Goal: Task Accomplishment & Management: Manage account settings

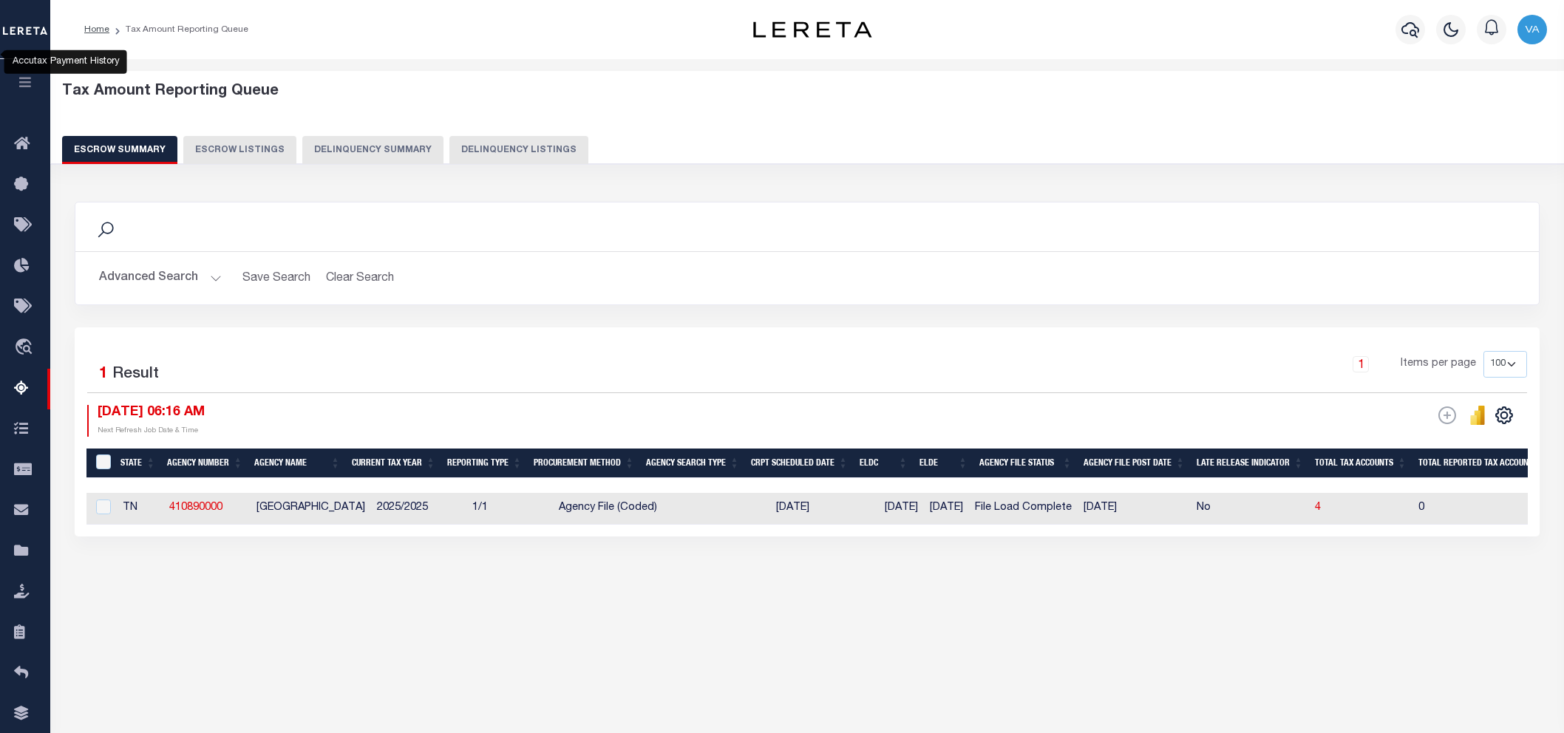
select select "100"
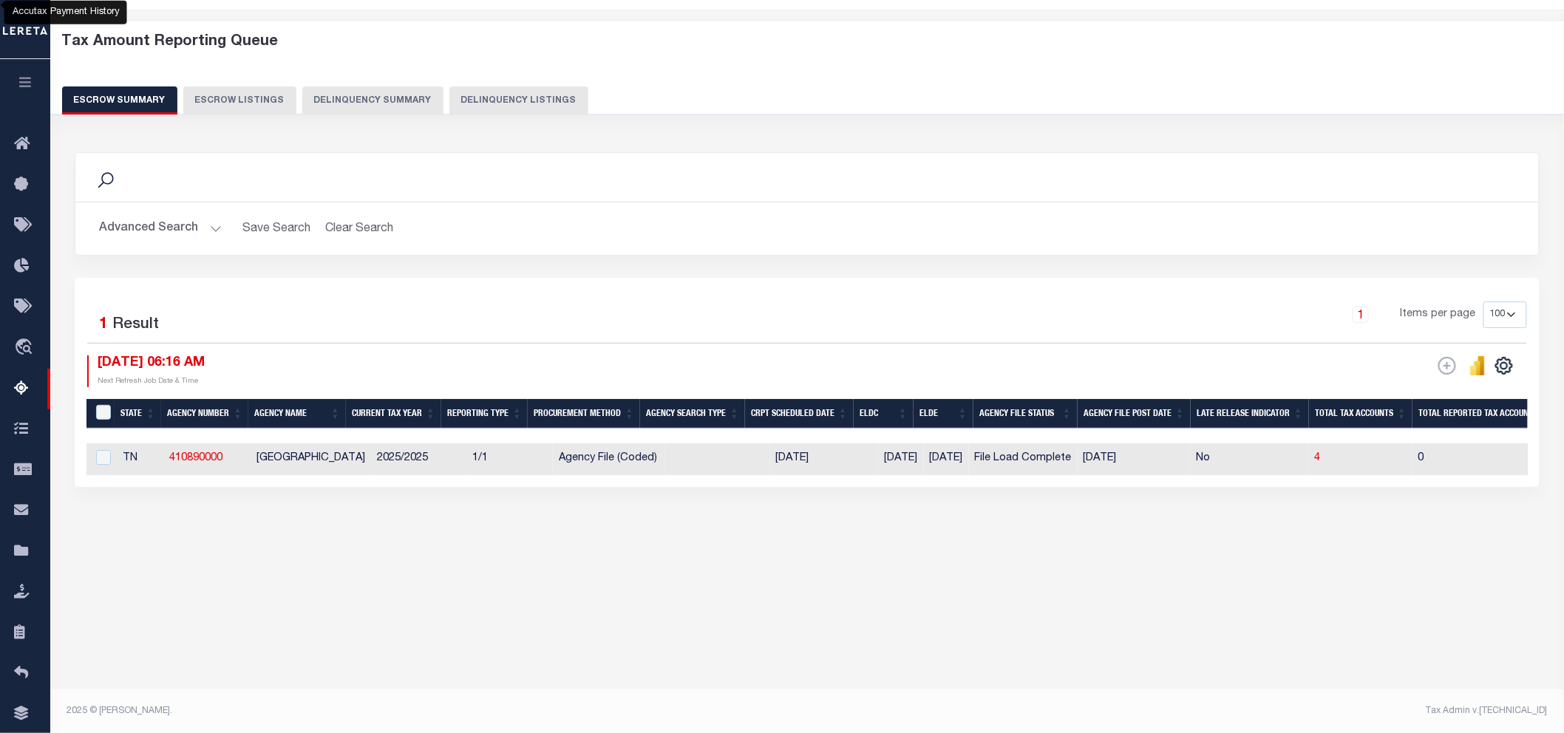
click at [194, 223] on button "Advanced Search" at bounding box center [160, 228] width 123 height 29
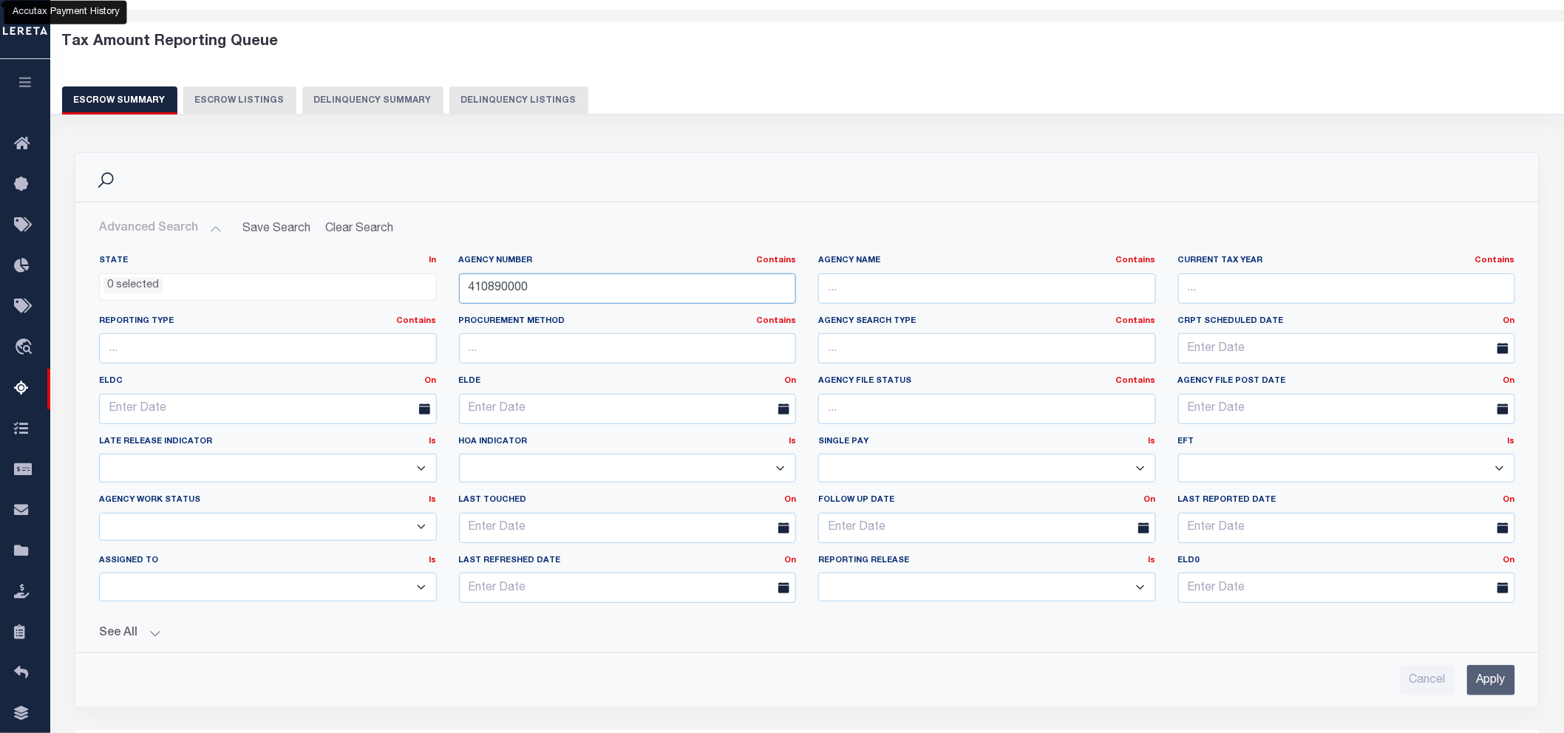
drag, startPoint x: 538, startPoint y: 293, endPoint x: 426, endPoint y: 291, distance: 112.4
click at [426, 291] on div "State In In AK AL AR AZ CA CO CT DC DE FL GA GU HI IA ID IL IN KS KY LA MA MD M…" at bounding box center [807, 435] width 1438 height 360
paste input "13003"
click at [1480, 671] on input "Apply" at bounding box center [1491, 680] width 48 height 30
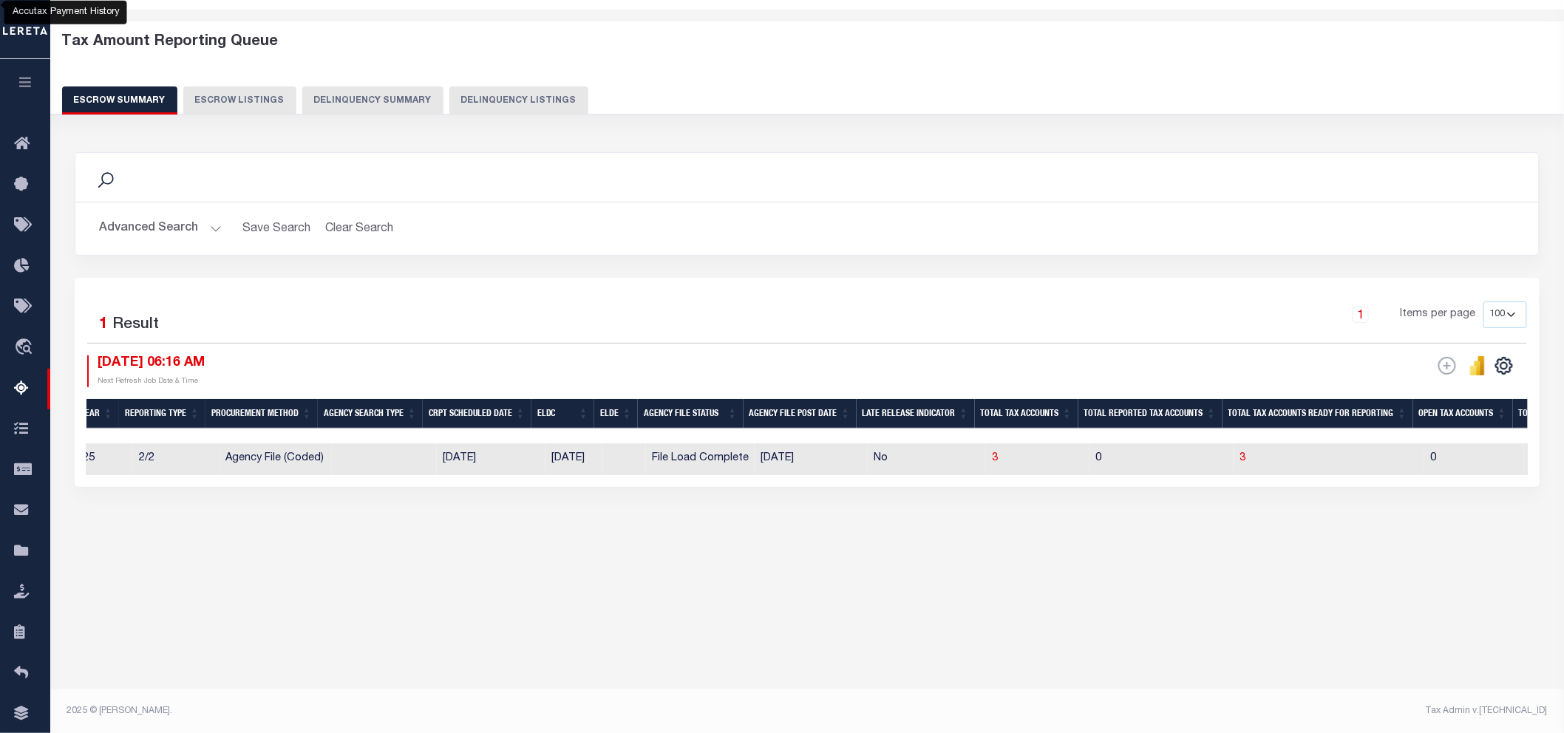
scroll to position [0, 1]
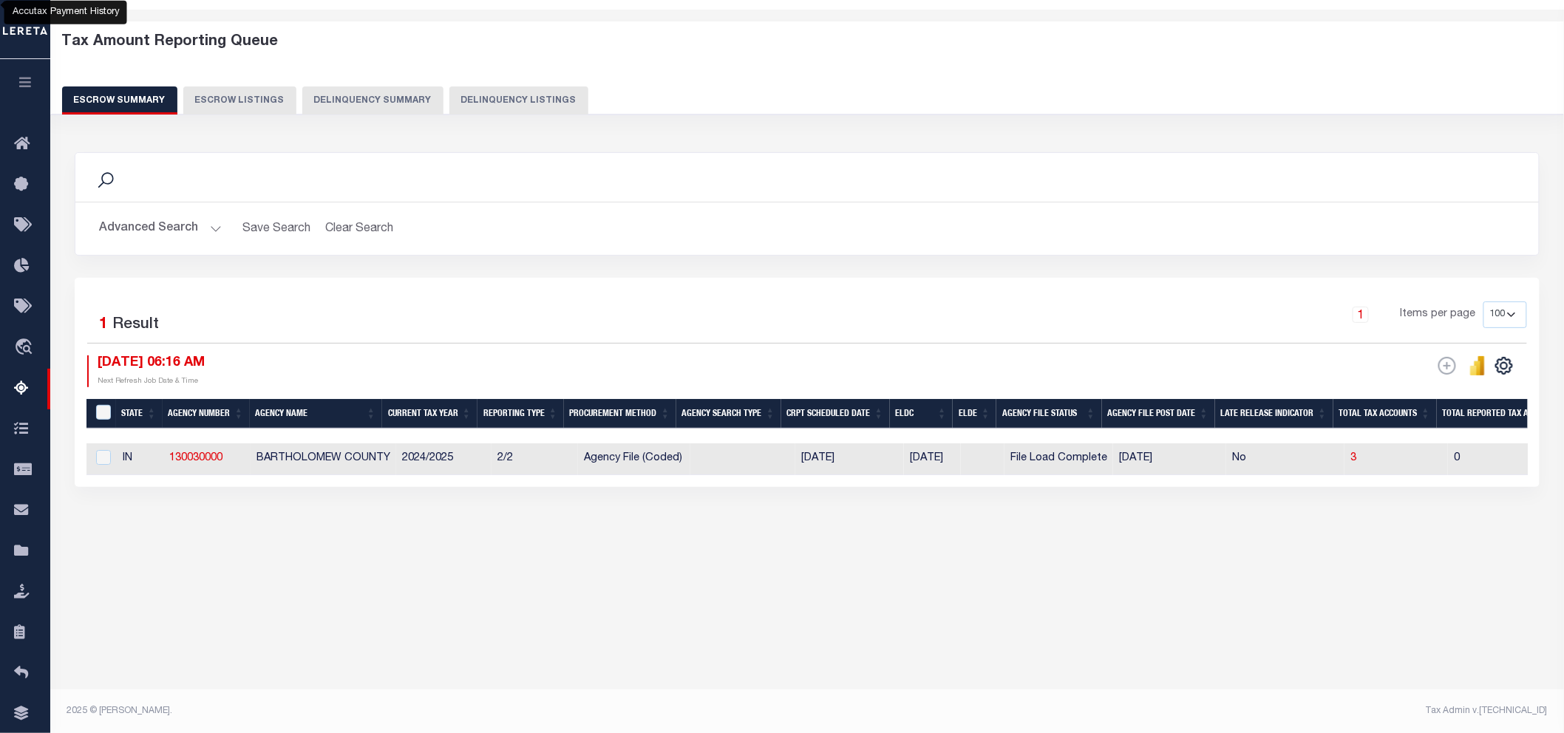
click at [134, 231] on button "Advanced Search" at bounding box center [160, 228] width 123 height 29
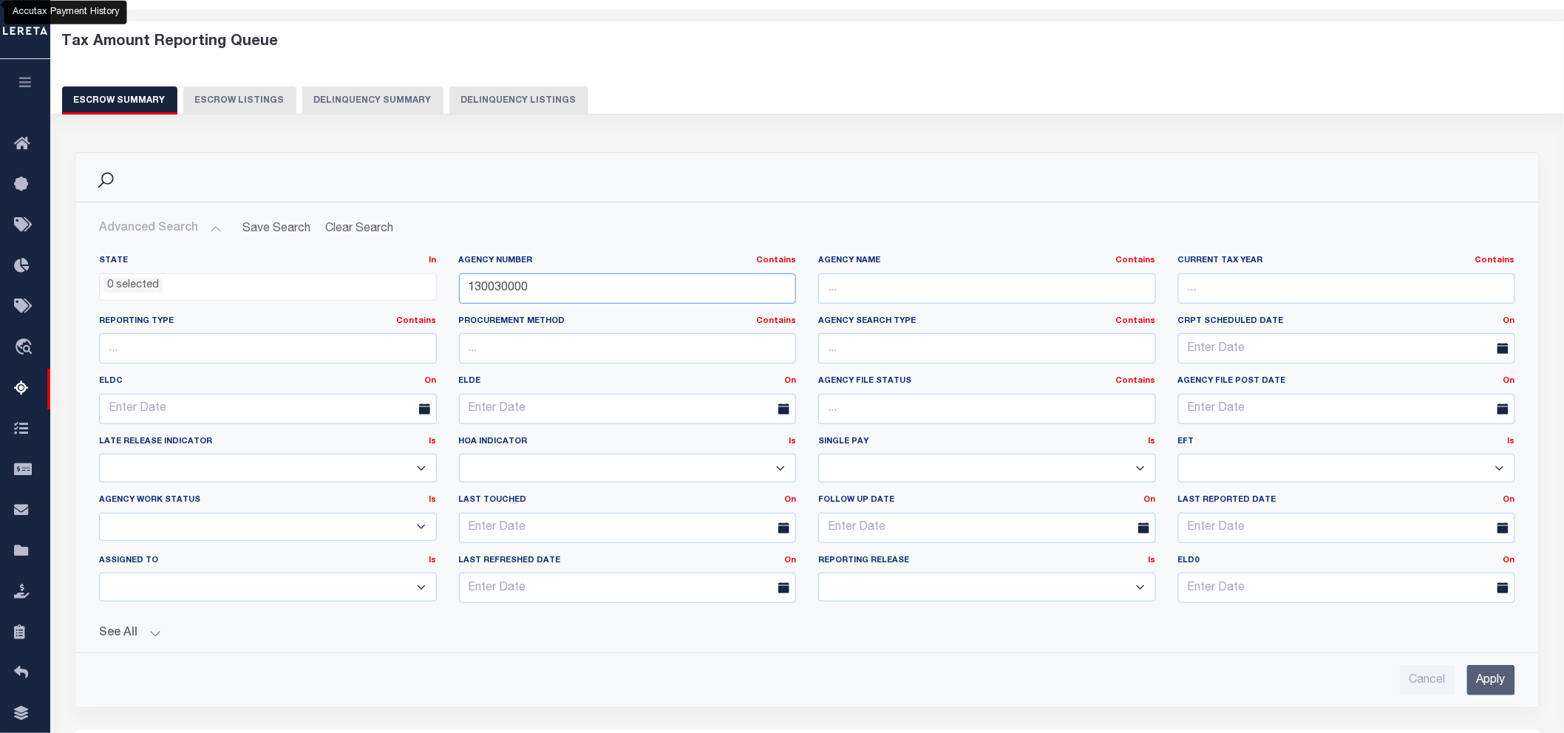
drag, startPoint x: 543, startPoint y: 286, endPoint x: 445, endPoint y: 290, distance: 98.4
click at [445, 290] on div "State In In AK AL AR AZ CA CO CT DC DE FL GA GU HI IA ID IL IN KS KY LA MA MD M…" at bounding box center [807, 435] width 1438 height 360
paste input "10280000"
type input "010280000"
click at [1499, 679] on input "Apply" at bounding box center [1491, 680] width 48 height 30
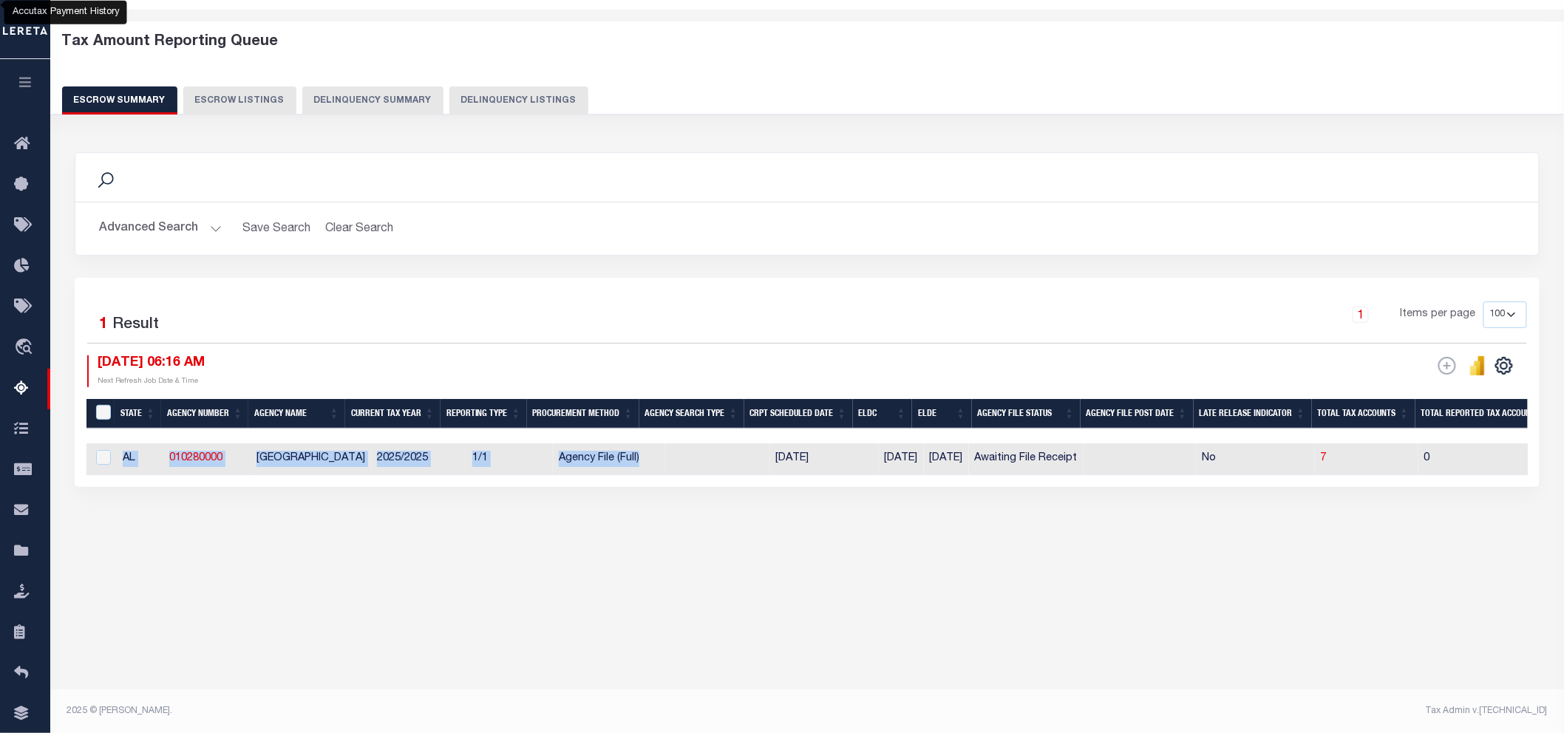
drag, startPoint x: 745, startPoint y: 475, endPoint x: 1118, endPoint y: 495, distance: 373.1
click at [1118, 487] on div "1 Selected 1 Result 1 Items per page 10 25 50 100 500 10/07/2025 06:16 AM ESCRO…" at bounding box center [807, 382] width 1465 height 209
click at [807, 593] on div "Tax Amount Reporting Queue Escrow Summary Escrow Listings" at bounding box center [807, 315] width 1514 height 611
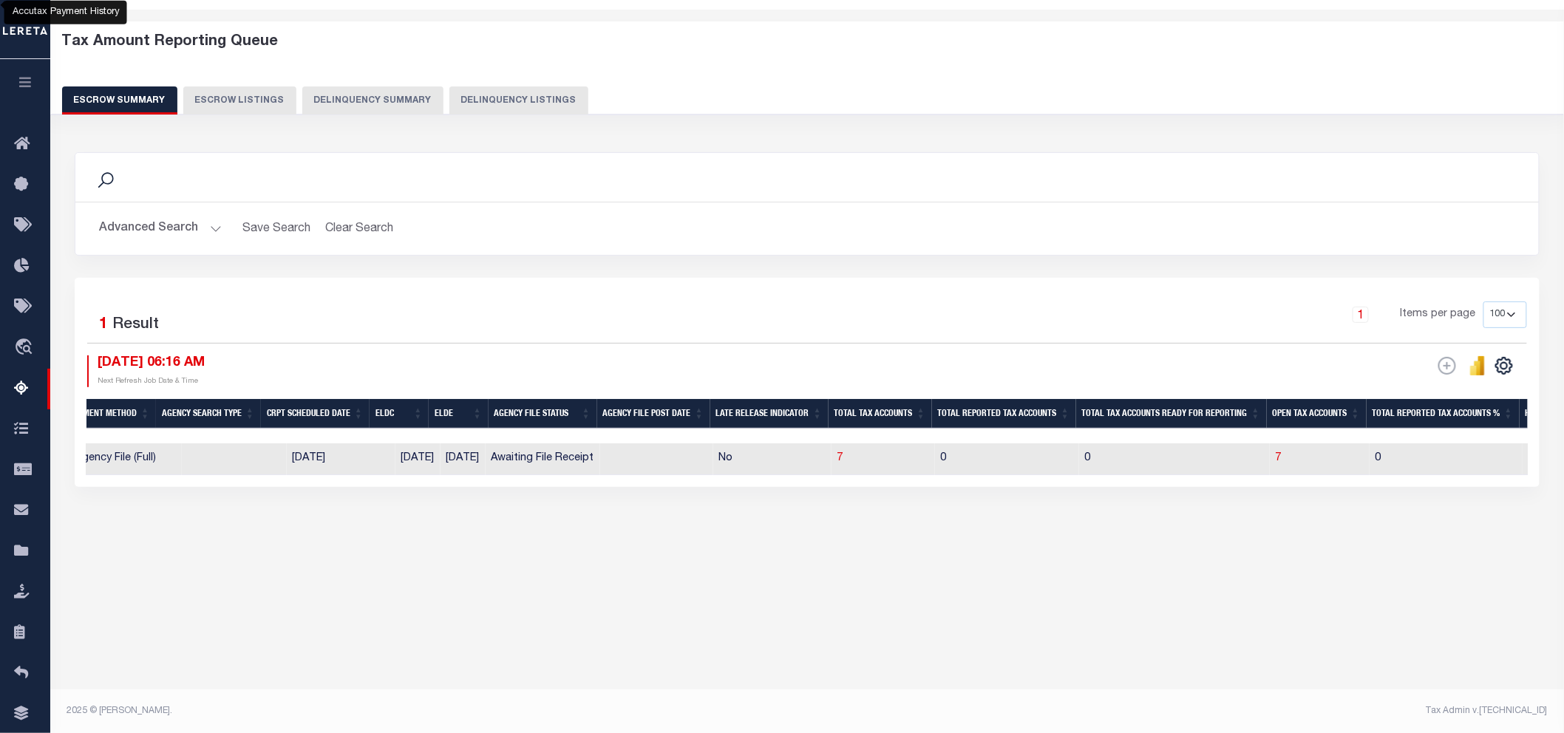
scroll to position [0, 47]
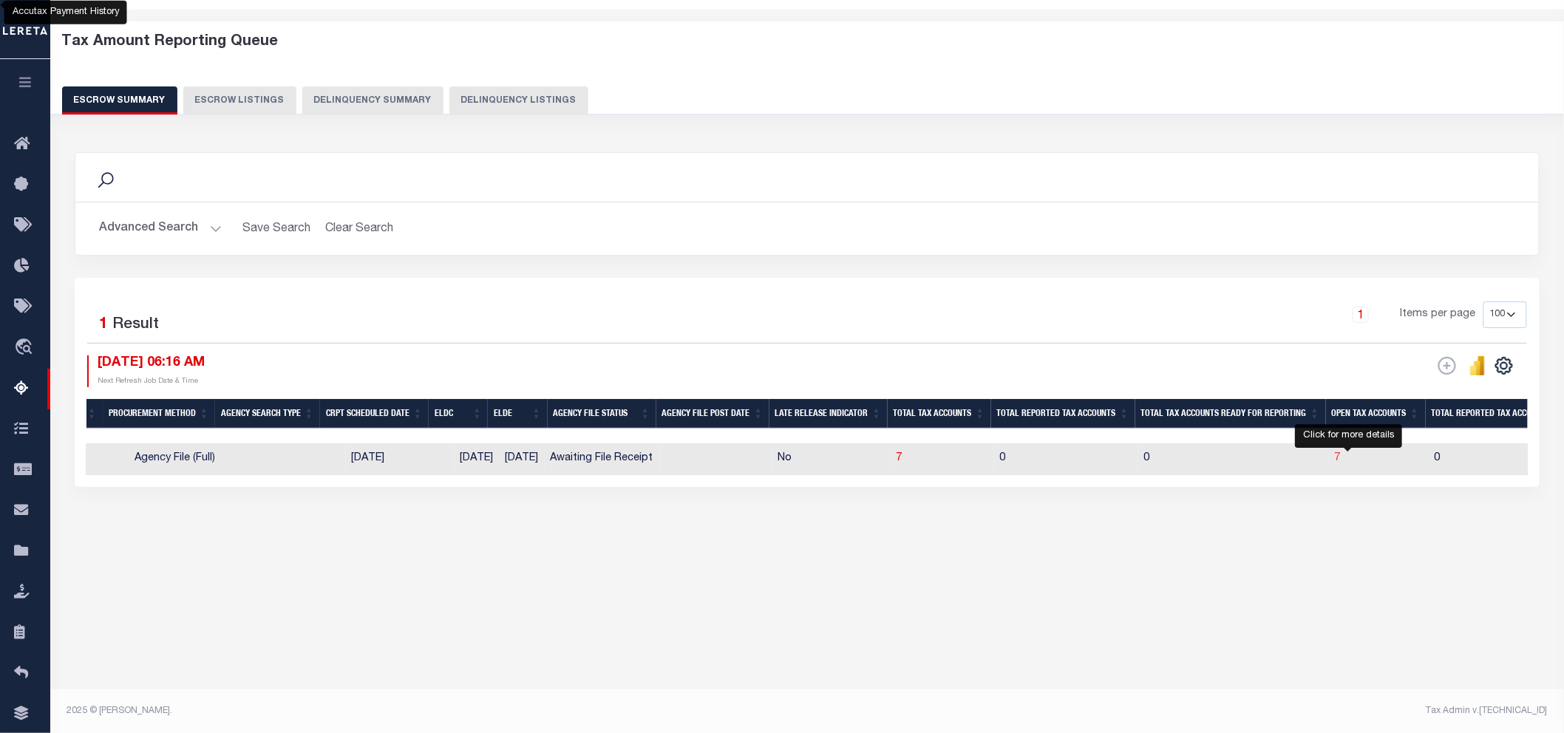
click at [1341, 460] on span "7" at bounding box center [1338, 458] width 6 height 10
select select "100"
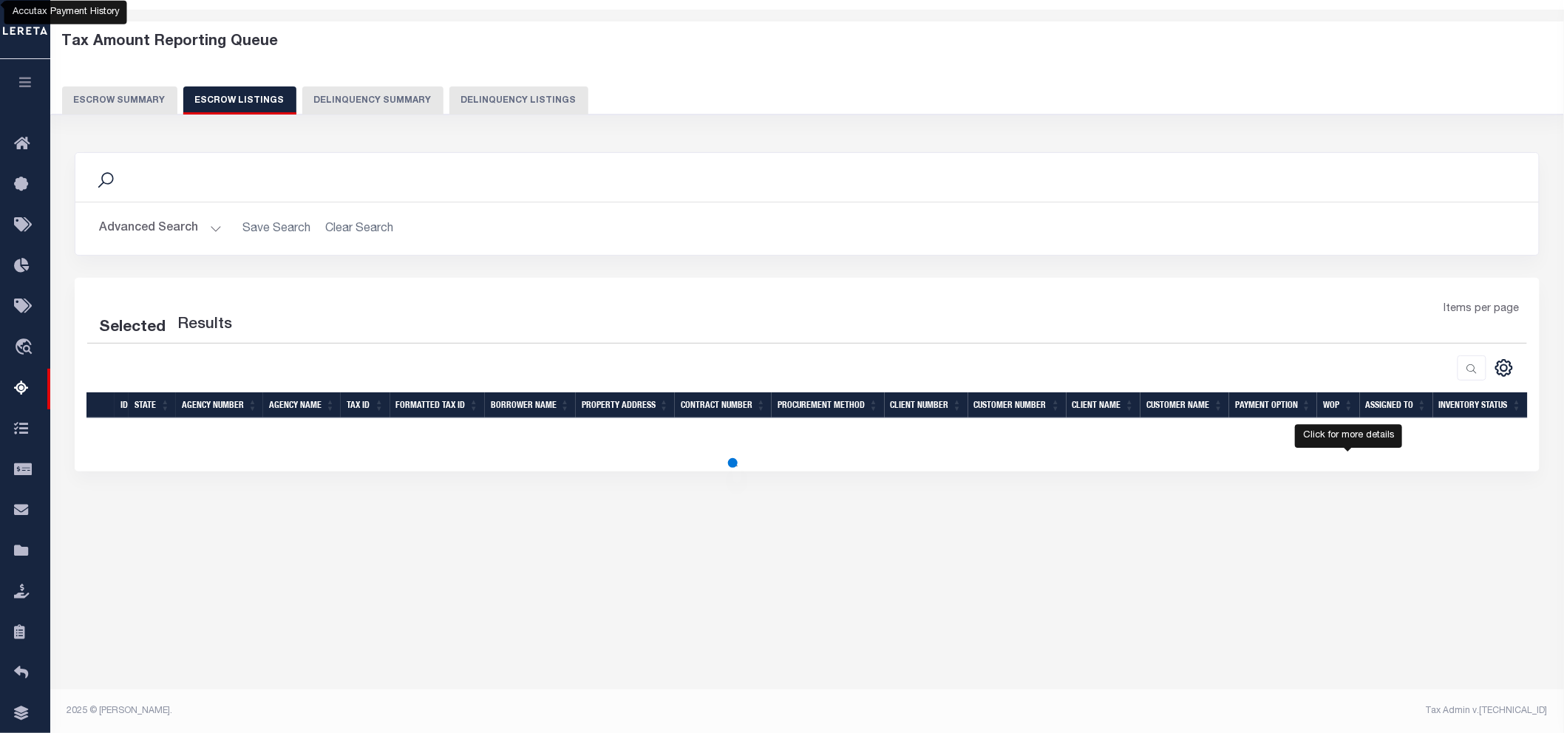
select select "100"
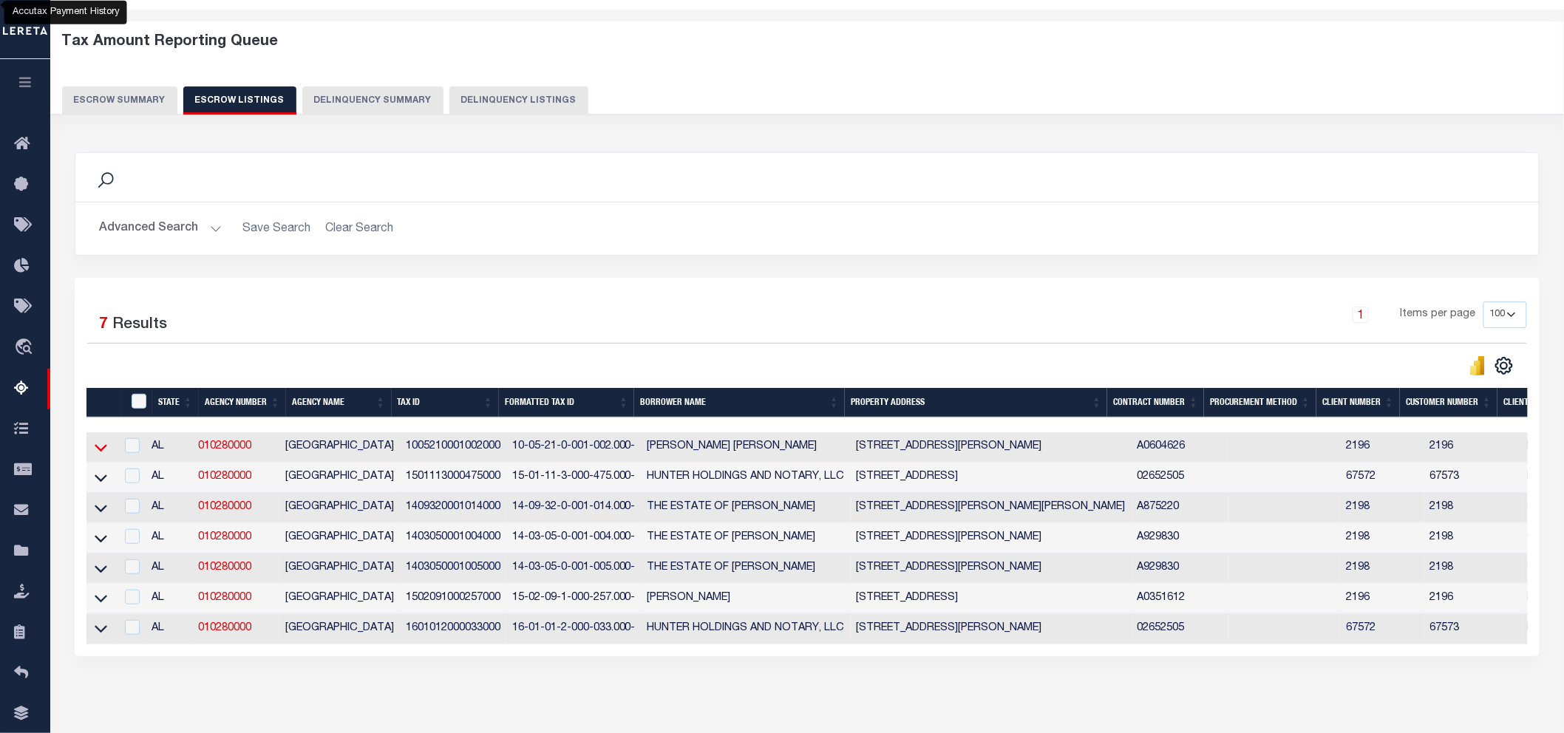
click at [95, 449] on icon at bounding box center [101, 448] width 13 height 7
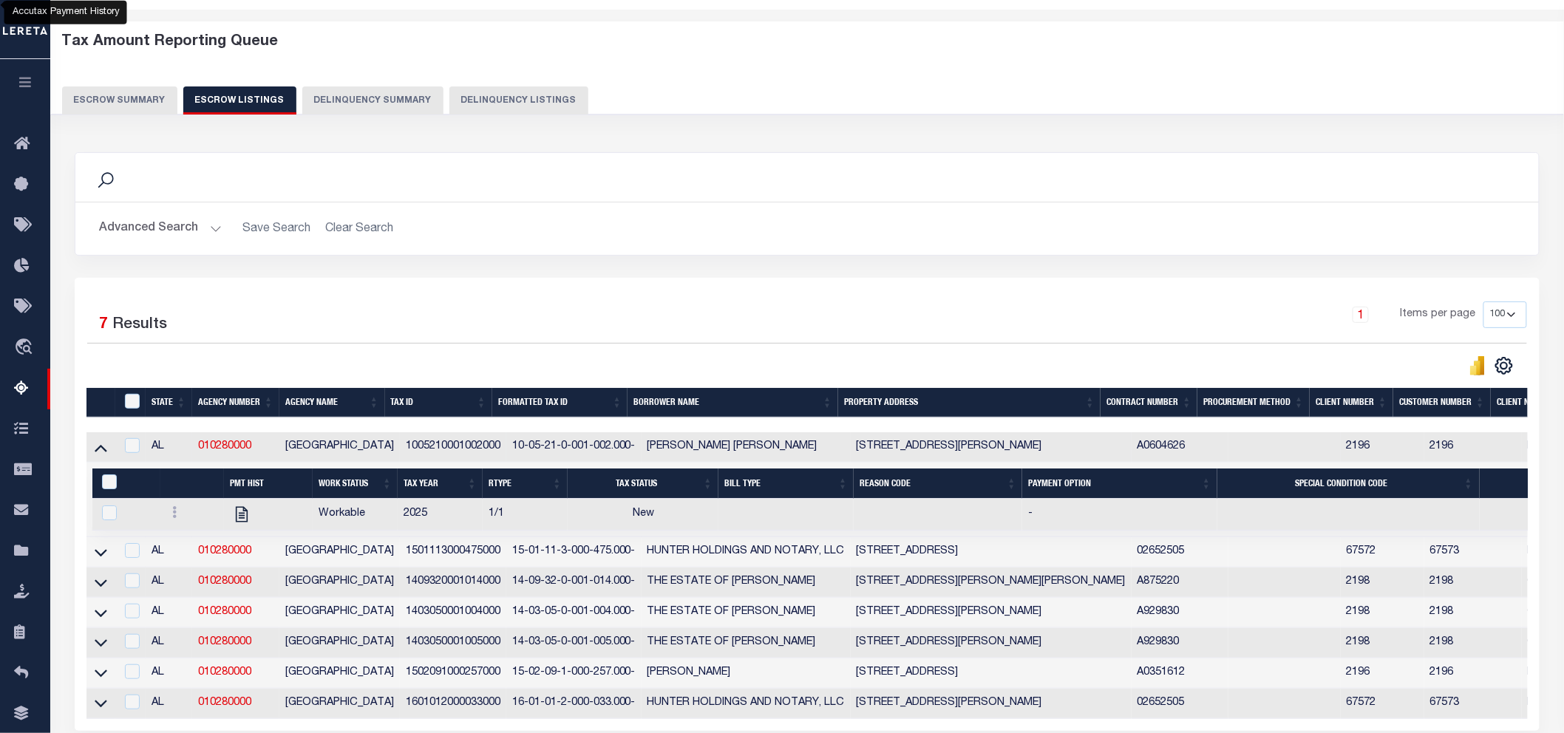
click at [1311, 202] on hr at bounding box center [807, 202] width 1464 height 1
drag, startPoint x: 494, startPoint y: 441, endPoint x: 395, endPoint y: 451, distance: 99.5
click at [400, 451] on td "1005210001002000" at bounding box center [453, 447] width 106 height 30
checkbox input "false"
checkbox input "true"
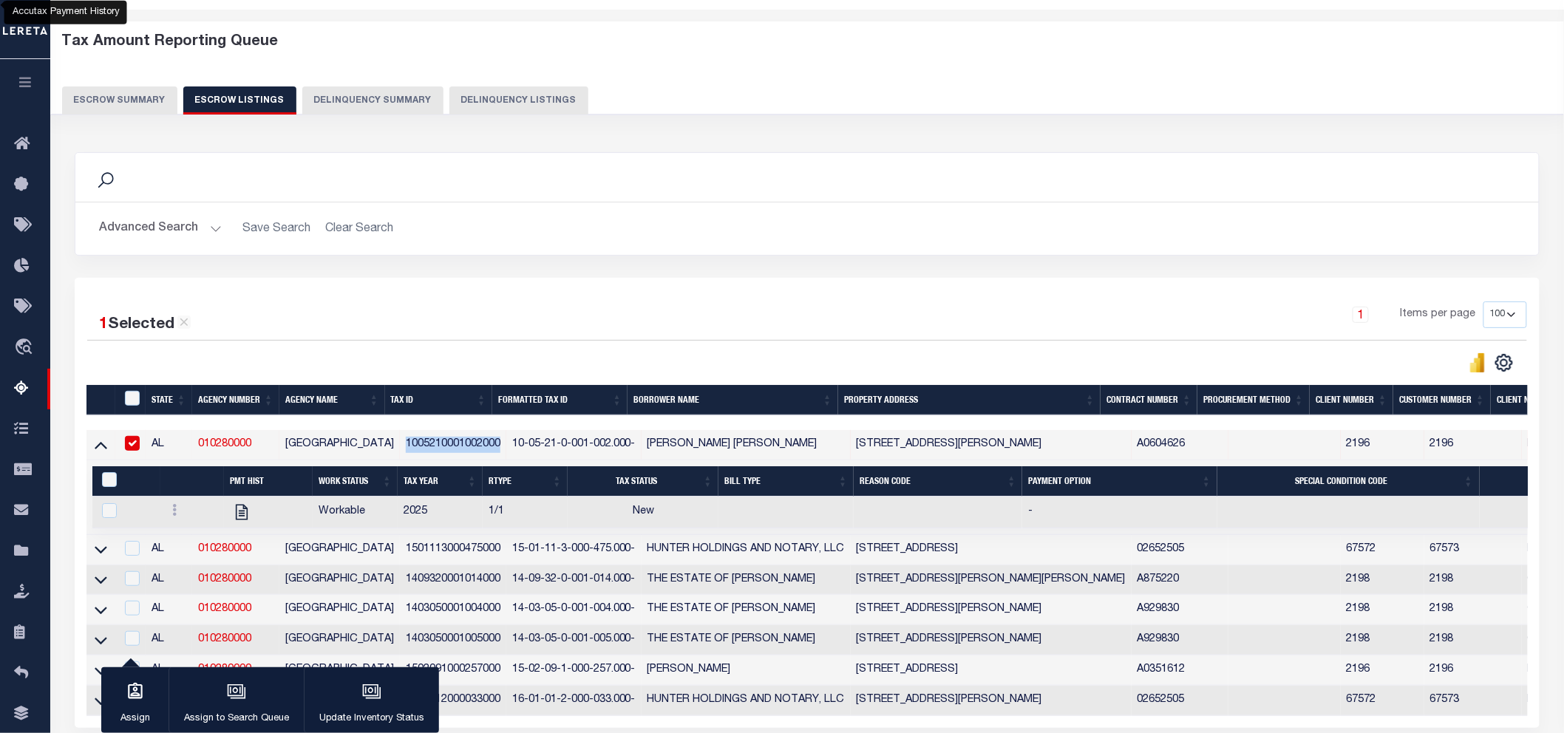
copy td "1005210001002000"
click at [176, 513] on link at bounding box center [174, 512] width 16 height 12
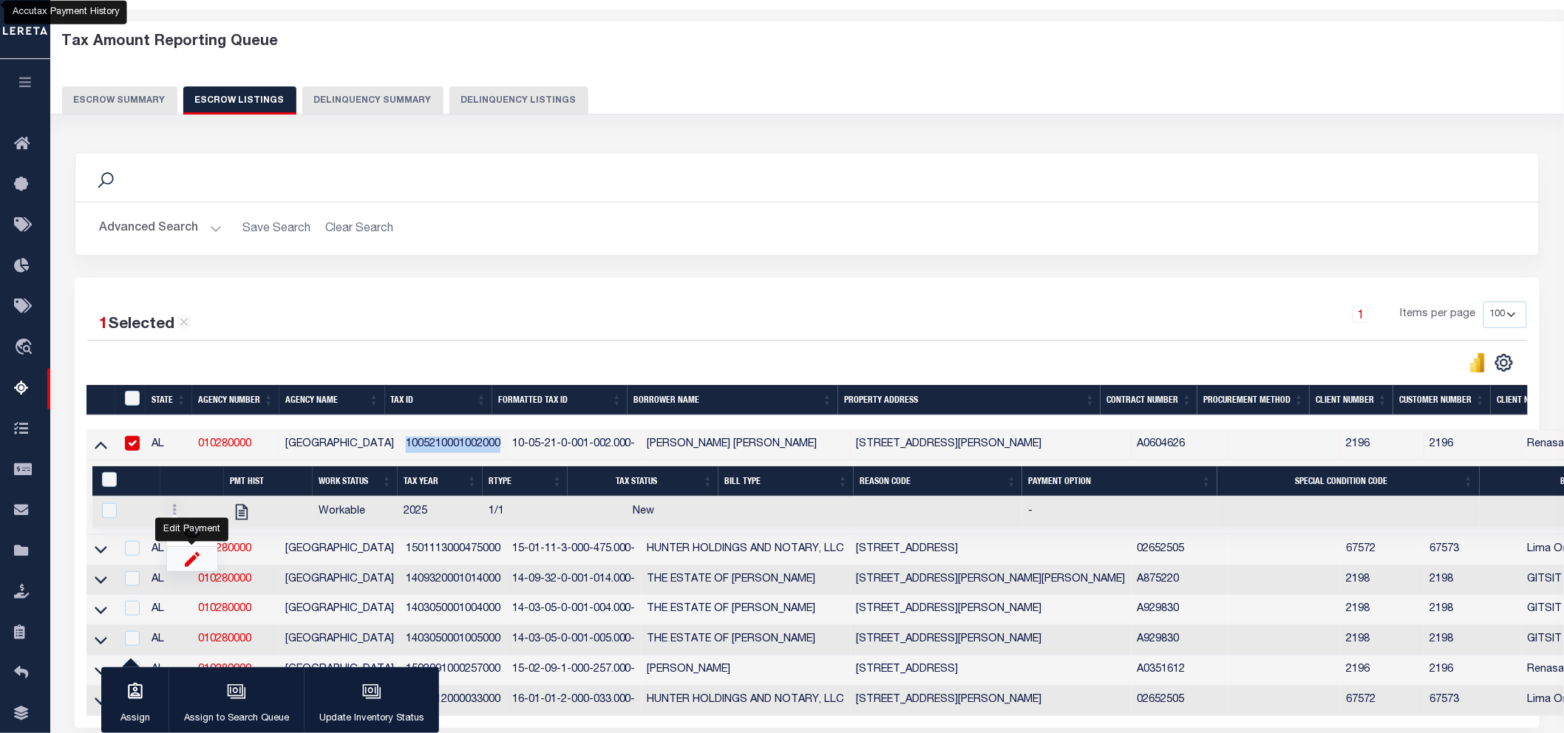
click at [196, 567] on img "" at bounding box center [192, 559] width 15 height 16
checkbox input "true"
select select
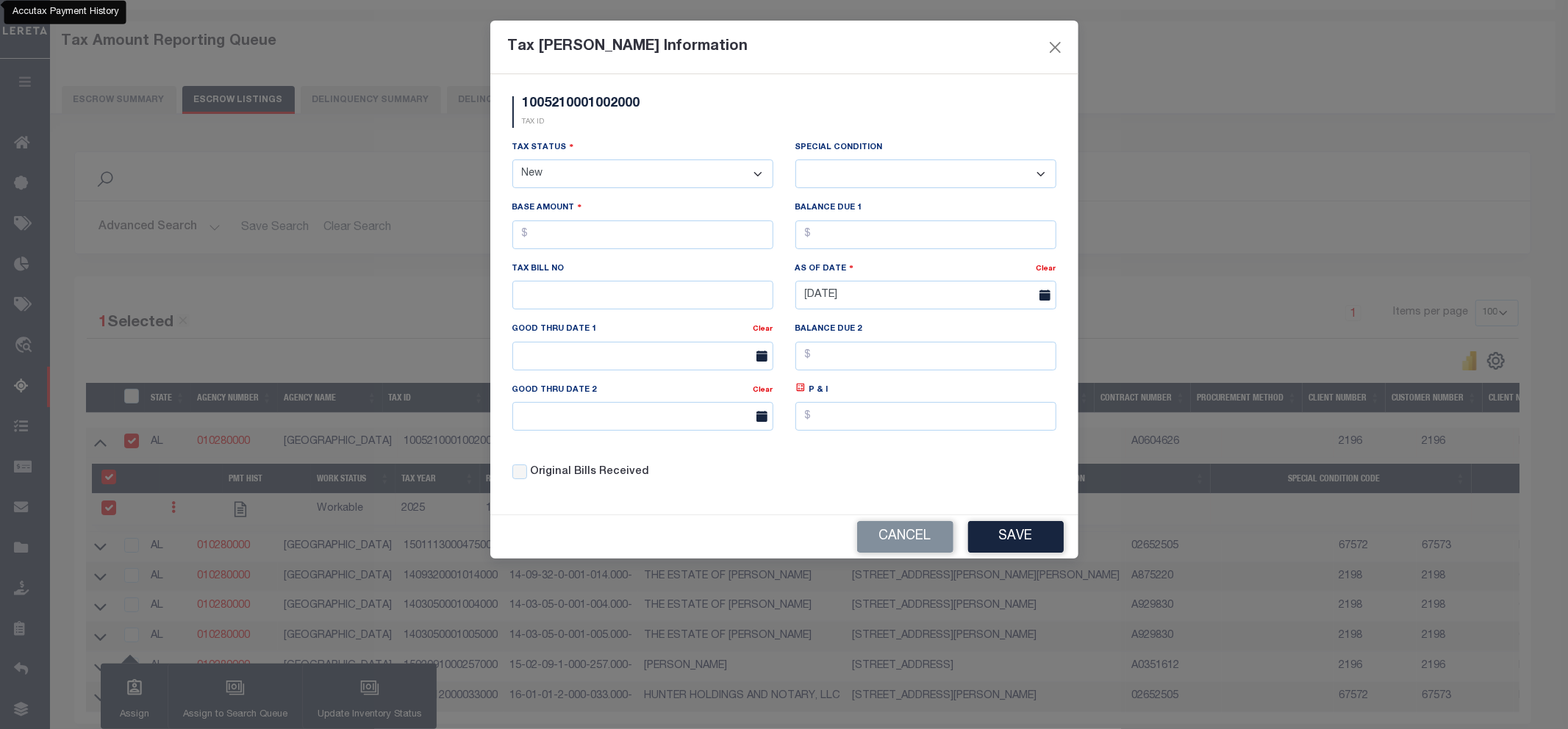
click at [574, 159] on div "Tax Status - Select Status - Open Due/Unpaid Paid Incomplete No Tax Due Interna…" at bounding box center [642, 163] width 261 height 49
click at [560, 175] on select "- Select Status - Open Due/Unpaid Paid Incomplete No Tax Due Internal Refund Pr…" at bounding box center [642, 173] width 261 height 29
select select "DUE"
click at [512, 160] on select "- Select Status - Open Due/Unpaid Paid Incomplete No Tax Due Internal Refund Pr…" at bounding box center [642, 173] width 261 height 29
select select "0"
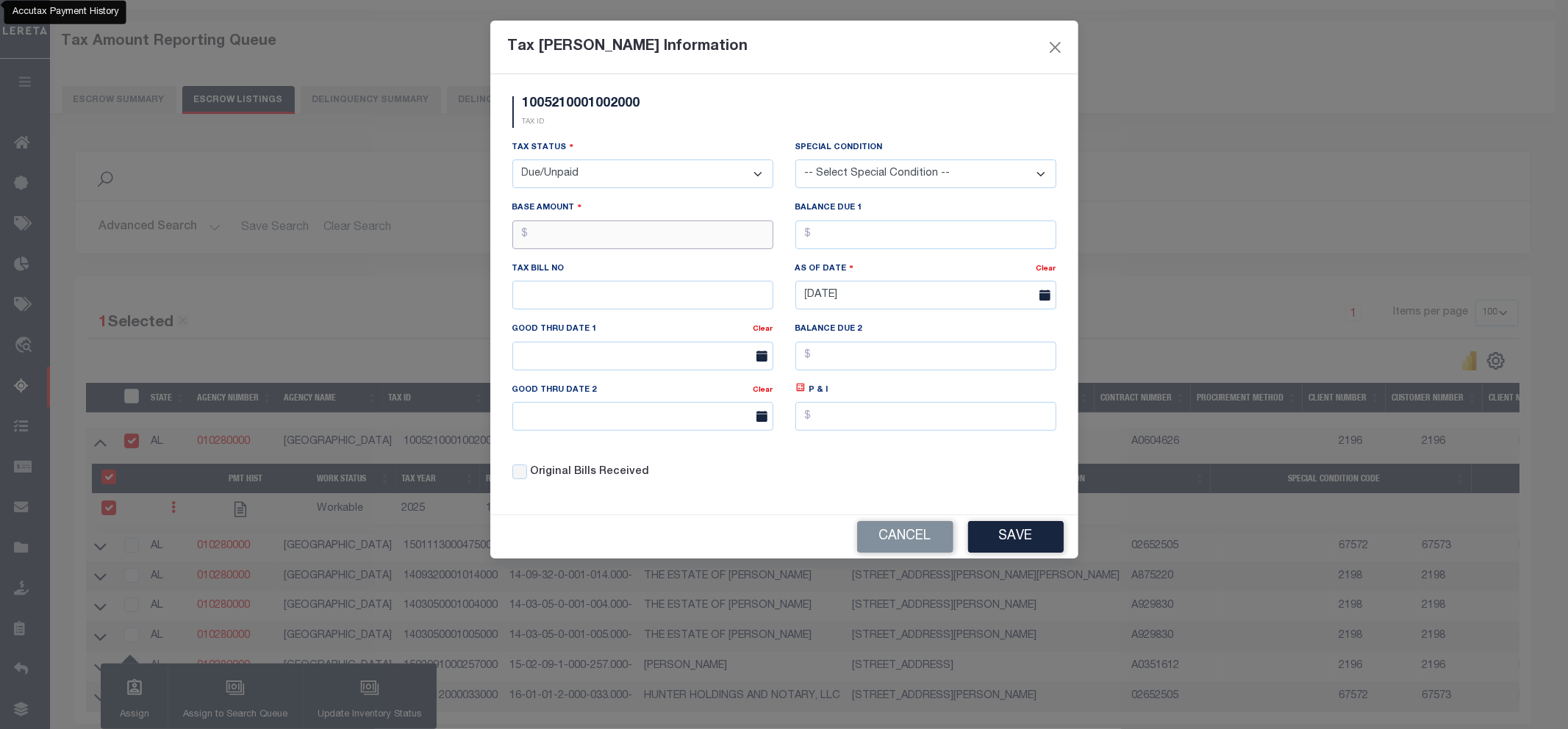
click at [546, 234] on input "text" at bounding box center [642, 235] width 261 height 29
type input "$649.40"
click at [1031, 543] on button "Save" at bounding box center [1016, 537] width 95 height 32
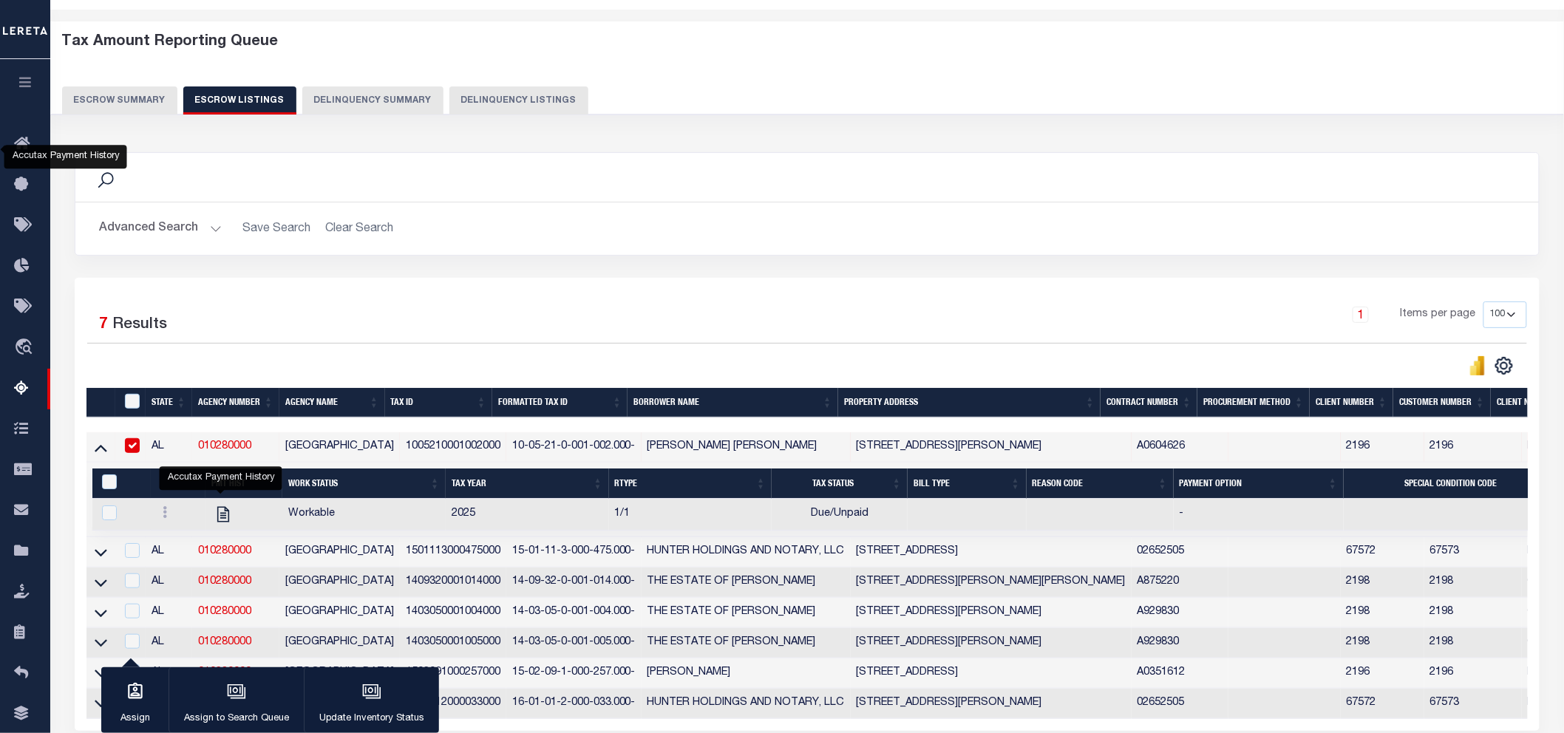
scroll to position [194, 0]
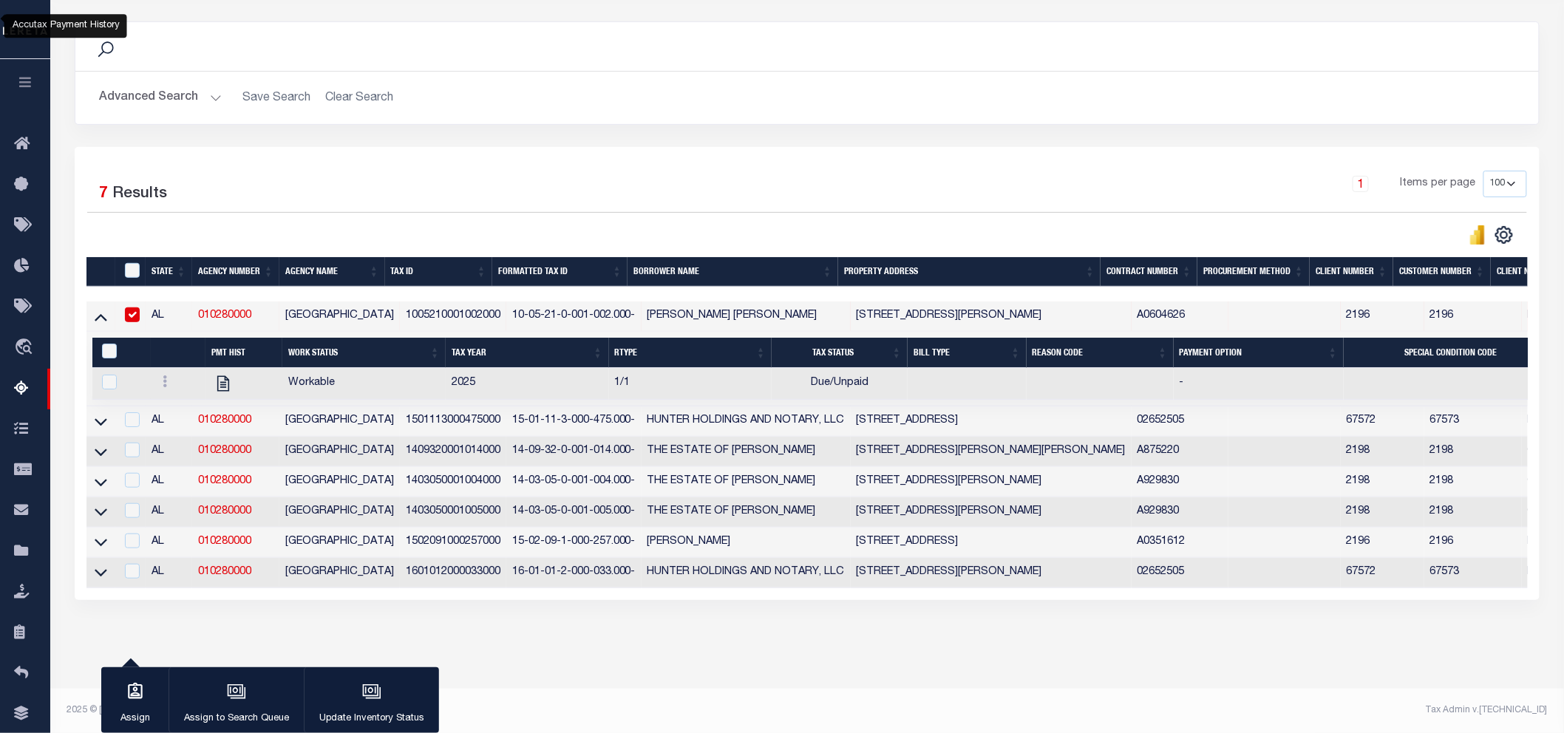
click at [126, 308] on input "checkbox" at bounding box center [132, 315] width 15 height 15
checkbox input "false"
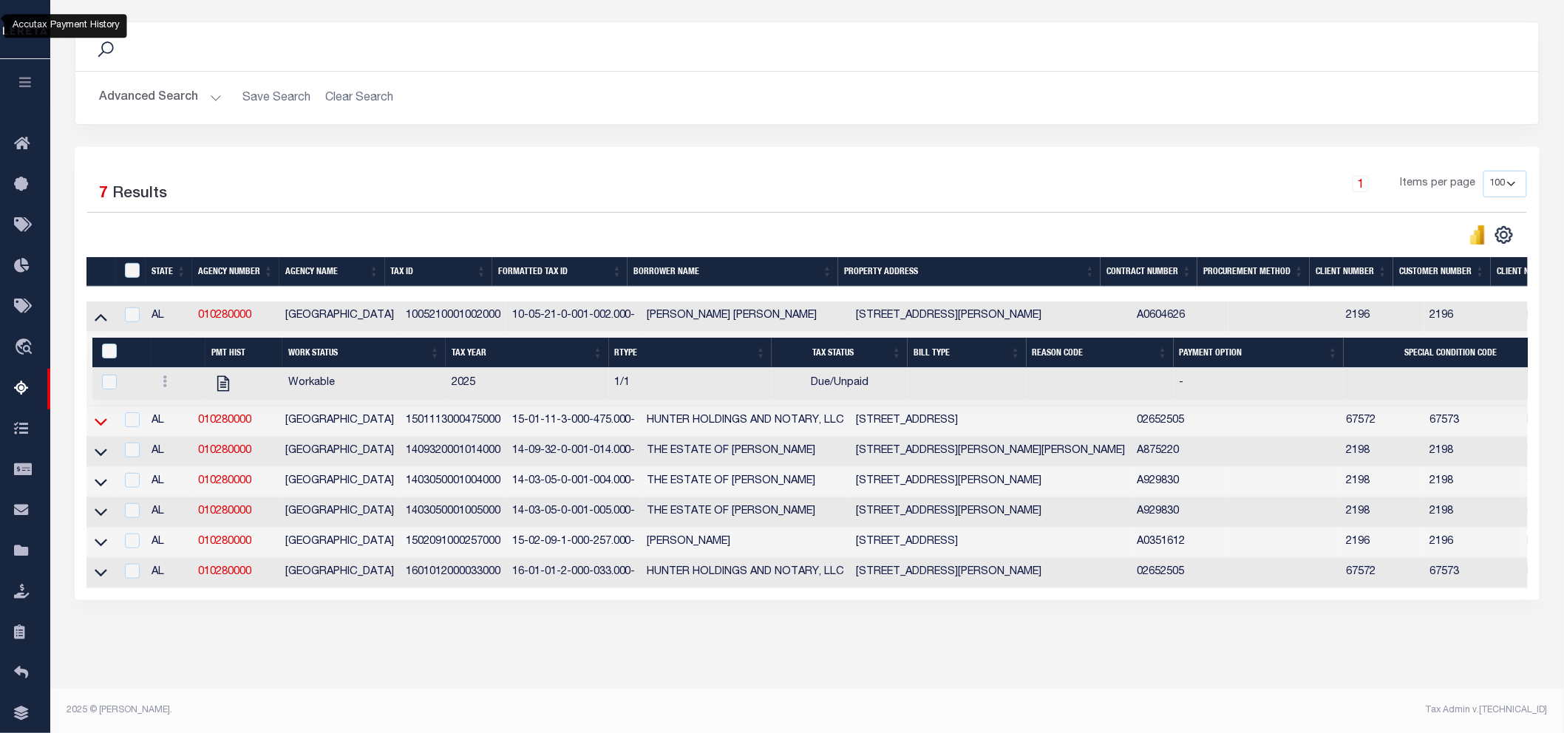
click at [98, 418] on icon at bounding box center [101, 421] width 13 height 7
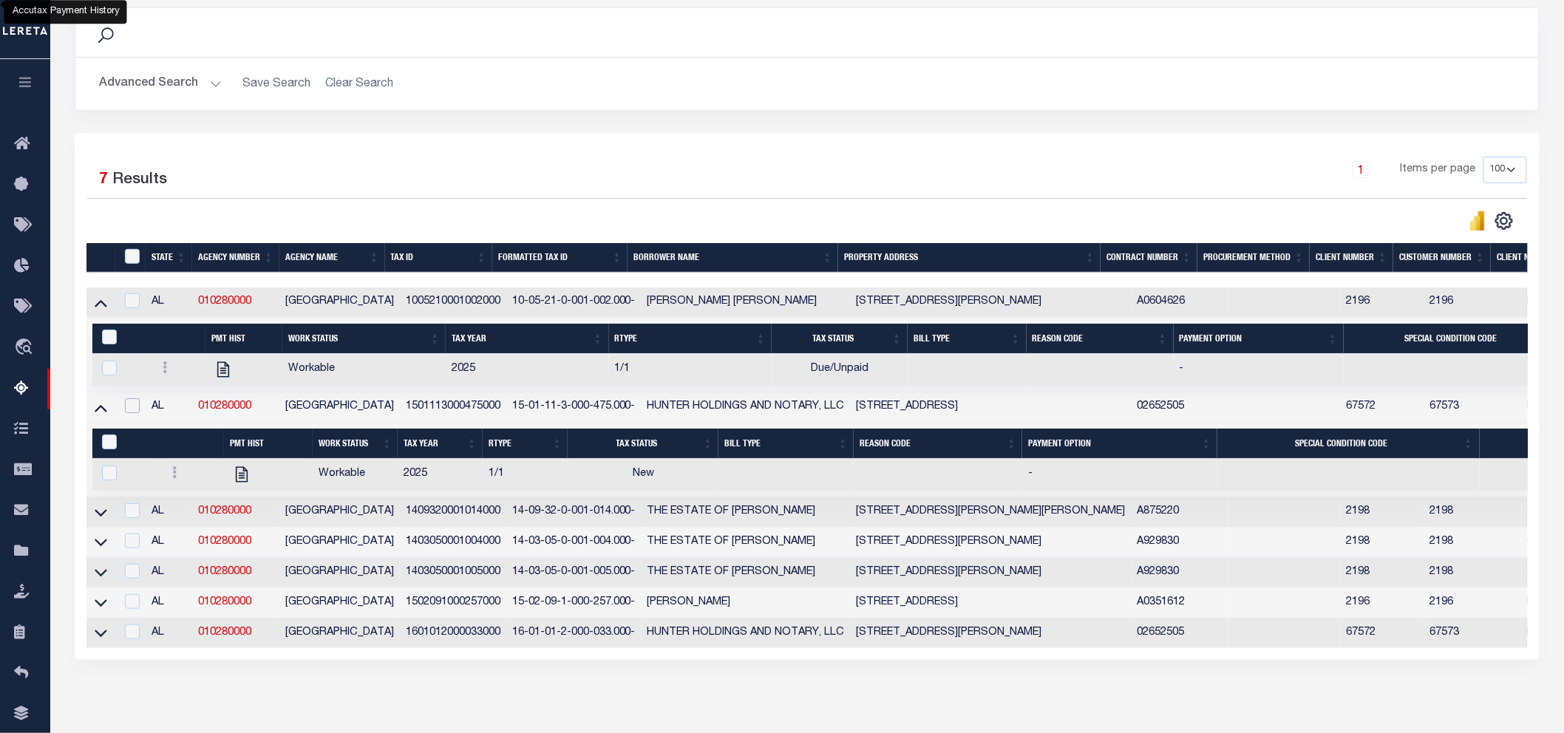
click at [132, 410] on input "checkbox" at bounding box center [132, 405] width 15 height 15
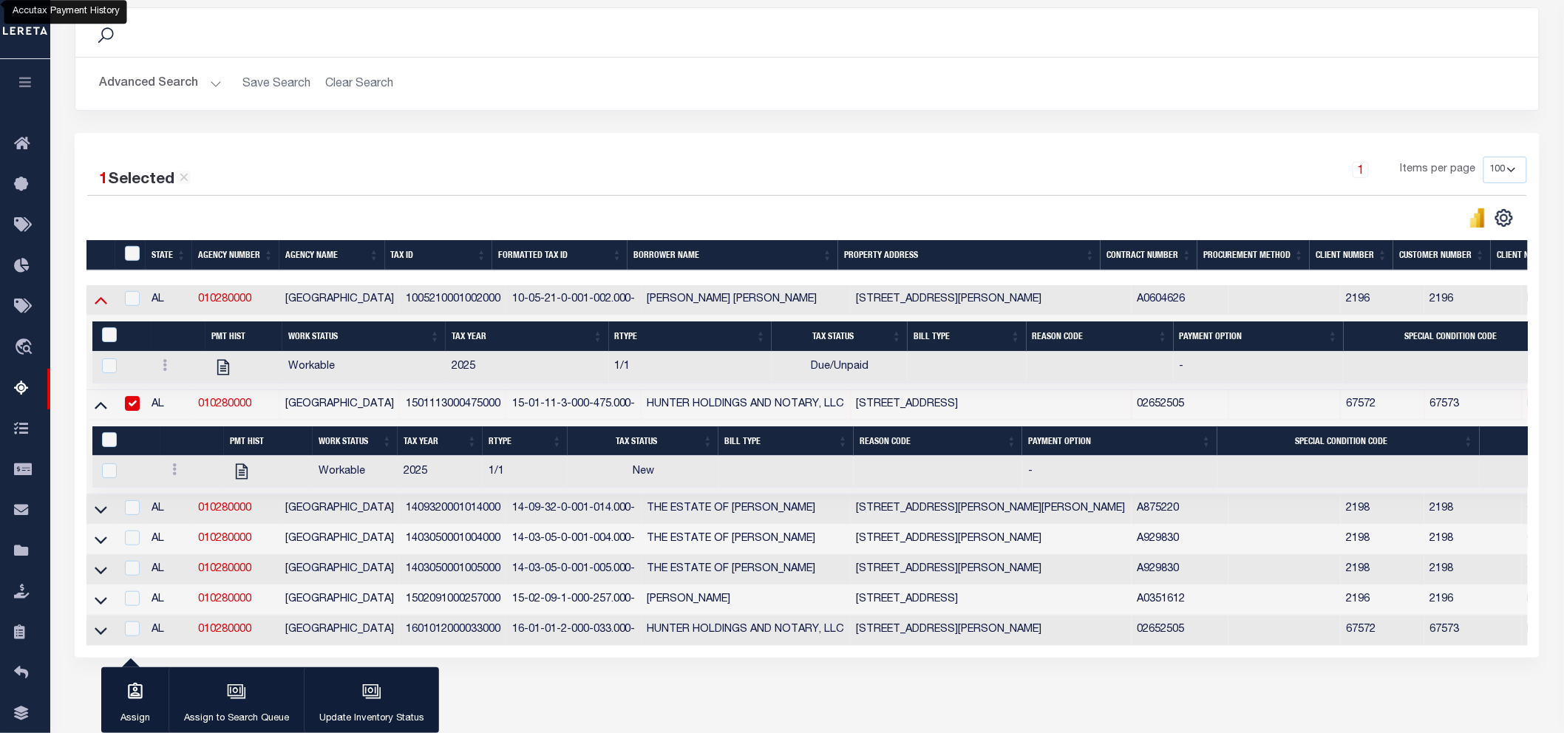
click at [104, 308] on icon at bounding box center [101, 300] width 13 height 16
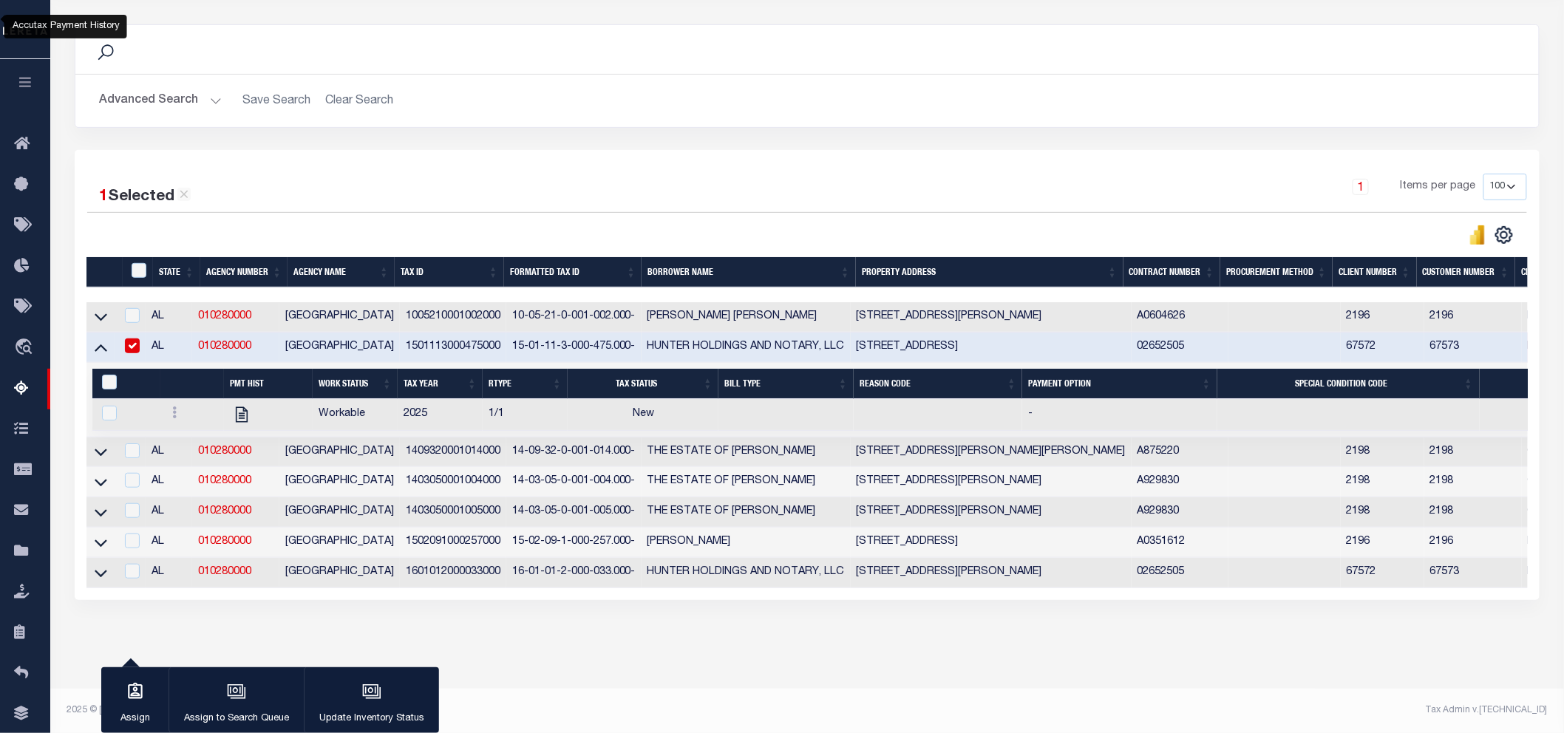
scroll to position [192, 0]
drag, startPoint x: 497, startPoint y: 334, endPoint x: 395, endPoint y: 346, distance: 103.4
click at [400, 346] on td "1501113000475000" at bounding box center [453, 348] width 106 height 30
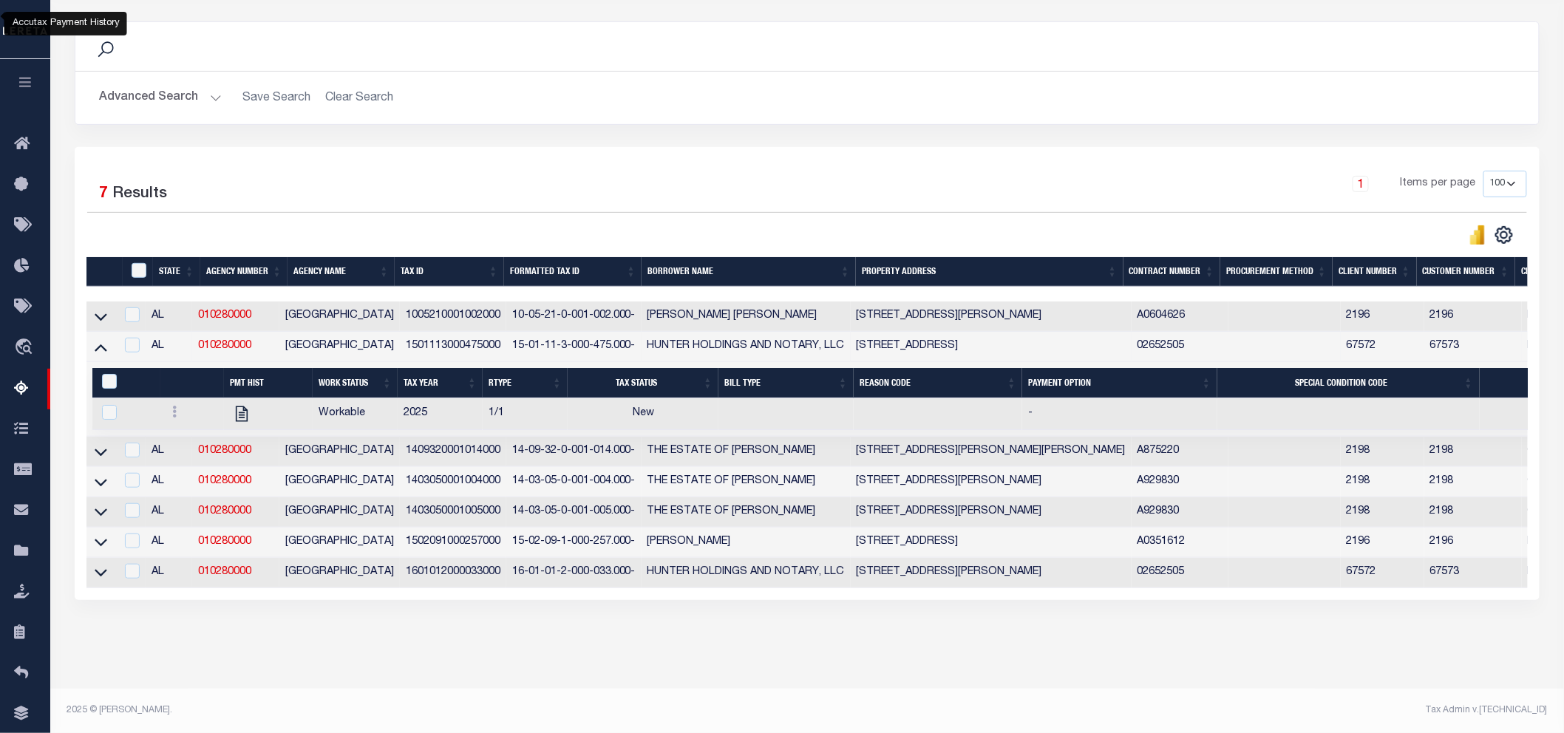
click at [506, 339] on td "15-01-11-3-000-475.000-" at bounding box center [573, 347] width 135 height 30
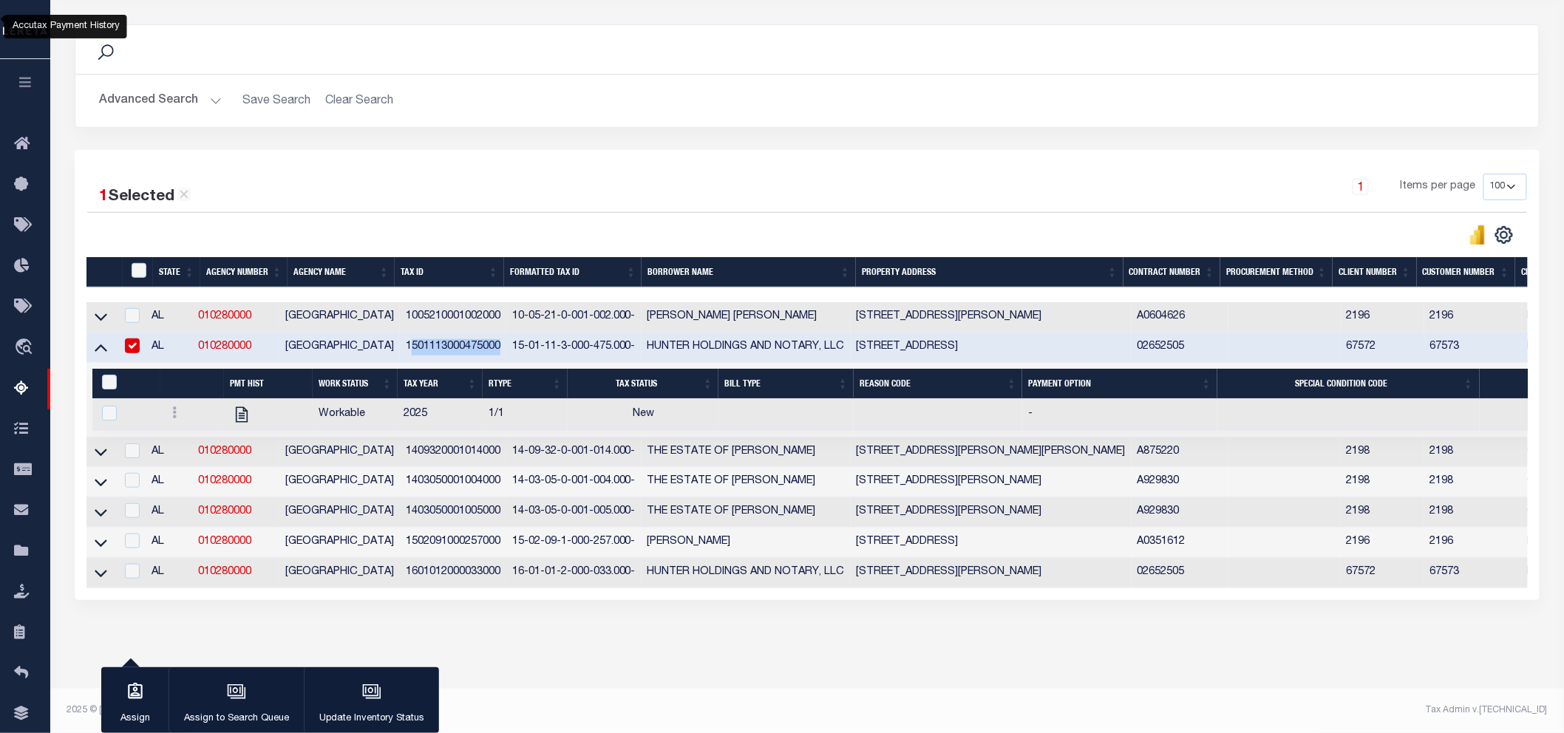
drag, startPoint x: 500, startPoint y: 336, endPoint x: 404, endPoint y: 341, distance: 96.2
click at [404, 341] on td "1501113000475000" at bounding box center [453, 348] width 106 height 30
checkbox input "false"
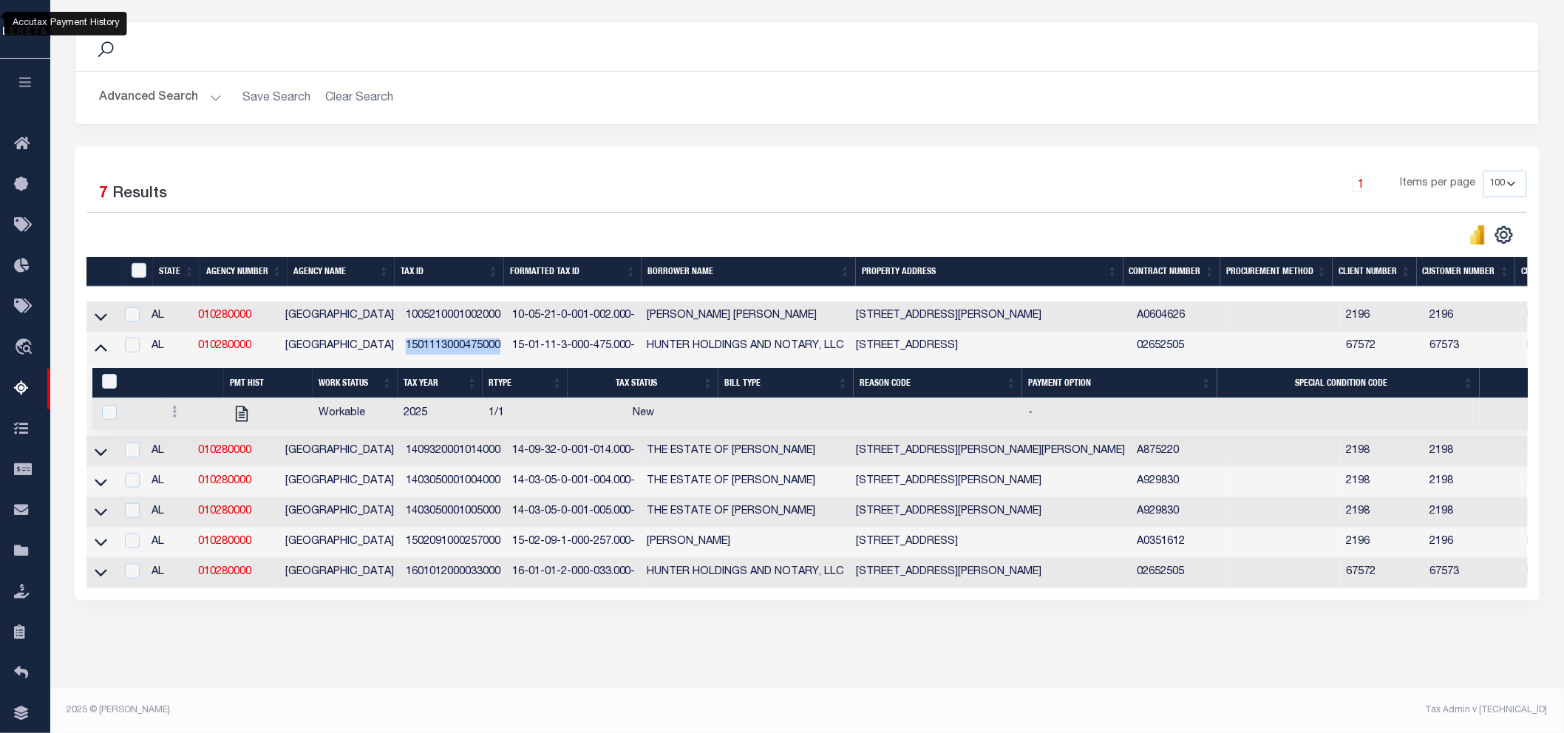
copy td "1501113000475000"
click at [174, 407] on icon at bounding box center [174, 412] width 4 height 12
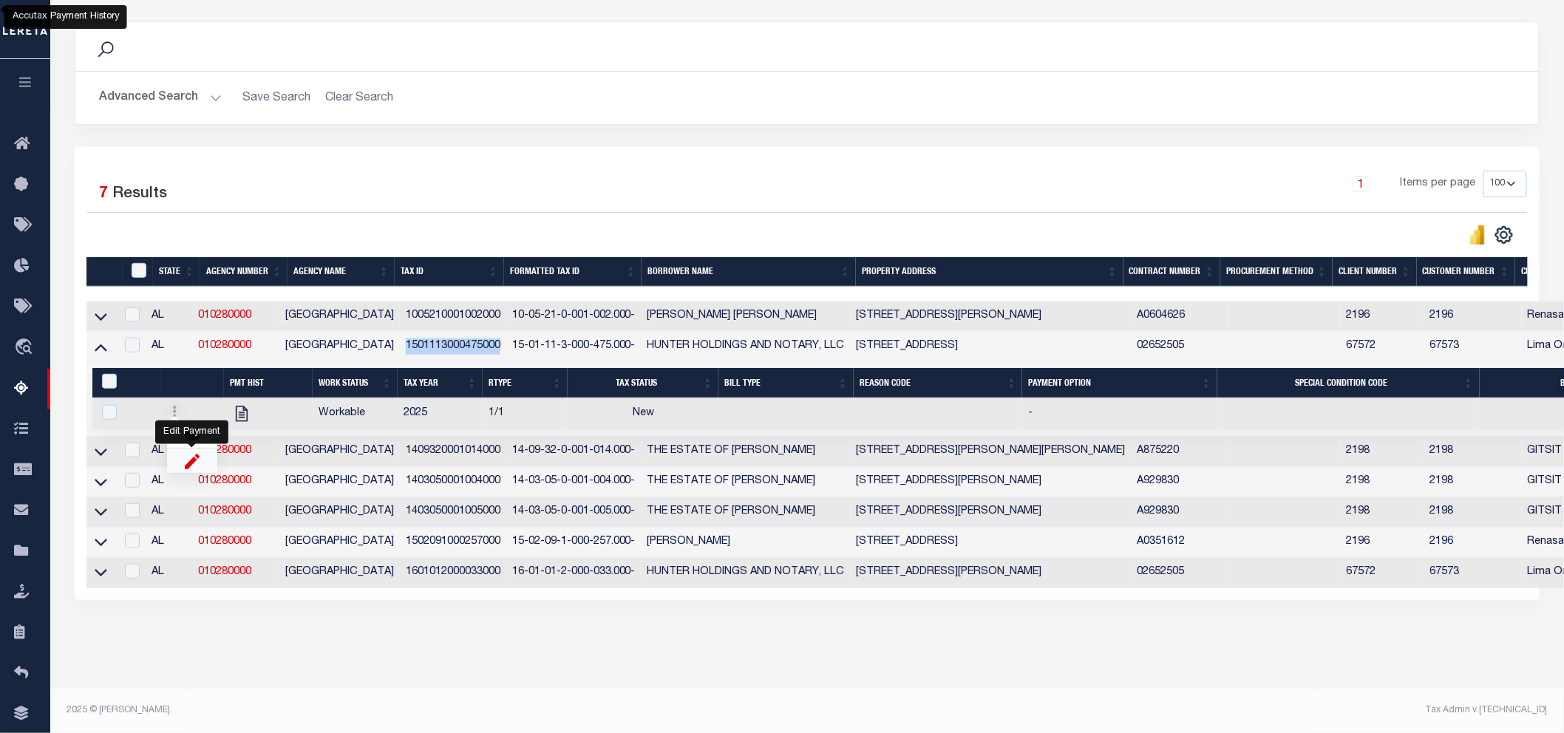
click at [186, 463] on img "" at bounding box center [192, 461] width 15 height 16
checkbox input "true"
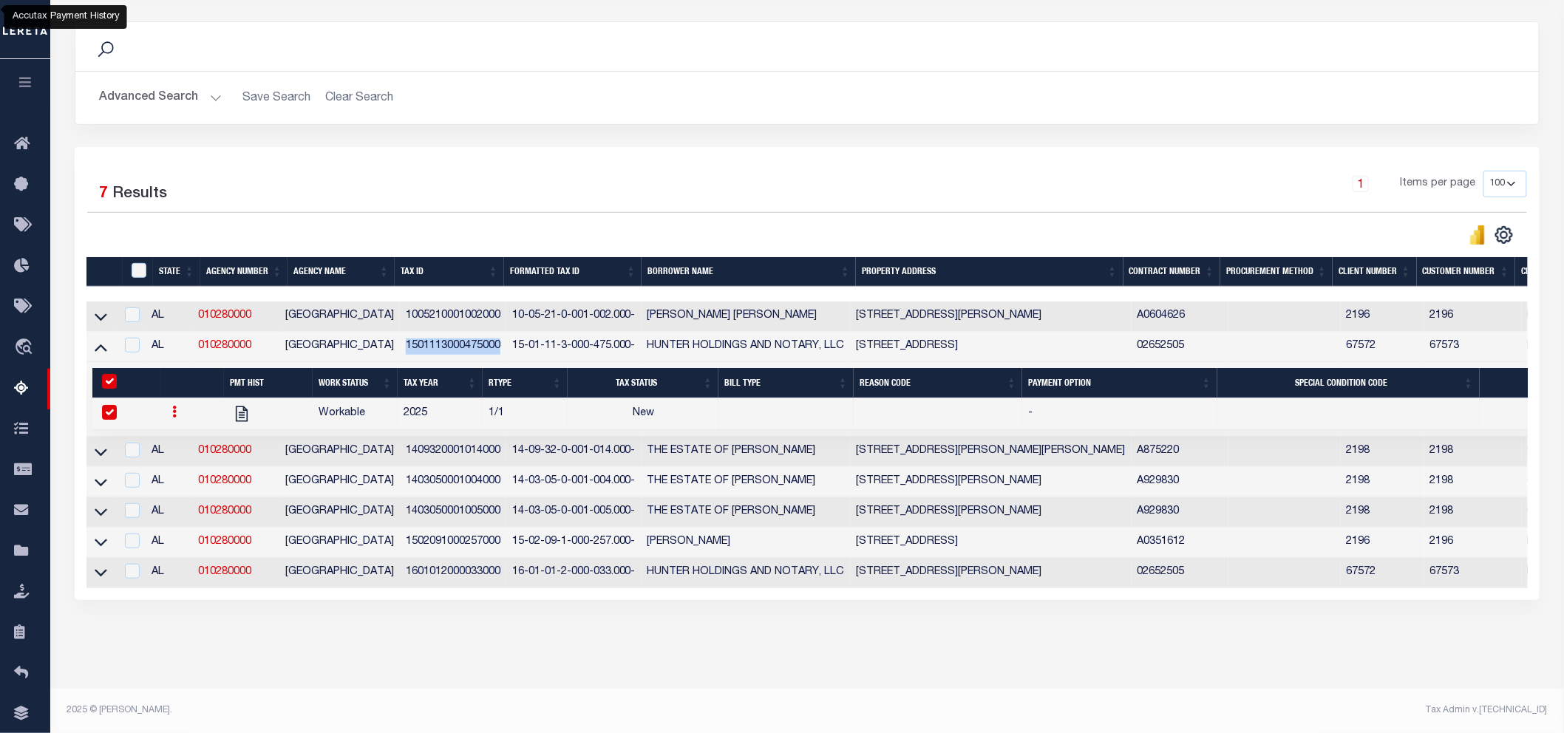
select select
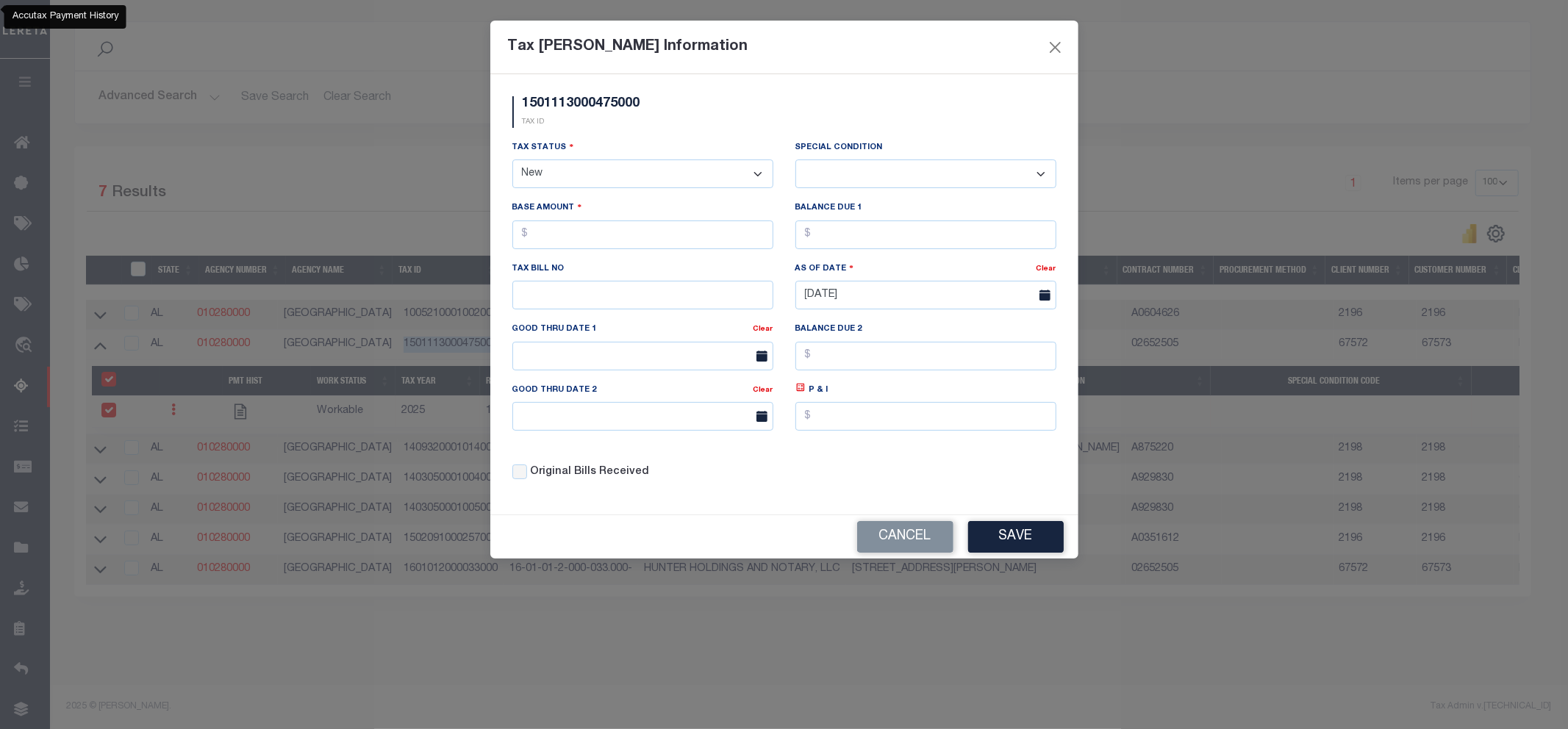
click at [568, 174] on select "- Select Status - Open Due/Unpaid Paid Incomplete No Tax Due Internal Refund Pr…" at bounding box center [642, 173] width 261 height 29
select select "DUE"
click at [512, 160] on select "- Select Status - Open Due/Unpaid Paid Incomplete No Tax Due Internal Refund Pr…" at bounding box center [642, 173] width 261 height 29
select select "0"
click at [584, 232] on input "text" at bounding box center [642, 235] width 261 height 29
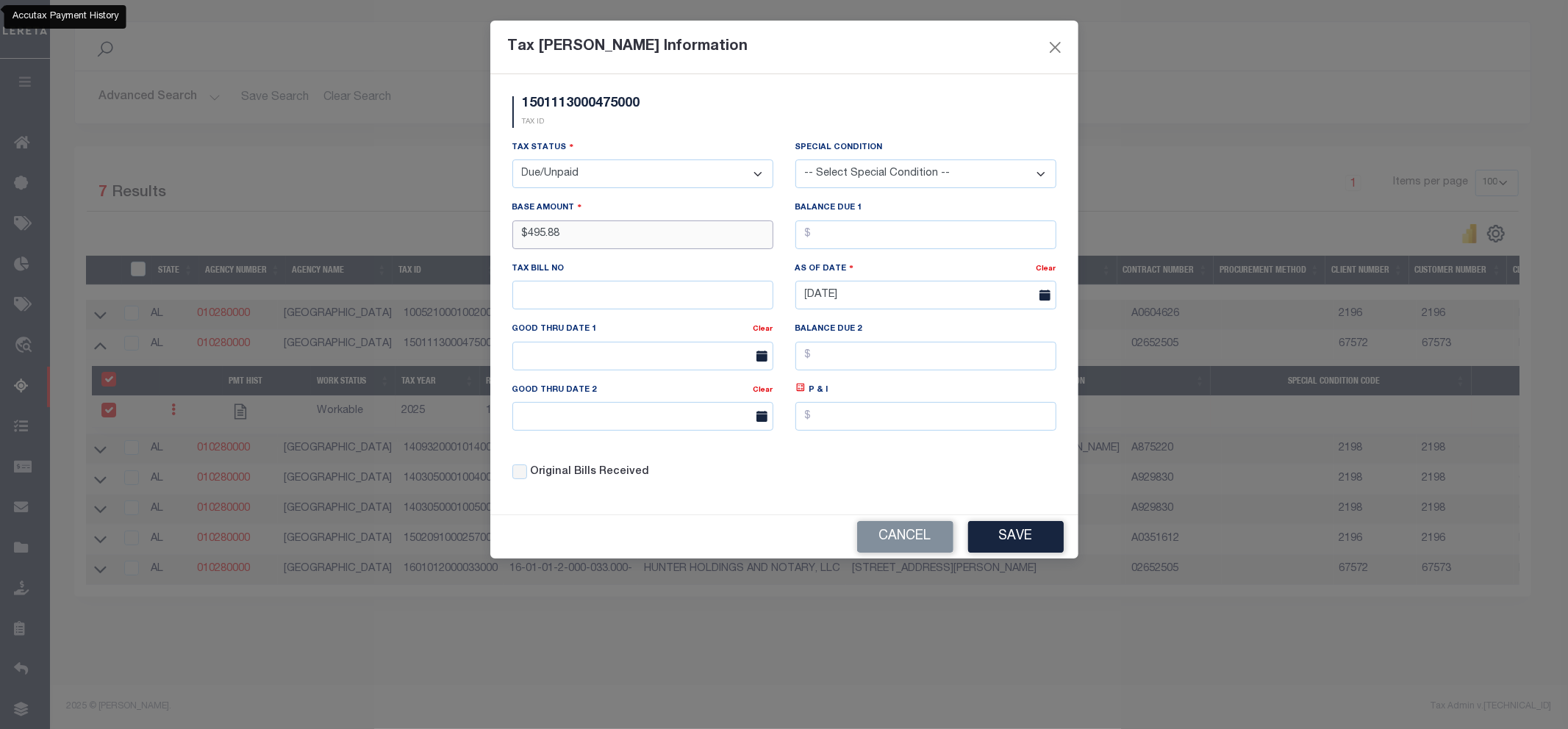
type input "$495.88"
click at [1011, 543] on button "Save" at bounding box center [1016, 537] width 95 height 32
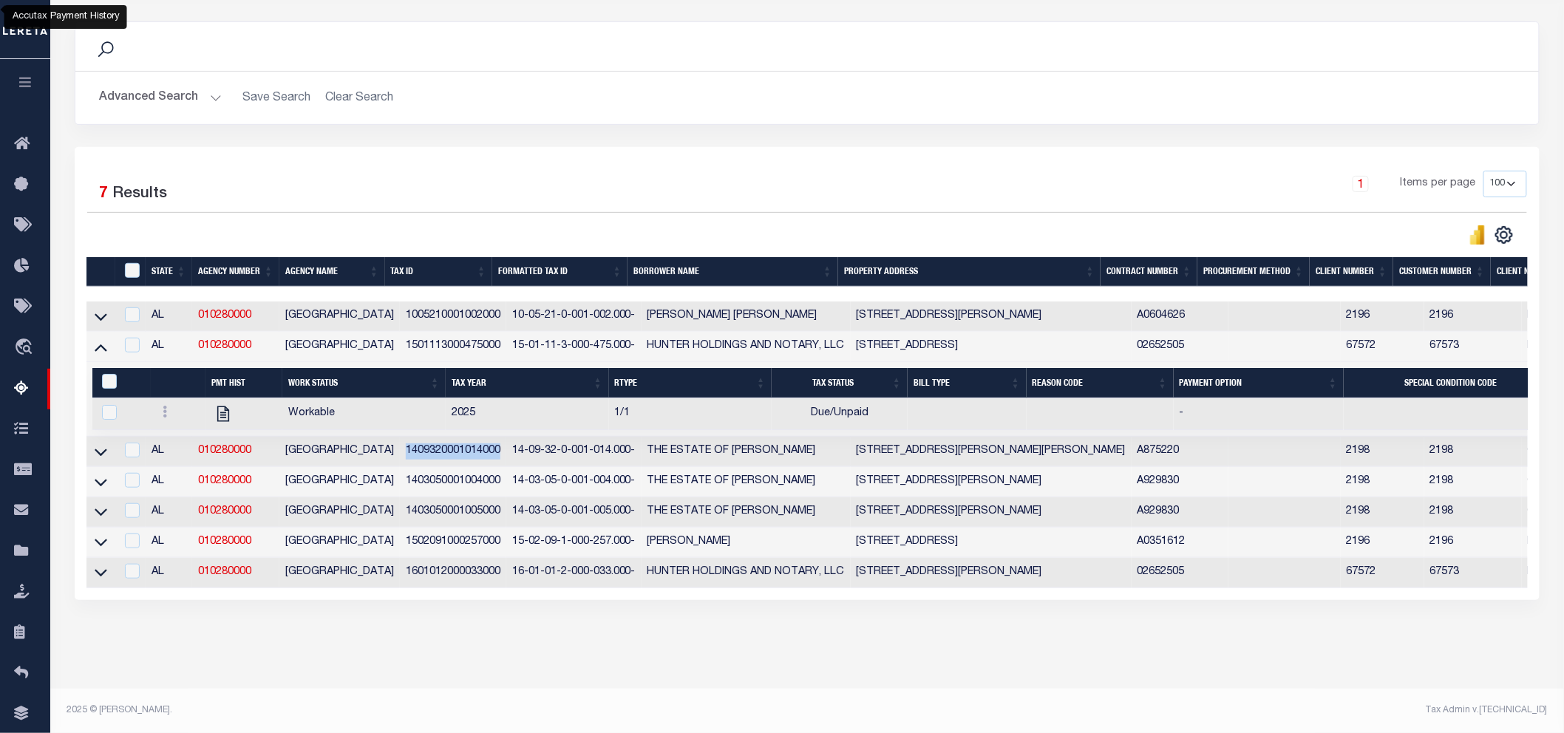
drag, startPoint x: 484, startPoint y: 449, endPoint x: 390, endPoint y: 454, distance: 94.0
click at [400, 454] on td "1409320001014000" at bounding box center [453, 452] width 106 height 30
checkbox input "true"
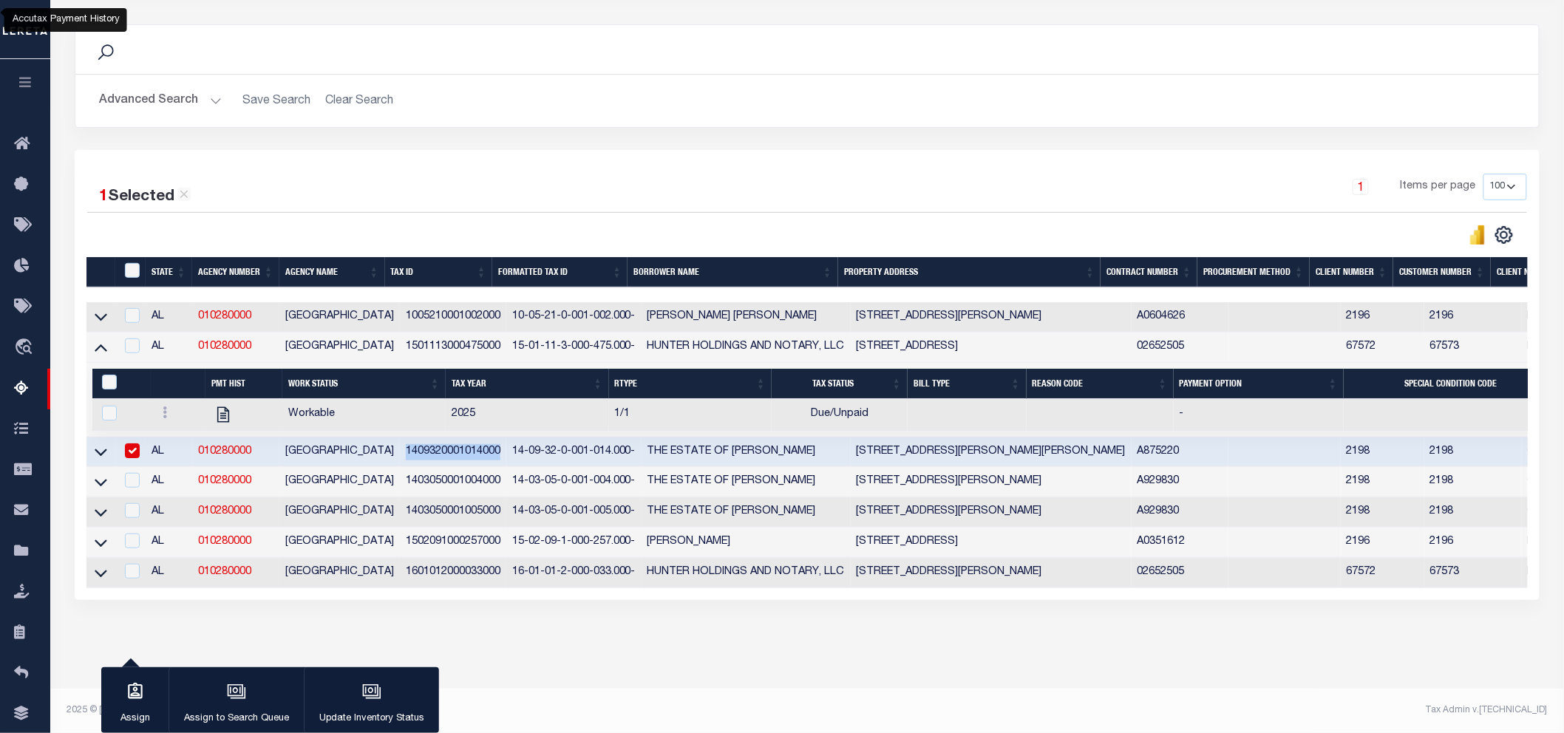
copy td "1409320001014000"
click at [100, 448] on icon at bounding box center [101, 452] width 13 height 16
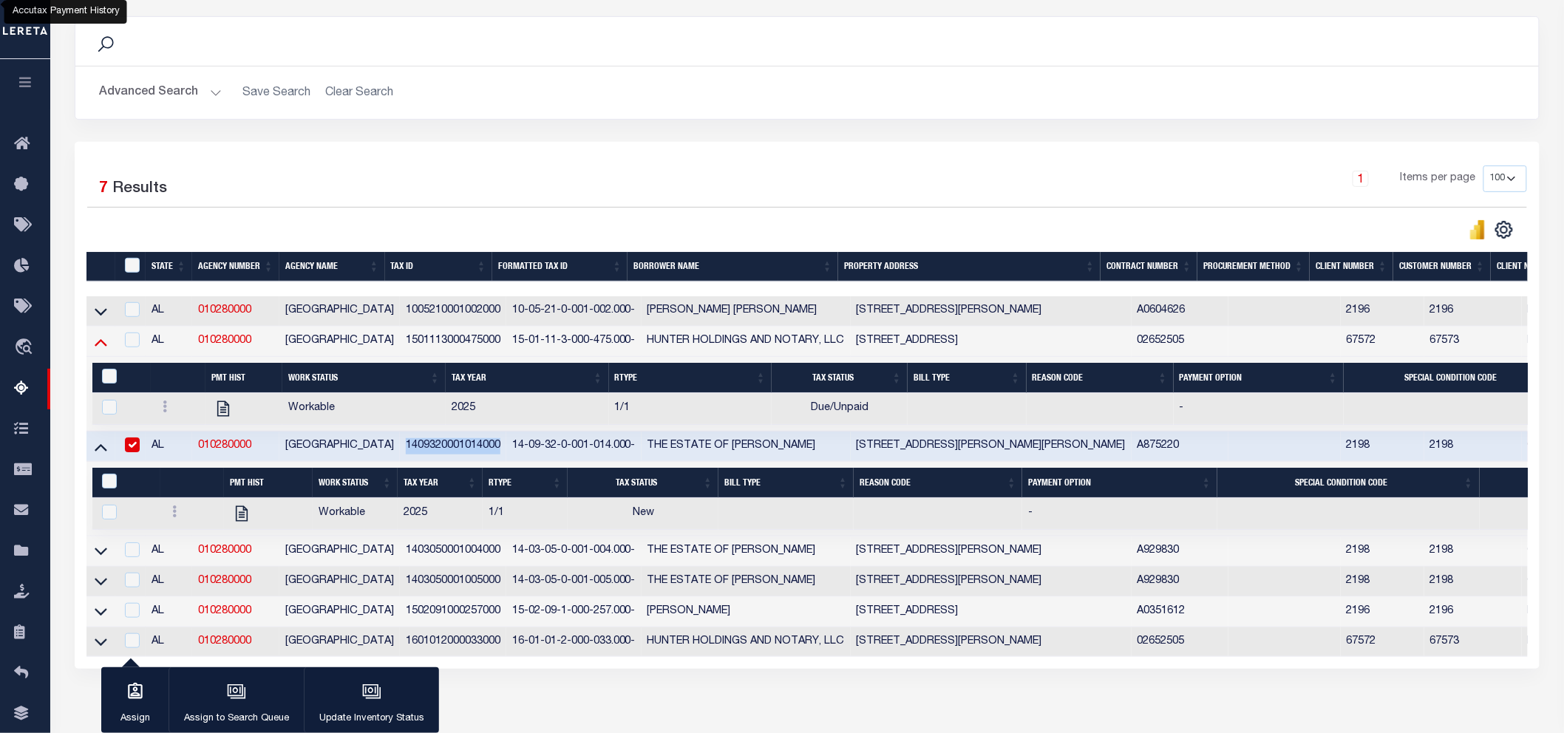
click at [103, 350] on icon at bounding box center [101, 342] width 13 height 16
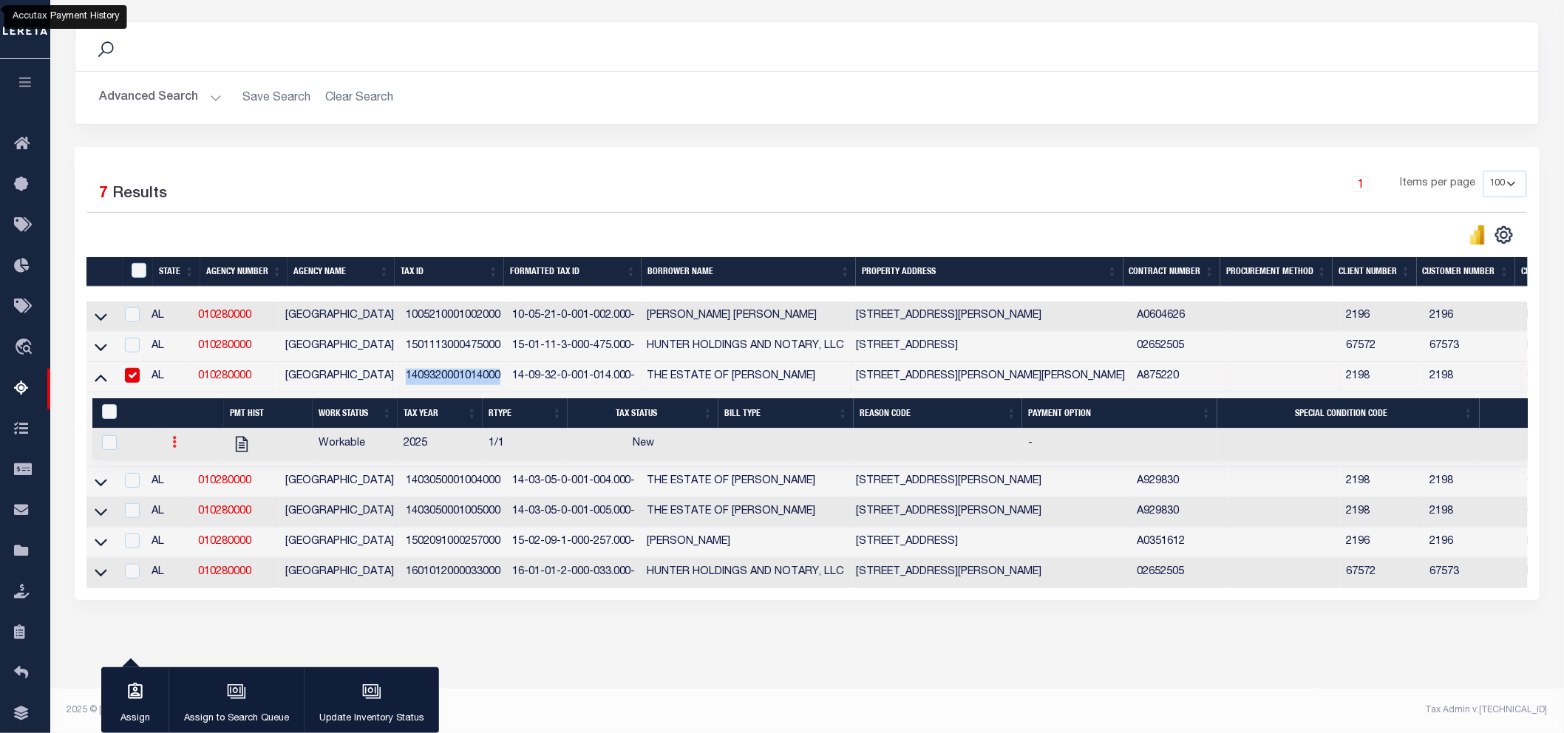
click at [169, 440] on link at bounding box center [174, 444] width 16 height 12
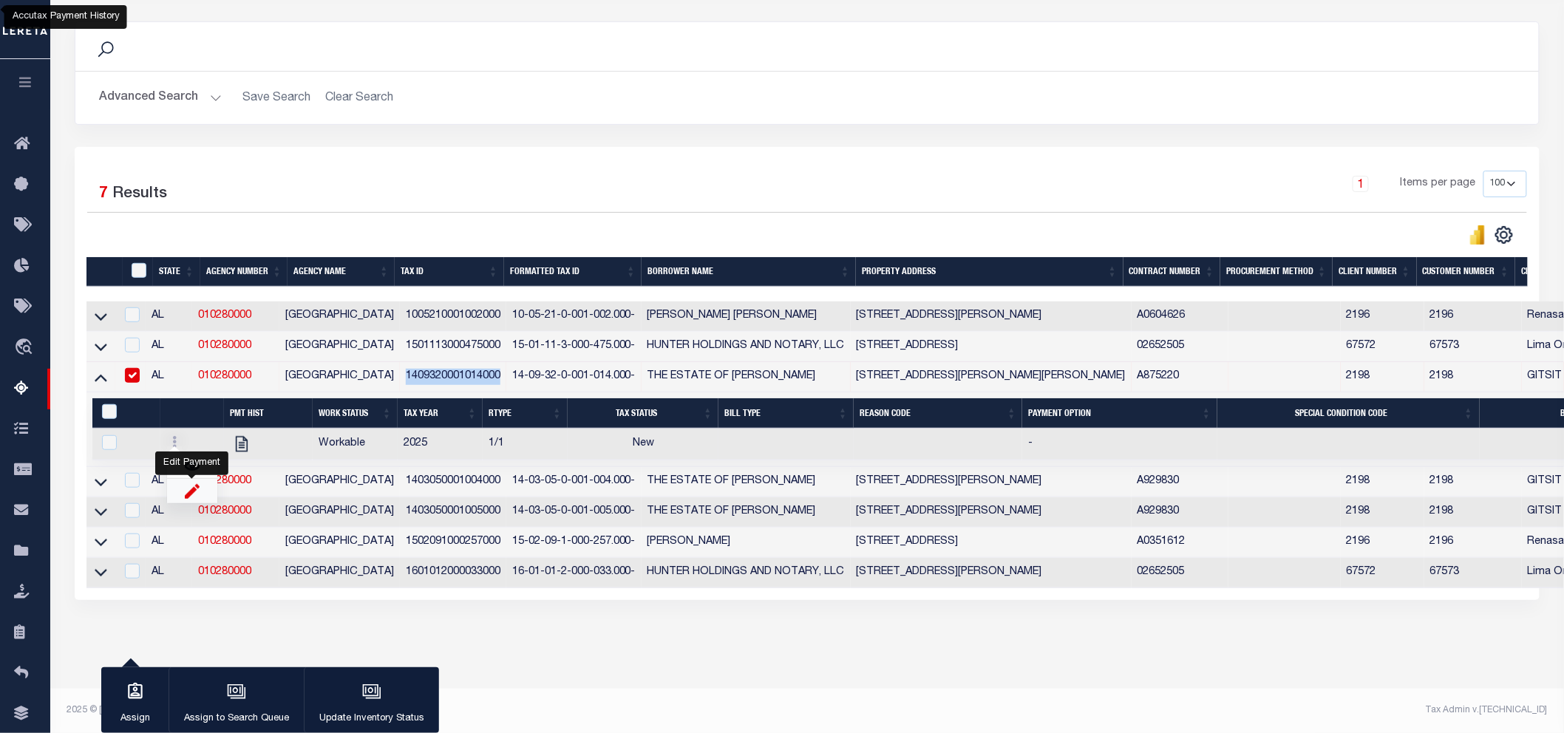
click at [191, 485] on img "" at bounding box center [192, 491] width 15 height 16
checkbox input "true"
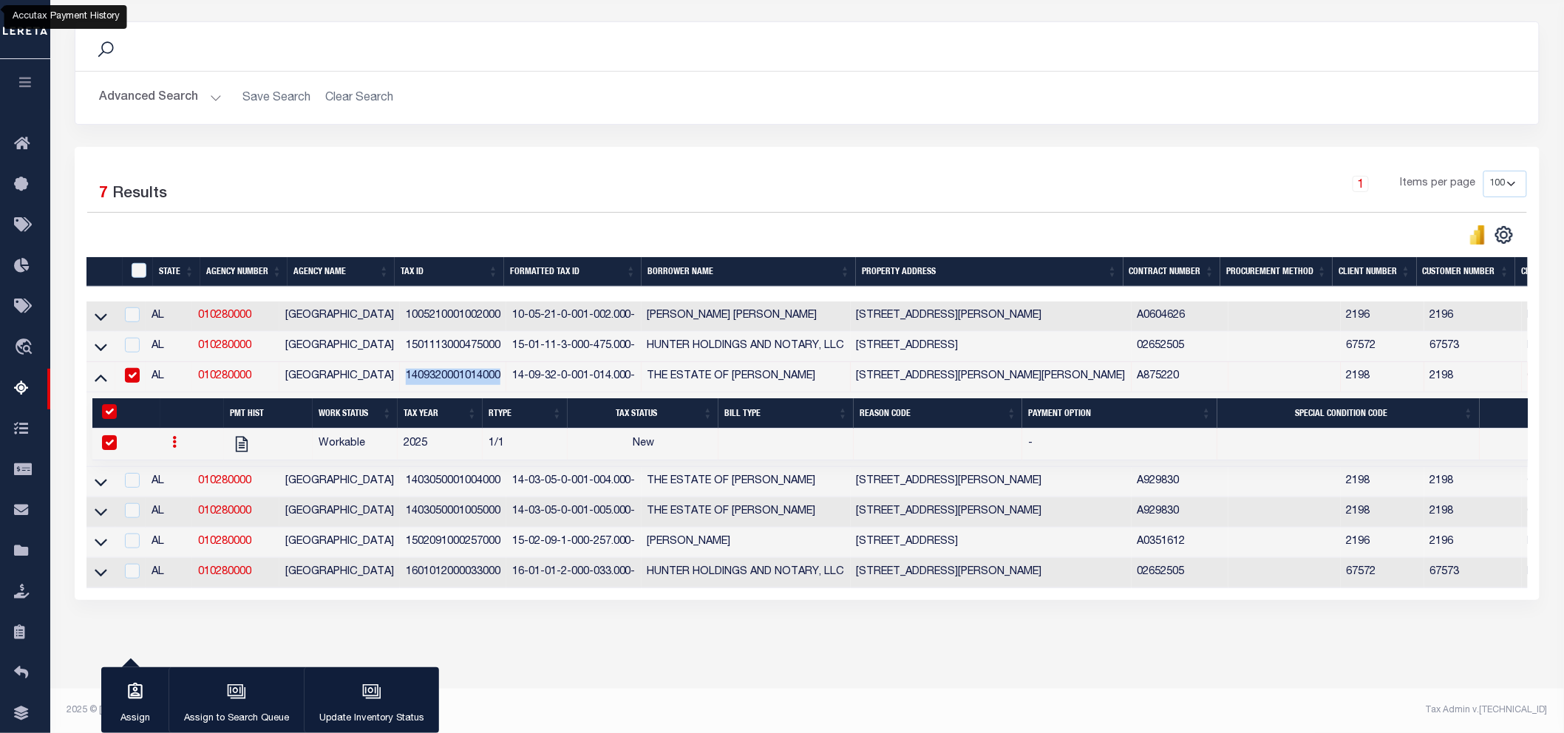
select select
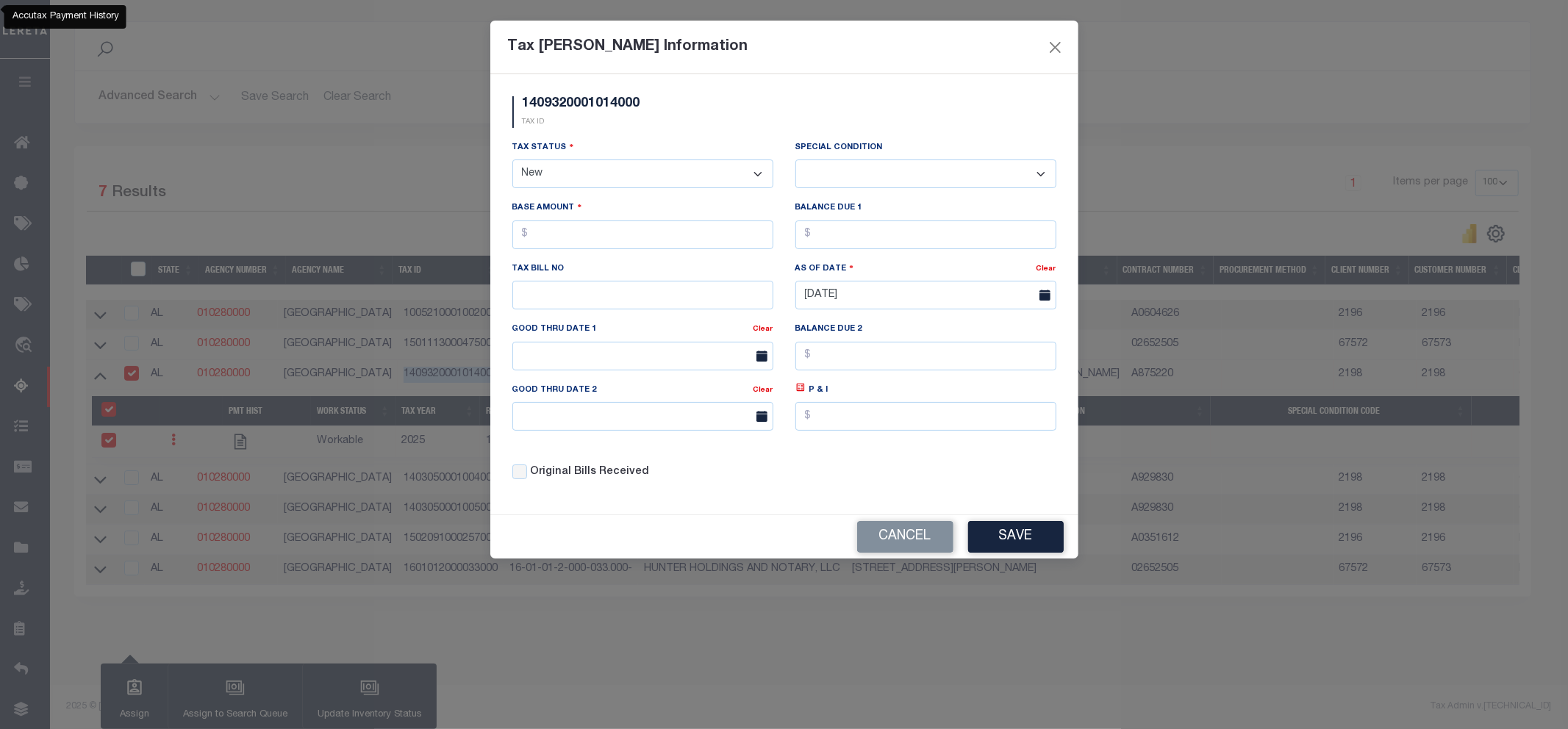
click at [591, 182] on select "- Select Status - Open Due/Unpaid Paid Incomplete No Tax Due Internal Refund Pr…" at bounding box center [642, 173] width 261 height 29
select select "DUE"
click at [512, 160] on select "- Select Status - Open Due/Unpaid Paid Incomplete No Tax Due Internal Refund Pr…" at bounding box center [642, 173] width 261 height 29
select select "0"
click at [586, 238] on input "text" at bounding box center [642, 235] width 261 height 29
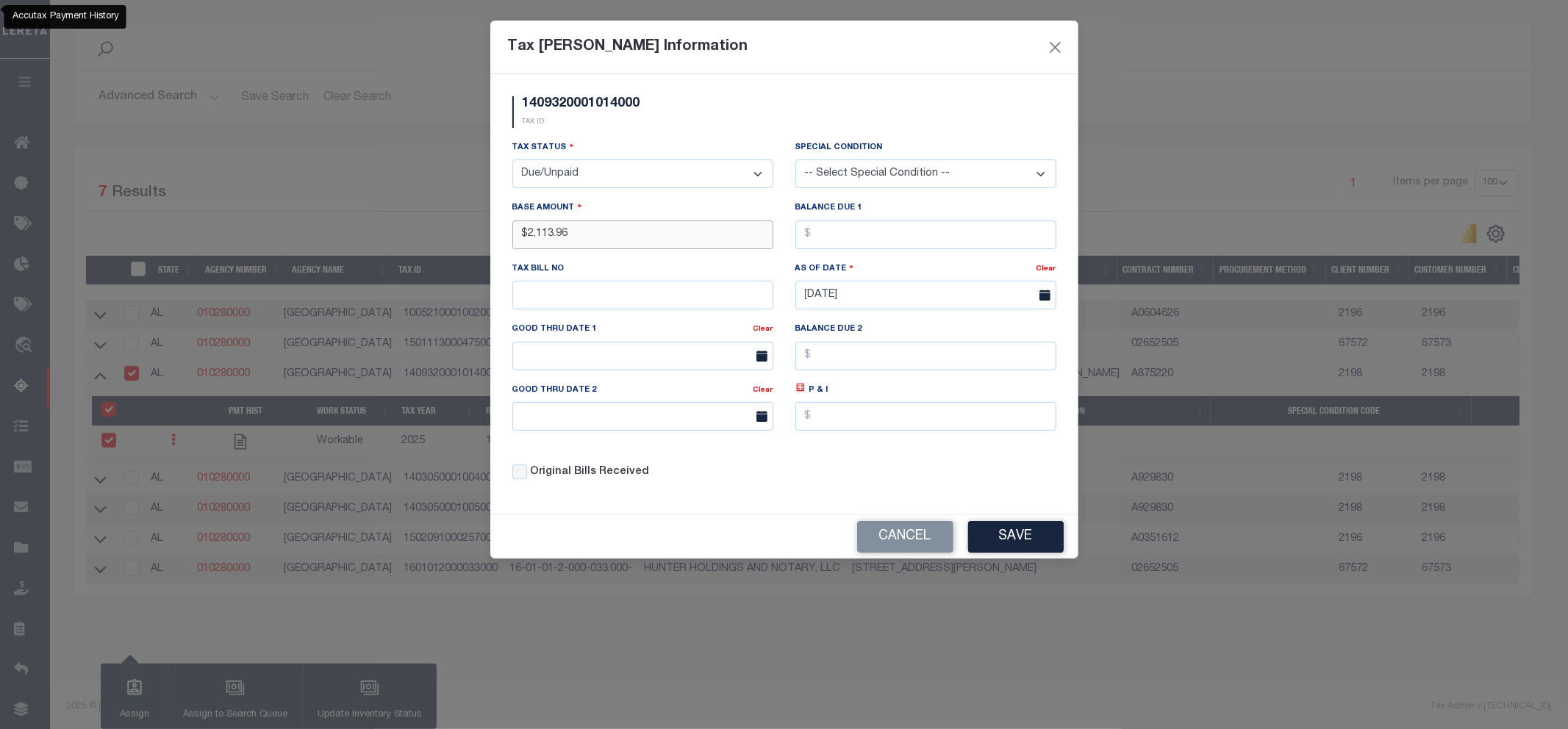
type input "$2,113.96"
click at [1001, 531] on button "Save" at bounding box center [1016, 537] width 95 height 32
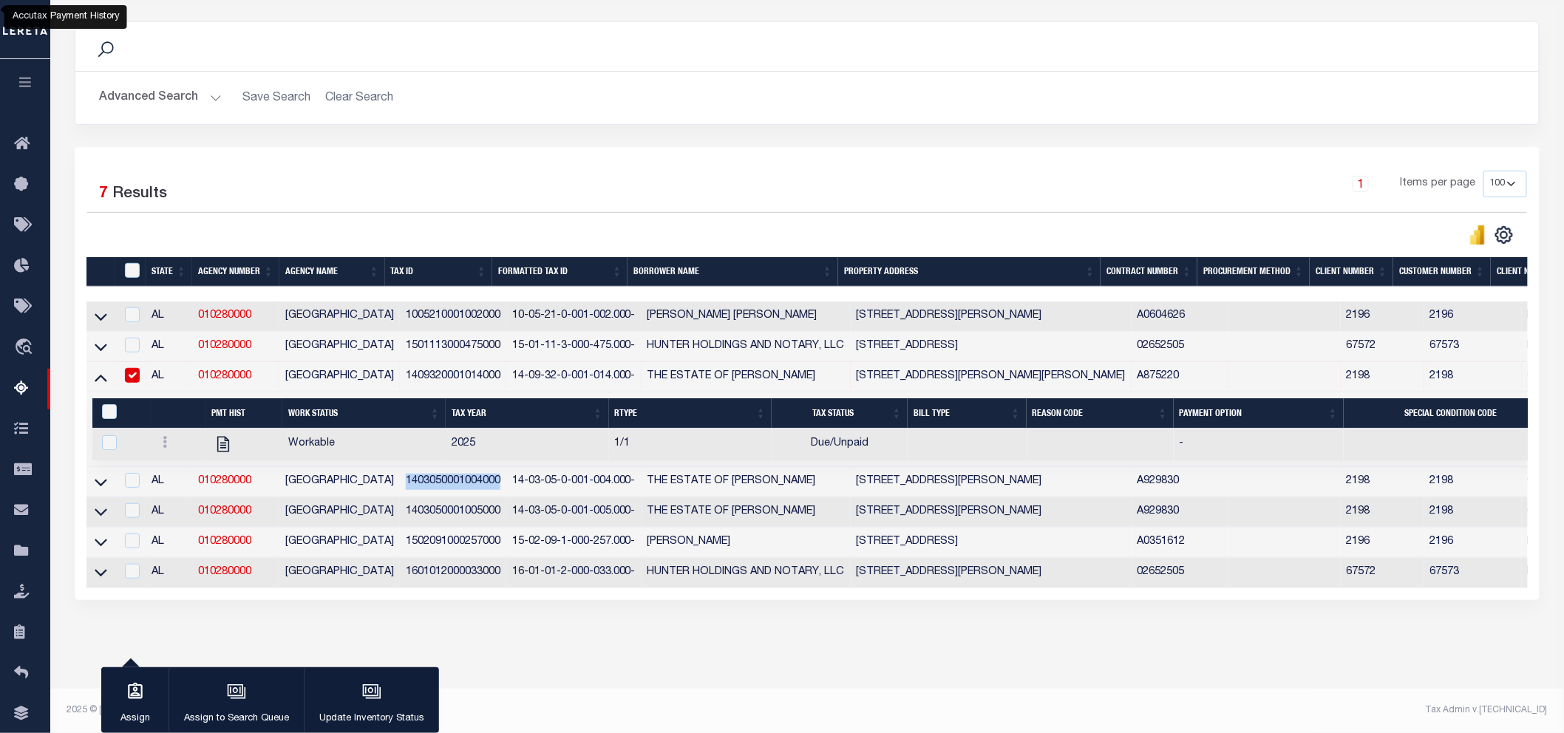
drag, startPoint x: 389, startPoint y: 479, endPoint x: 484, endPoint y: 486, distance: 95.6
click at [484, 486] on td "1403050001004000" at bounding box center [453, 482] width 106 height 30
checkbox input "true"
copy td "1403050001004000"
click at [134, 370] on input "checkbox" at bounding box center [132, 376] width 15 height 15
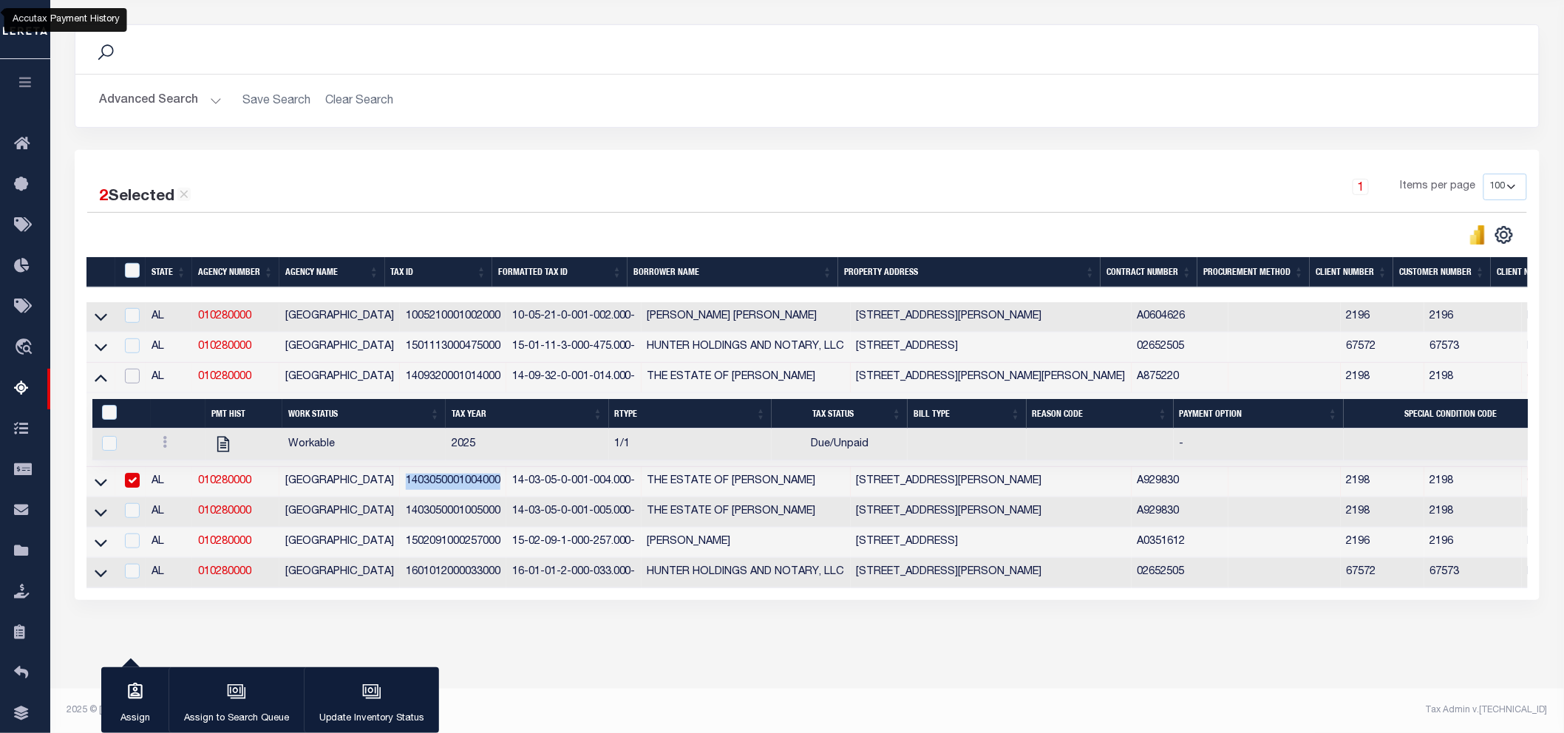
checkbox input "false"
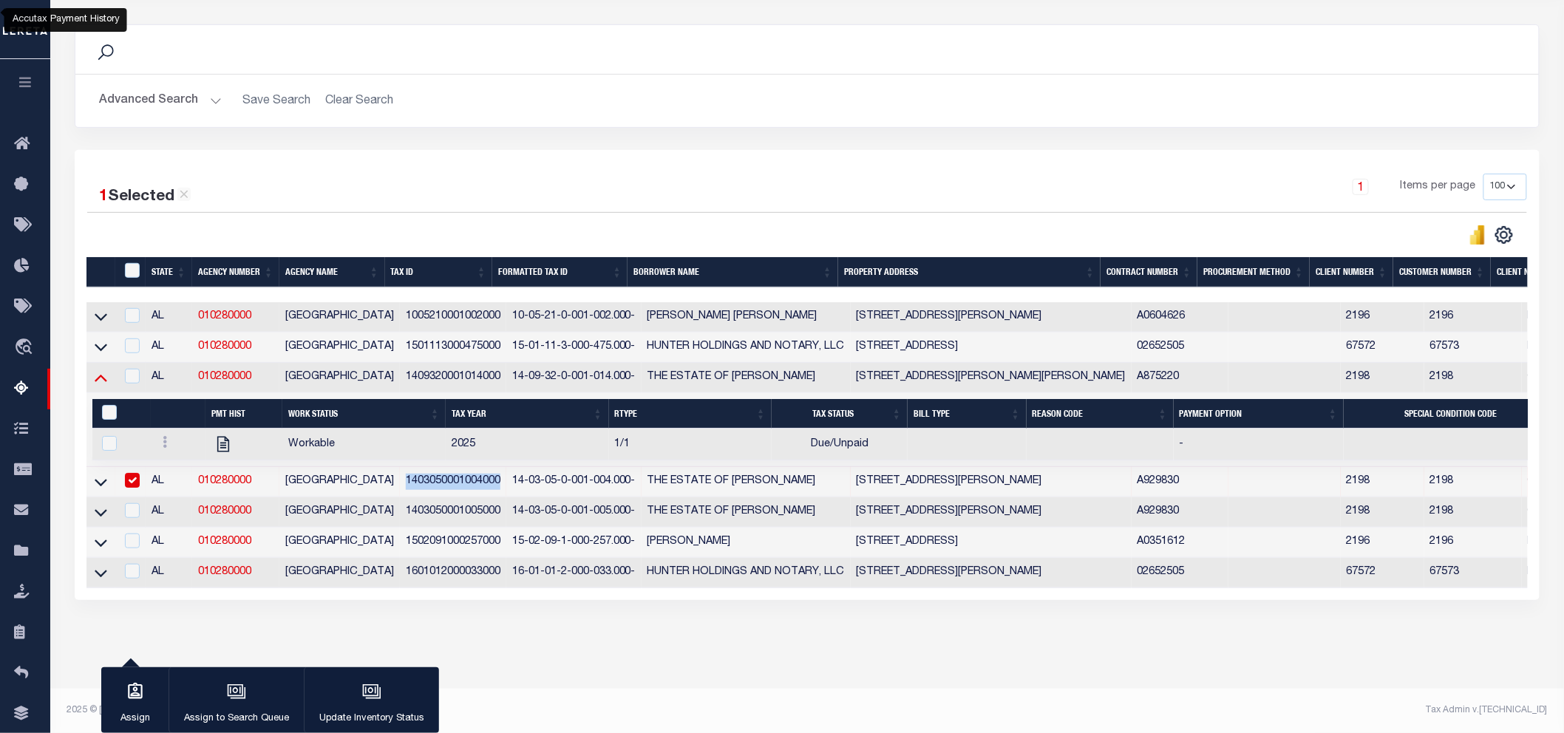
click at [95, 376] on icon at bounding box center [101, 378] width 13 height 16
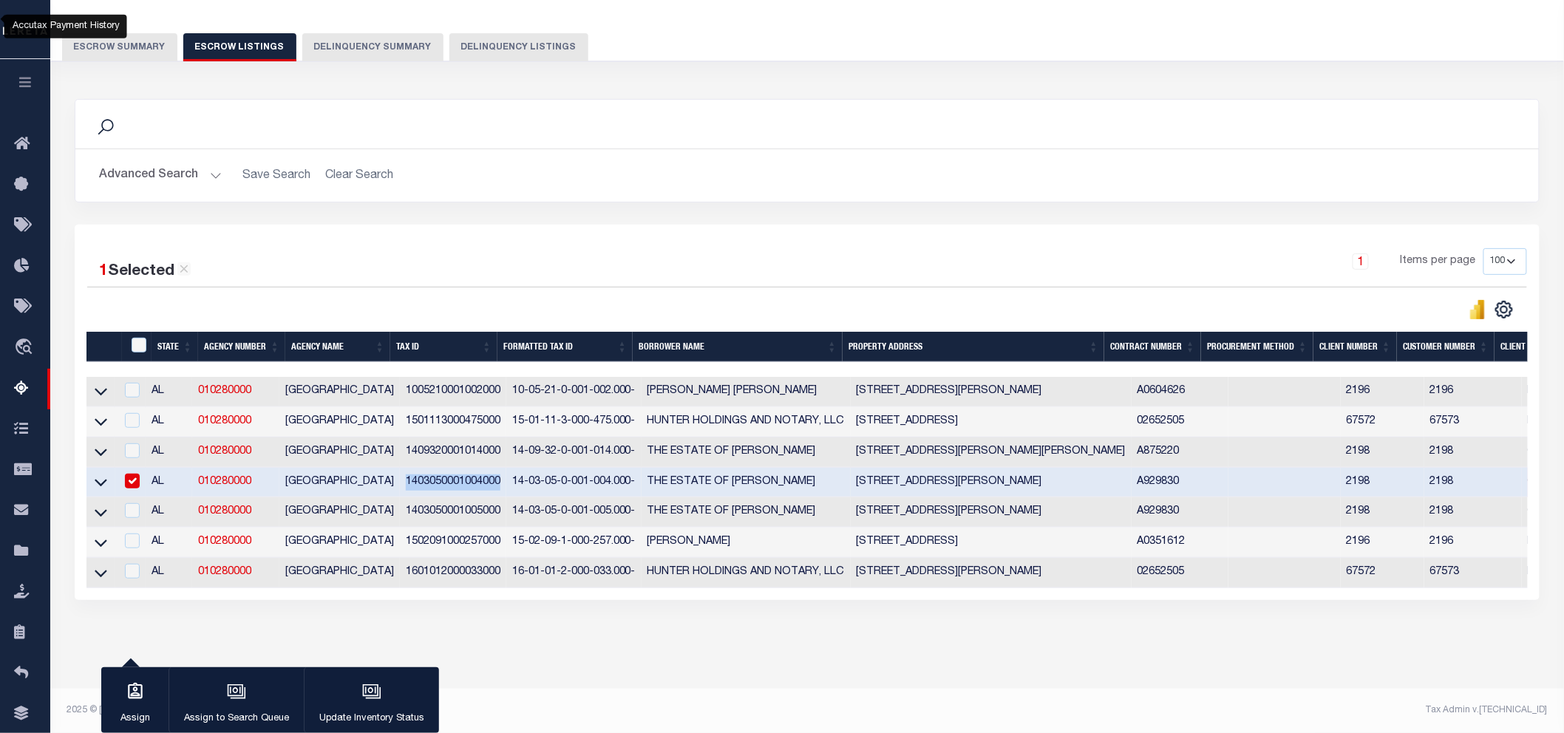
scroll to position [117, 0]
click at [96, 480] on icon at bounding box center [101, 483] width 13 height 7
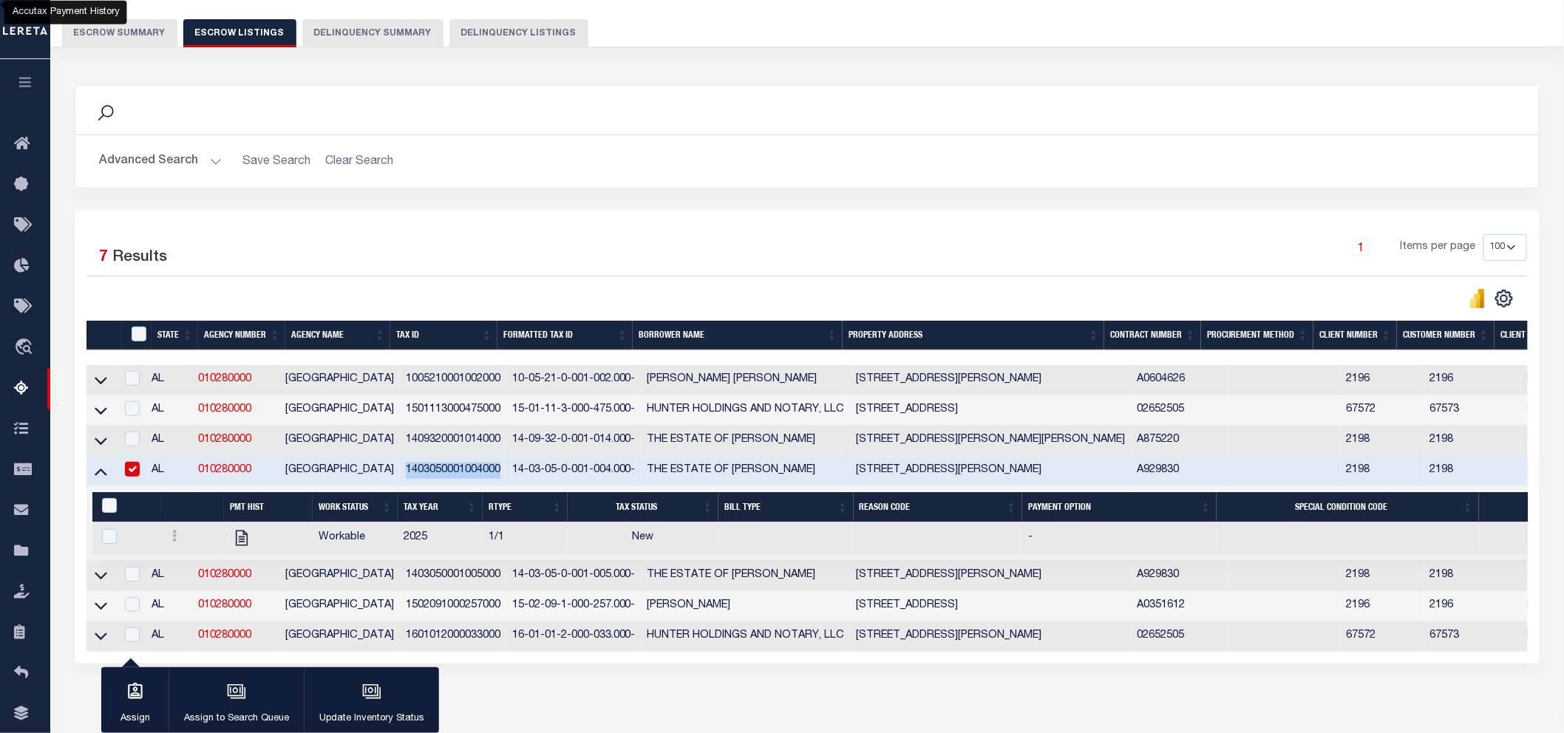
scroll to position [194, 0]
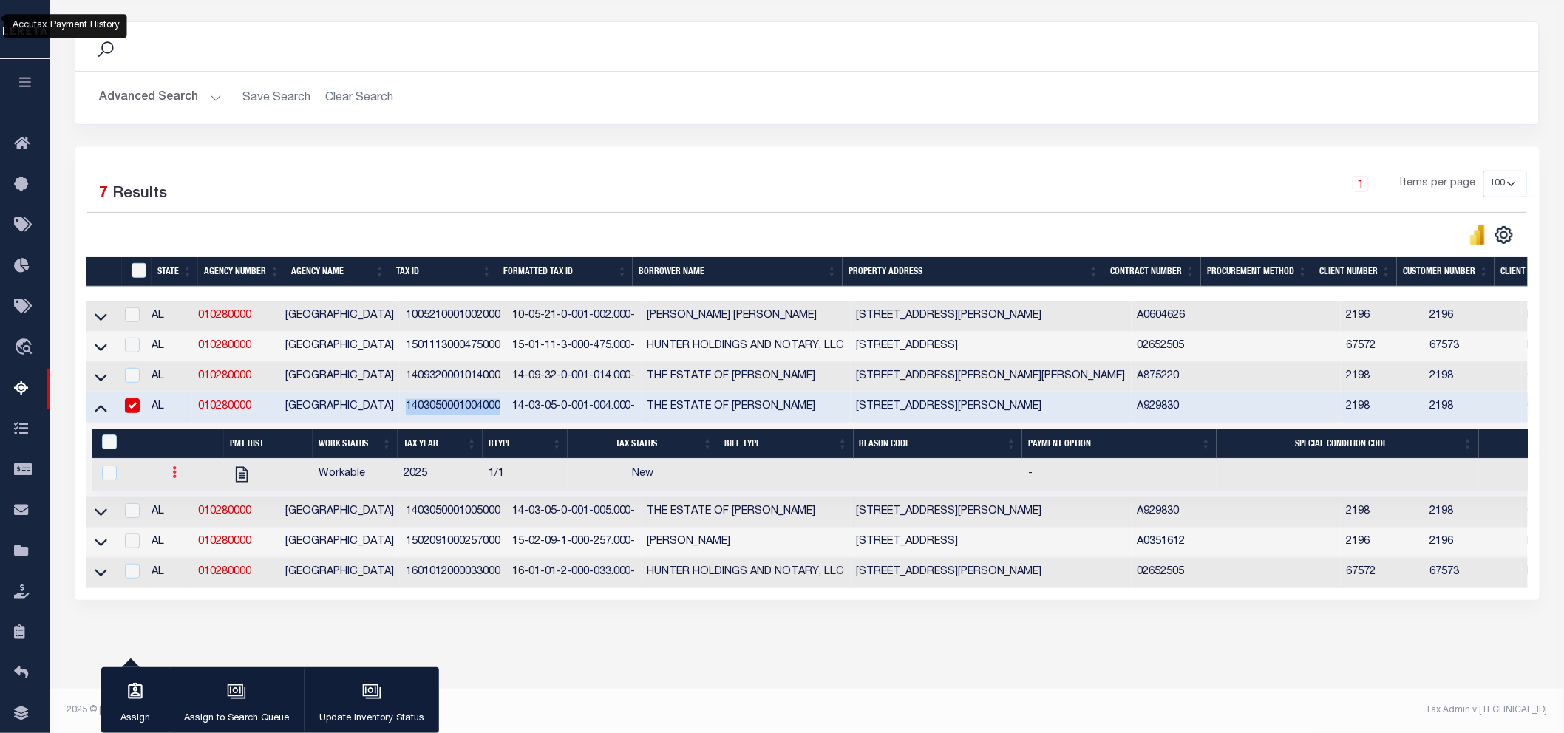
click at [172, 466] on icon at bounding box center [174, 472] width 4 height 12
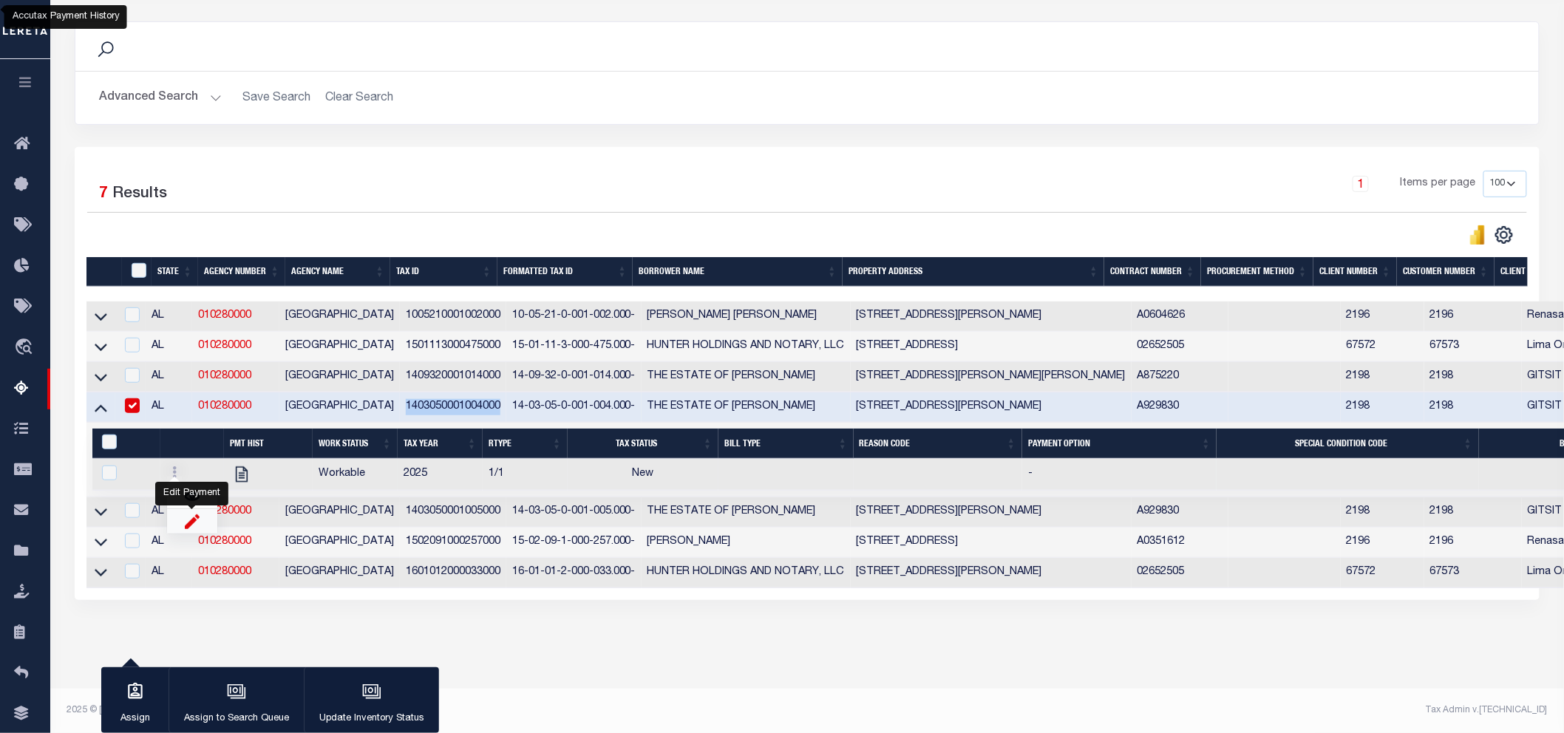
click at [186, 523] on img "" at bounding box center [192, 522] width 15 height 16
checkbox input "true"
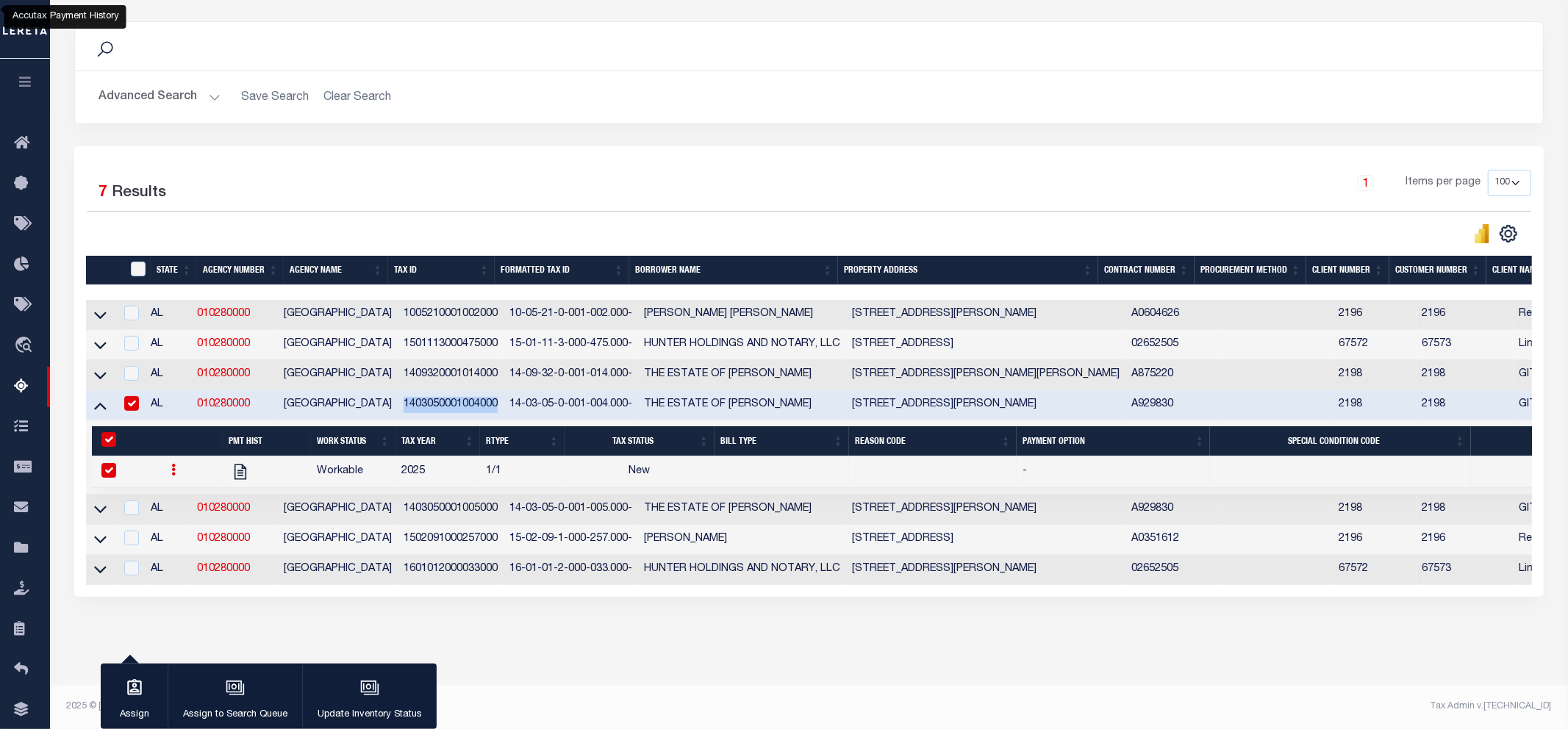
select select
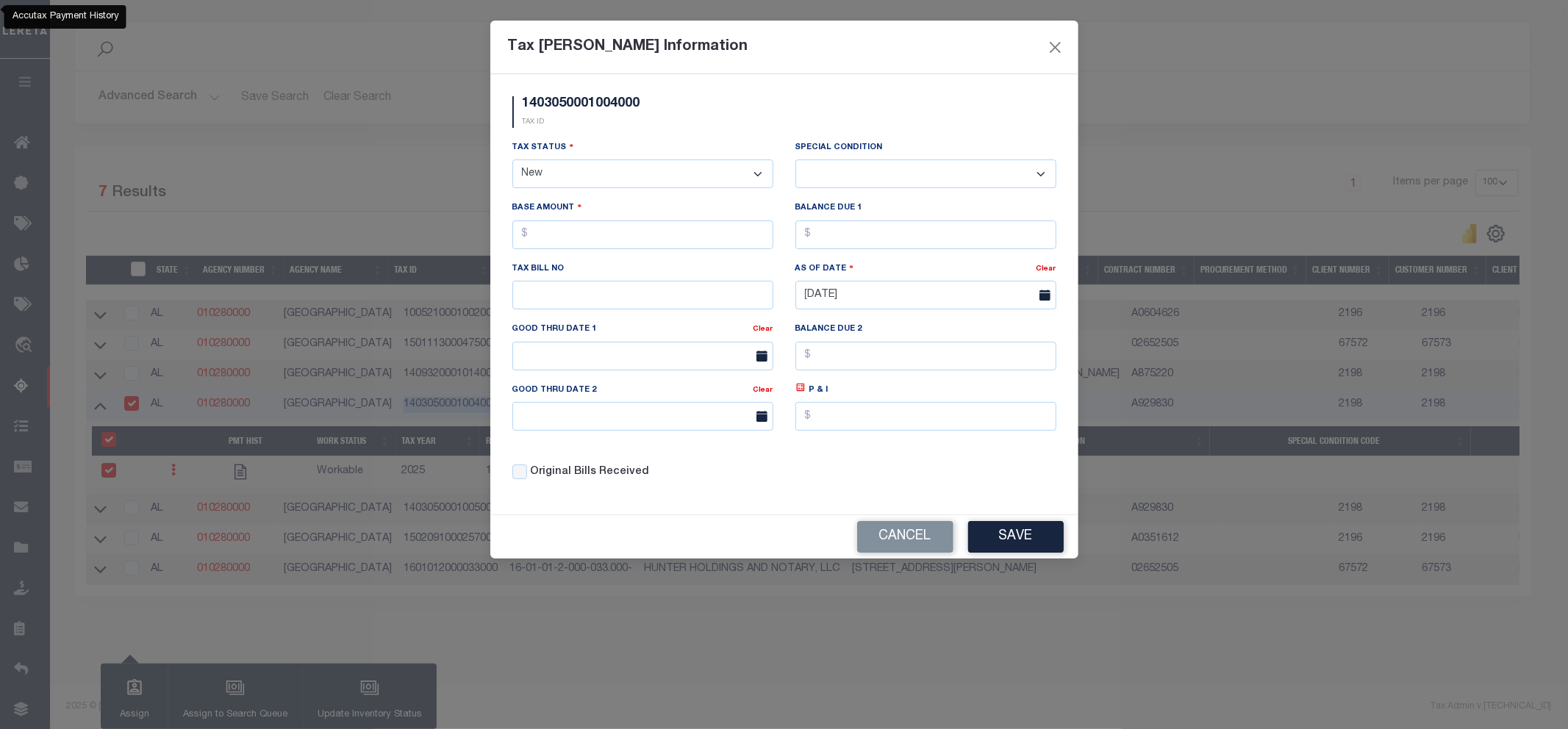
click at [672, 178] on select "- Select Status - Open Due/Unpaid Paid Incomplete No Tax Due Internal Refund Pr…" at bounding box center [642, 173] width 261 height 29
select select "DUE"
click at [512, 160] on select "- Select Status - Open Due/Unpaid Paid Incomplete No Tax Due Internal Refund Pr…" at bounding box center [642, 173] width 261 height 29
select select "0"
click at [543, 243] on input "text" at bounding box center [642, 235] width 261 height 29
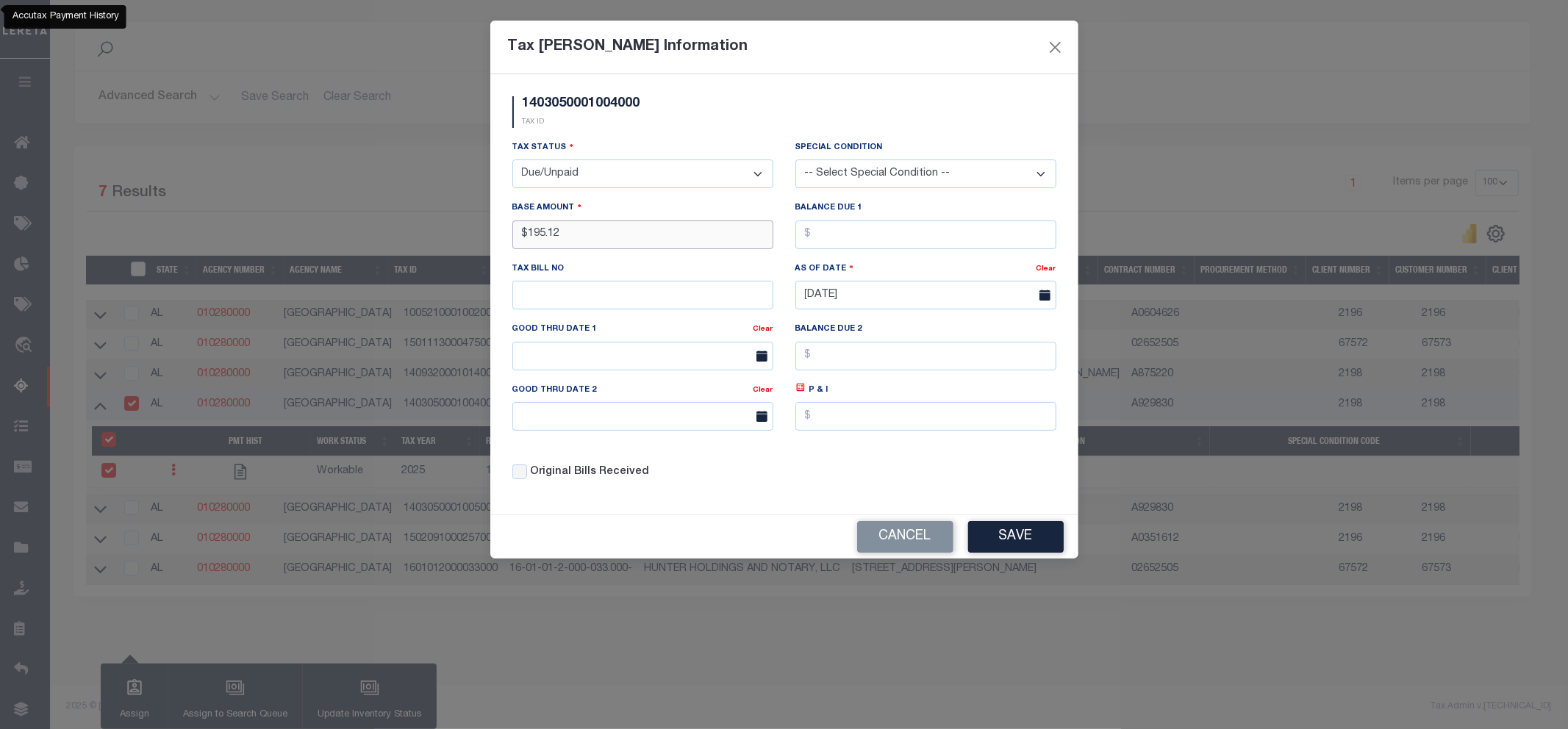
type input "$195.12"
click at [990, 539] on button "Save" at bounding box center [1016, 537] width 95 height 32
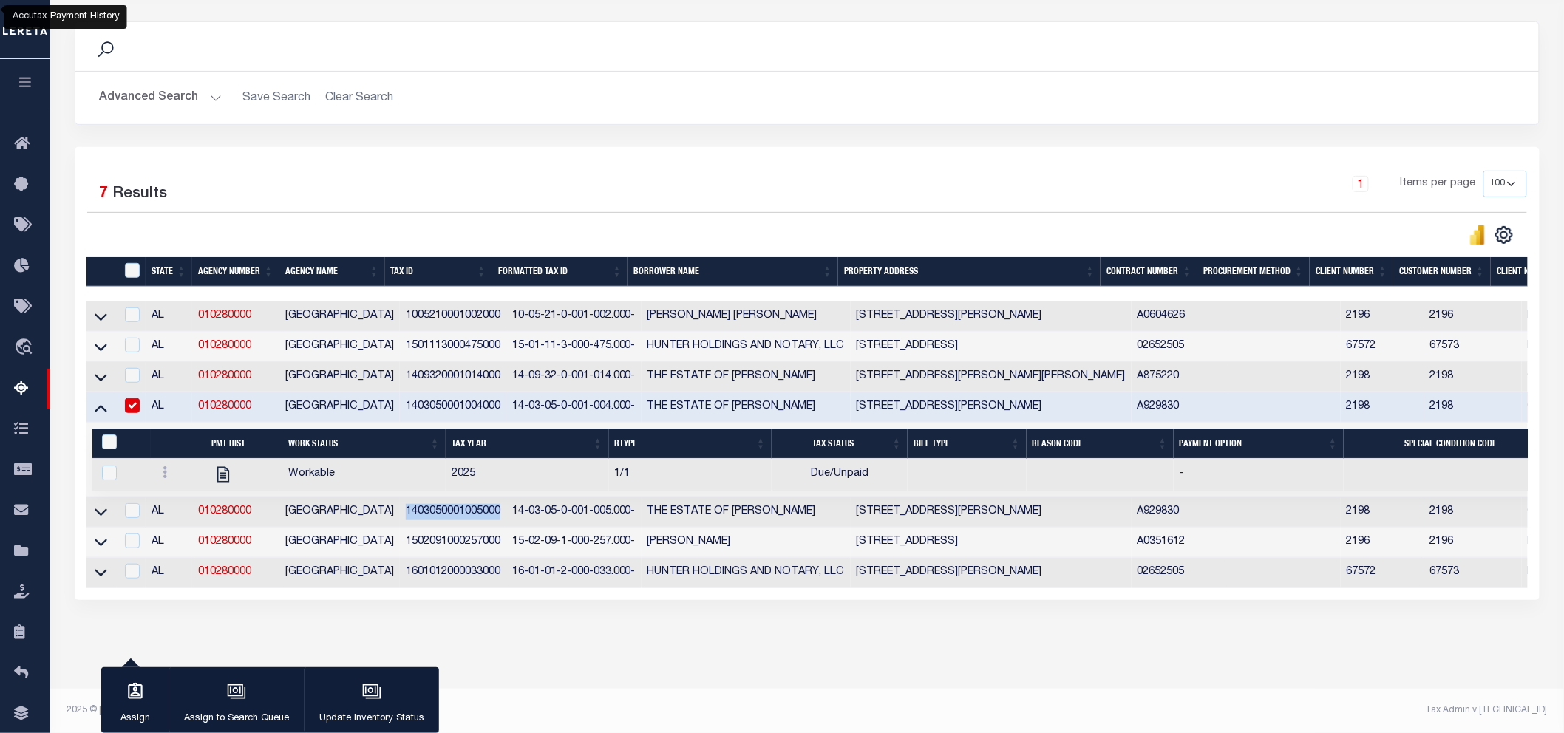
drag, startPoint x: 388, startPoint y: 511, endPoint x: 485, endPoint y: 509, distance: 96.9
click at [485, 509] on td "1403050001005000" at bounding box center [453, 512] width 106 height 30
checkbox input "true"
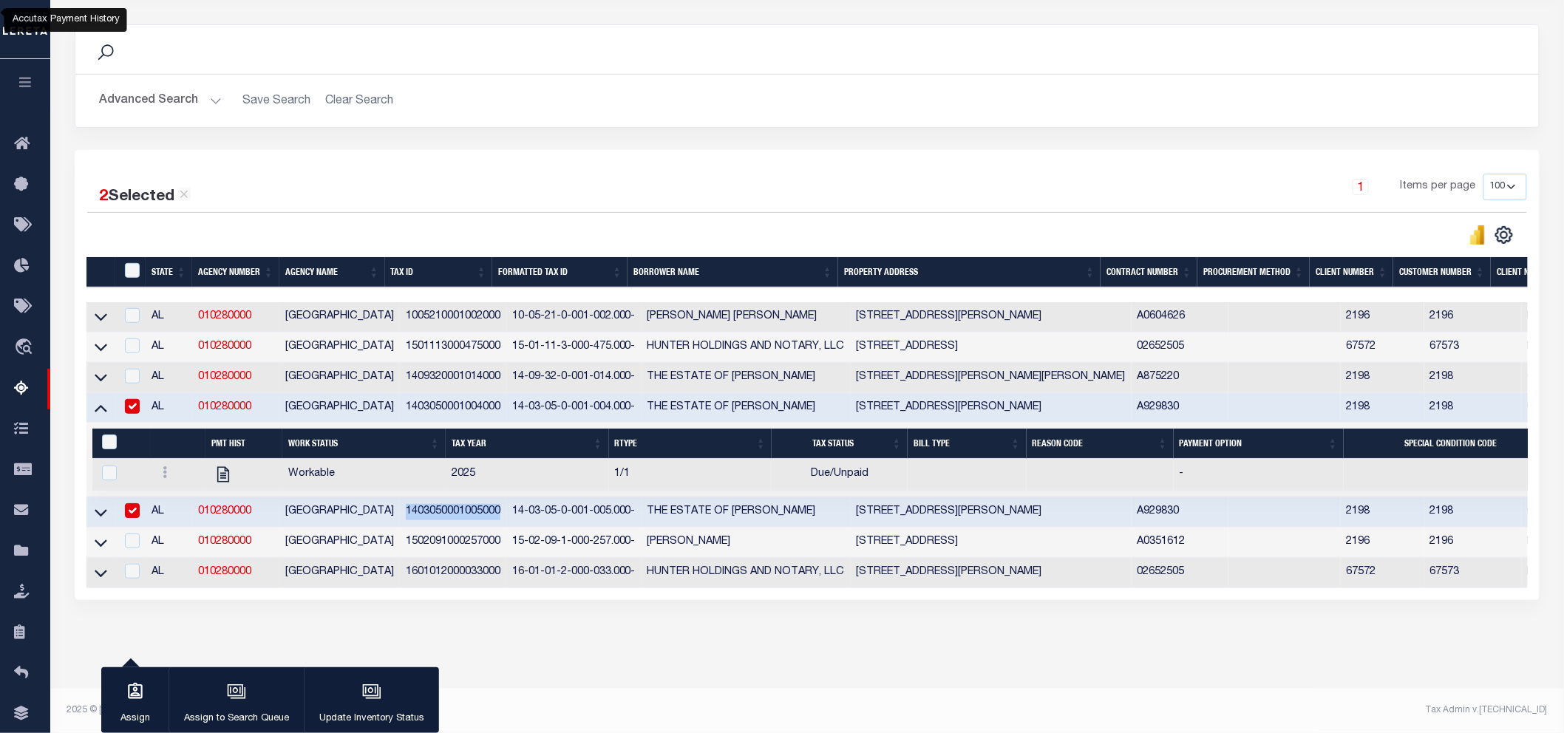
copy td "1403050001005000"
click at [131, 399] on input "checkbox" at bounding box center [132, 406] width 15 height 15
checkbox input "false"
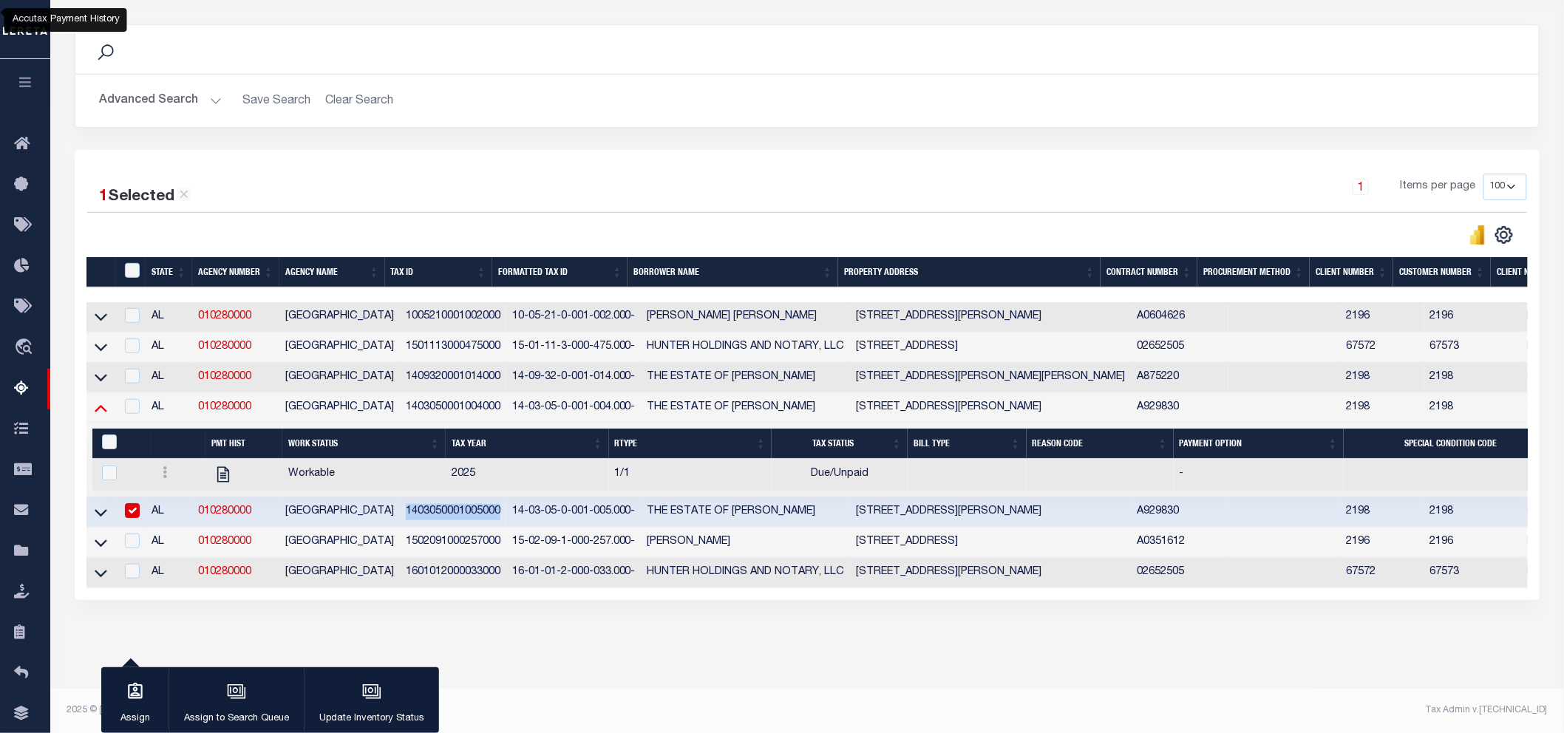
click at [98, 400] on icon at bounding box center [101, 408] width 13 height 16
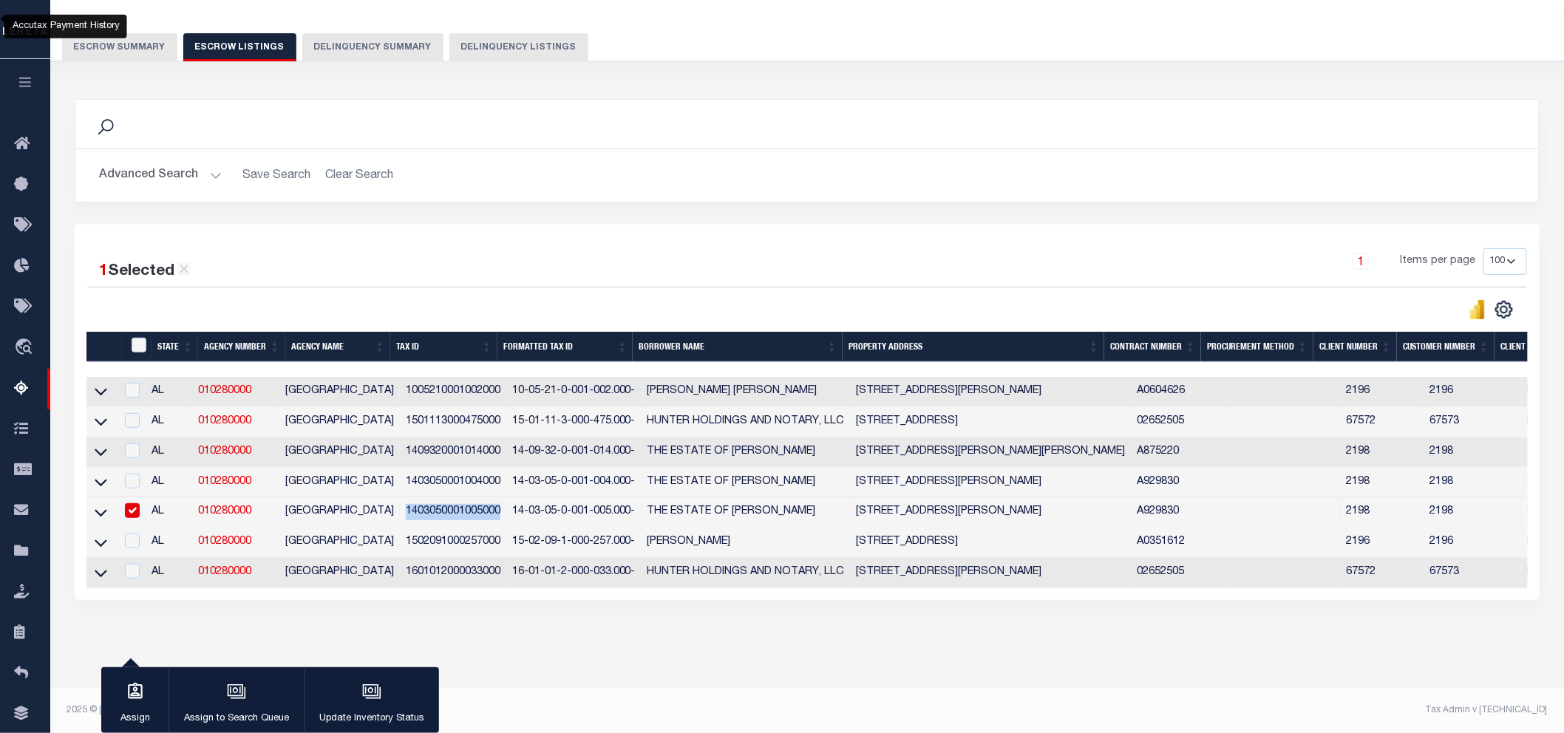
scroll to position [117, 0]
click at [102, 510] on icon at bounding box center [101, 513] width 13 height 7
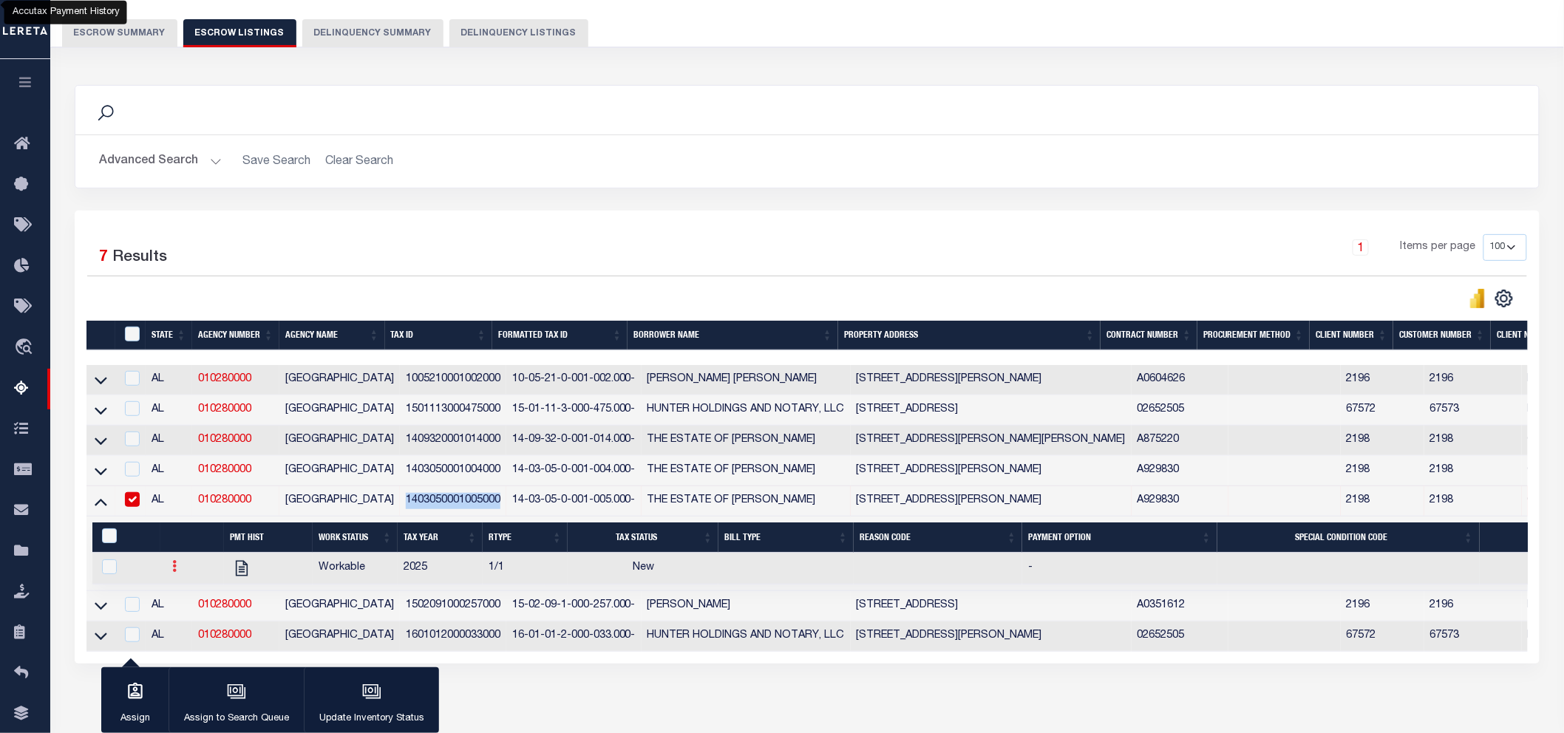
click at [174, 566] on icon at bounding box center [174, 566] width 4 height 12
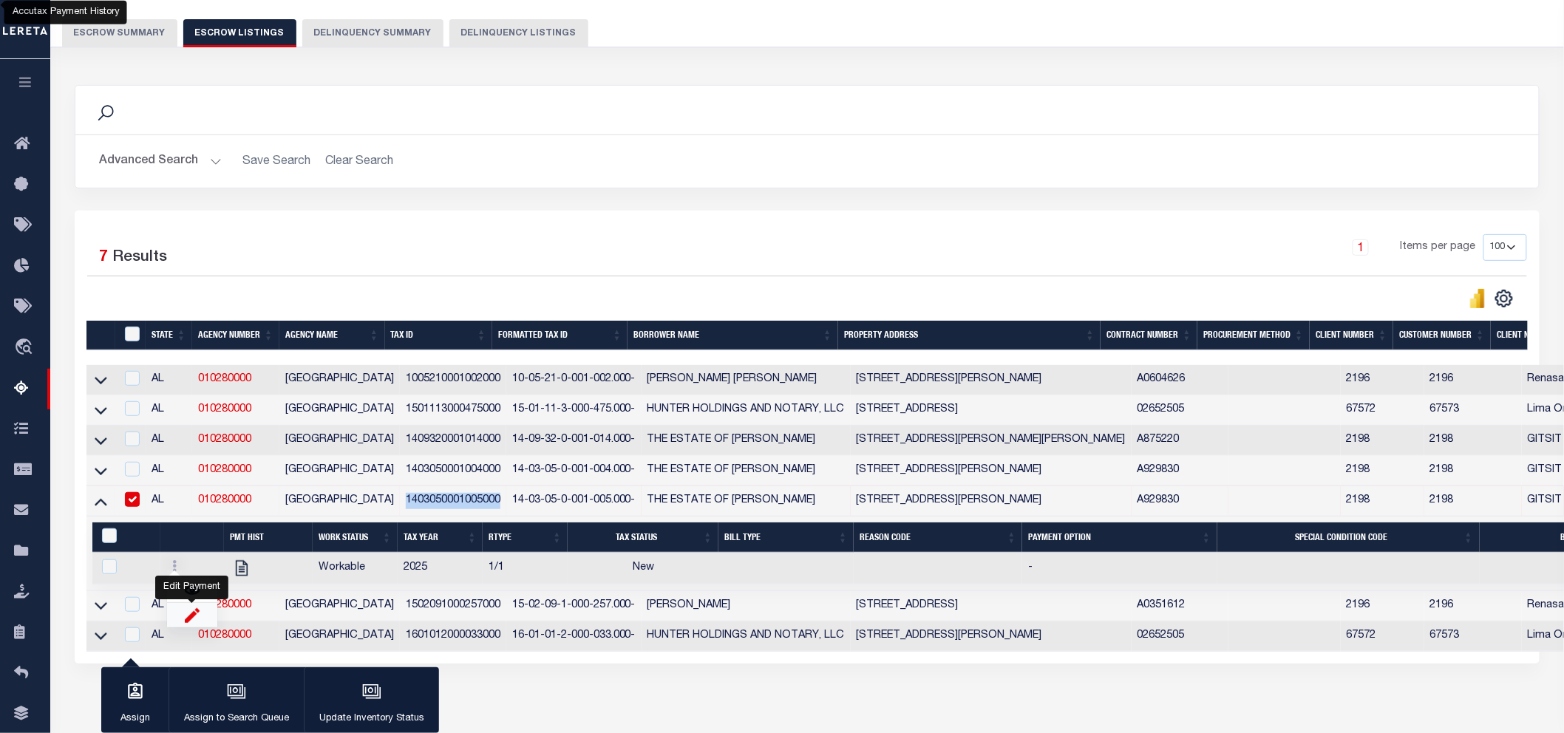
click at [186, 617] on img "" at bounding box center [192, 616] width 15 height 16
checkbox input "true"
select select
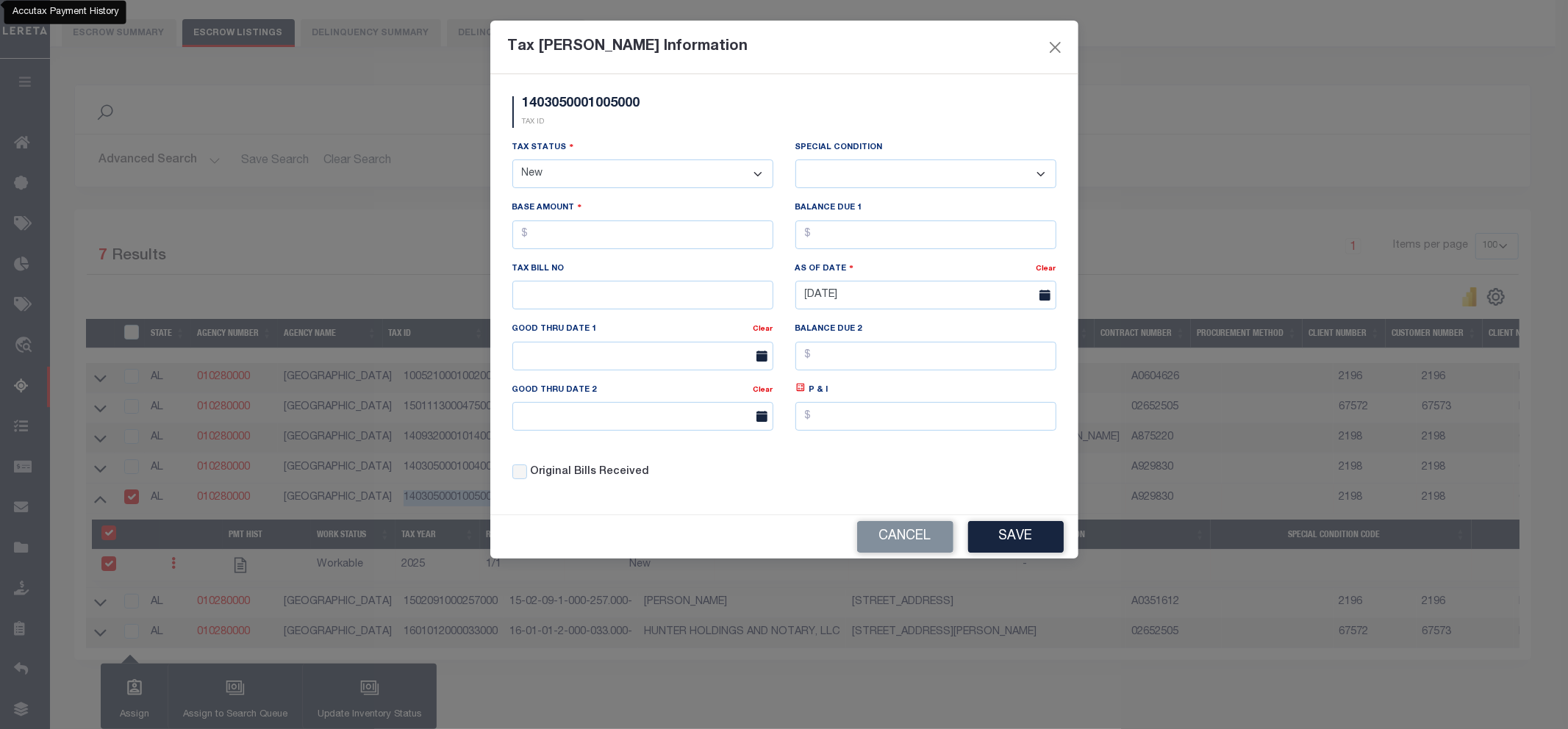
click at [610, 179] on select "- Select Status - Open Due/Unpaid Paid Incomplete No Tax Due Internal Refund Pr…" at bounding box center [642, 173] width 261 height 29
select select "DUE"
click at [512, 160] on select "- Select Status - Open Due/Unpaid Paid Incomplete No Tax Due Internal Refund Pr…" at bounding box center [642, 173] width 261 height 29
select select "0"
click at [567, 237] on input "text" at bounding box center [642, 235] width 261 height 29
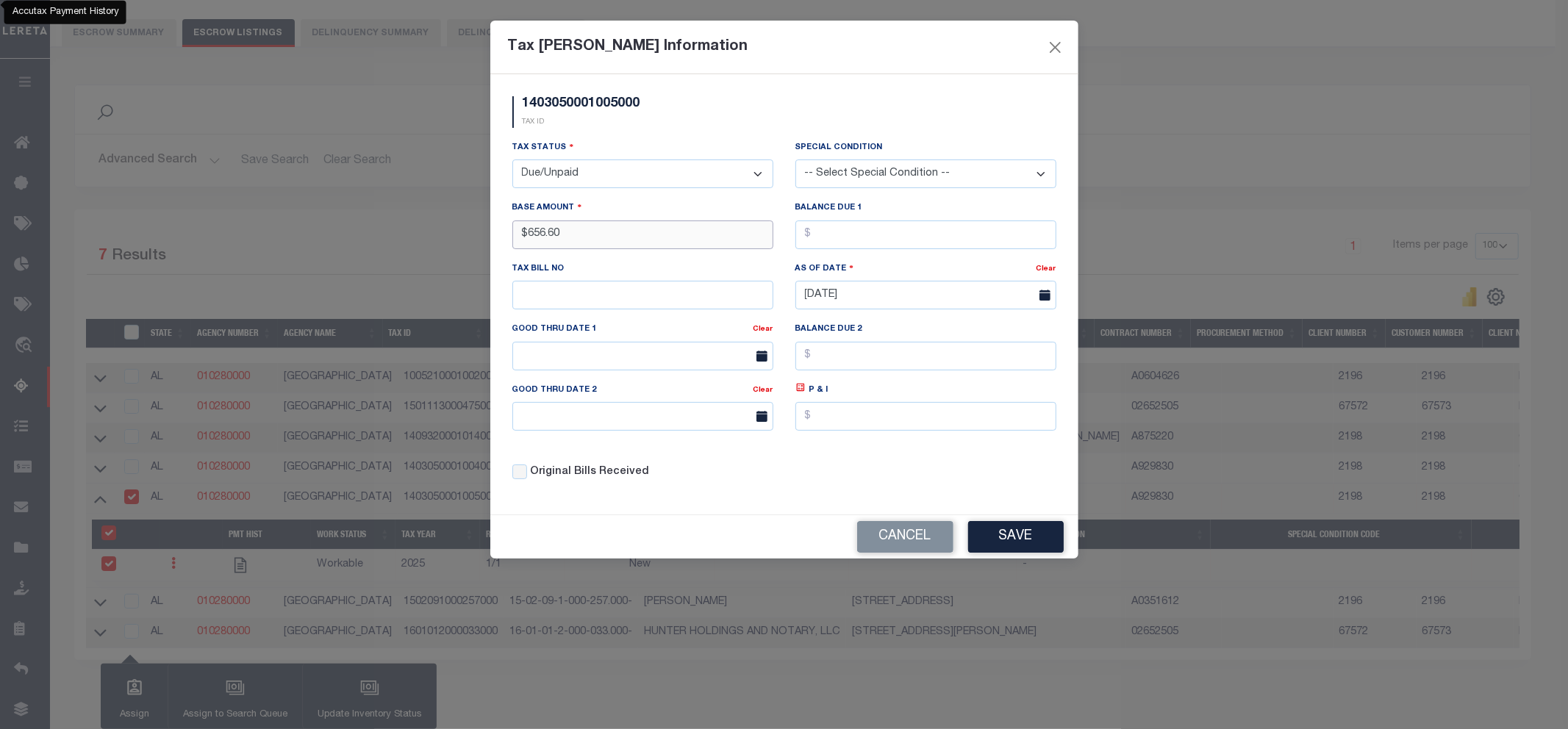
type input "$656.60"
click at [1039, 534] on button "Save" at bounding box center [1016, 537] width 95 height 32
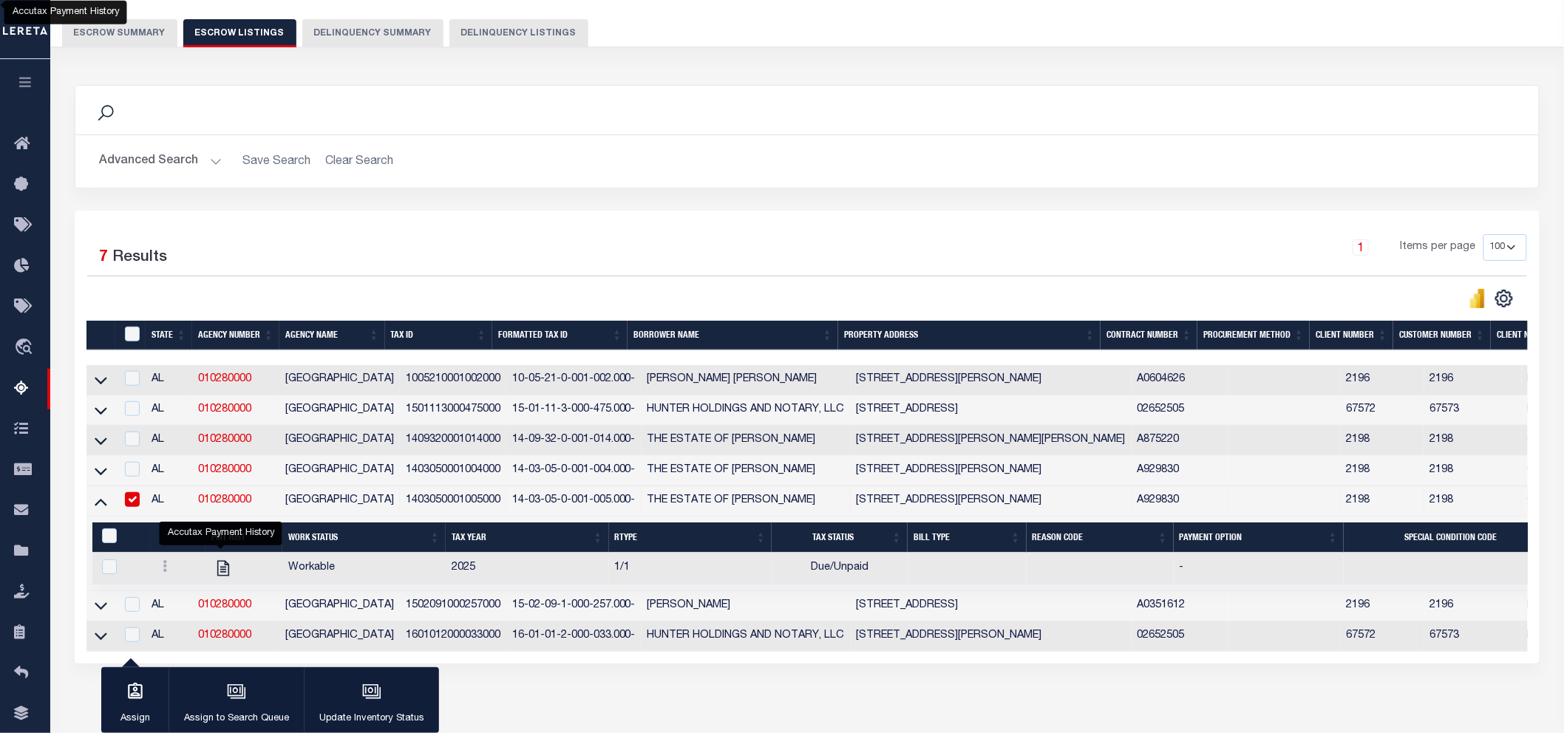
scroll to position [194, 0]
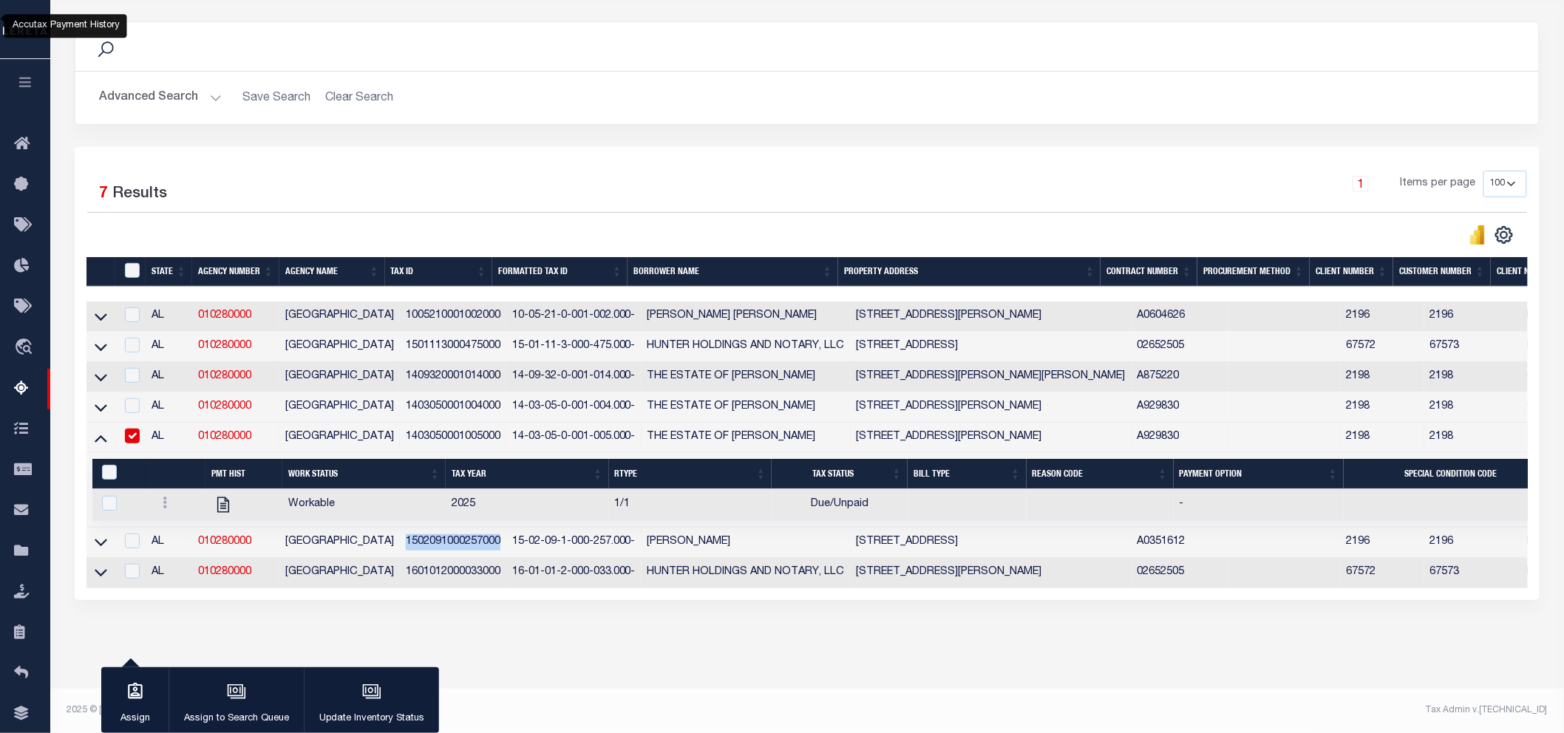
drag, startPoint x: 489, startPoint y: 532, endPoint x: 389, endPoint y: 533, distance: 100.5
click at [400, 533] on td "1502091000257000" at bounding box center [453, 543] width 106 height 30
checkbox input "true"
copy td "1502091000257000"
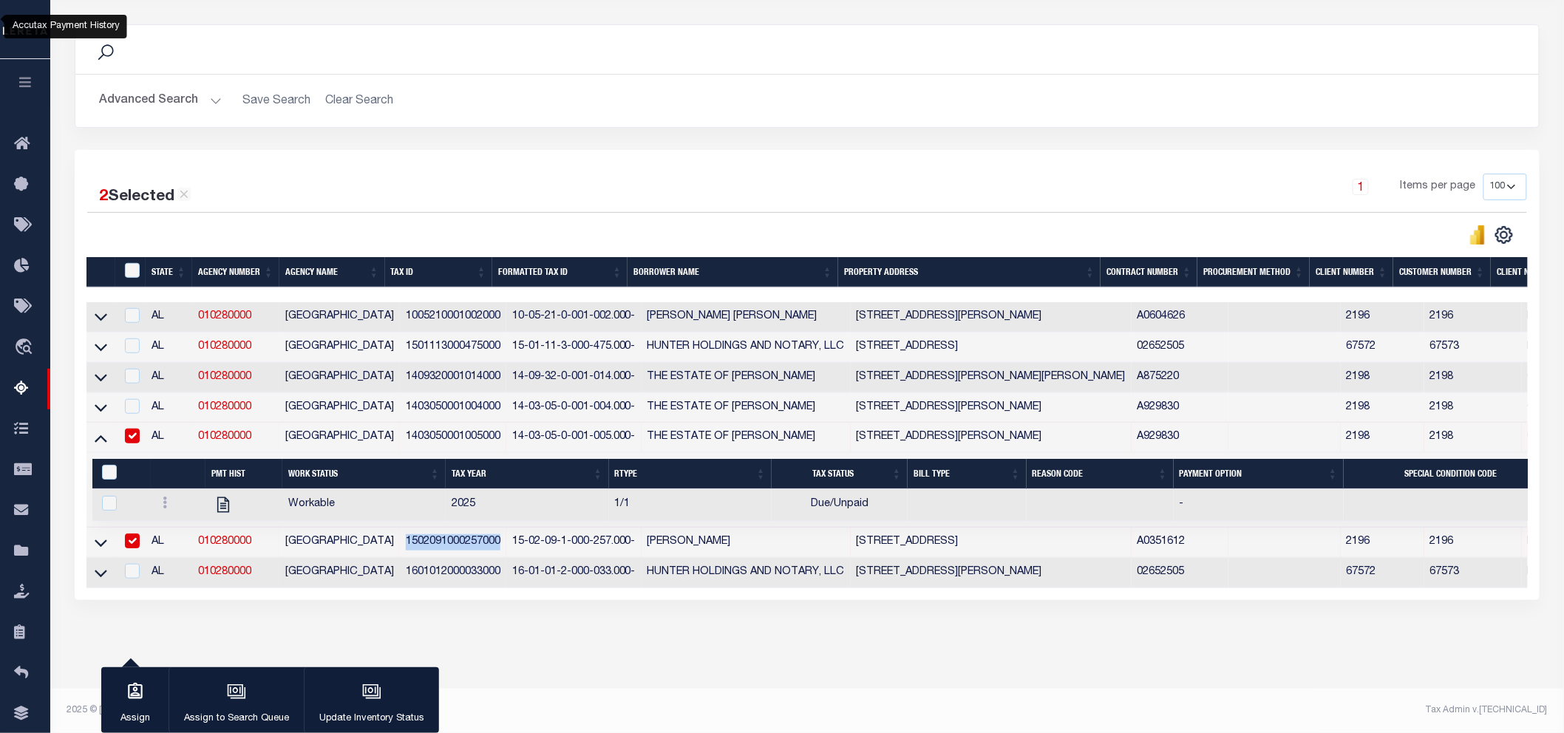
click at [135, 429] on input "checkbox" at bounding box center [132, 436] width 15 height 15
checkbox input "false"
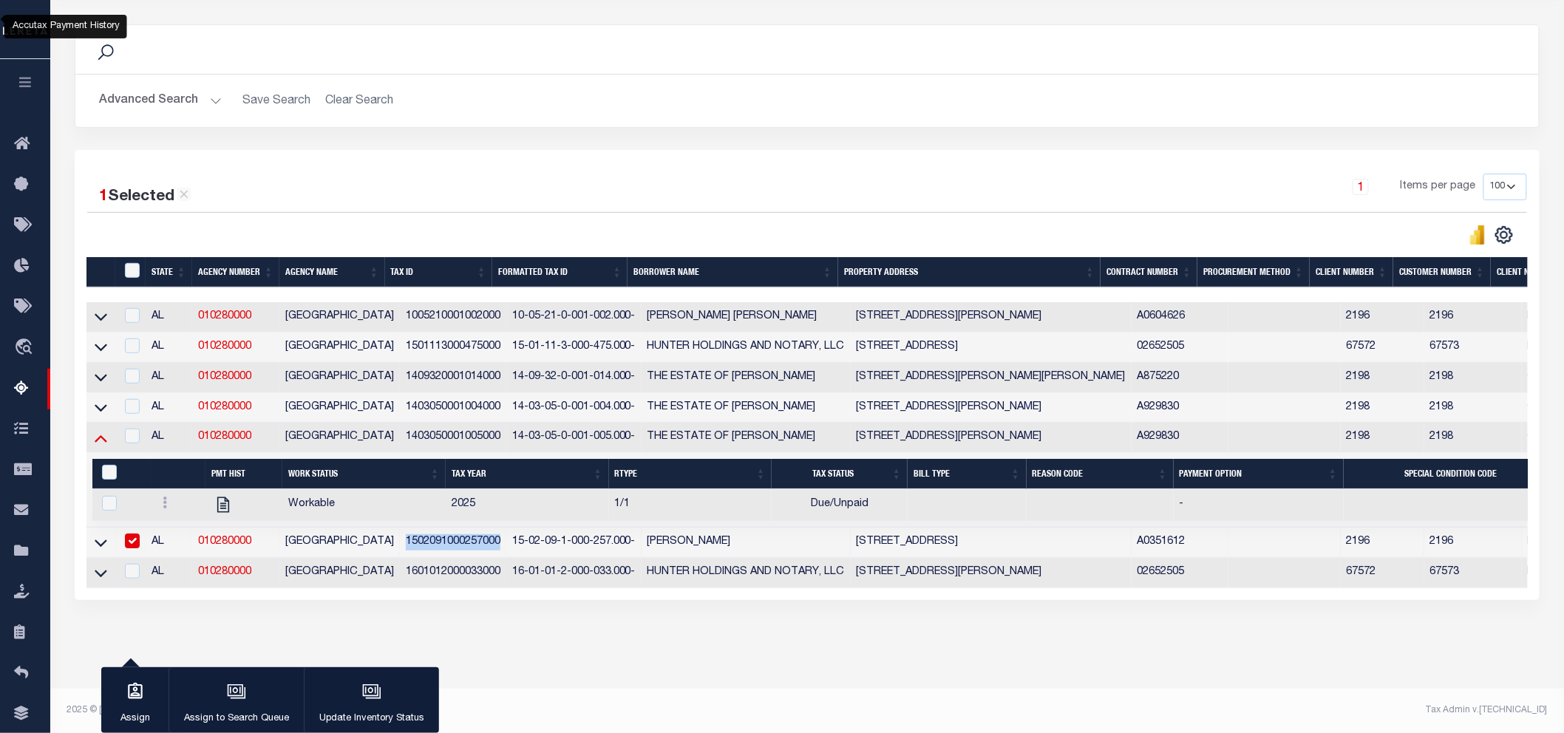
click at [106, 430] on icon at bounding box center [101, 438] width 13 height 16
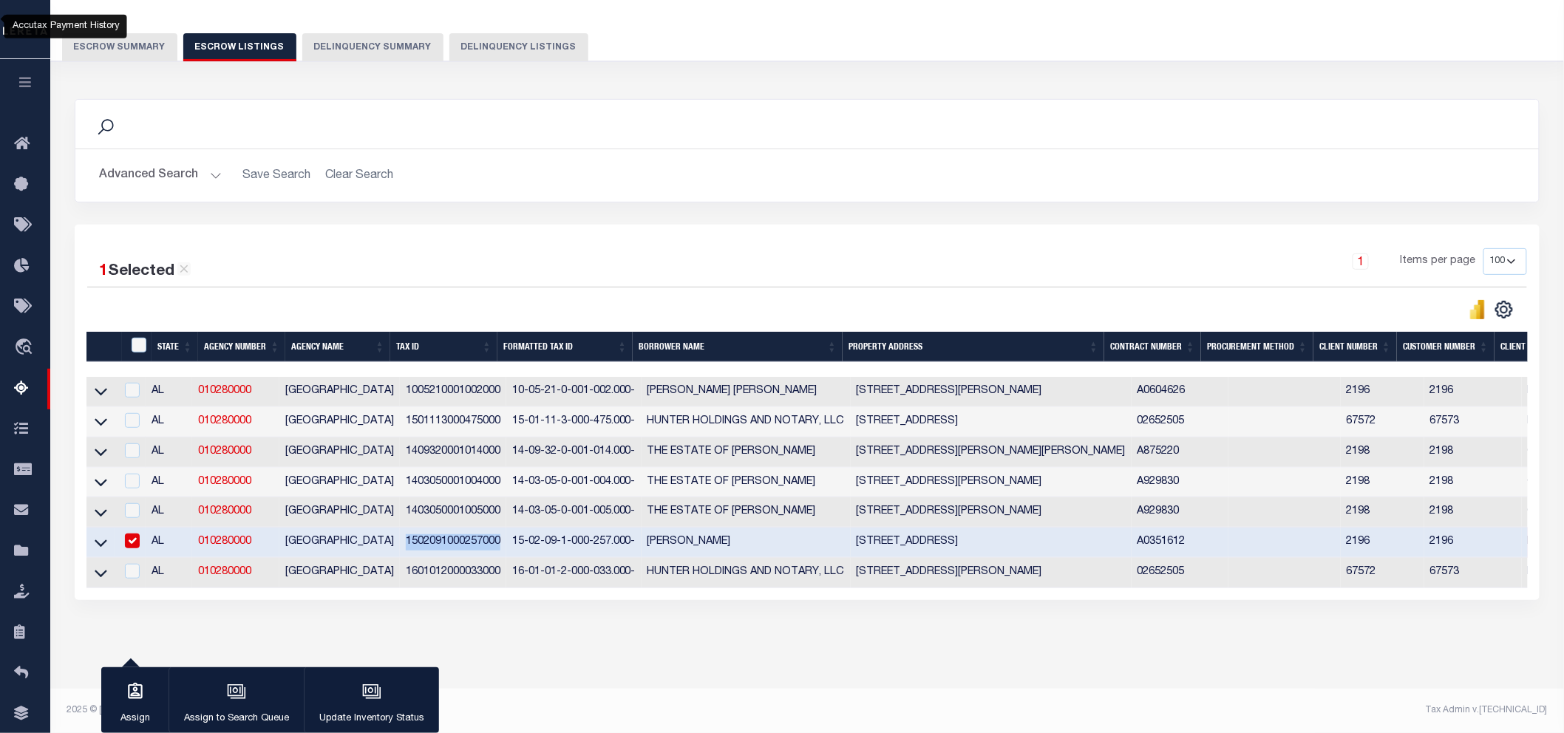
scroll to position [117, 0]
click at [101, 535] on icon at bounding box center [101, 543] width 13 height 16
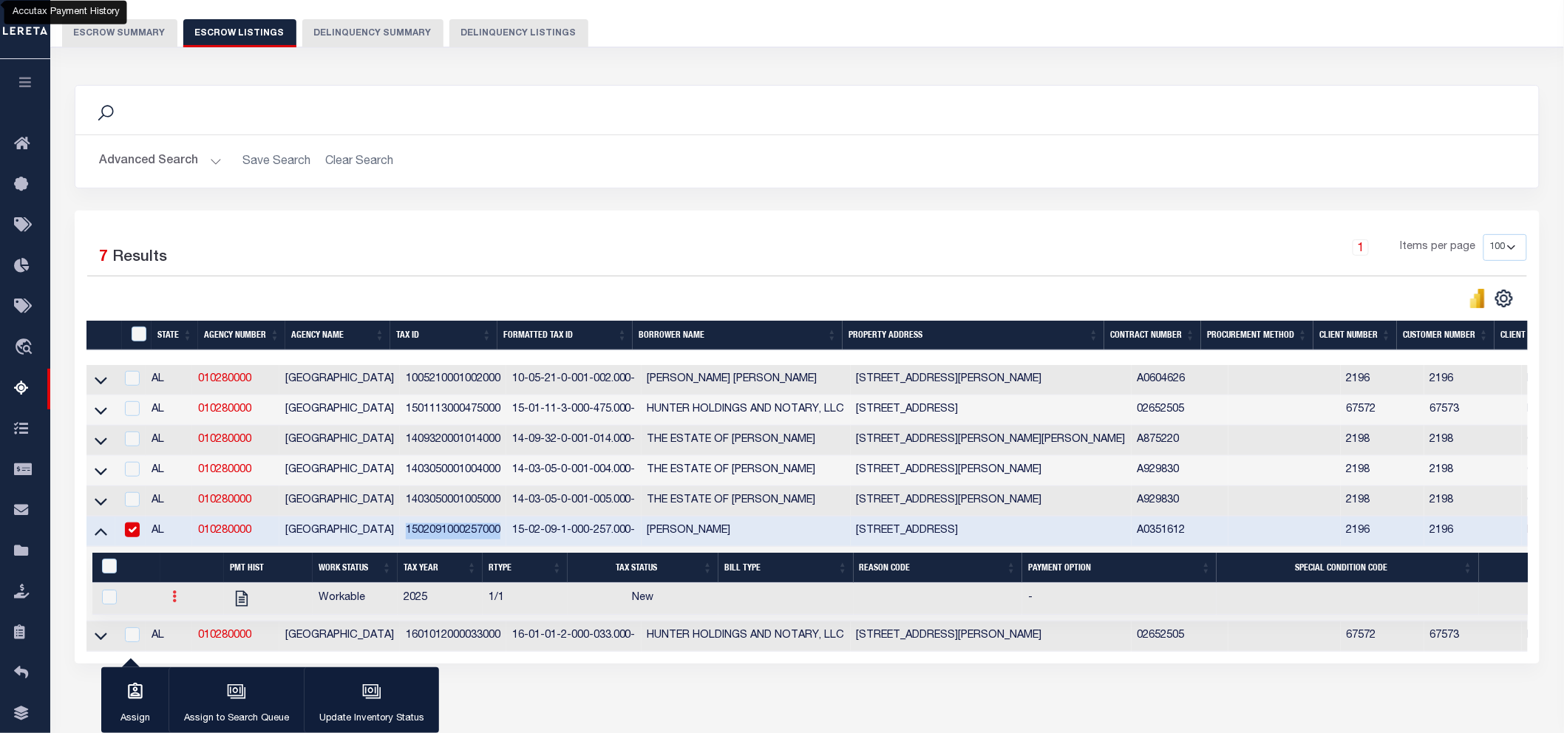
click at [169, 599] on link at bounding box center [174, 599] width 16 height 12
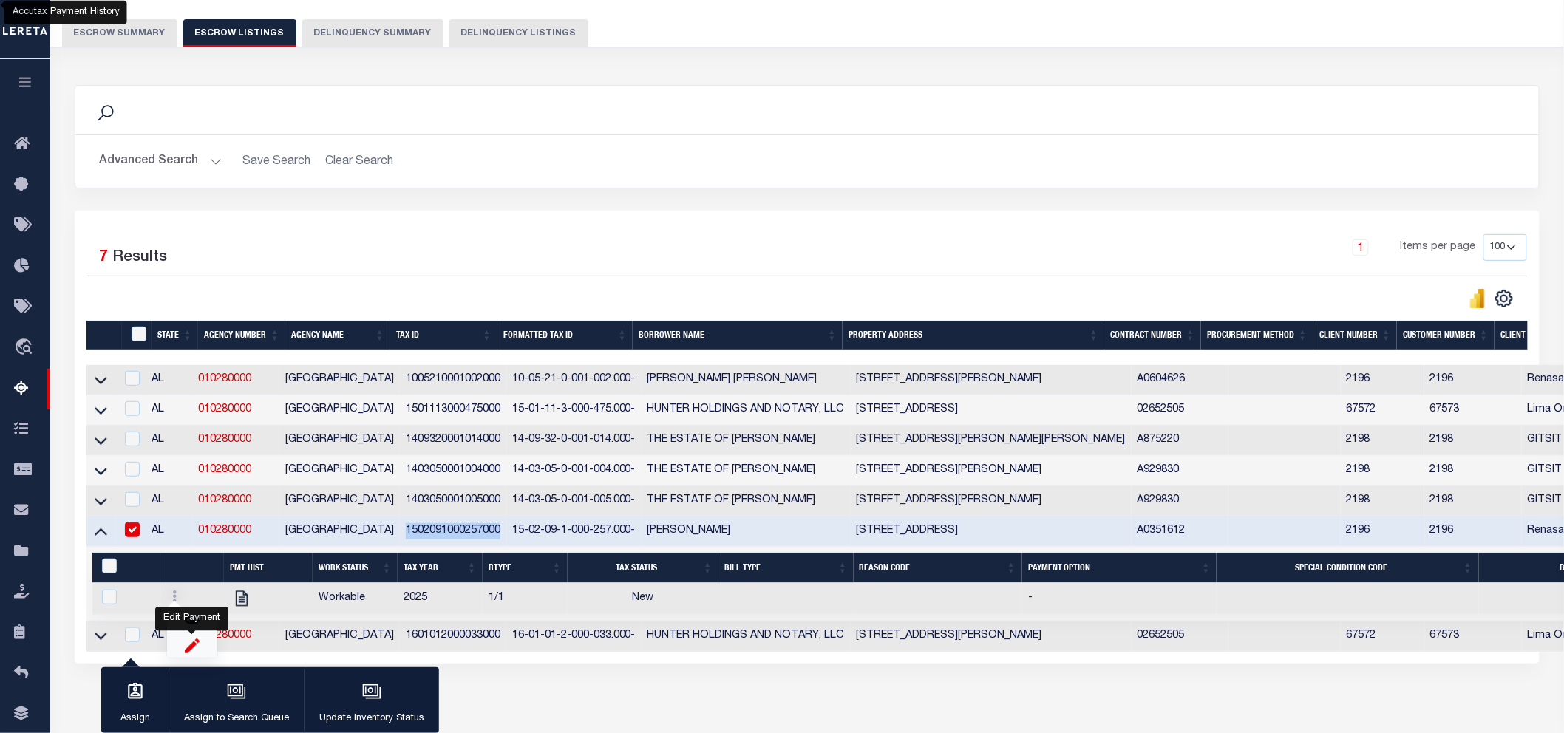
click at [187, 653] on img "" at bounding box center [192, 646] width 15 height 16
checkbox input "true"
select select
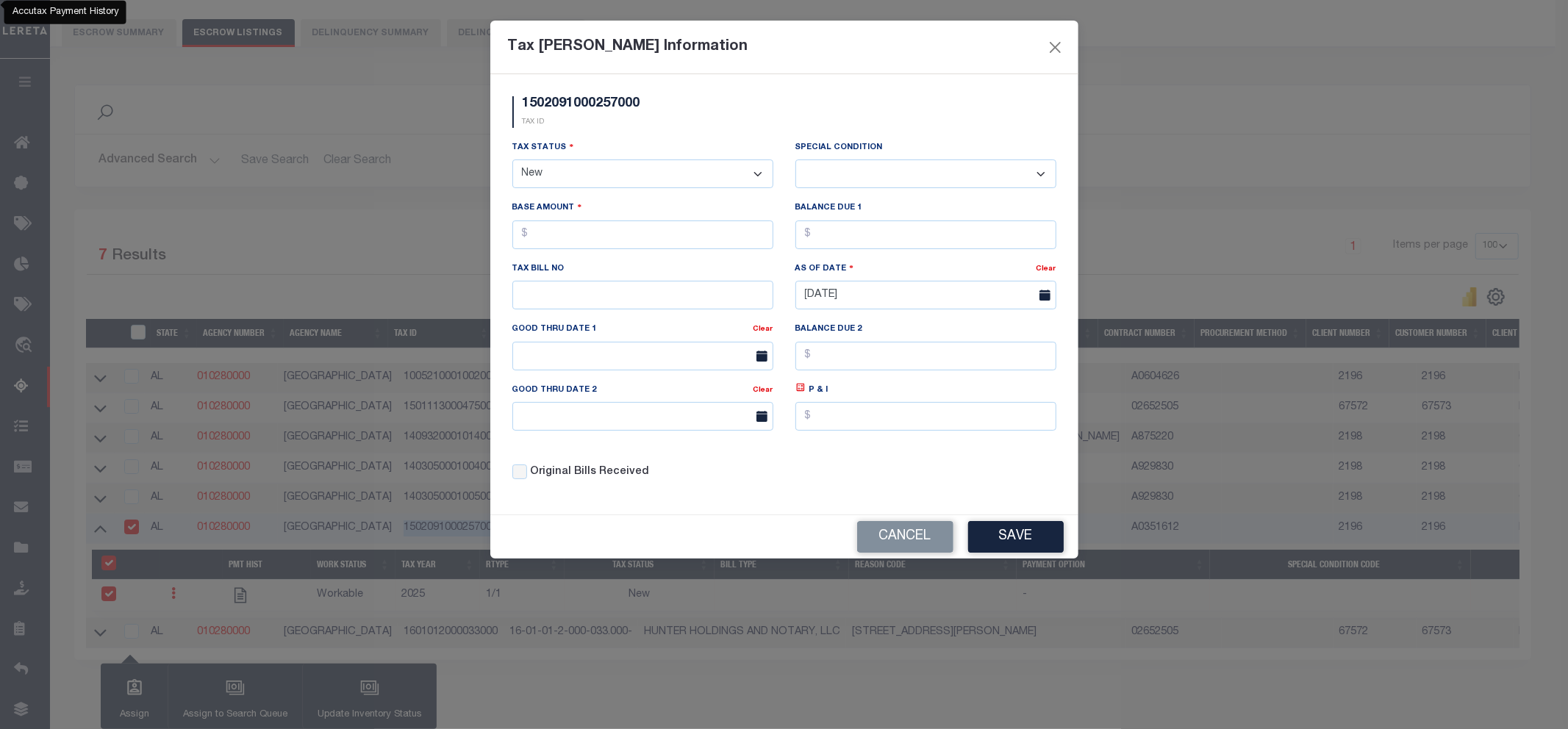
click at [698, 179] on select "- Select Status - Open Due/Unpaid Paid Incomplete No Tax Due Internal Refund Pr…" at bounding box center [642, 173] width 261 height 29
select select "DUE"
click at [512, 160] on select "- Select Status - Open Due/Unpaid Paid Incomplete No Tax Due Internal Refund Pr…" at bounding box center [642, 173] width 261 height 29
select select "0"
click at [566, 244] on input "text" at bounding box center [642, 235] width 261 height 29
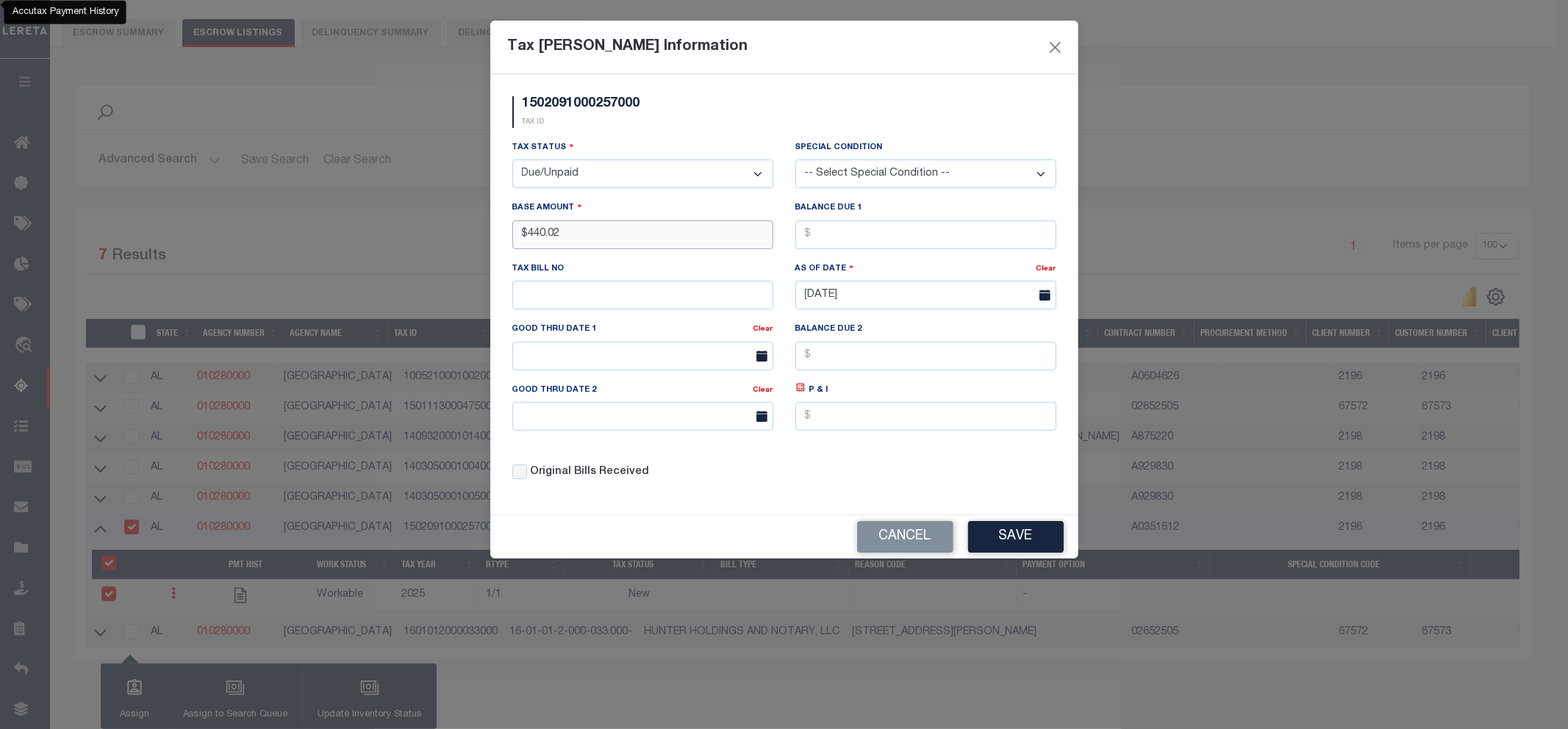
type input "$440.02"
click at [1019, 550] on button "Save" at bounding box center [1016, 537] width 95 height 32
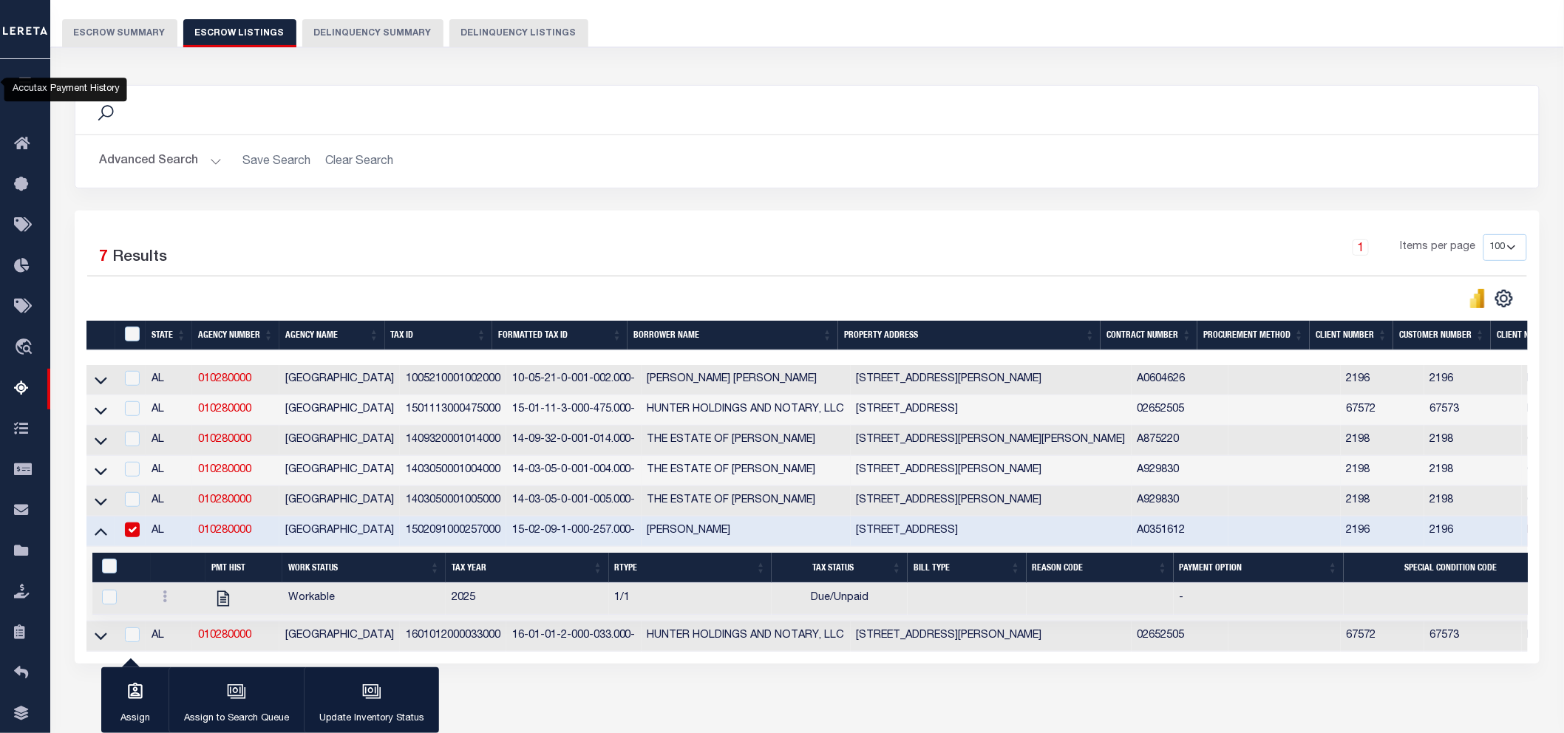
scroll to position [194, 0]
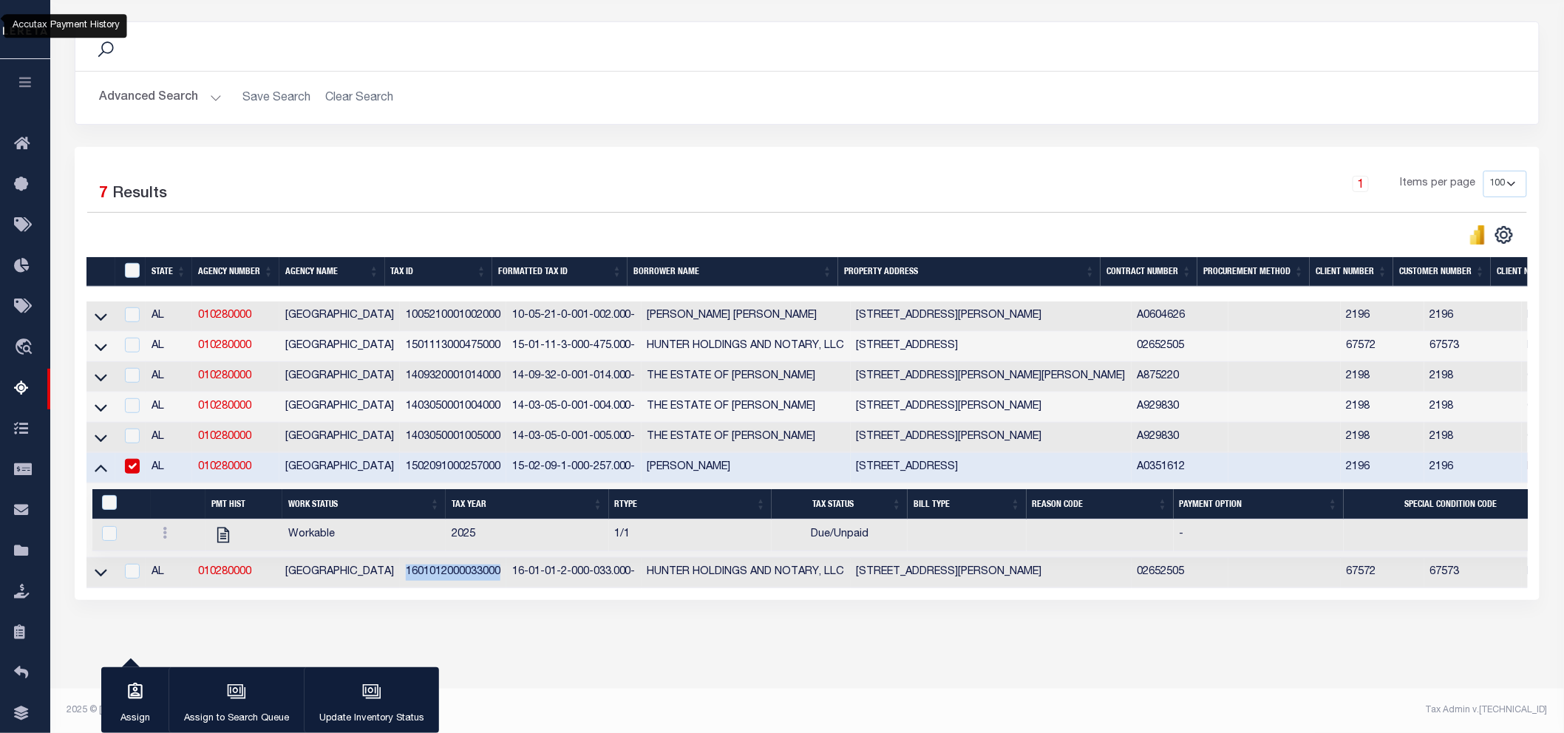
drag, startPoint x: 488, startPoint y: 558, endPoint x: 385, endPoint y: 558, distance: 102.7
click at [400, 558] on td "1601012000033000" at bounding box center [453, 573] width 106 height 30
checkbox input "true"
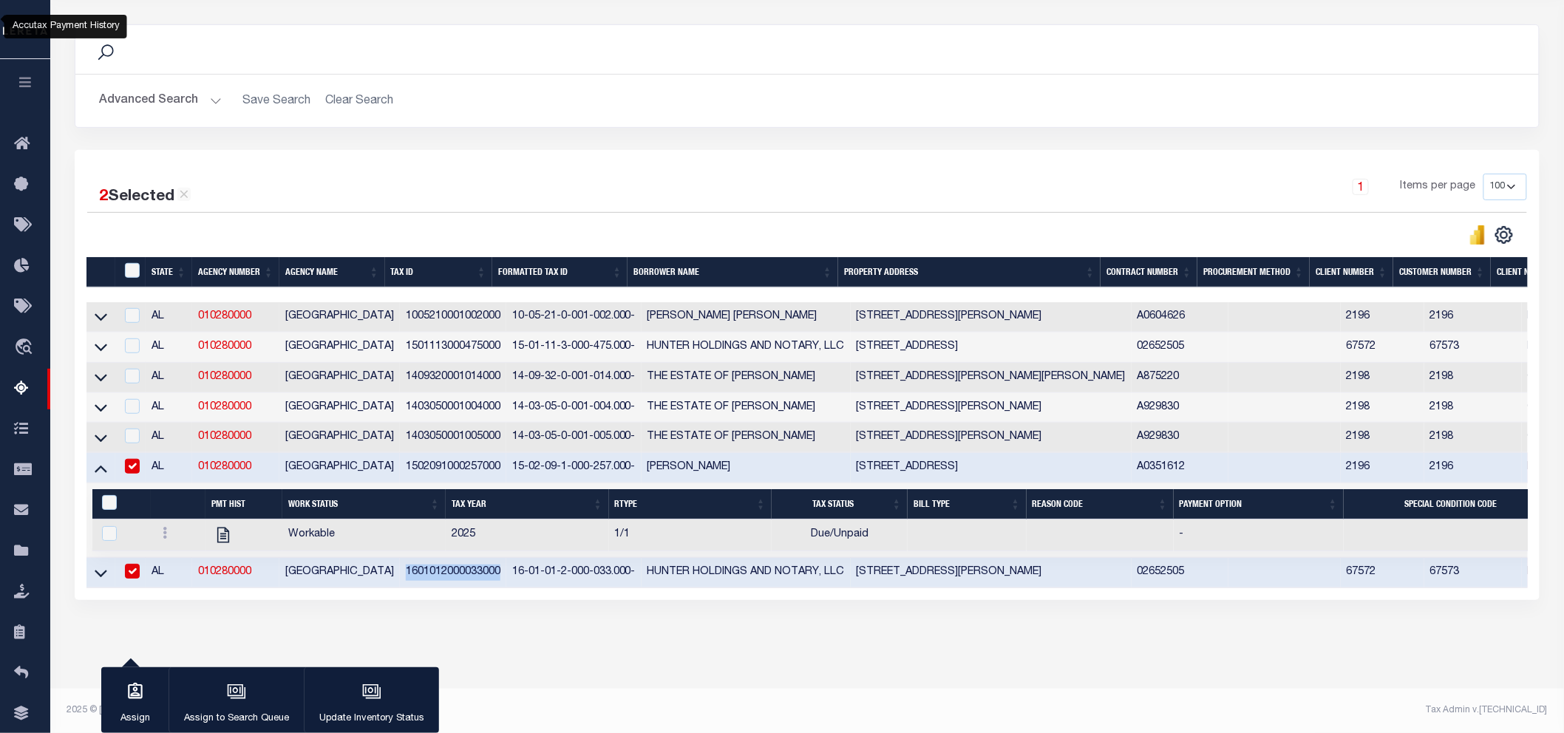
scroll to position [192, 0]
copy td "1601012000033000"
click at [132, 459] on input "checkbox" at bounding box center [132, 466] width 15 height 15
checkbox input "false"
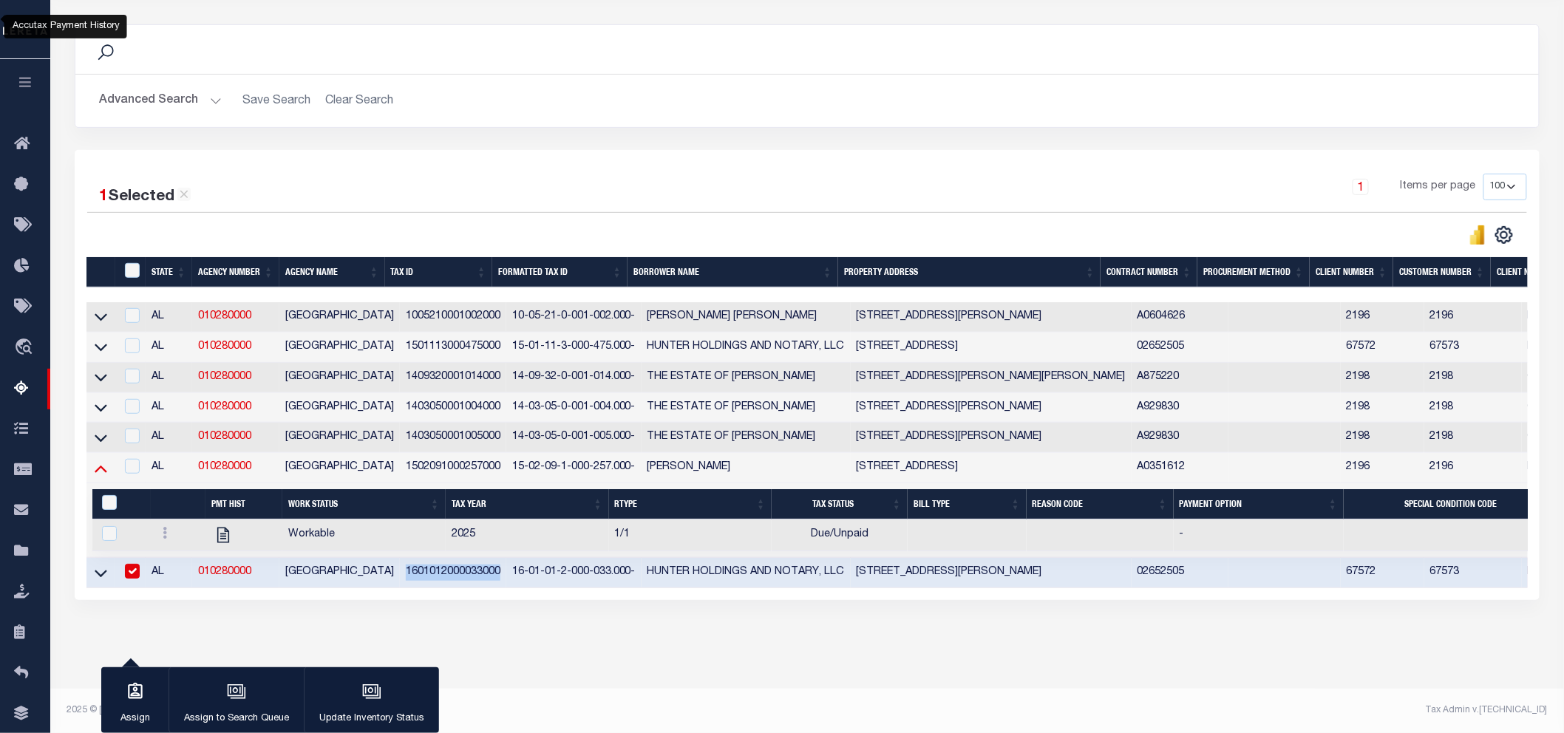
click at [97, 461] on icon at bounding box center [101, 469] width 13 height 16
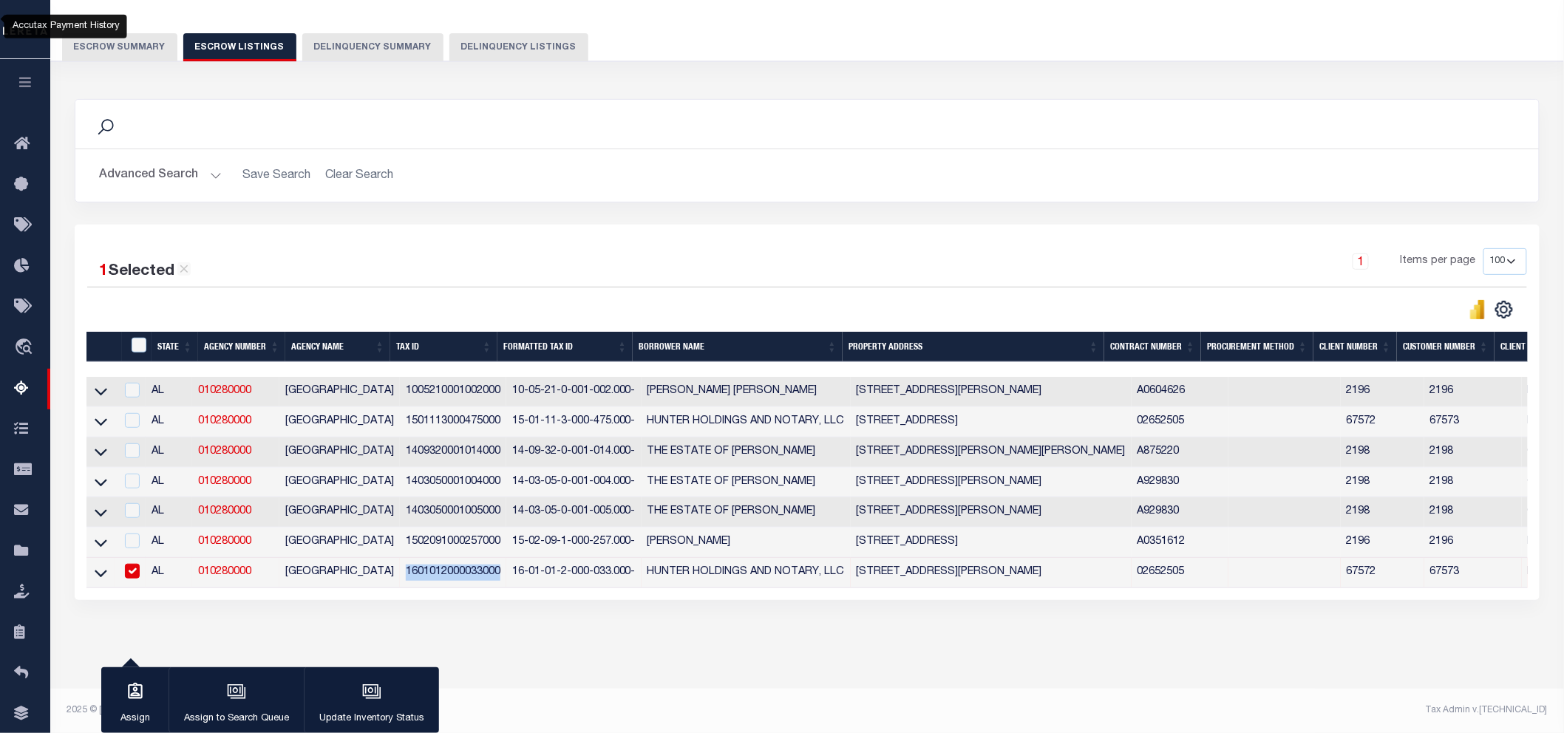
scroll to position [117, 0]
click at [98, 565] on icon at bounding box center [101, 573] width 13 height 16
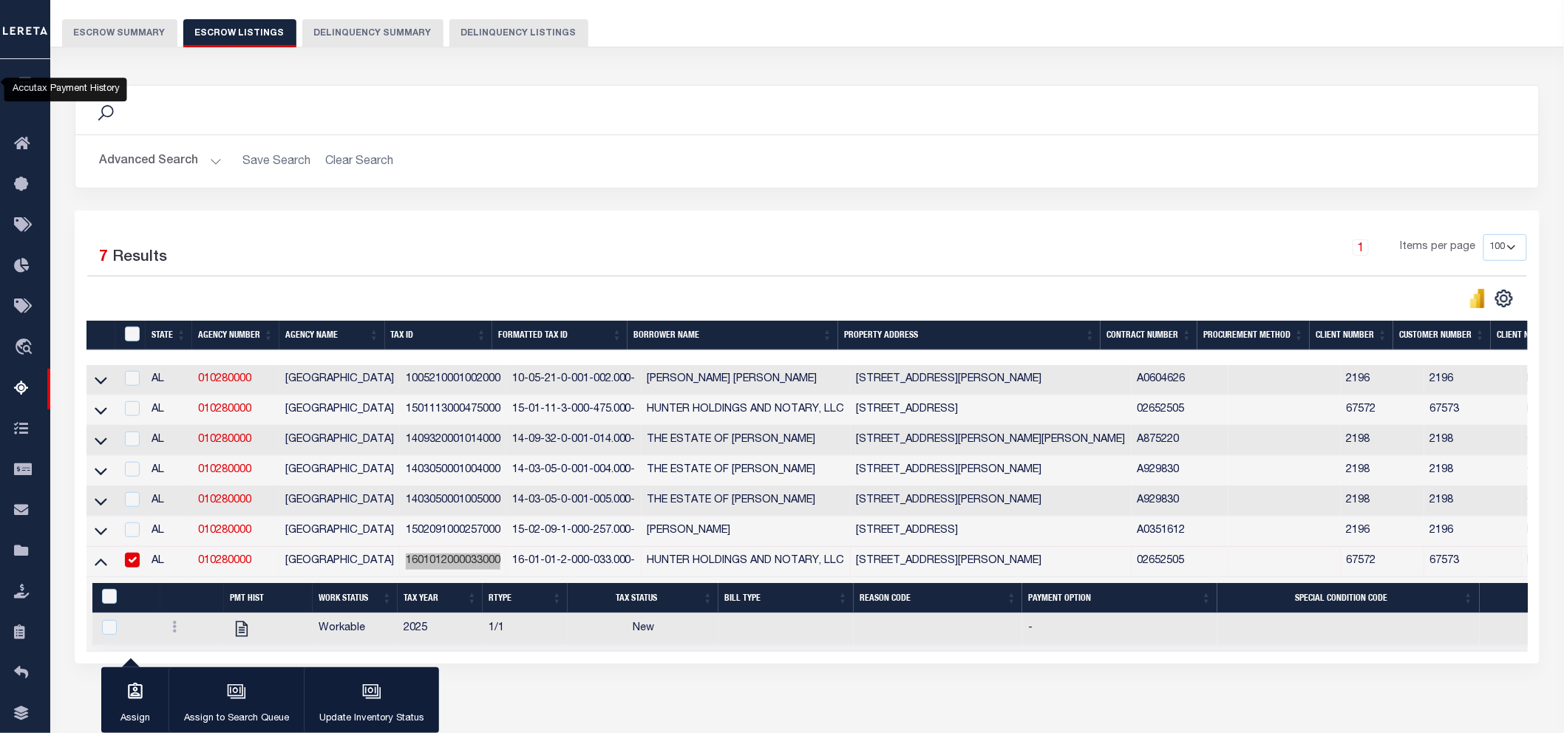
scroll to position [194, 0]
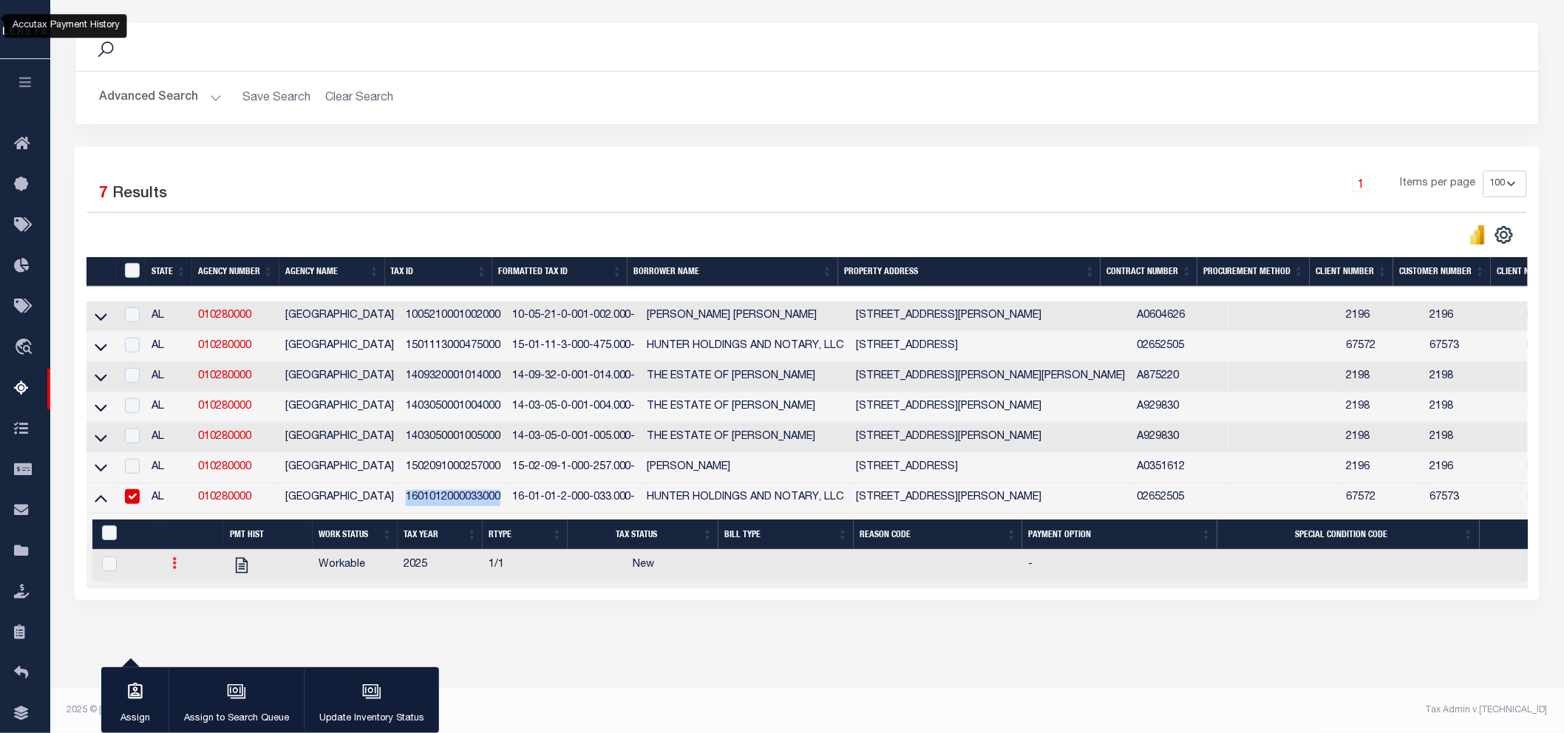
click at [172, 557] on icon at bounding box center [174, 563] width 4 height 12
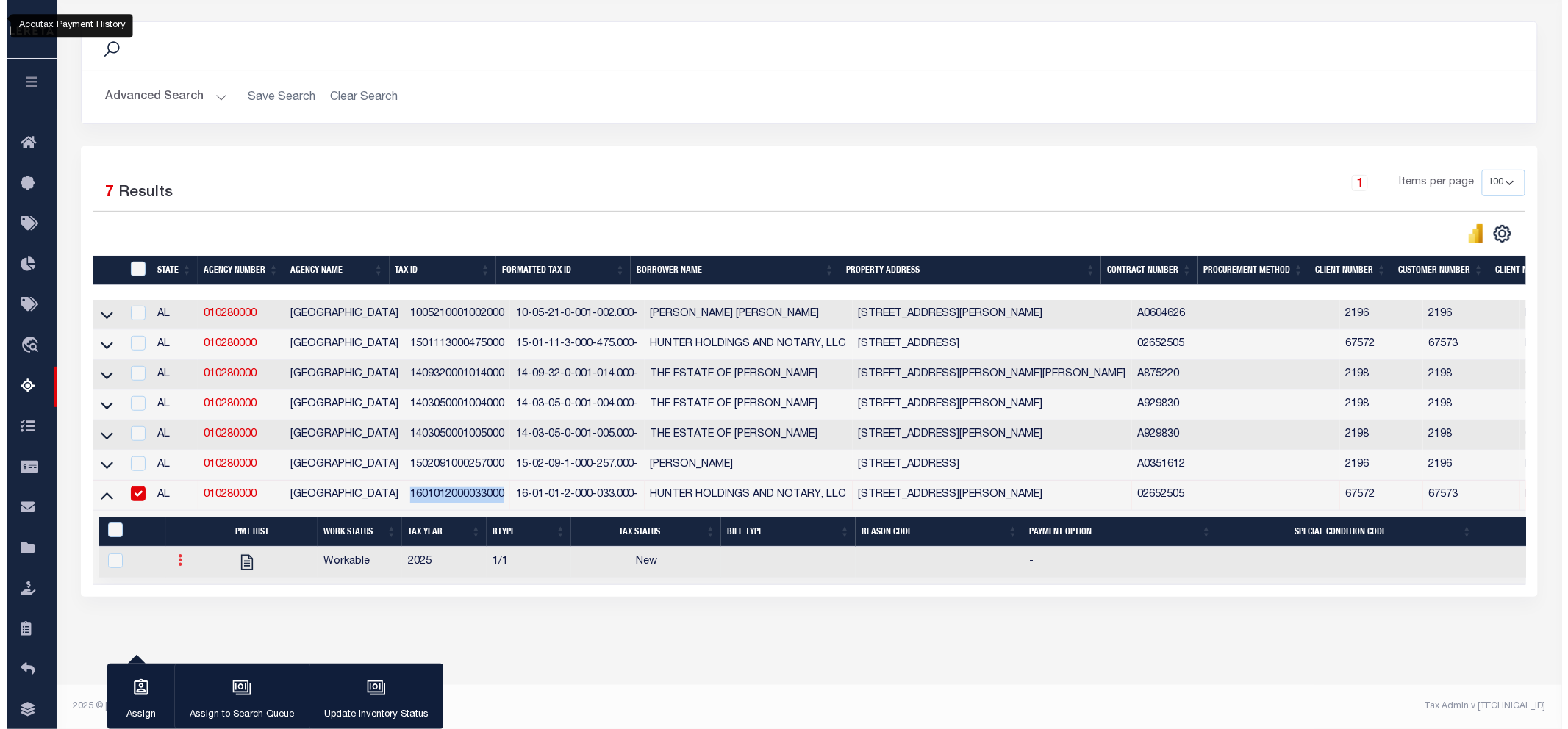
scroll to position [185, 0]
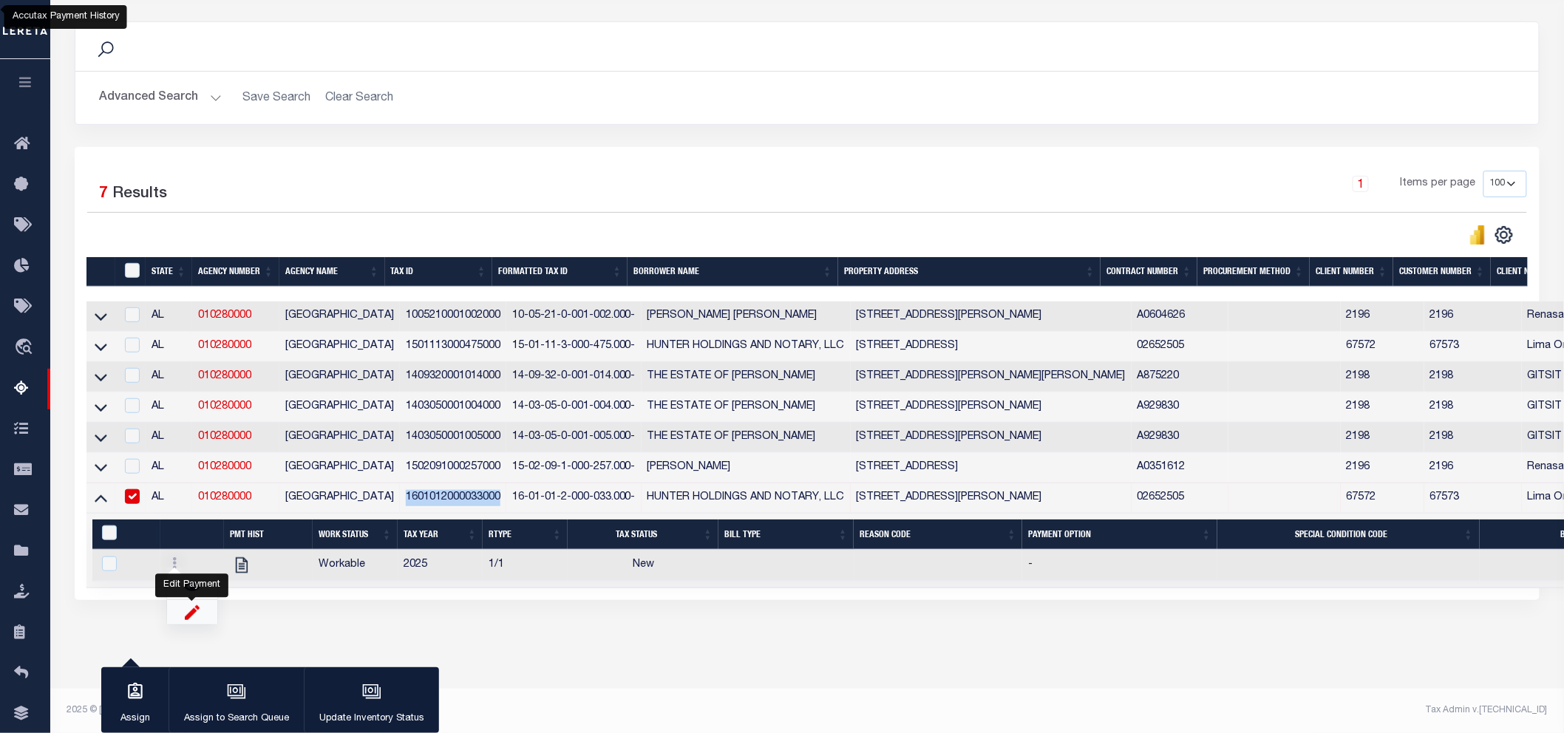
click at [188, 615] on img "" at bounding box center [192, 613] width 15 height 16
checkbox input "true"
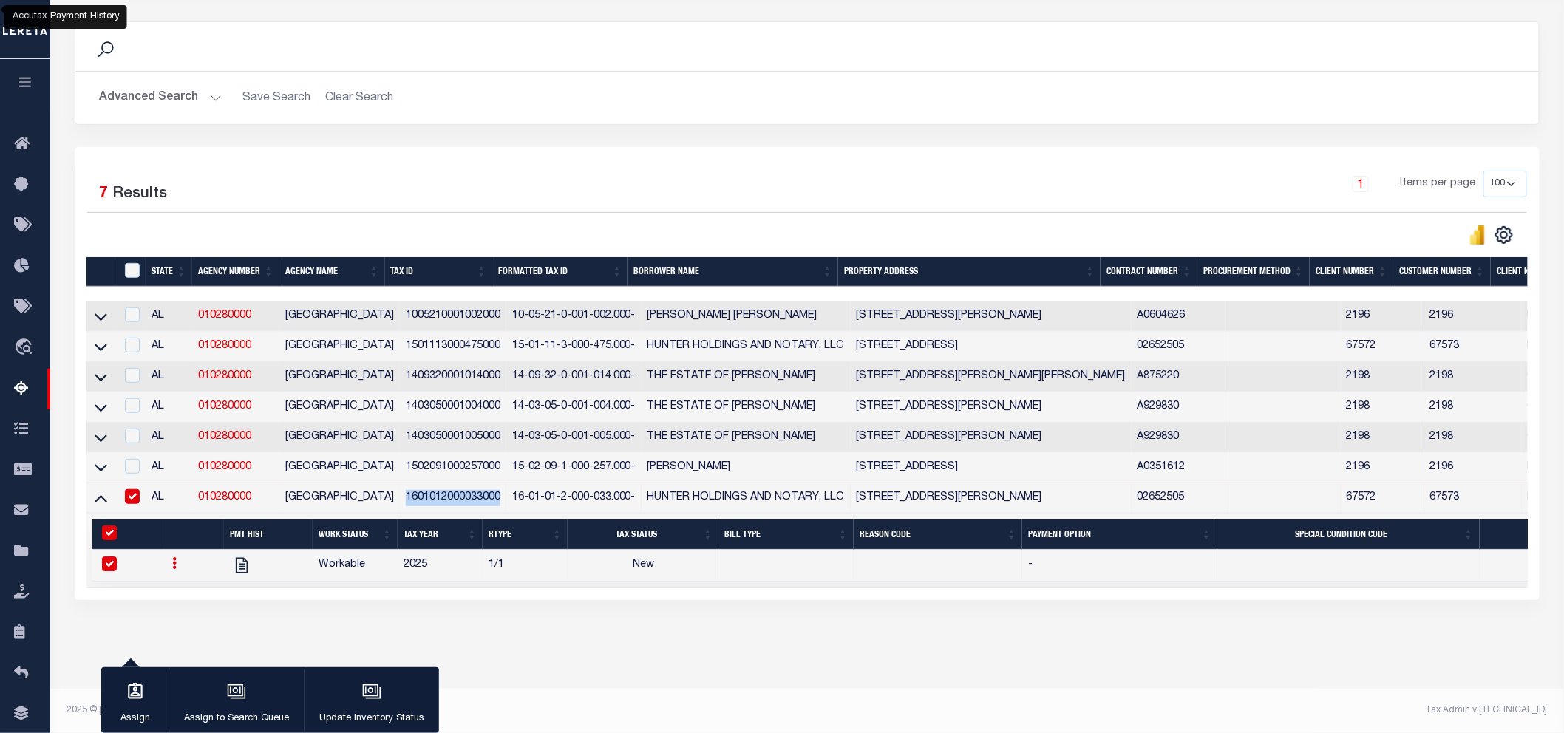
select select
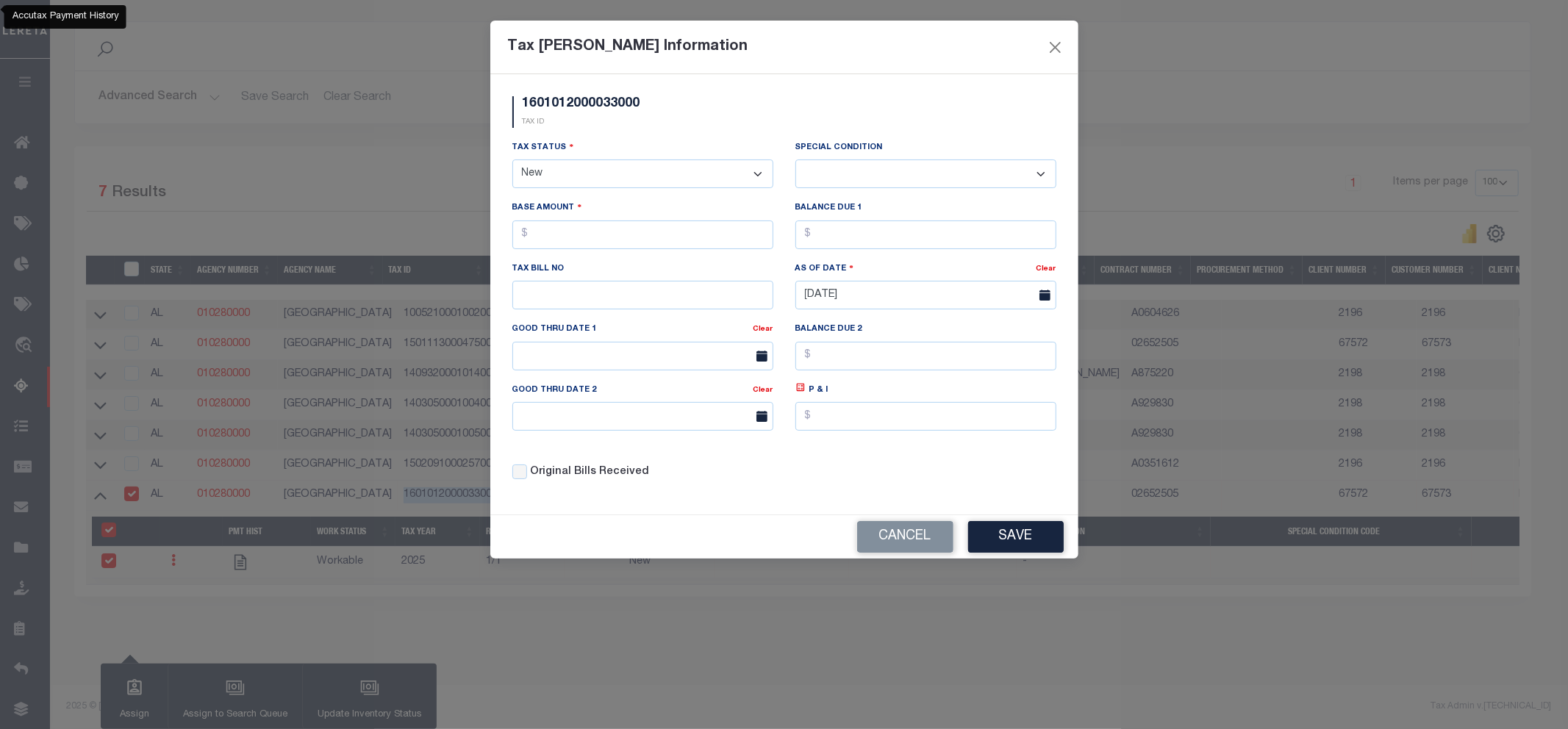
click at [609, 163] on select "- Select Status - Open Due/Unpaid Paid Incomplete No Tax Due Internal Refund Pr…" at bounding box center [642, 173] width 261 height 29
select select "DUE"
click at [512, 160] on select "- Select Status - Open Due/Unpaid Paid Incomplete No Tax Due Internal Refund Pr…" at bounding box center [642, 173] width 261 height 29
select select "0"
click at [563, 244] on input "text" at bounding box center [642, 235] width 261 height 29
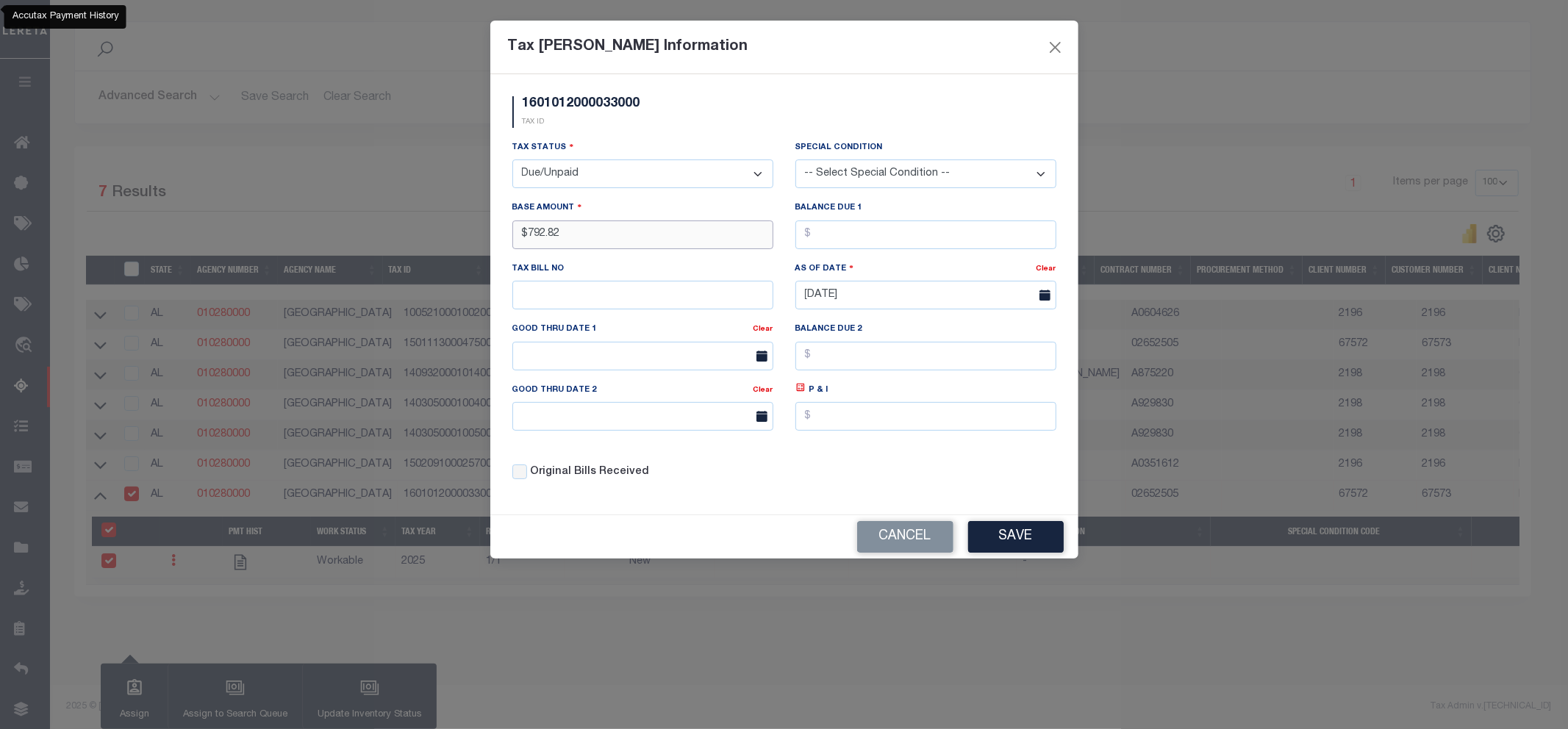
type input "$792.82"
click at [1024, 542] on button "Save" at bounding box center [1016, 537] width 95 height 32
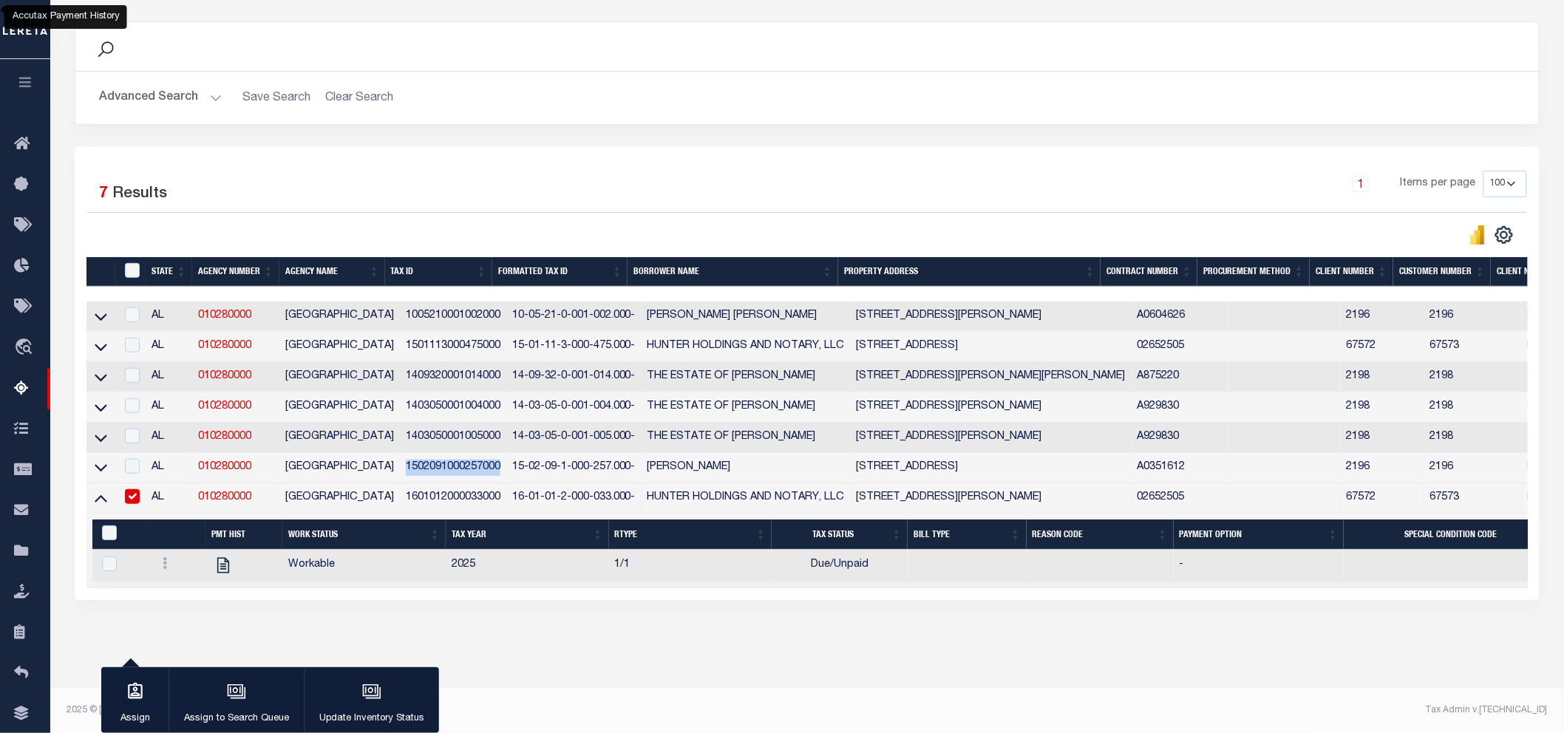
drag, startPoint x: 489, startPoint y: 466, endPoint x: 392, endPoint y: 470, distance: 96.9
click at [400, 470] on td "1502091000257000" at bounding box center [453, 468] width 106 height 30
checkbox input "true"
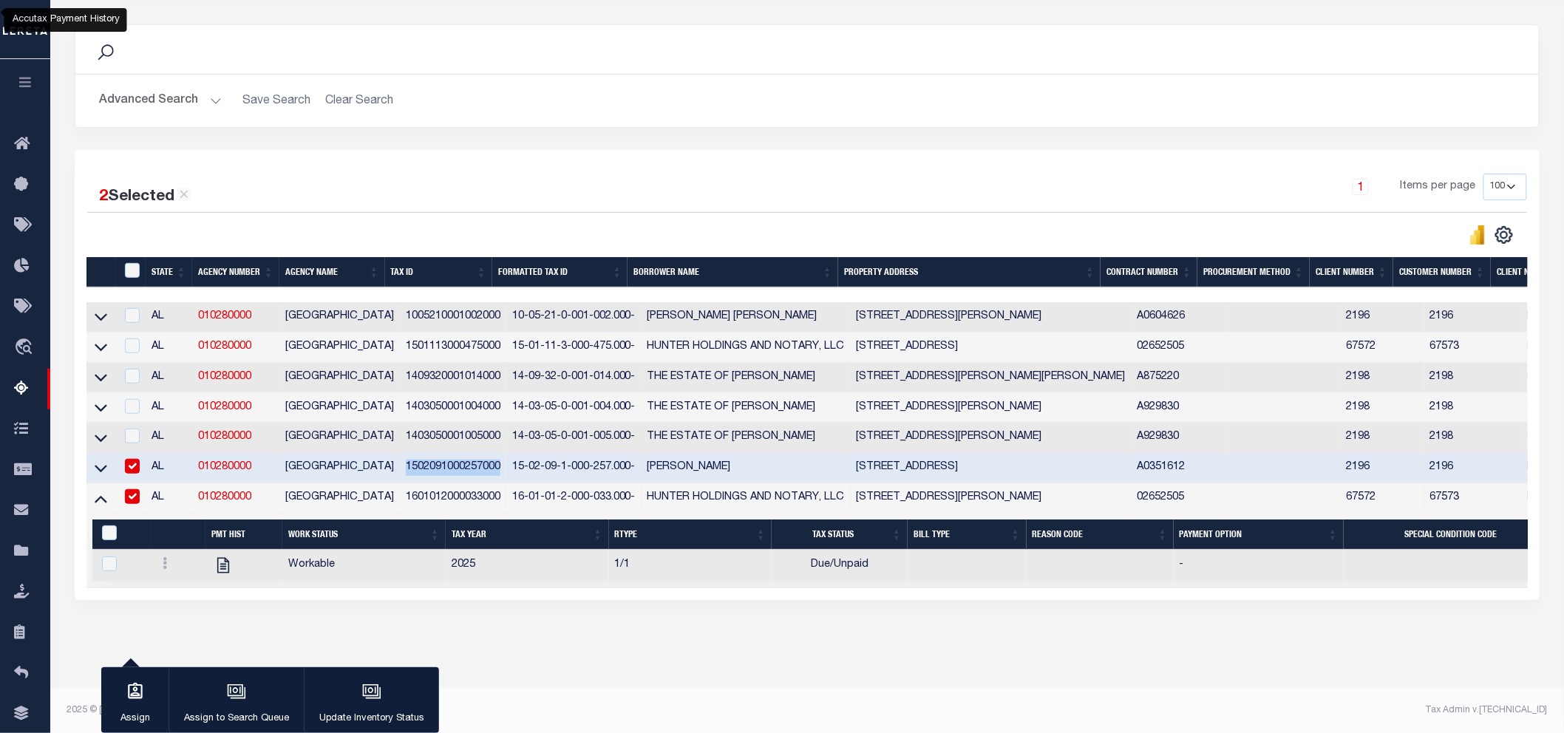
copy td "1502091000257000"
drag, startPoint x: 492, startPoint y: 494, endPoint x: 387, endPoint y: 497, distance: 105.0
click at [387, 497] on tr "AL 010280000 ETOWAH COUNTY 1601012000033000 16-01-01-2-000-033.000- HUNTER HOLD…" at bounding box center [1161, 498] width 2150 height 30
copy td "1601012000033000"
click at [140, 263] on div "ID" at bounding box center [133, 271] width 24 height 16
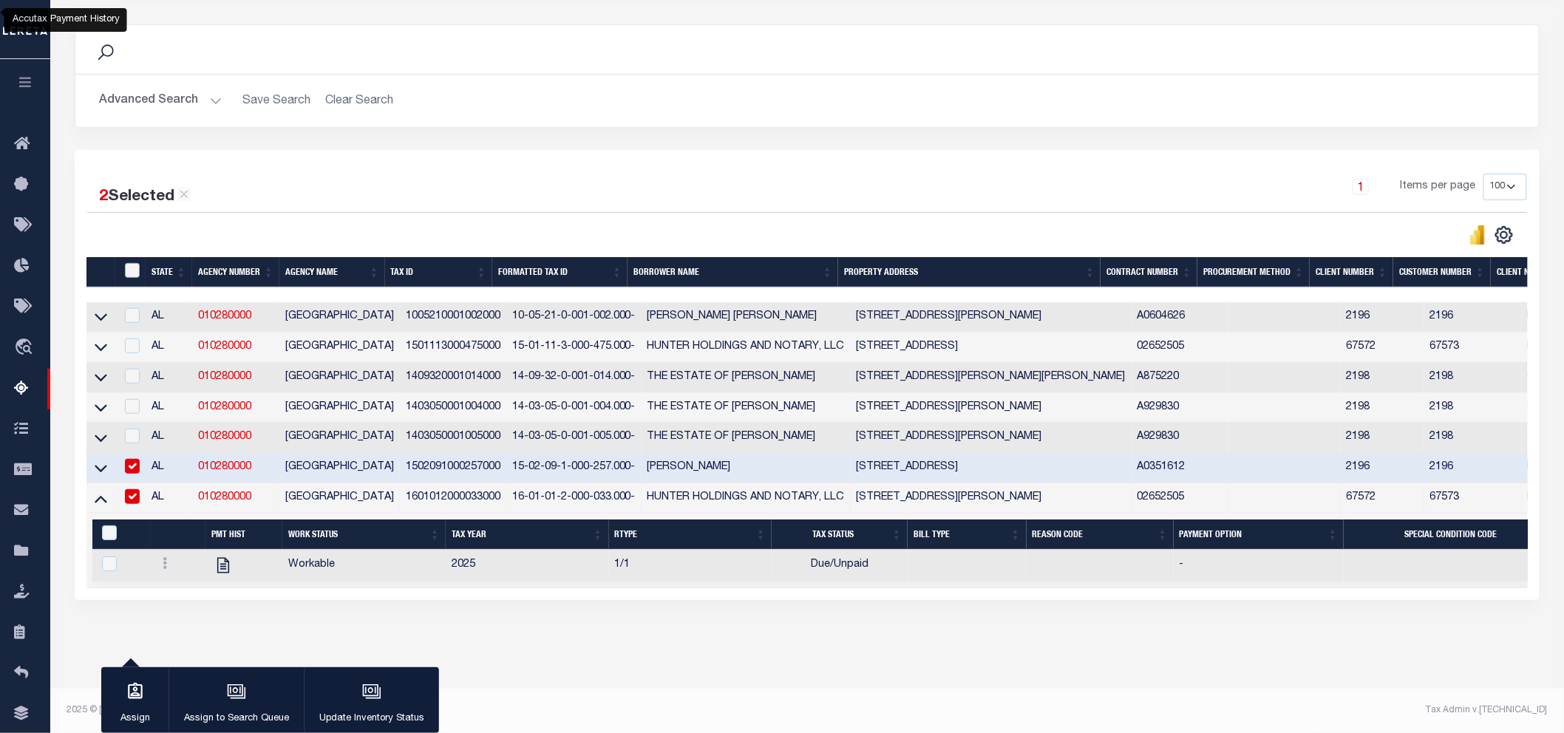
click at [135, 263] on input "ID" at bounding box center [132, 270] width 15 height 15
checkbox input "true"
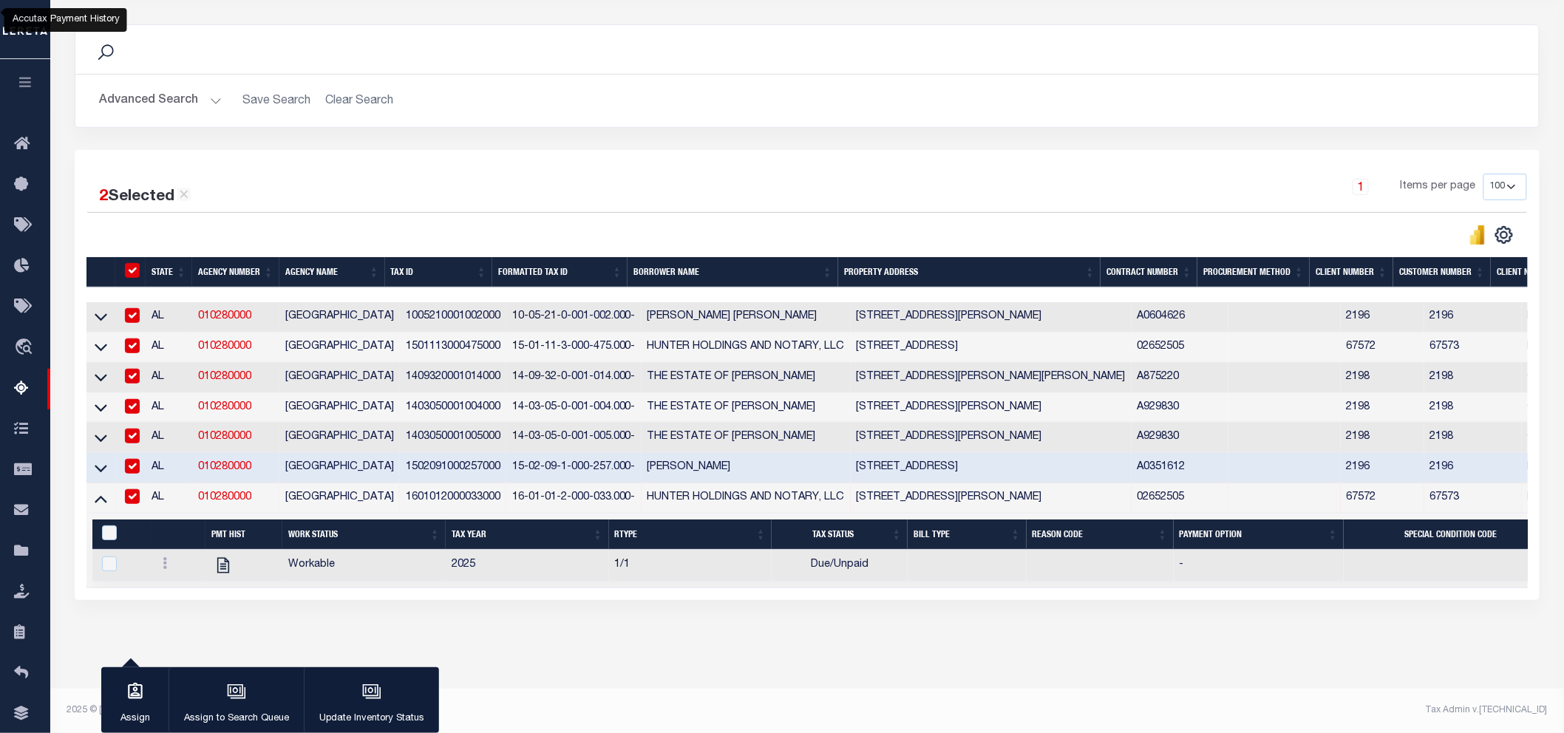
checkbox input "true"
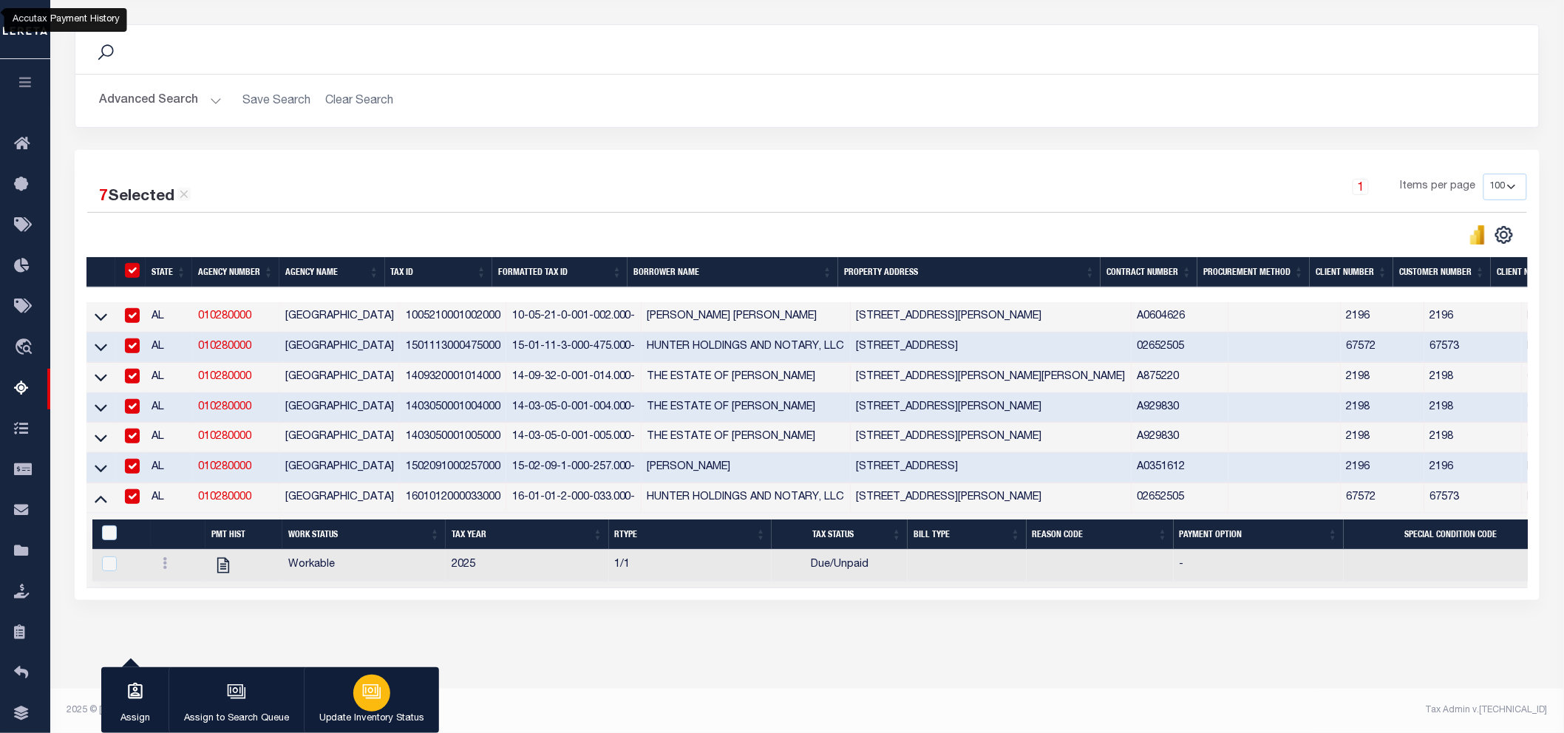
click at [384, 699] on div "button" at bounding box center [371, 693] width 37 height 37
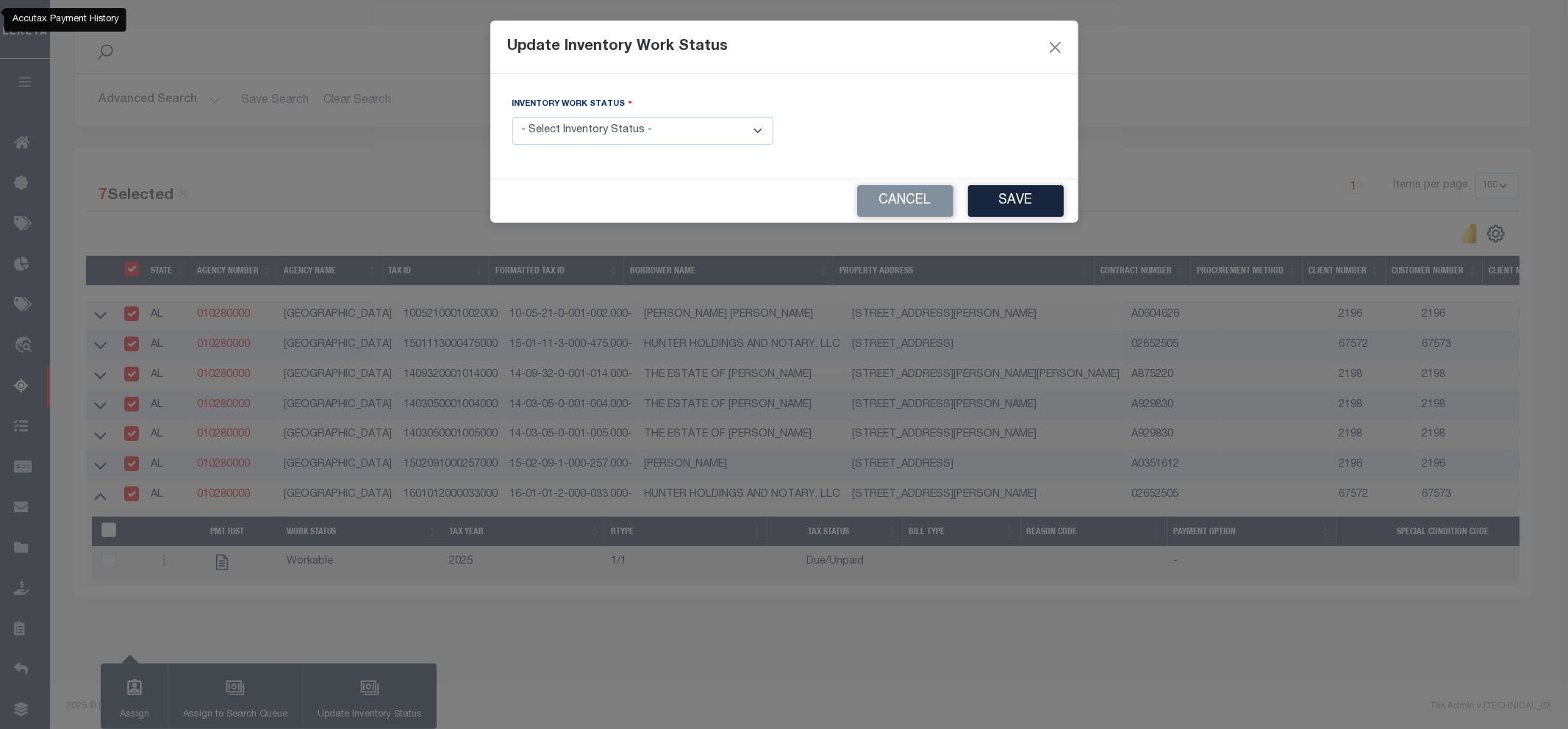
click at [612, 134] on select "- Select Inventory Status - Manual - Exception Pended - Awaiting Search Late Ad…" at bounding box center [642, 131] width 261 height 29
select select "4"
click at [512, 117] on select "- Select Inventory Status - Manual - Exception Pended - Awaiting Search Late Ad…" at bounding box center [642, 131] width 261 height 29
click at [1016, 194] on button "Save" at bounding box center [1016, 201] width 95 height 32
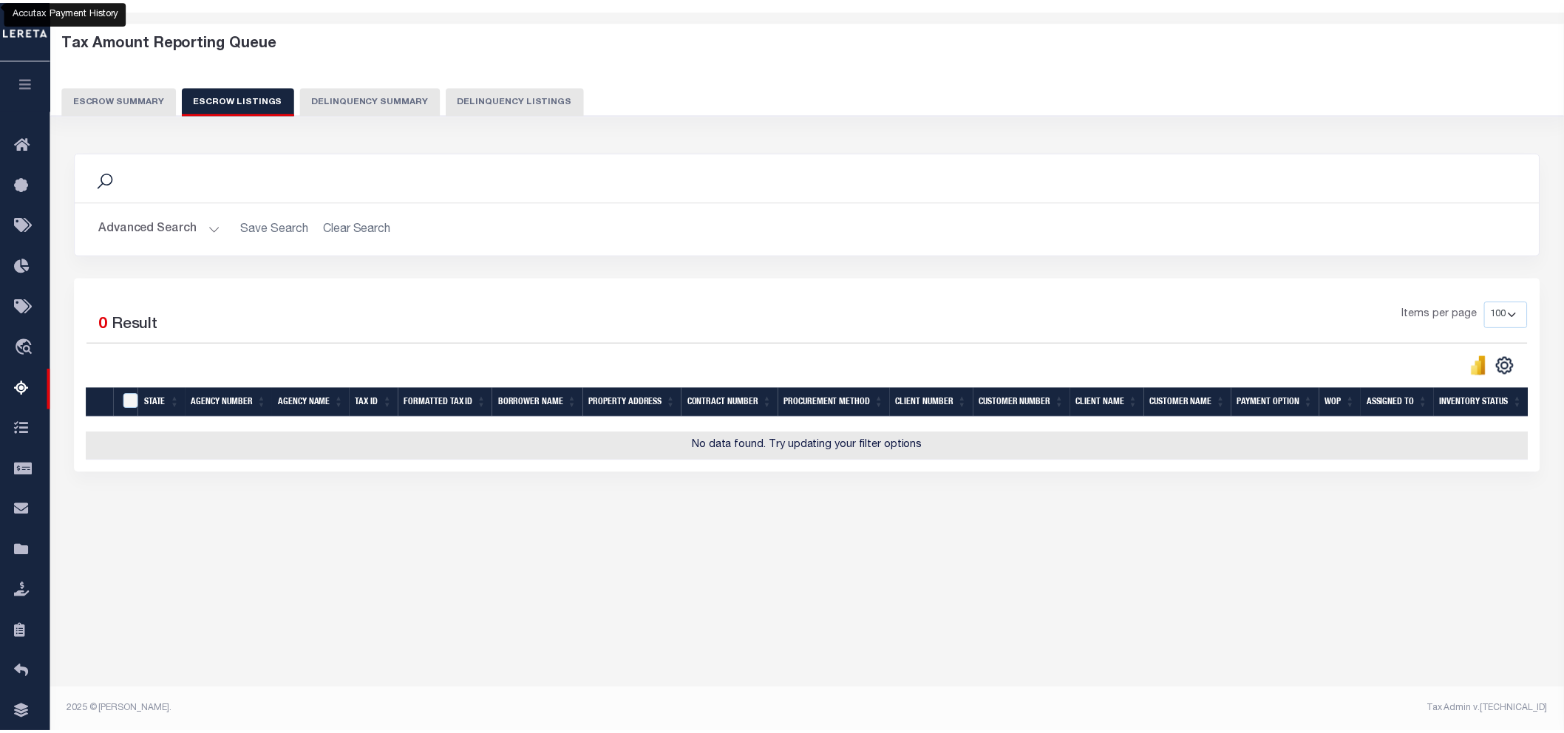
scroll to position [50, 0]
click at [140, 98] on button "Escrow Summary" at bounding box center [119, 100] width 115 height 28
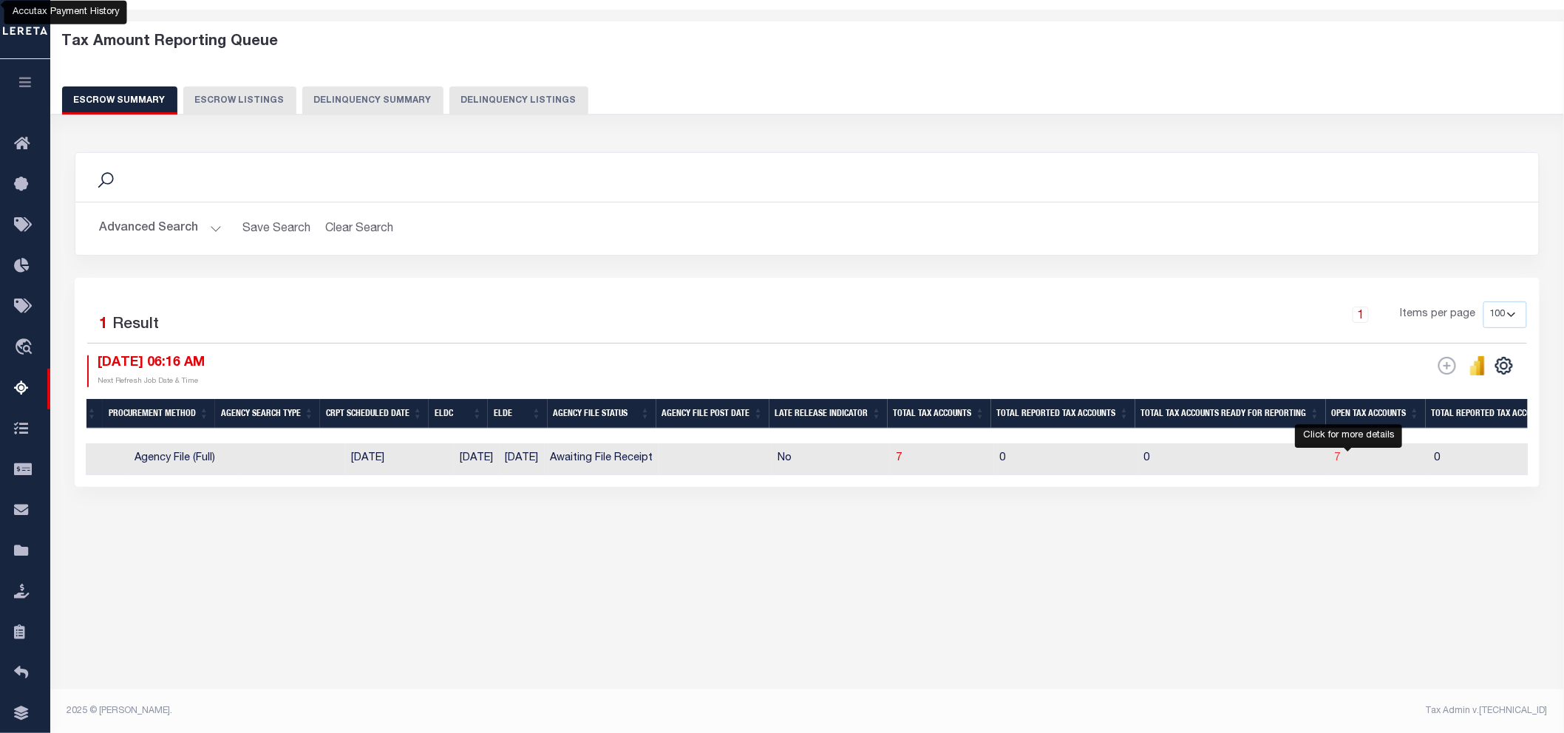
click at [1341, 458] on span "7" at bounding box center [1338, 458] width 6 height 10
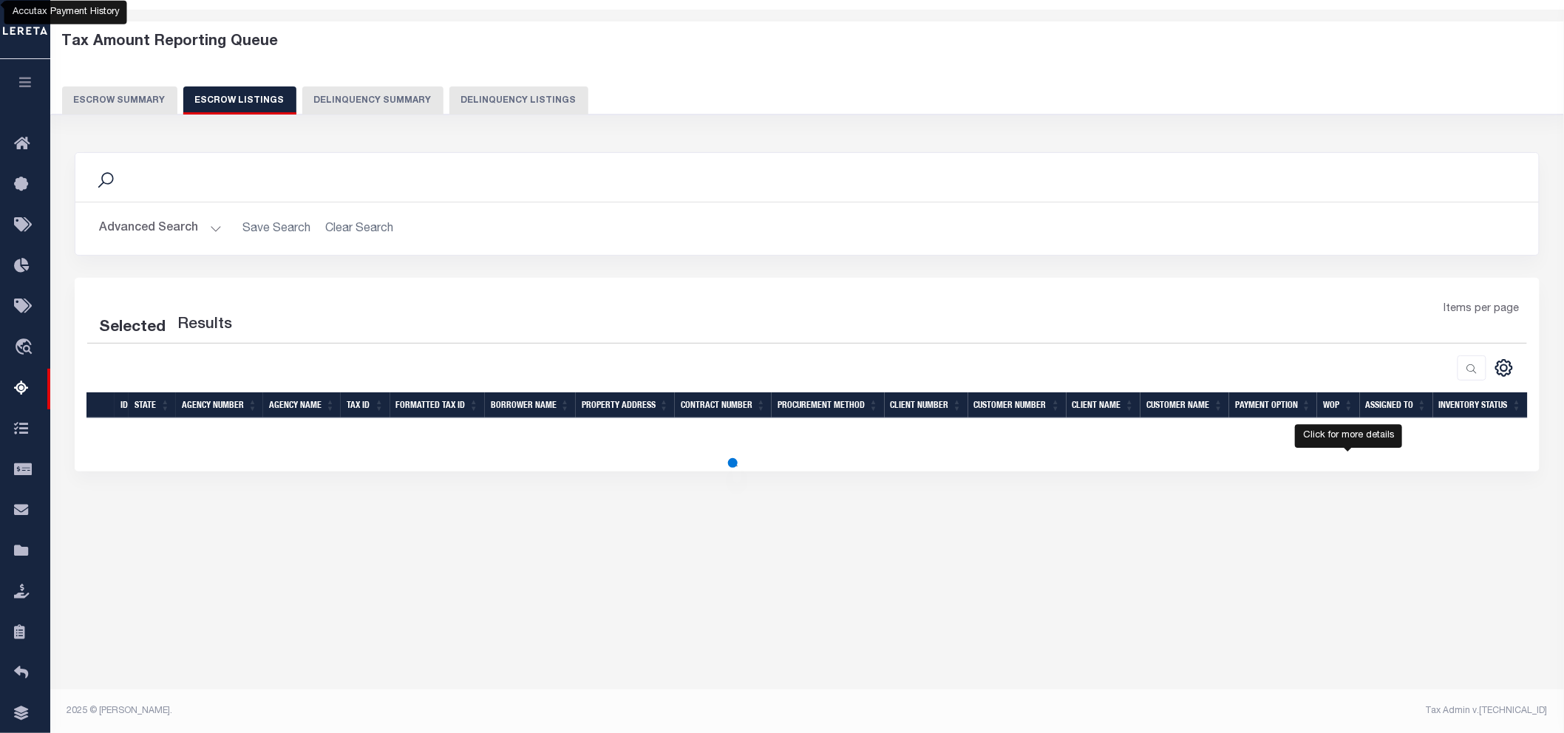
select select "100"
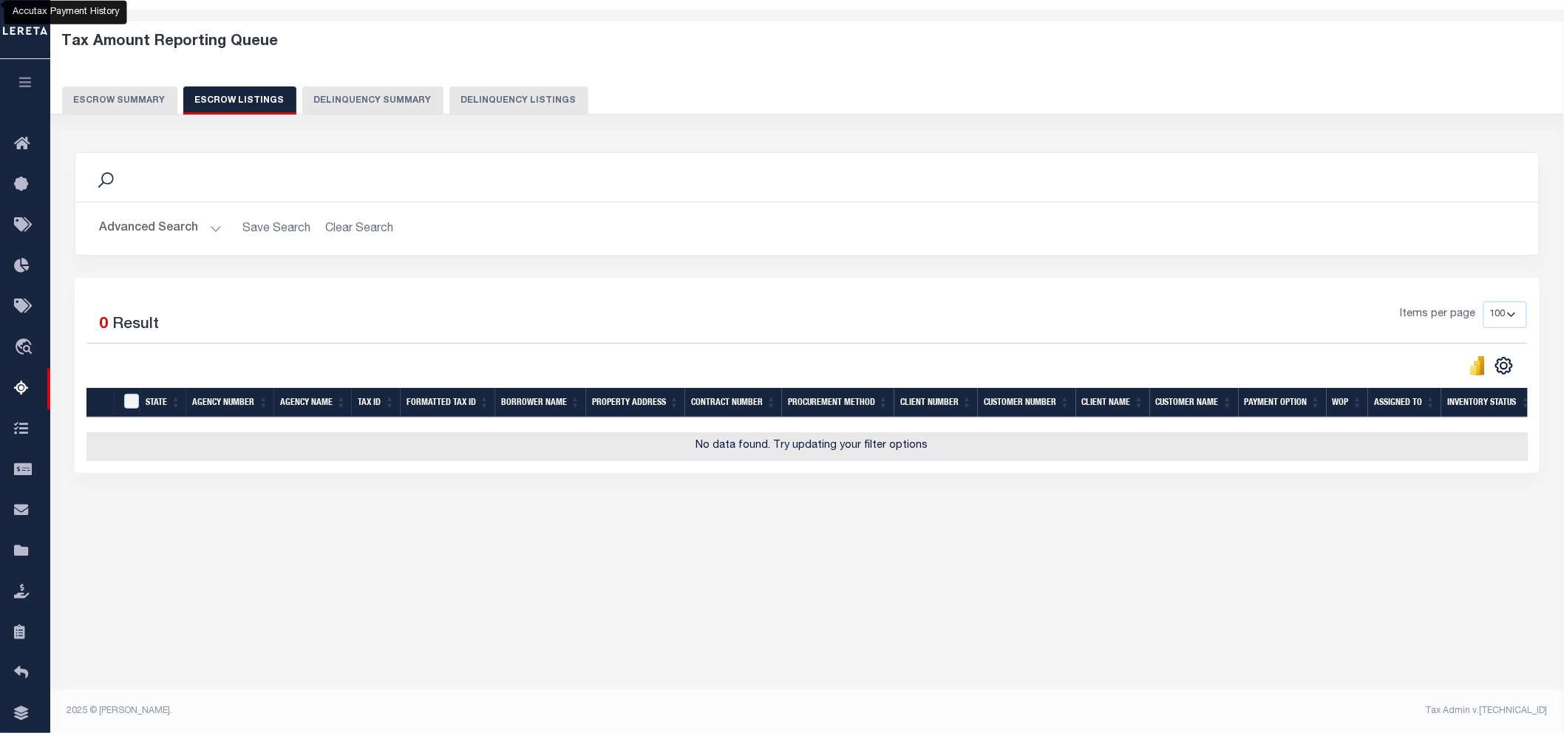
click at [133, 92] on button "Escrow Summary" at bounding box center [119, 100] width 115 height 28
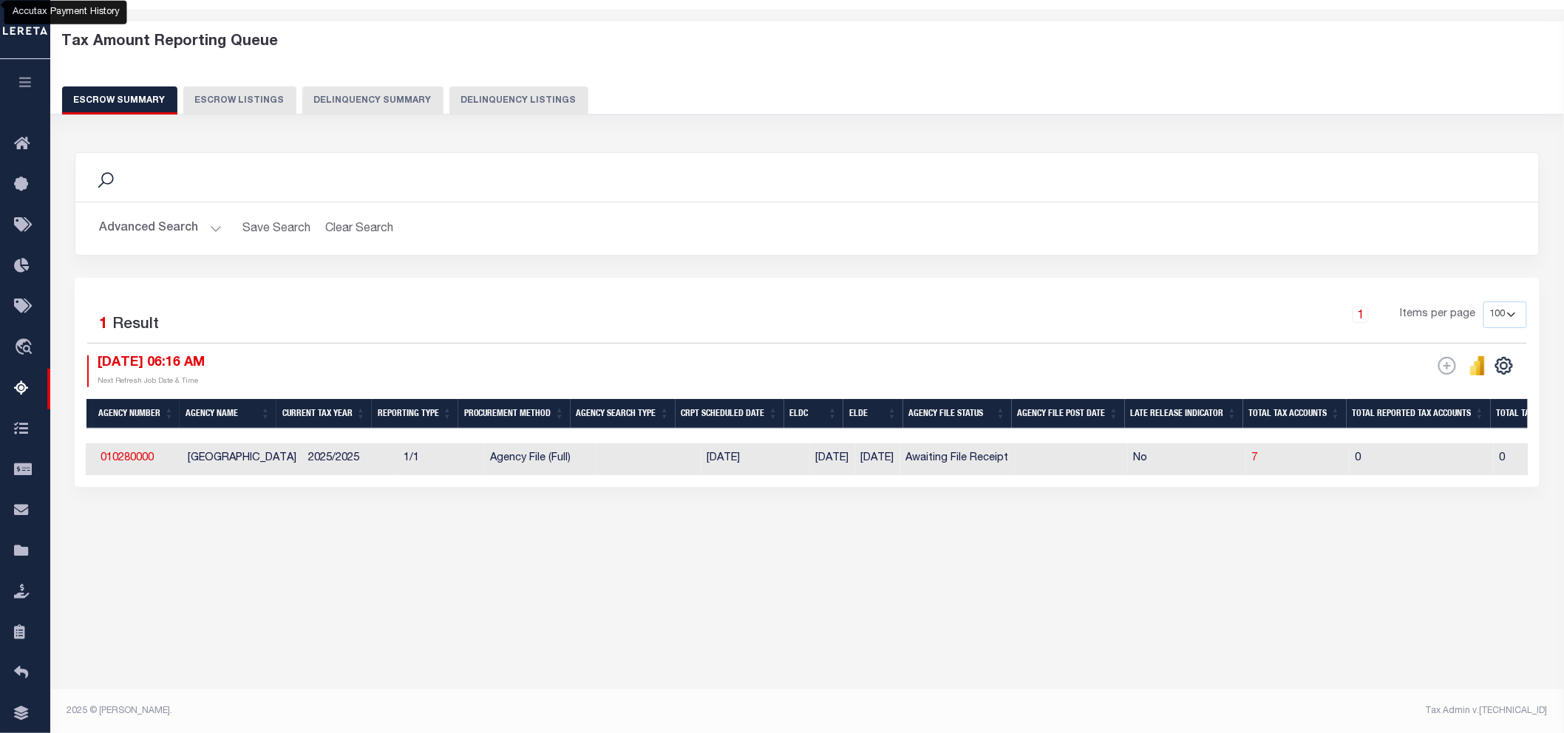
scroll to position [0, 59]
click at [618, 451] on td at bounding box center [658, 460] width 105 height 32
checkbox input "true"
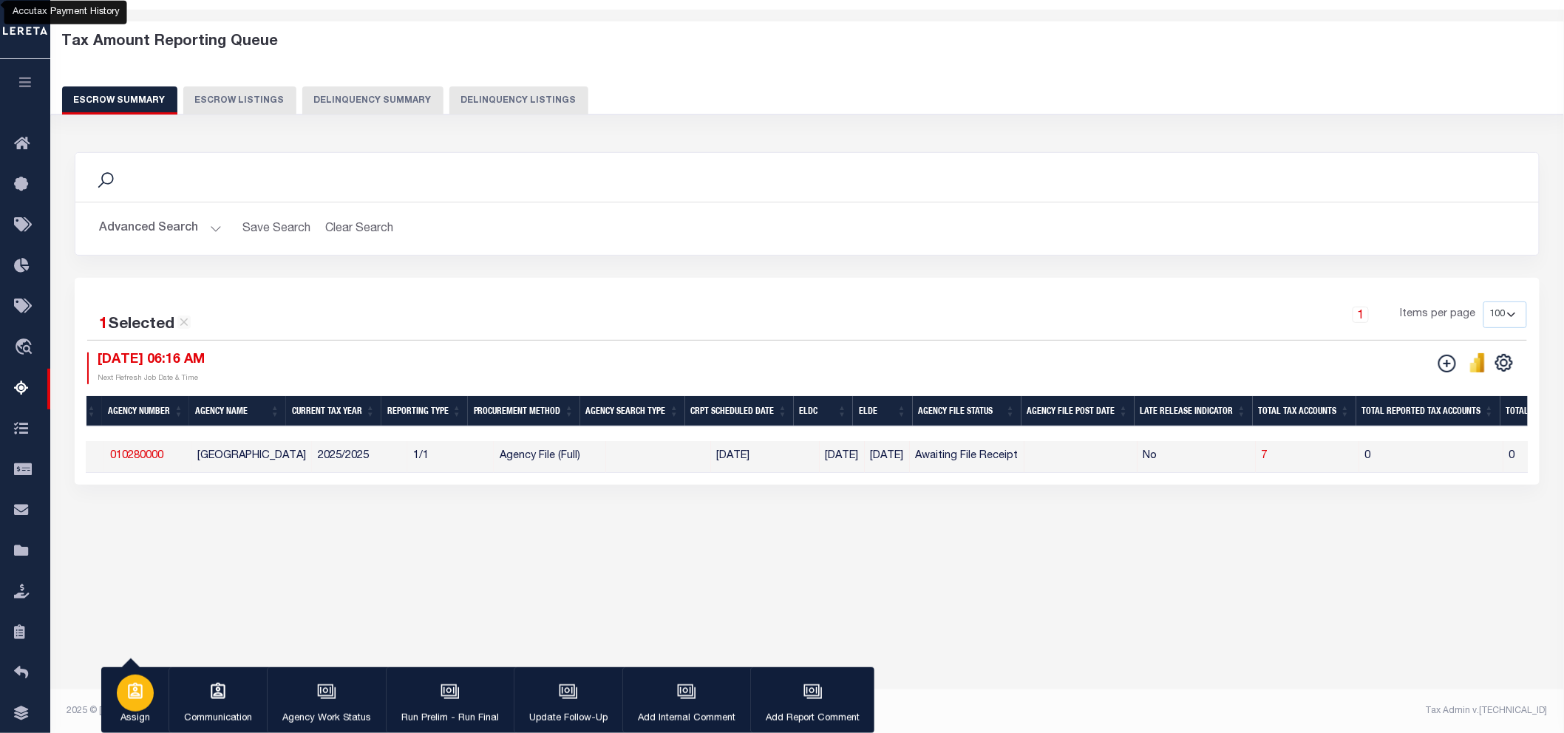
click at [137, 695] on icon "button" at bounding box center [135, 691] width 15 height 16
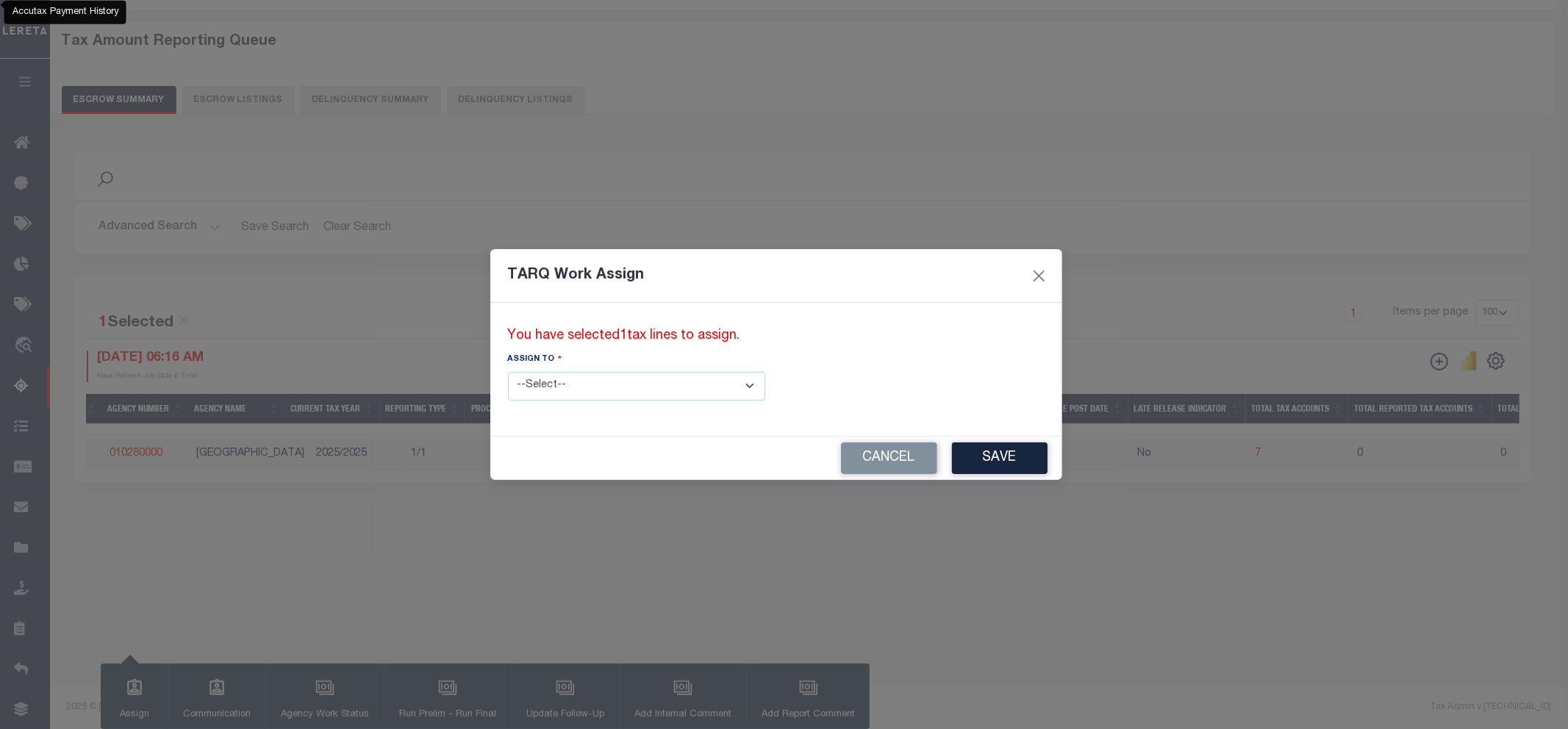
click at [552, 384] on select "--Select-- --Unassigned-- --Unassigned-- Abdul Muzain Adhikary Rinki Agustin Fe…" at bounding box center [636, 386] width 258 height 29
select select "Vamsi Kalikiri"
click at [508, 372] on select "--Select-- --Unassigned-- --Unassigned-- Abdul Muzain Adhikary Rinki Agustin Fe…" at bounding box center [636, 386] width 258 height 29
click at [952, 452] on button "Save" at bounding box center [999, 458] width 95 height 32
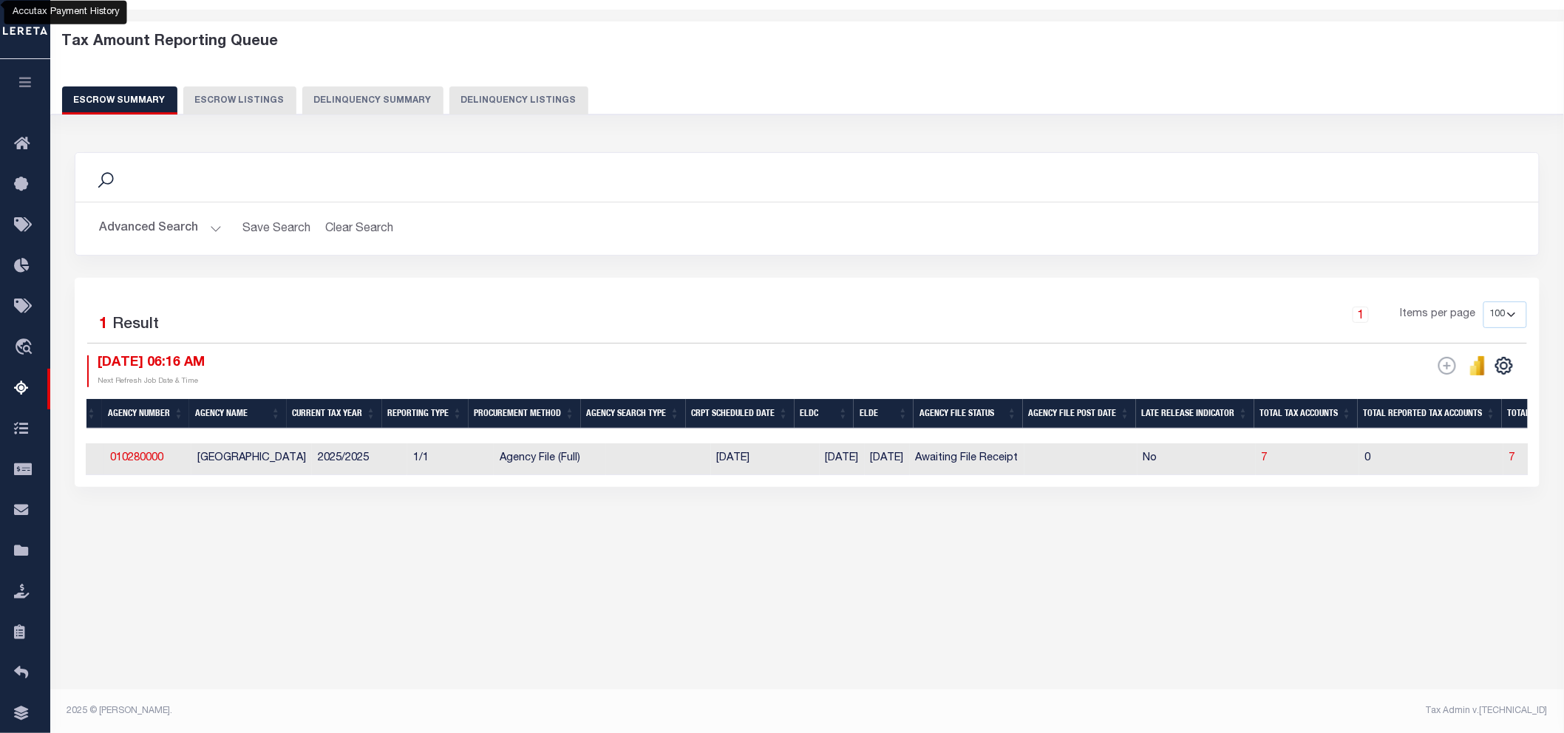
click at [650, 455] on td at bounding box center [658, 460] width 105 height 32
checkbox input "true"
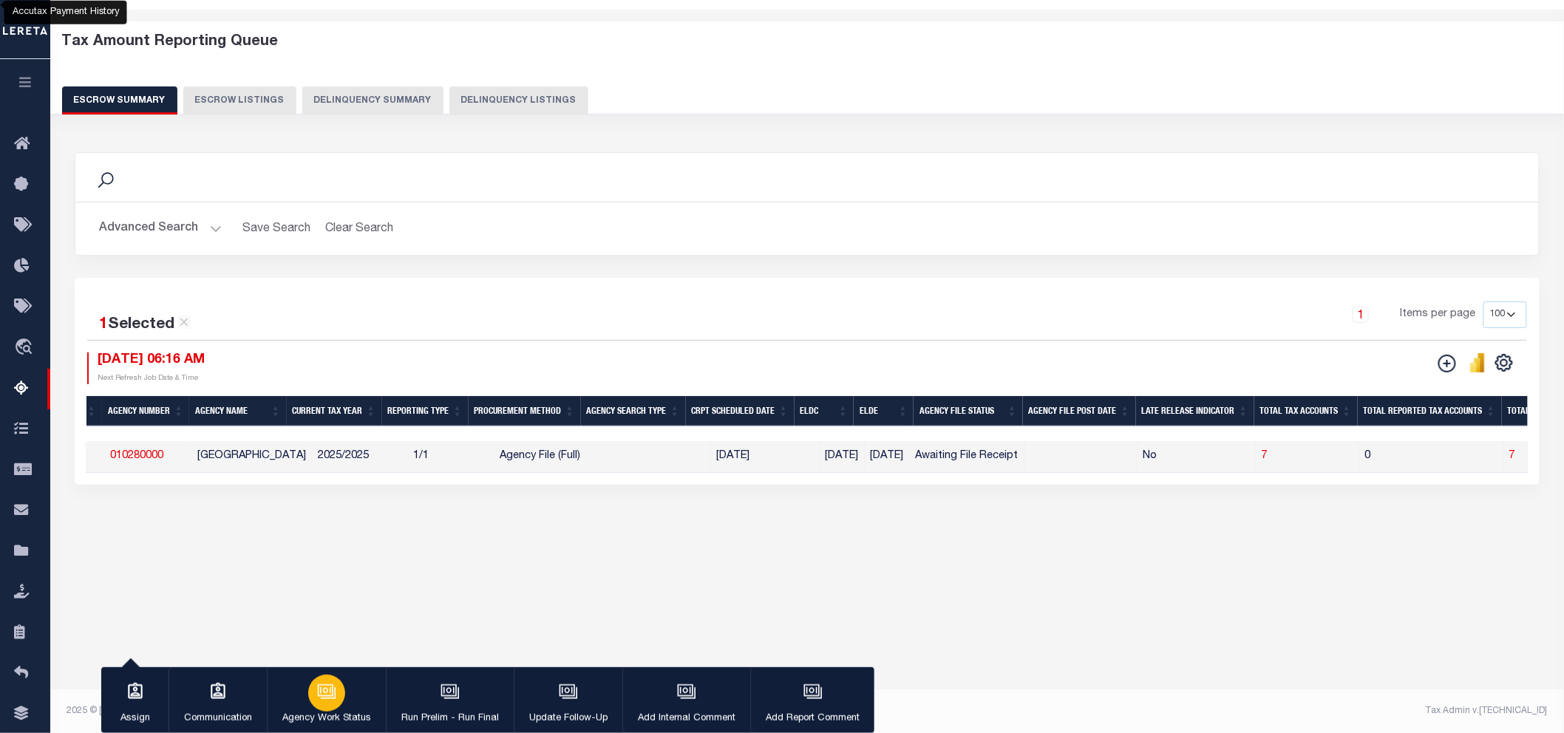
click at [321, 707] on div "button" at bounding box center [326, 693] width 37 height 37
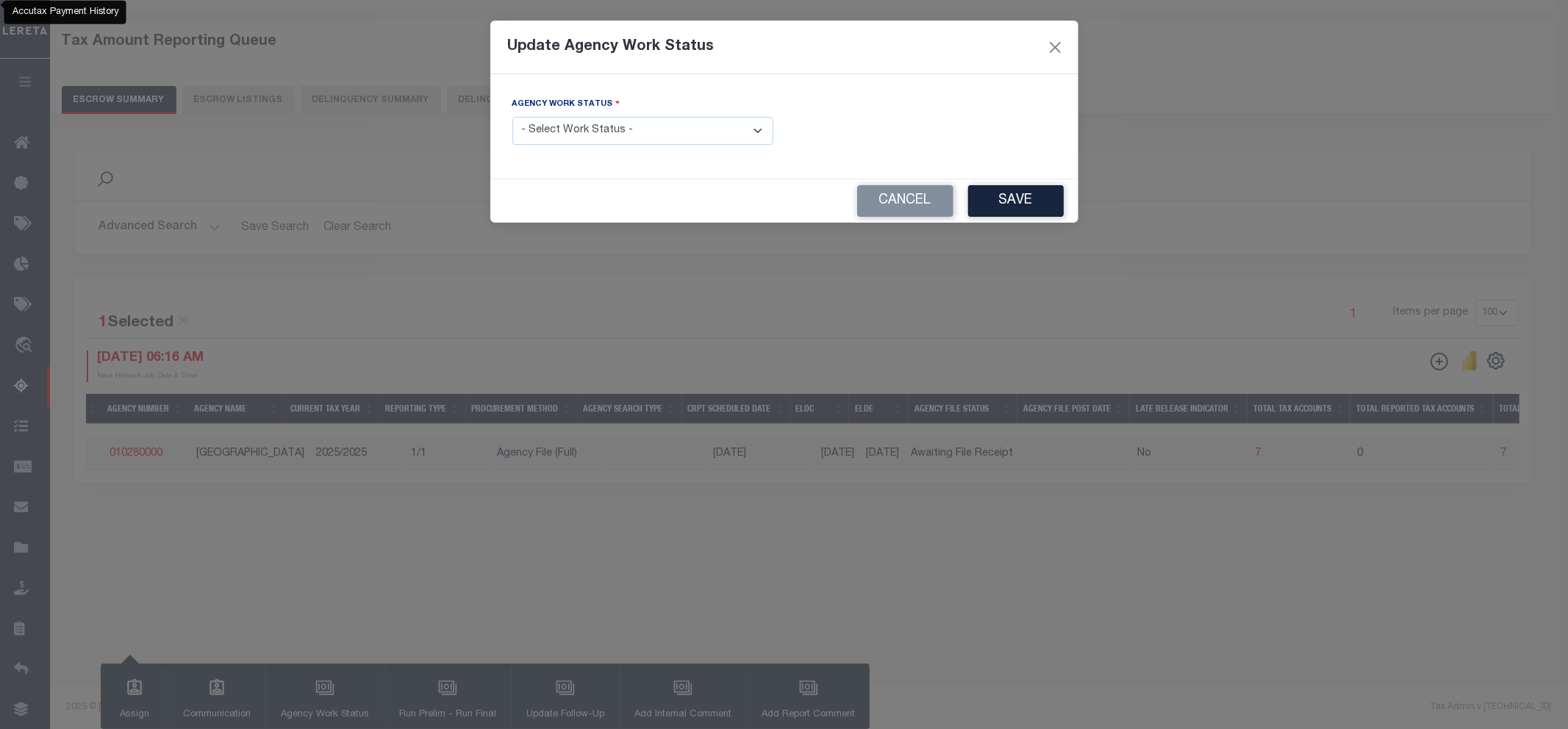
click at [672, 130] on select "- Select Work Status - New In Progress Pending Agency Follow-up Pending QC Read…" at bounding box center [642, 131] width 261 height 29
select select "7"
click at [512, 117] on select "- Select Work Status - New In Progress Pending Agency Follow-up Pending QC Read…" at bounding box center [642, 131] width 261 height 29
click at [1026, 199] on button "Save" at bounding box center [1016, 201] width 95 height 32
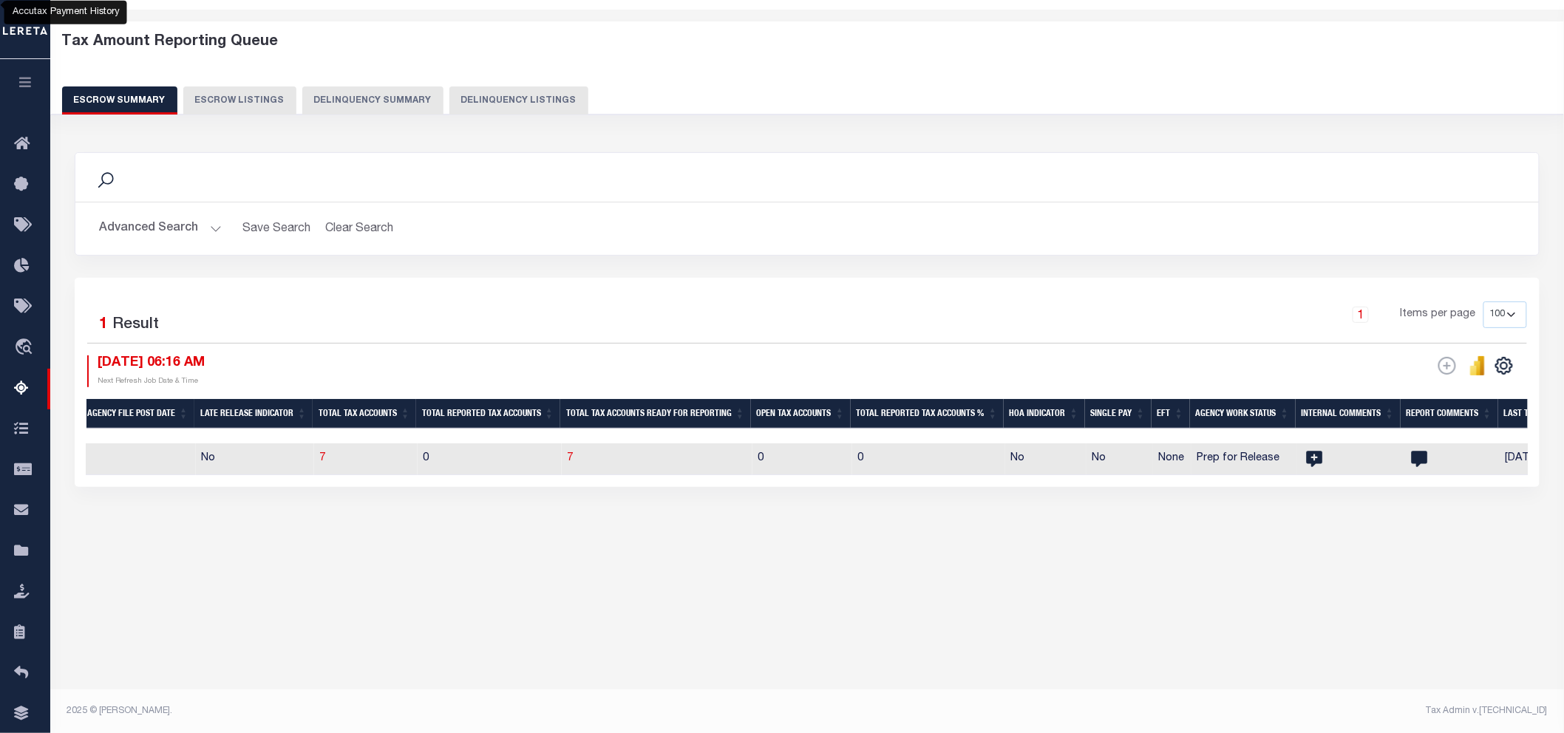
scroll to position [0, 1430]
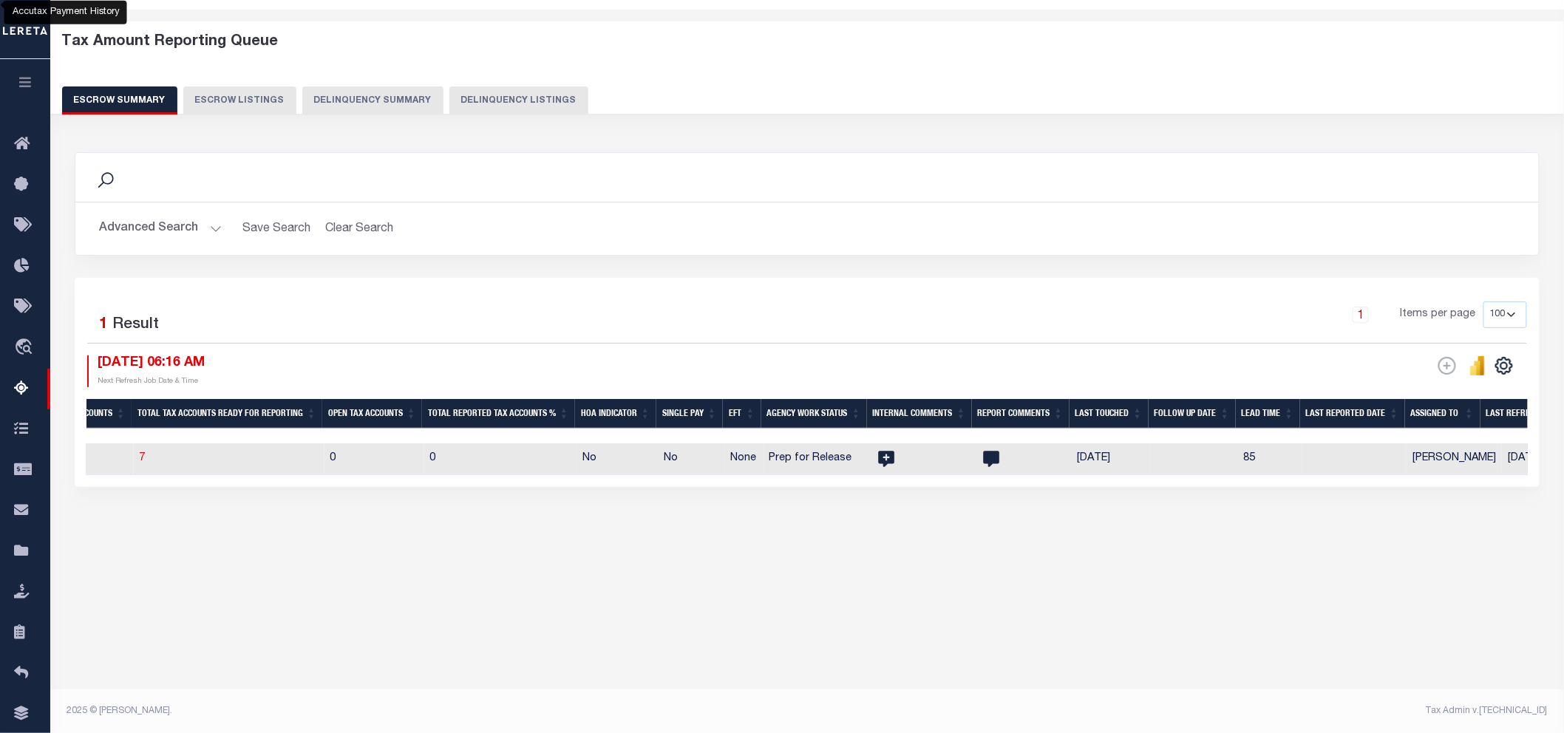
click at [175, 224] on button "Advanced Search" at bounding box center [160, 228] width 123 height 29
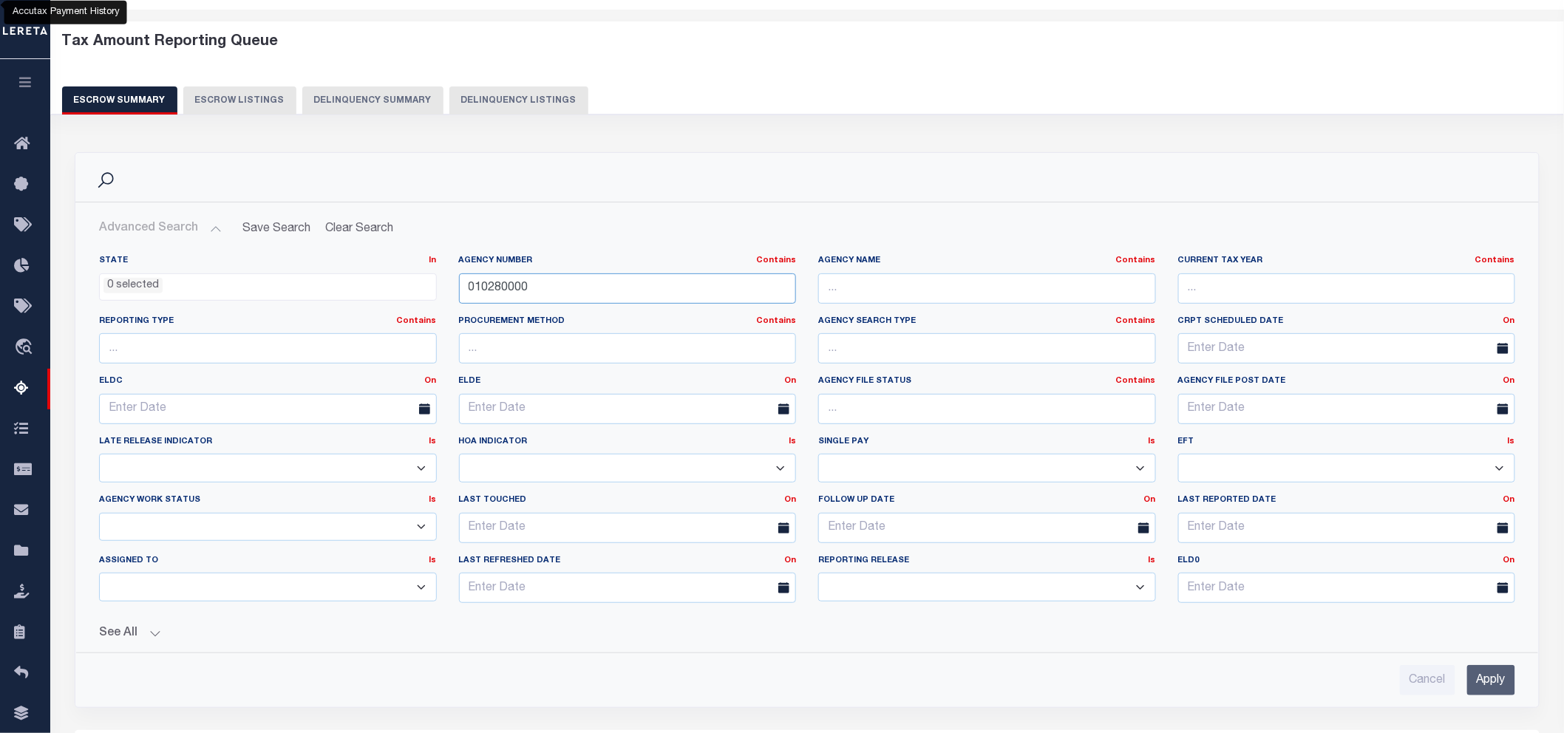
drag, startPoint x: 529, startPoint y: 289, endPoint x: 433, endPoint y: 276, distance: 96.9
click at [433, 276] on div "State In In AK AL AR AZ CA CO CT DC DE FL GA GU HI IA ID IL IN KS KY LA MA MD M…" at bounding box center [807, 435] width 1438 height 360
paste input "320770101"
click at [1482, 682] on input "Apply" at bounding box center [1491, 680] width 48 height 30
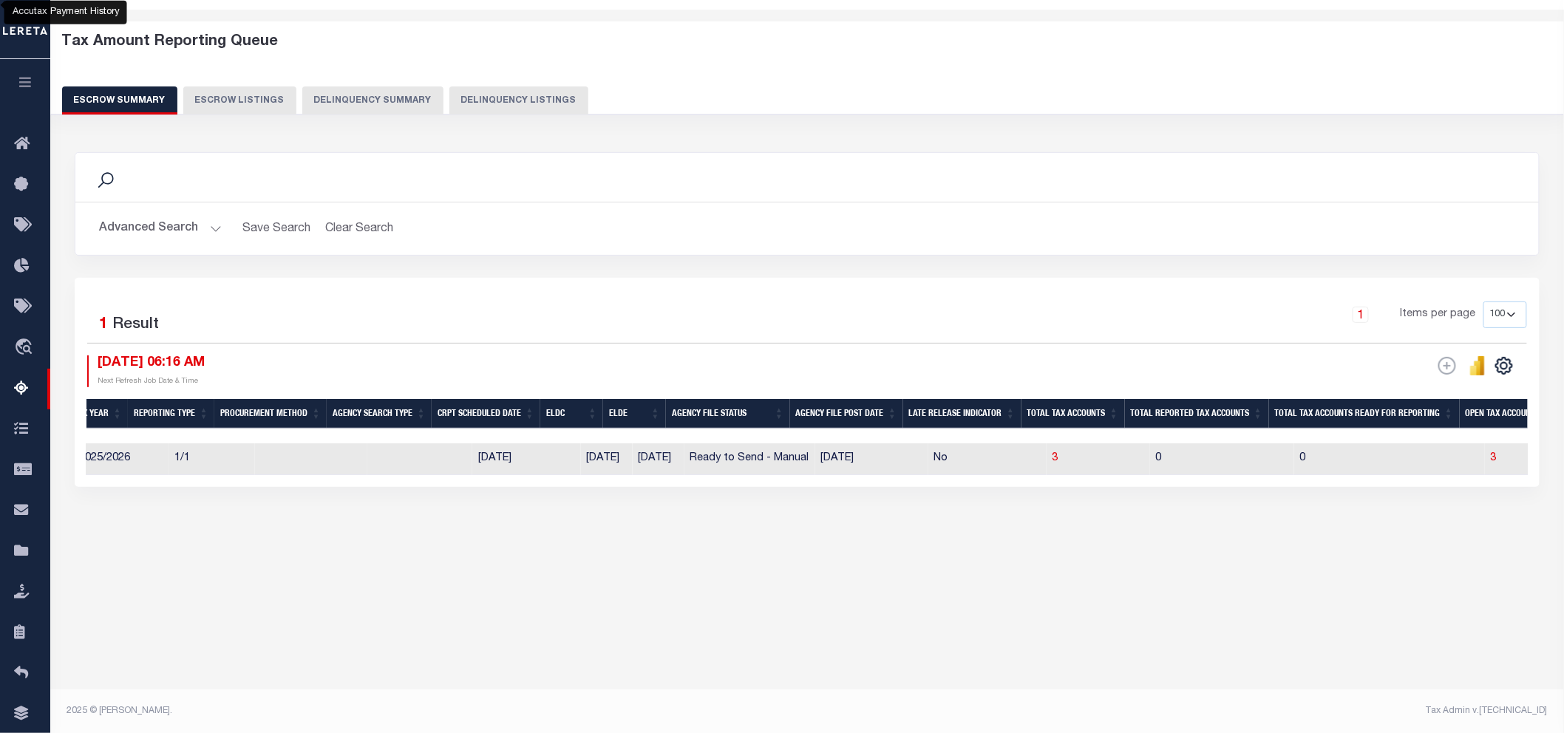
scroll to position [0, 83]
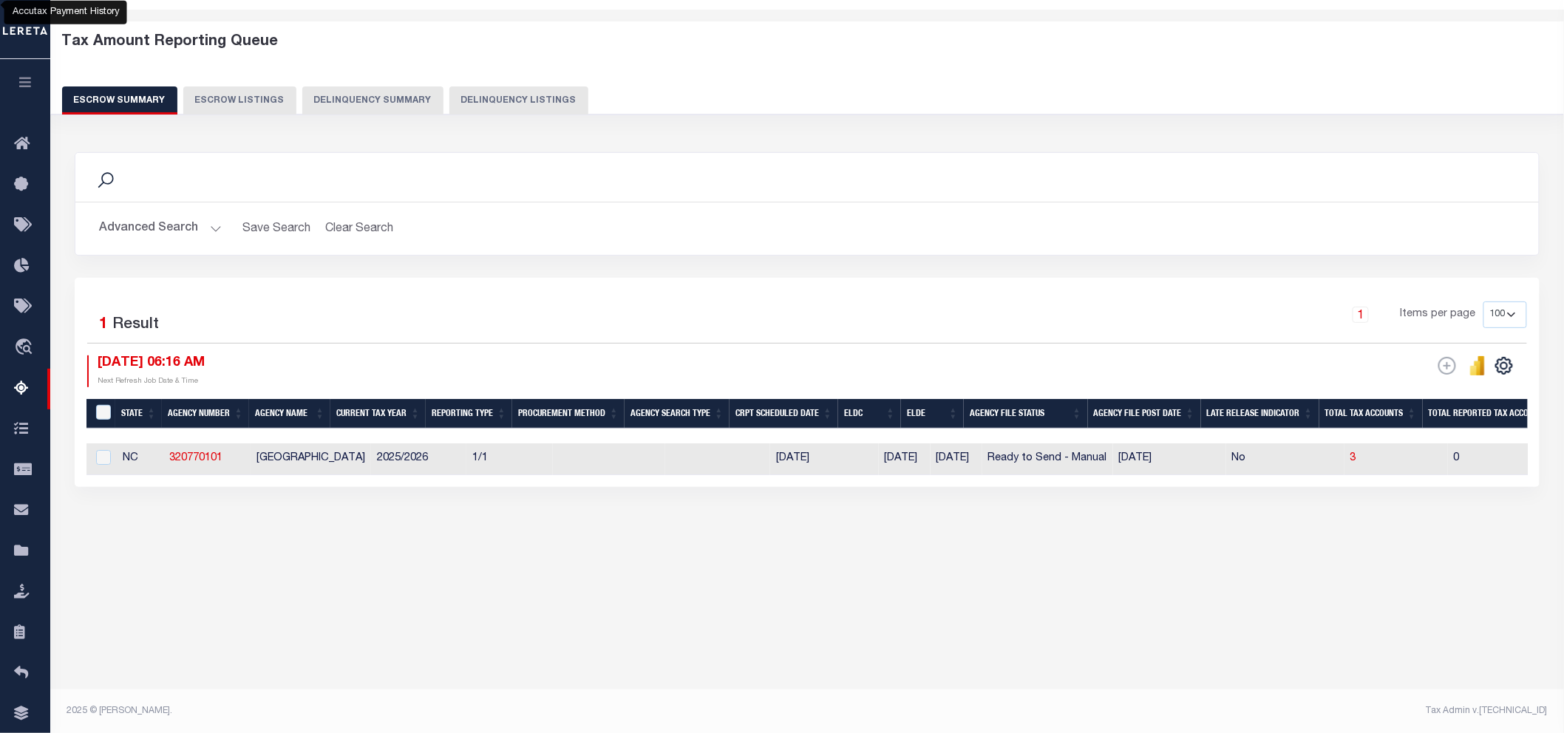
click at [164, 226] on button "Advanced Search" at bounding box center [160, 228] width 123 height 29
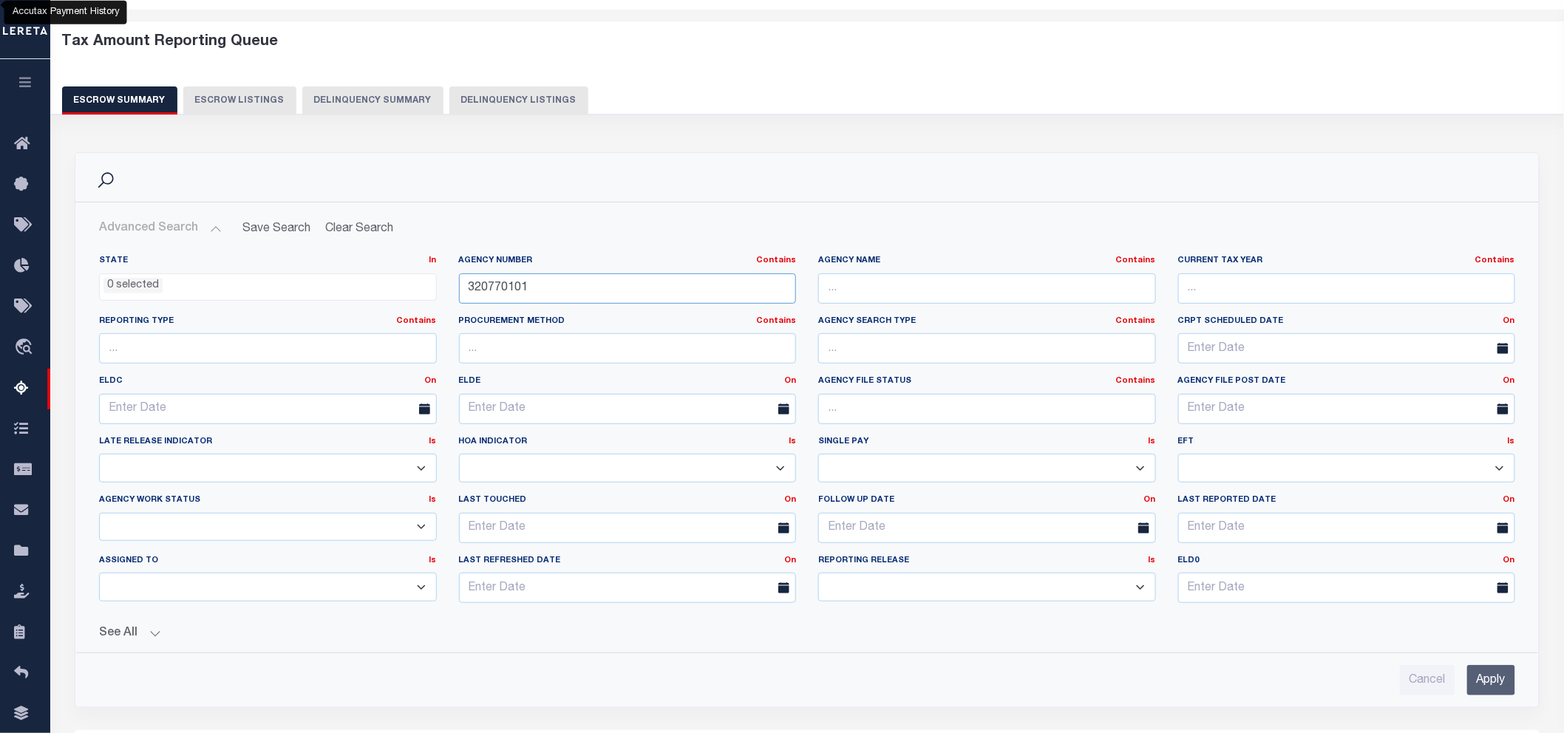
drag, startPoint x: 529, startPoint y: 287, endPoint x: 456, endPoint y: 290, distance: 72.5
click at [456, 290] on div "Agency Number Contains Contains Is 320770101" at bounding box center [628, 285] width 360 height 61
paste input "200110209"
type input "200110209"
click at [1487, 675] on input "Apply" at bounding box center [1491, 680] width 48 height 30
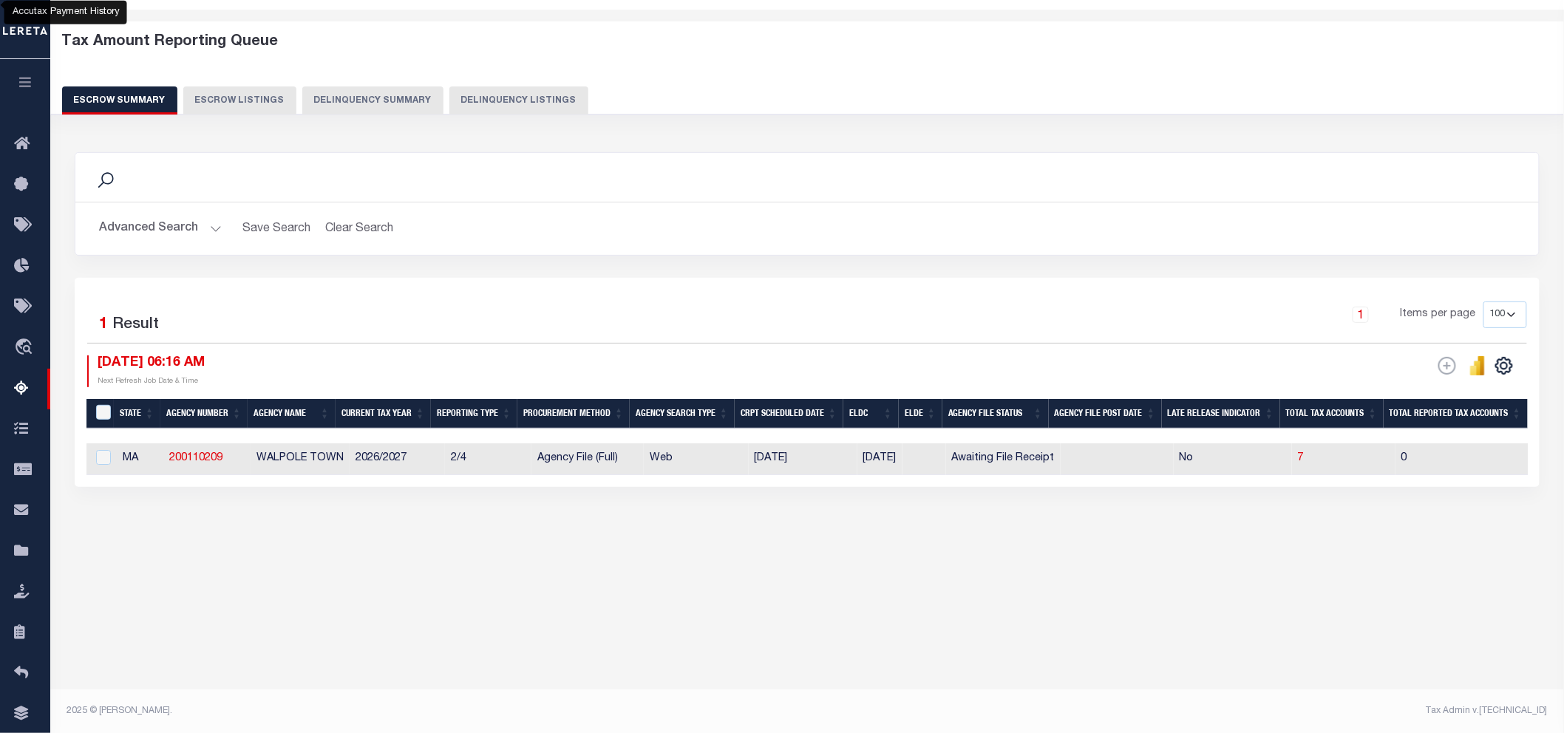
drag, startPoint x: 741, startPoint y: 484, endPoint x: 1498, endPoint y: 537, distance: 758.1
click at [1498, 531] on div "Search Advanced Search Save Search Clear Search EscrowSummaryGridWrapper_dynami…" at bounding box center [807, 334] width 1485 height 394
click at [890, 507] on div "Search Advanced Search Save Search Clear Search EscrowSummaryGridWrapper_dynami…" at bounding box center [807, 334] width 1485 height 394
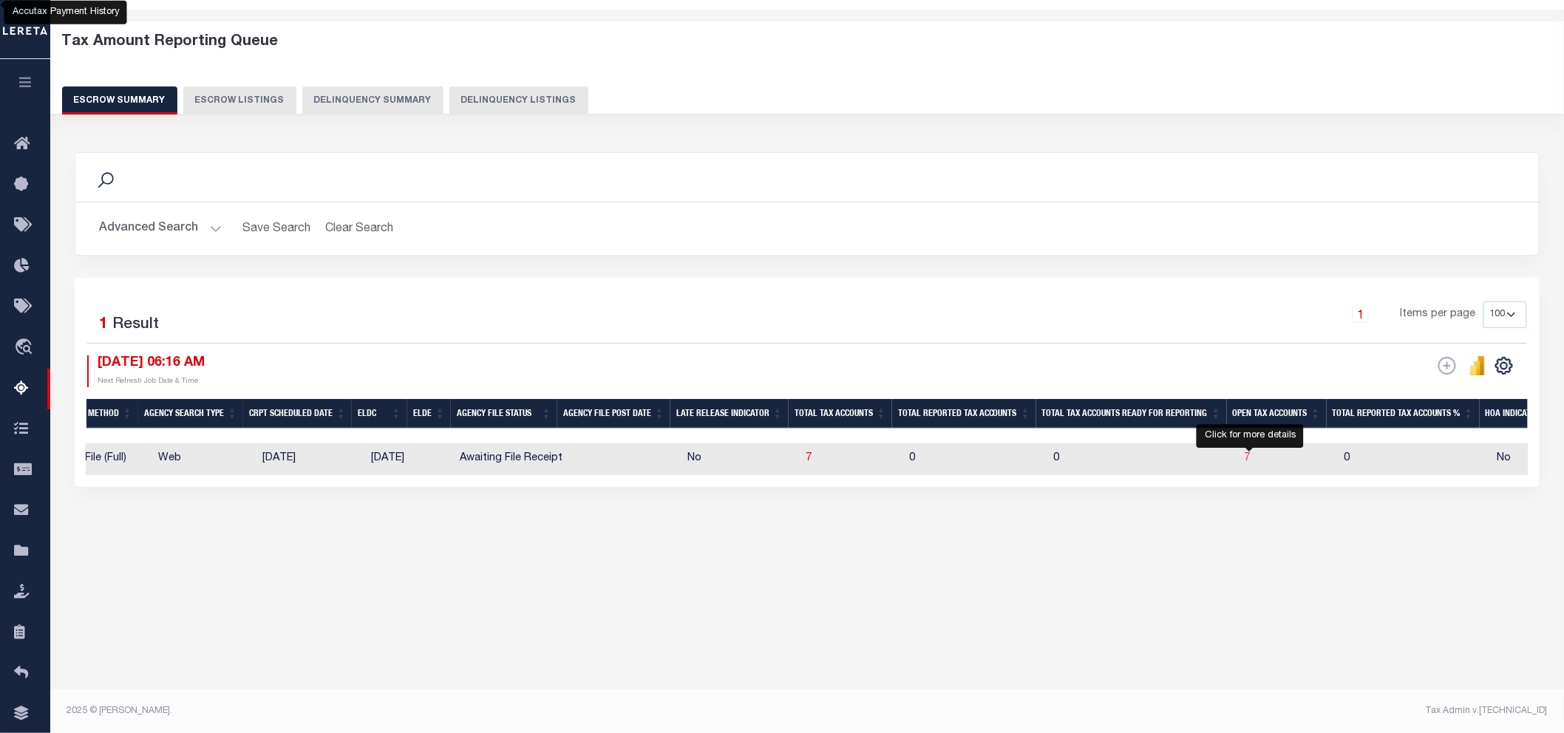
click at [1246, 458] on span "7" at bounding box center [1248, 458] width 6 height 10
select select "100"
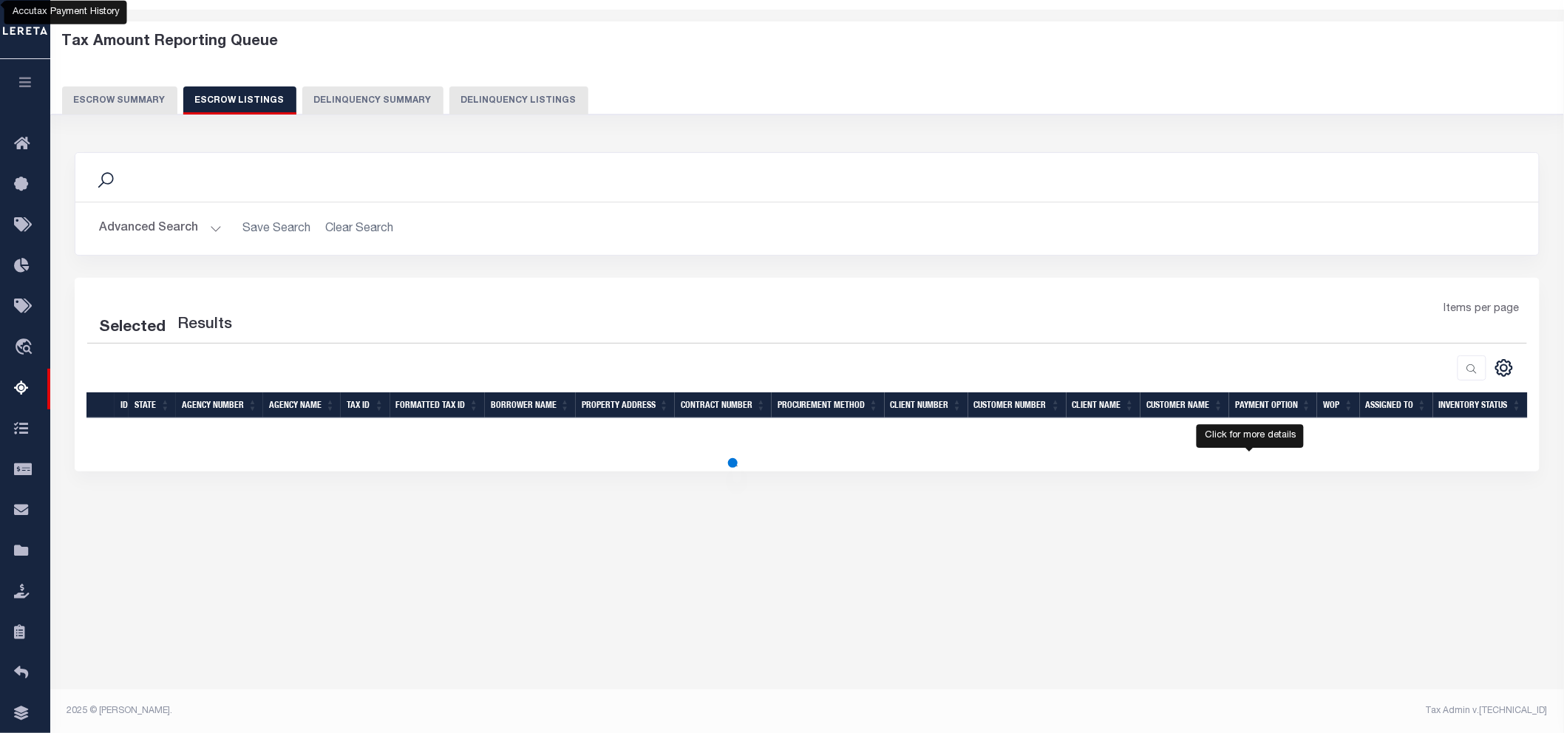
select select "100"
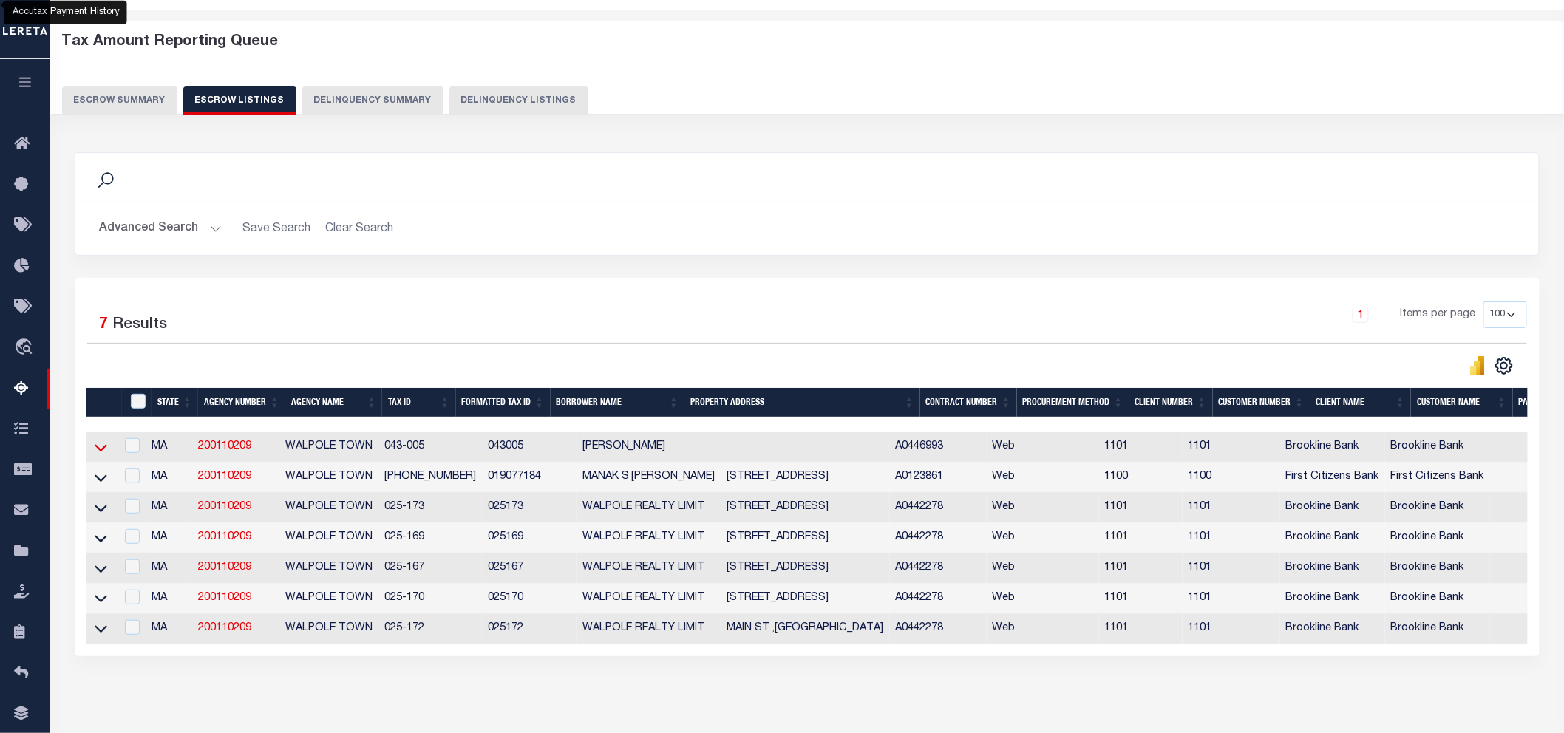
click at [100, 449] on icon at bounding box center [101, 448] width 13 height 16
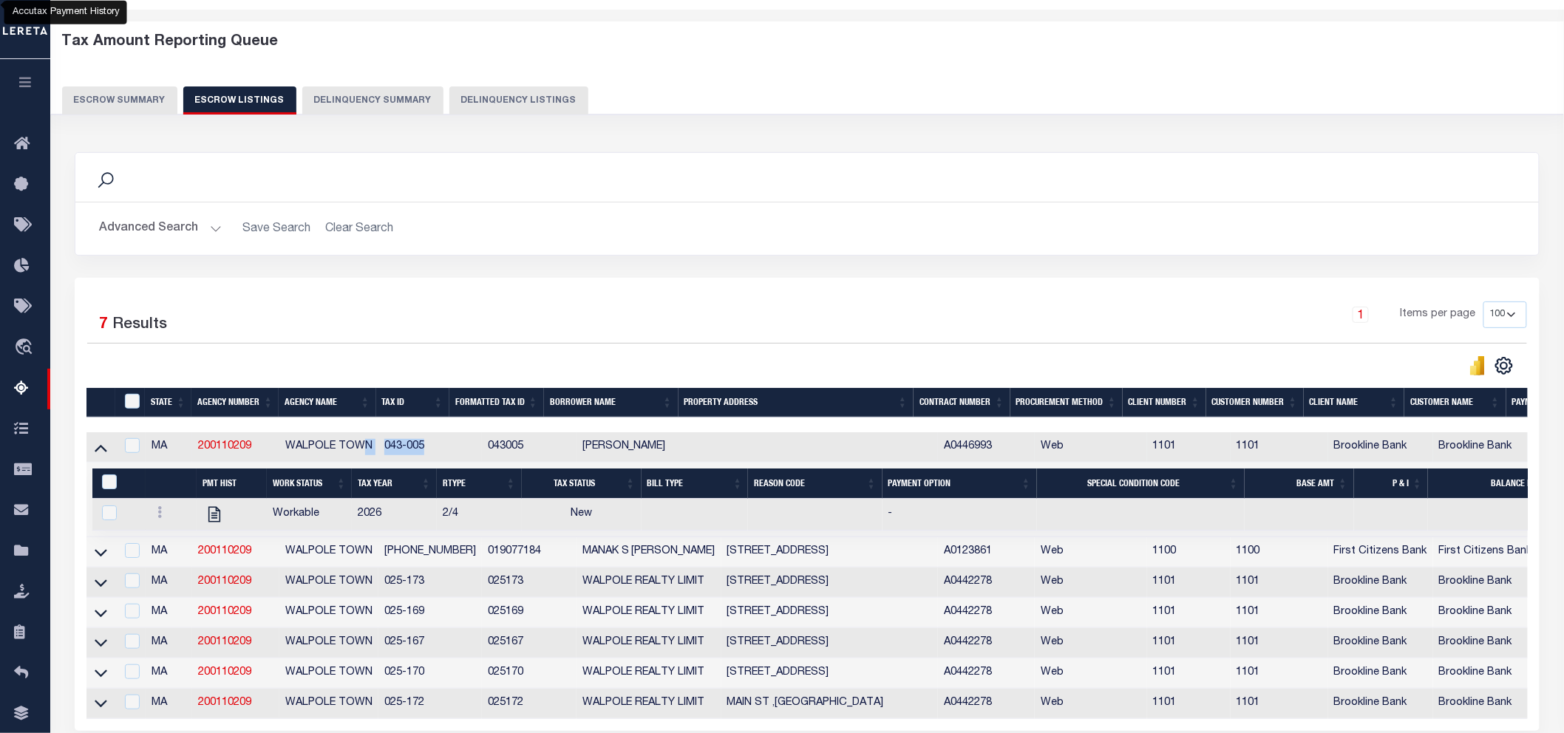
drag, startPoint x: 432, startPoint y: 448, endPoint x: 368, endPoint y: 448, distance: 63.6
click at [368, 448] on tr "MA 200110209 WALPOLE TOWN 043-005 043005 DEVOS DELMER A0446993 Web 1101 1101 Br…" at bounding box center [966, 447] width 1761 height 30
click at [489, 299] on div "Selected 7 Results 1 Items per page 10 25 50 100 500" at bounding box center [807, 504] width 1465 height 453
drag, startPoint x: 427, startPoint y: 449, endPoint x: 386, endPoint y: 452, distance: 40.8
click at [386, 452] on td "043-005" at bounding box center [429, 447] width 103 height 30
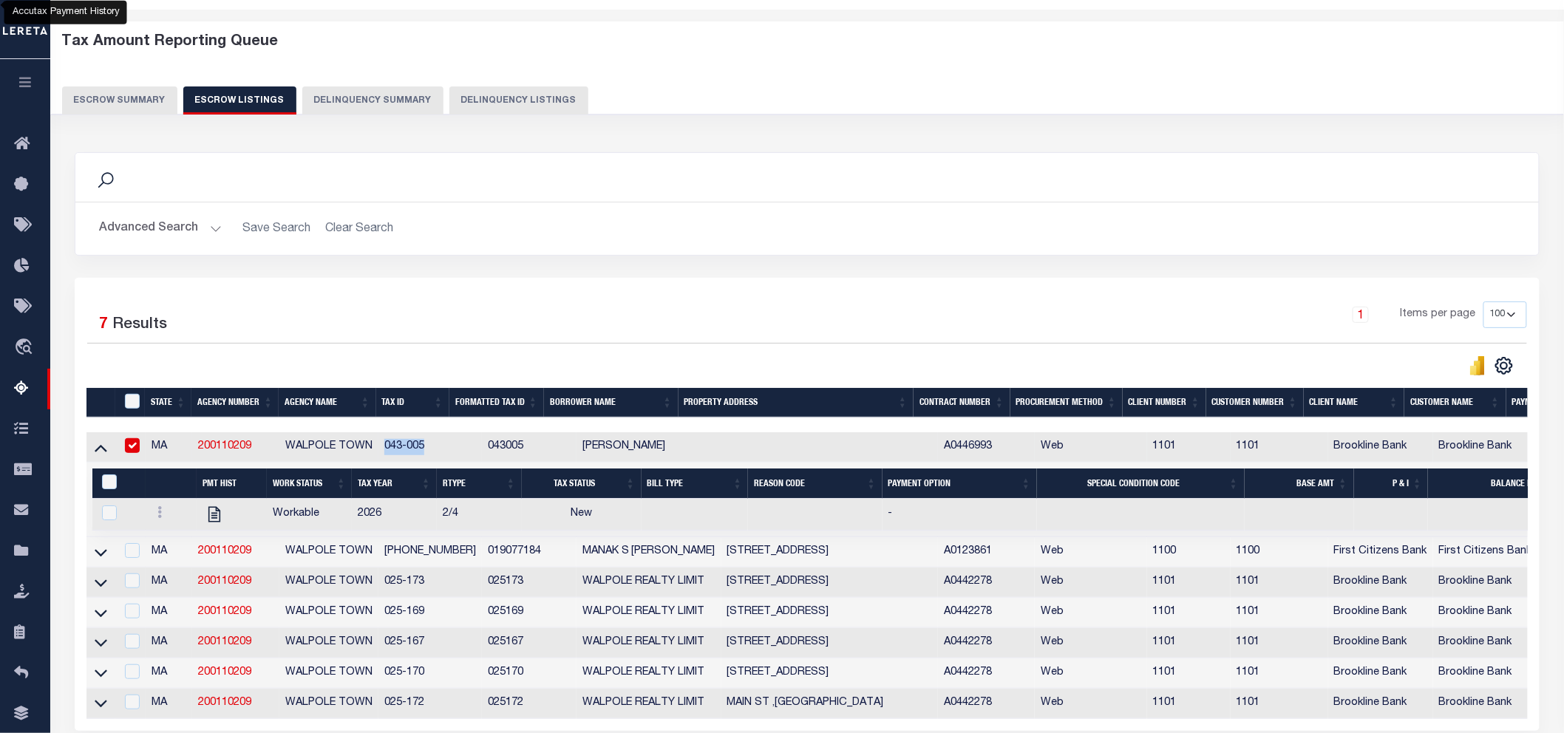
checkbox input "false"
checkbox input "true"
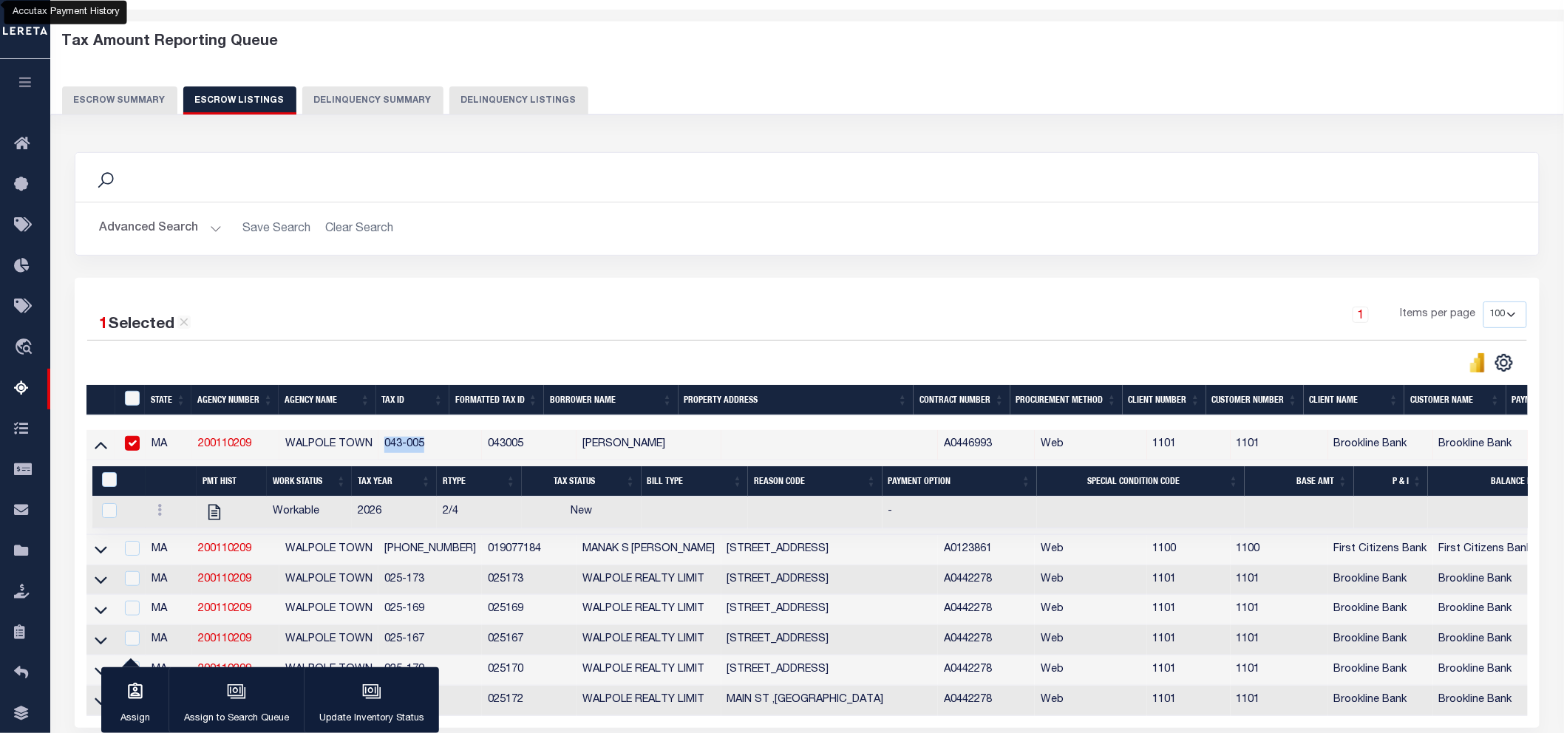
copy td "043-005"
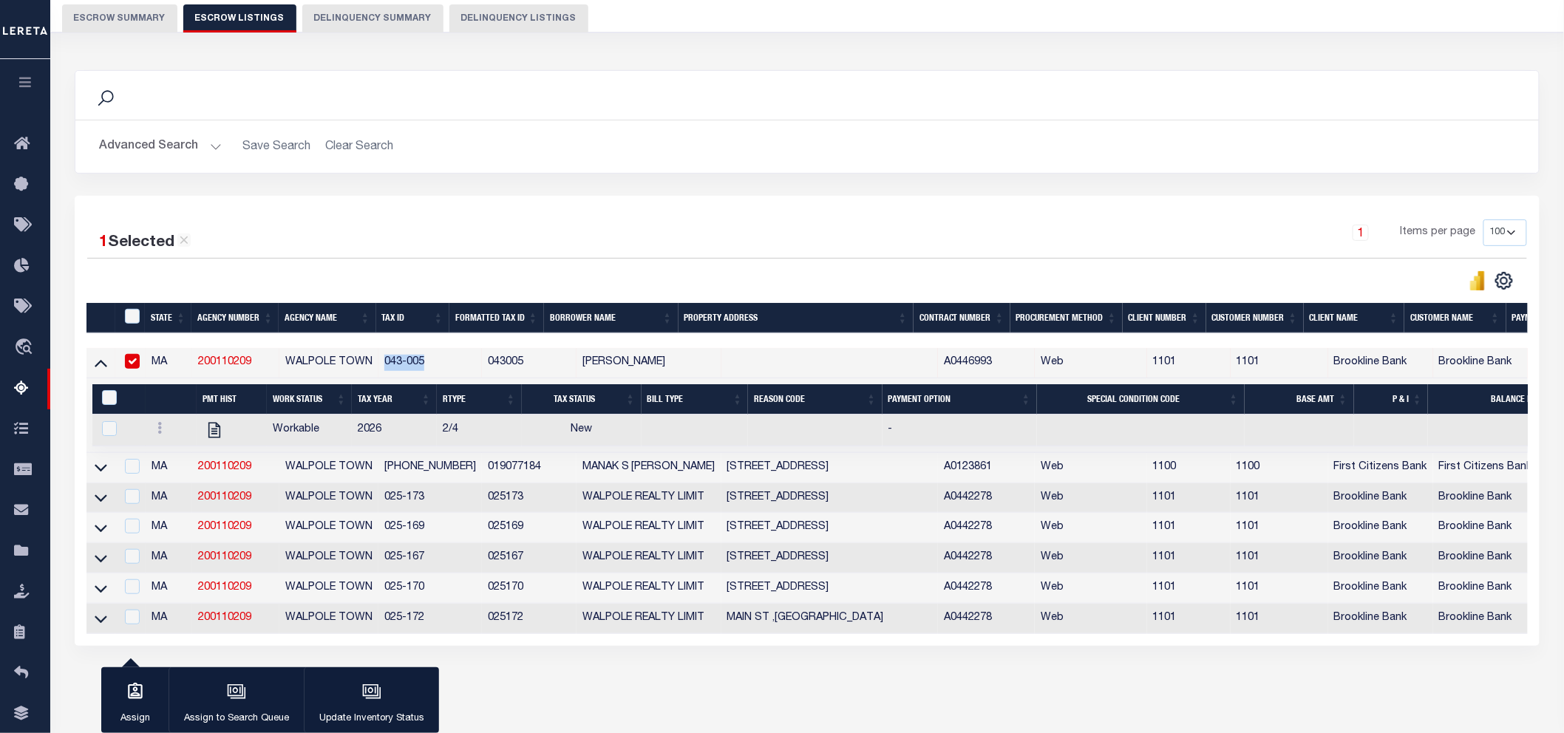
scroll to position [192, 0]
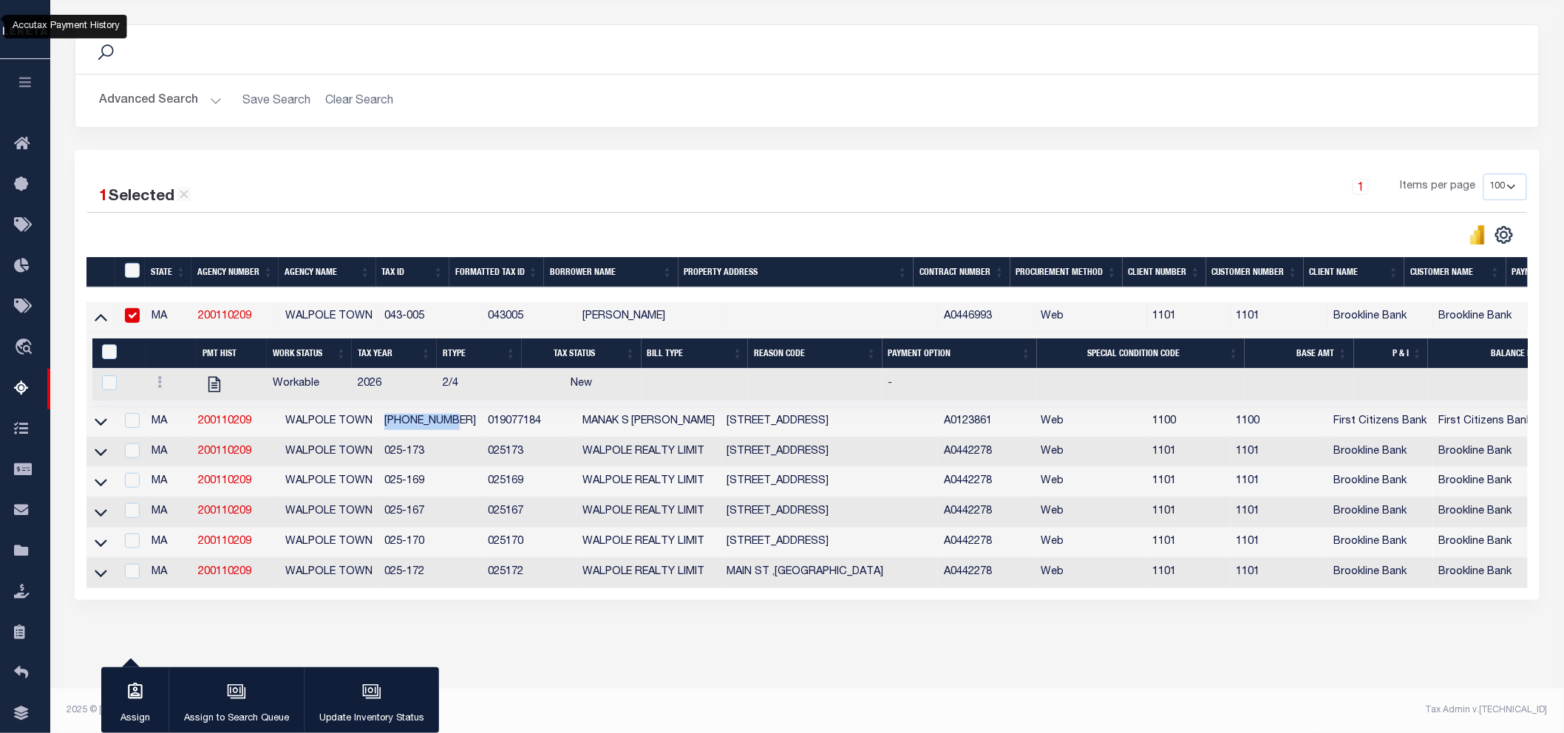
drag, startPoint x: 386, startPoint y: 411, endPoint x: 452, endPoint y: 411, distance: 66.5
click at [452, 411] on td "019-077-184" at bounding box center [429, 422] width 103 height 30
checkbox input "true"
drag, startPoint x: 427, startPoint y: 439, endPoint x: 381, endPoint y: 438, distance: 45.8
click at [381, 438] on td "025-173" at bounding box center [429, 453] width 103 height 30
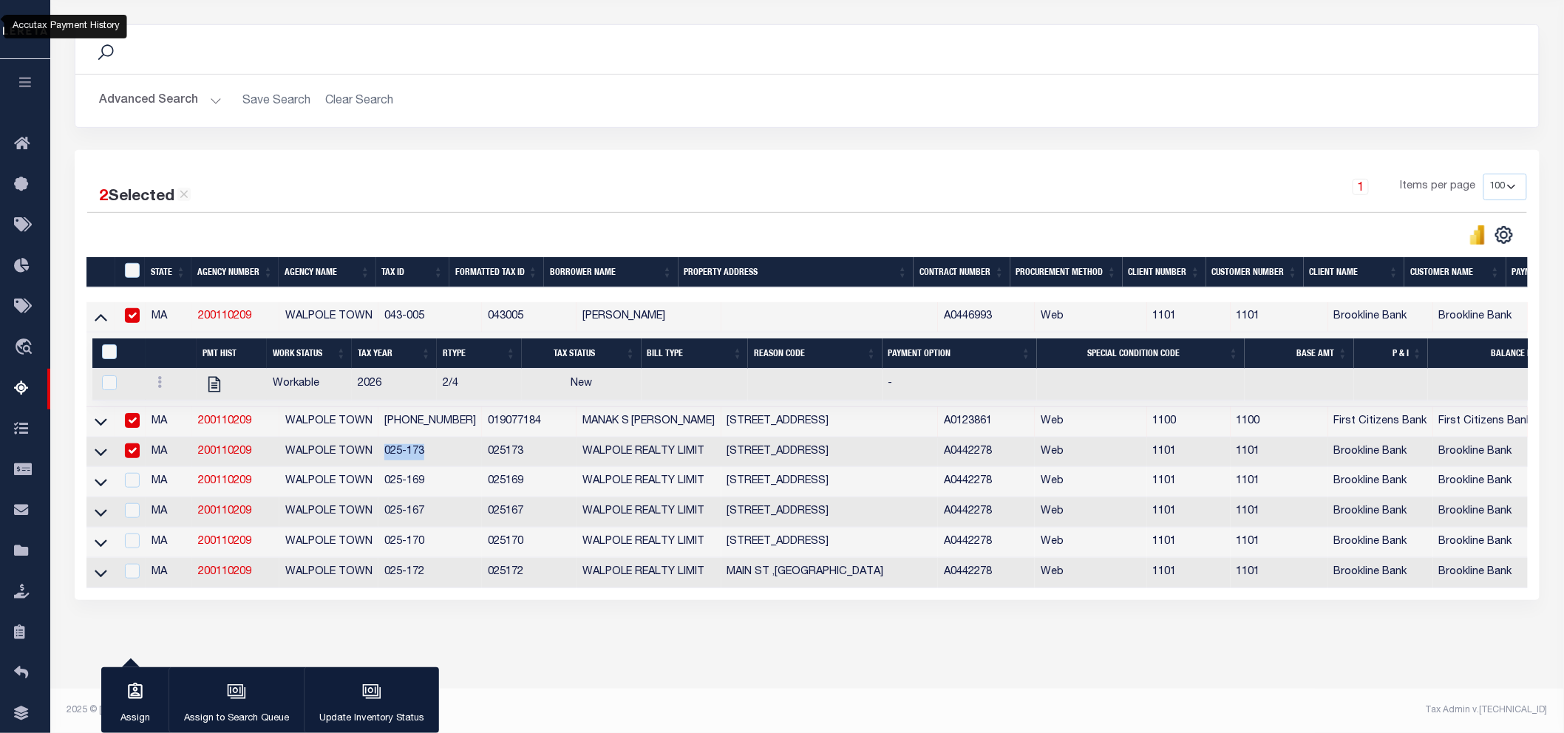
checkbox input "true"
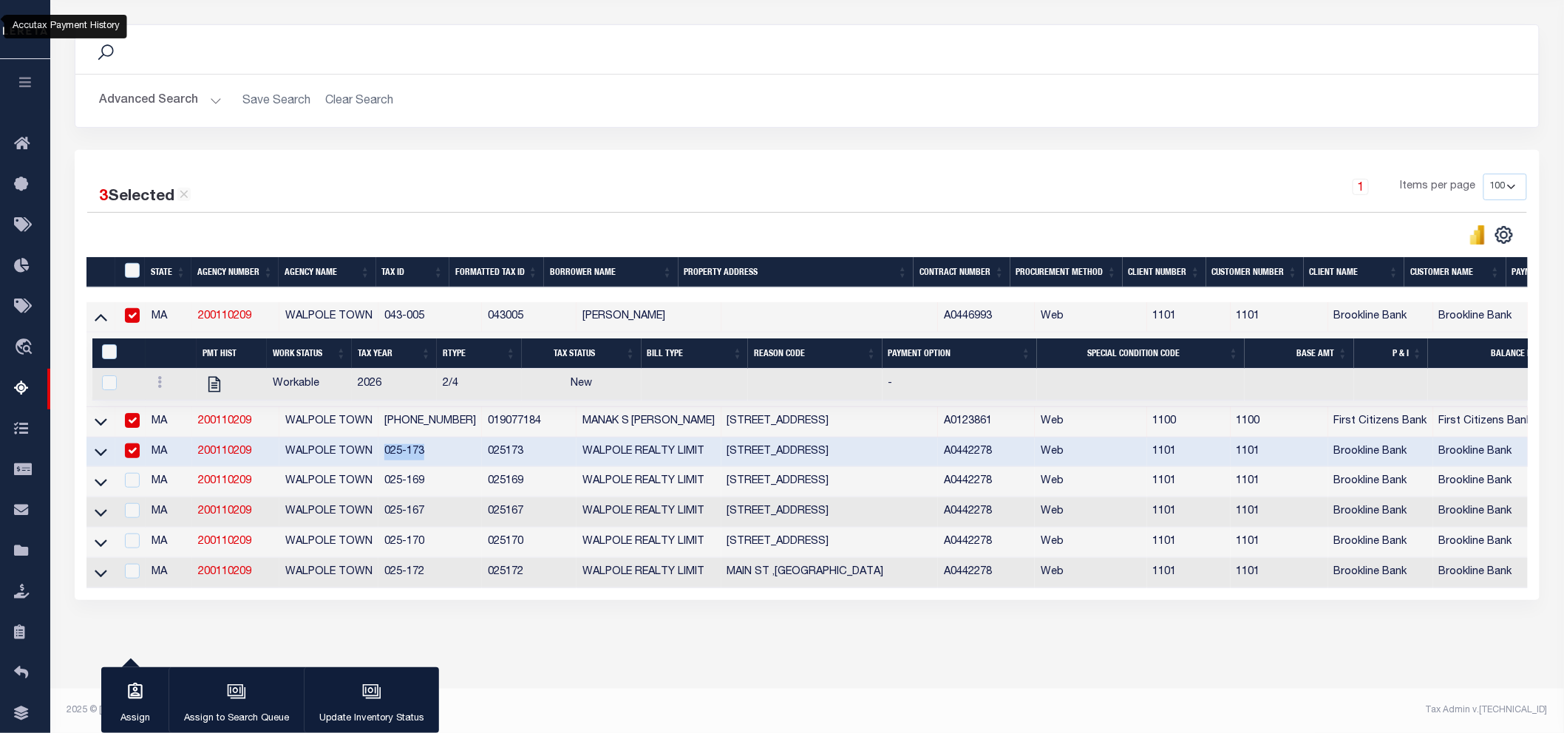
click at [137, 413] on input "checkbox" at bounding box center [132, 420] width 15 height 15
checkbox input "false"
click at [137, 308] on input "checkbox" at bounding box center [132, 315] width 15 height 15
checkbox input "false"
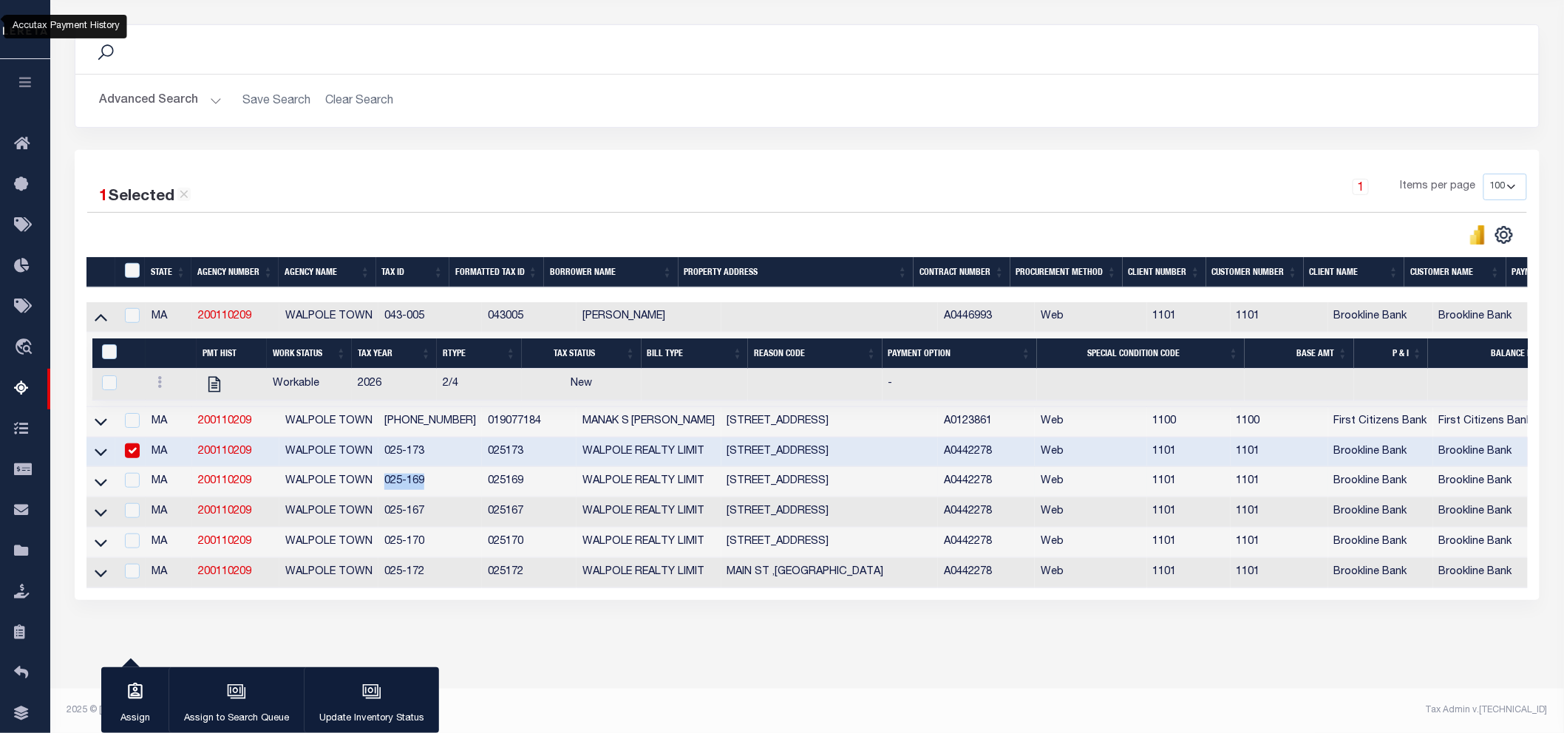
drag, startPoint x: 432, startPoint y: 466, endPoint x: 383, endPoint y: 466, distance: 48.8
click at [383, 467] on td "025-169" at bounding box center [429, 482] width 103 height 30
checkbox input "true"
drag, startPoint x: 430, startPoint y: 500, endPoint x: 388, endPoint y: 503, distance: 42.3
click at [388, 503] on td "025-167" at bounding box center [429, 512] width 103 height 30
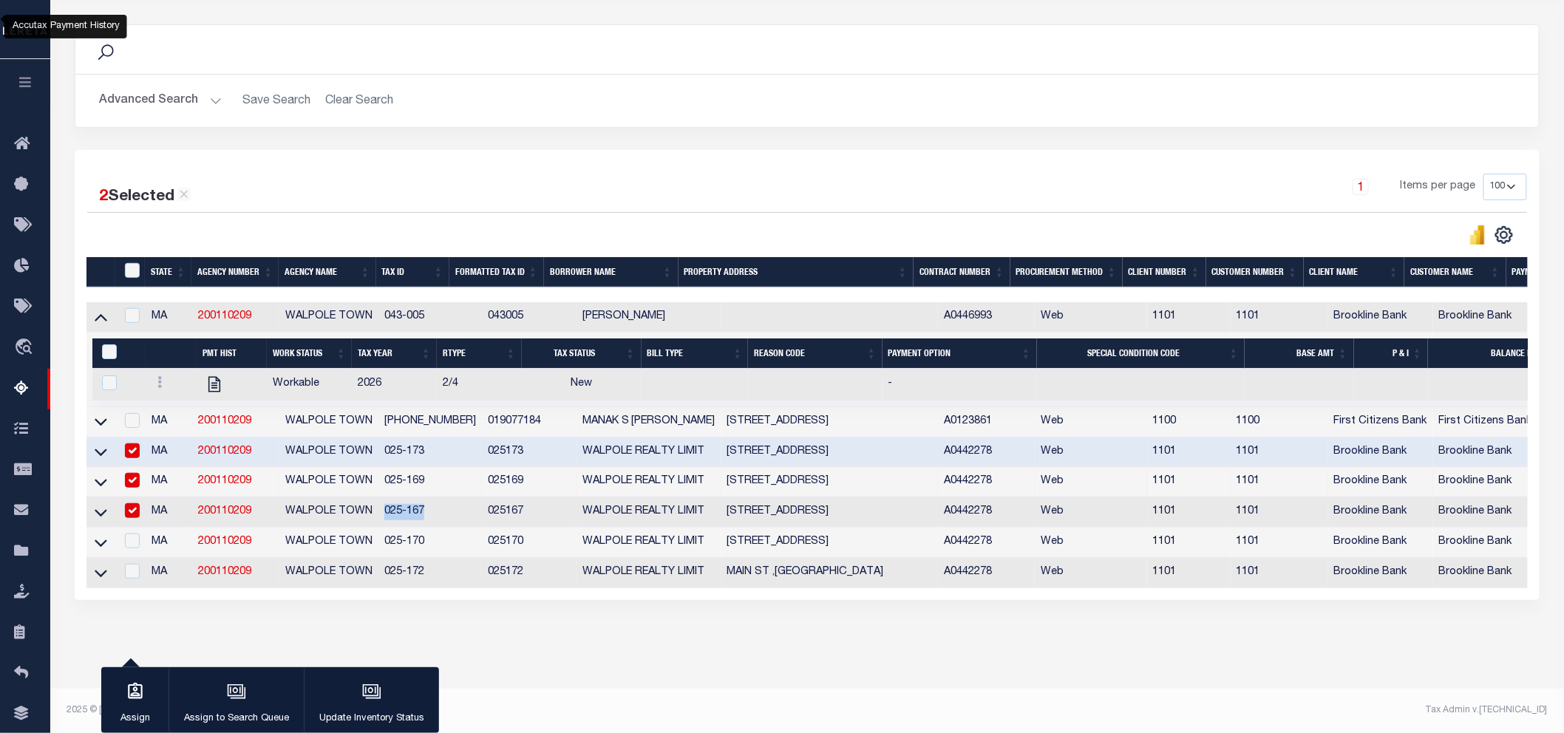
checkbox input "true"
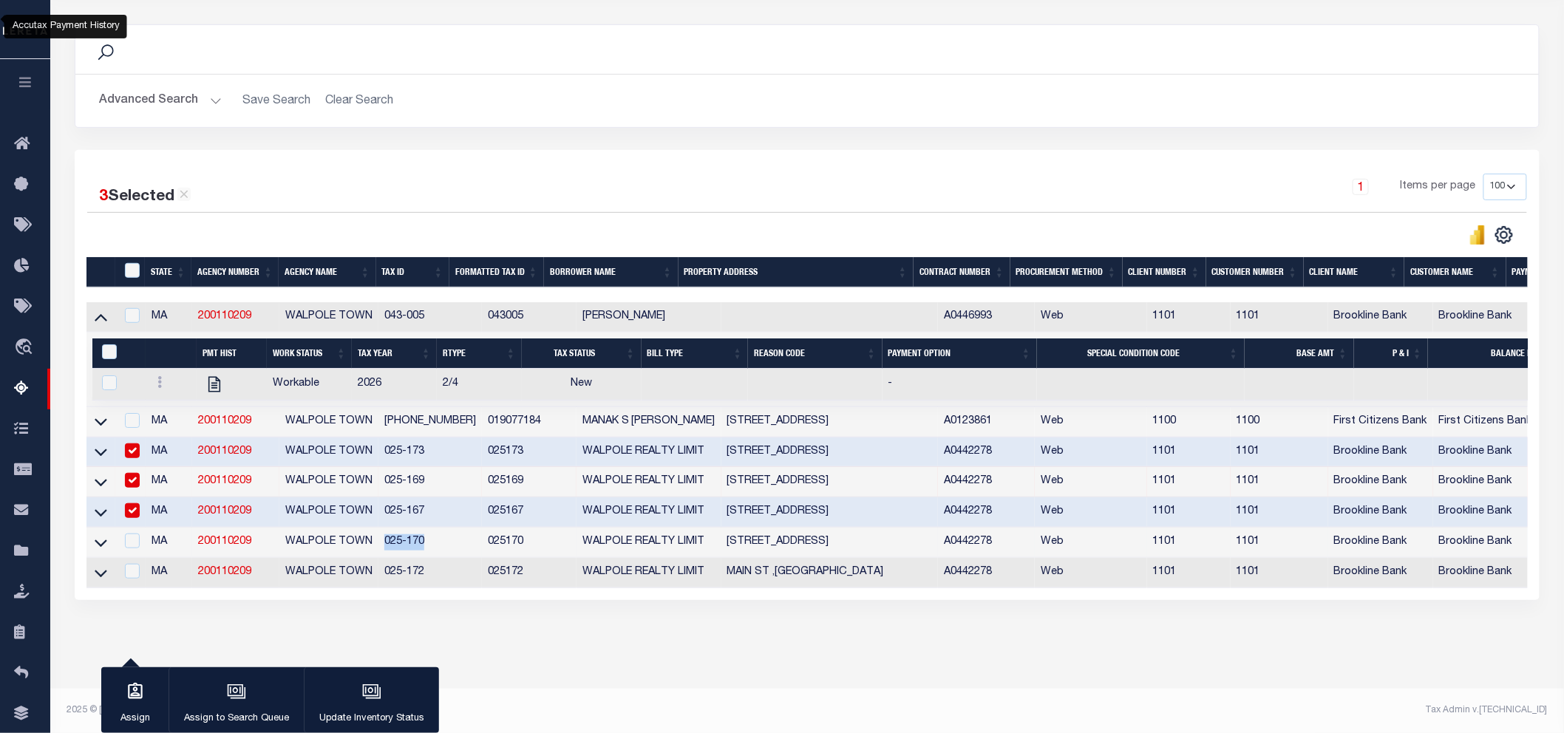
drag, startPoint x: 432, startPoint y: 533, endPoint x: 390, endPoint y: 532, distance: 42.1
click at [390, 532] on td "025-170" at bounding box center [429, 543] width 103 height 30
checkbox input "true"
drag, startPoint x: 434, startPoint y: 562, endPoint x: 372, endPoint y: 565, distance: 62.2
click at [372, 565] on tr "MA 200110209 WALPOLE TOWN 025-172 025172 WALPOLE REALTY LIMIT MAIN ST ,MA A0442…" at bounding box center [966, 573] width 1761 height 30
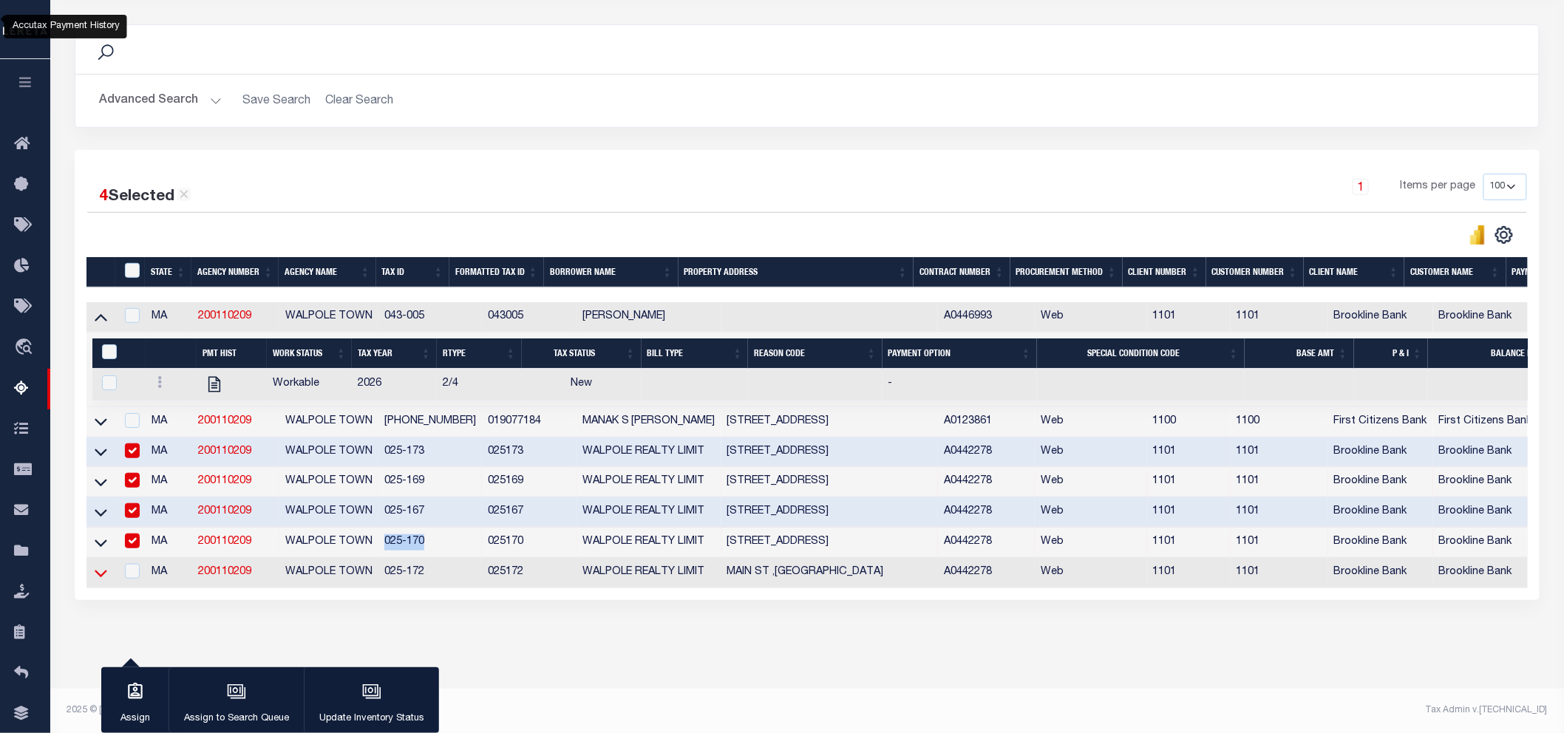
click at [105, 565] on icon at bounding box center [101, 573] width 13 height 16
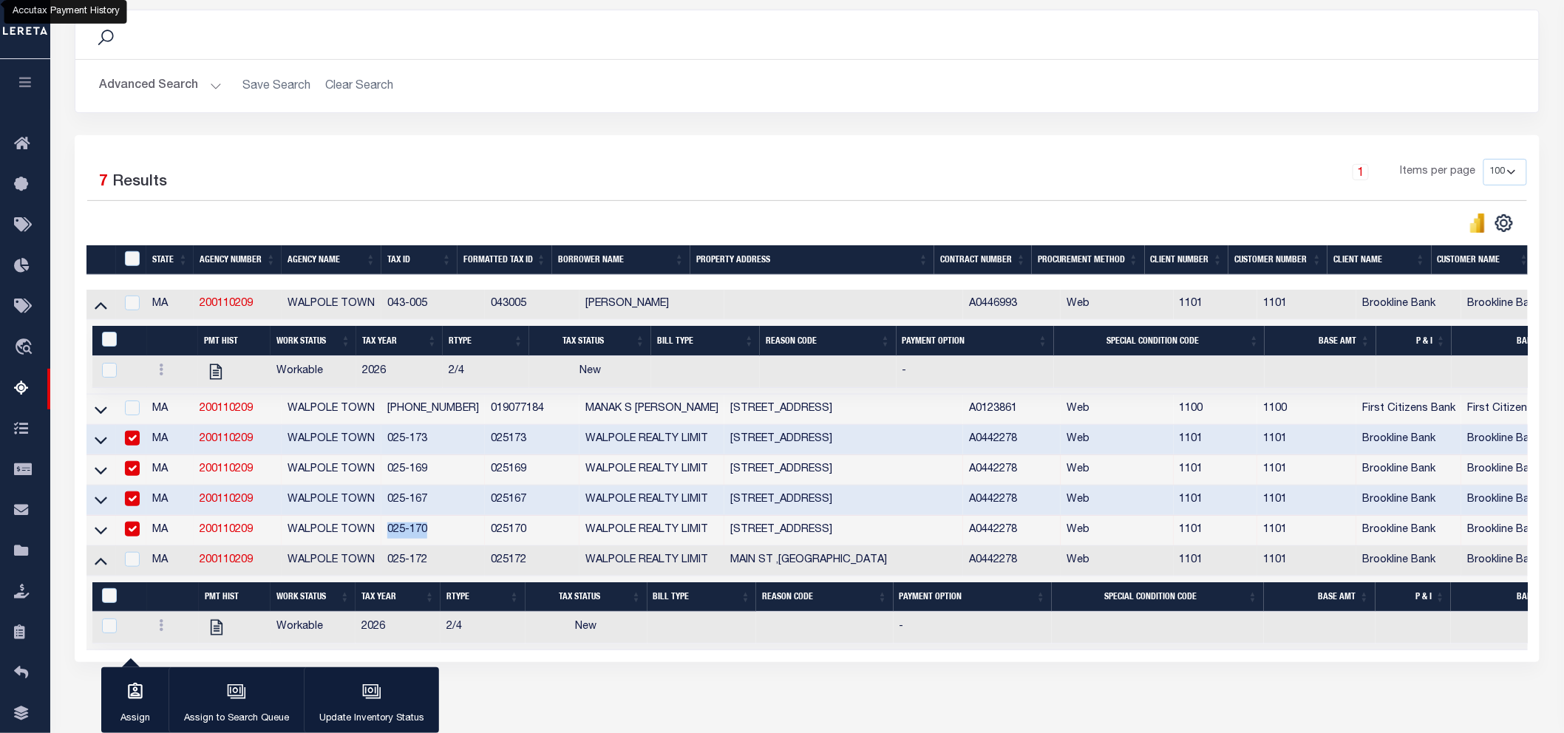
click at [180, 89] on button "Advanced Search" at bounding box center [160, 86] width 123 height 29
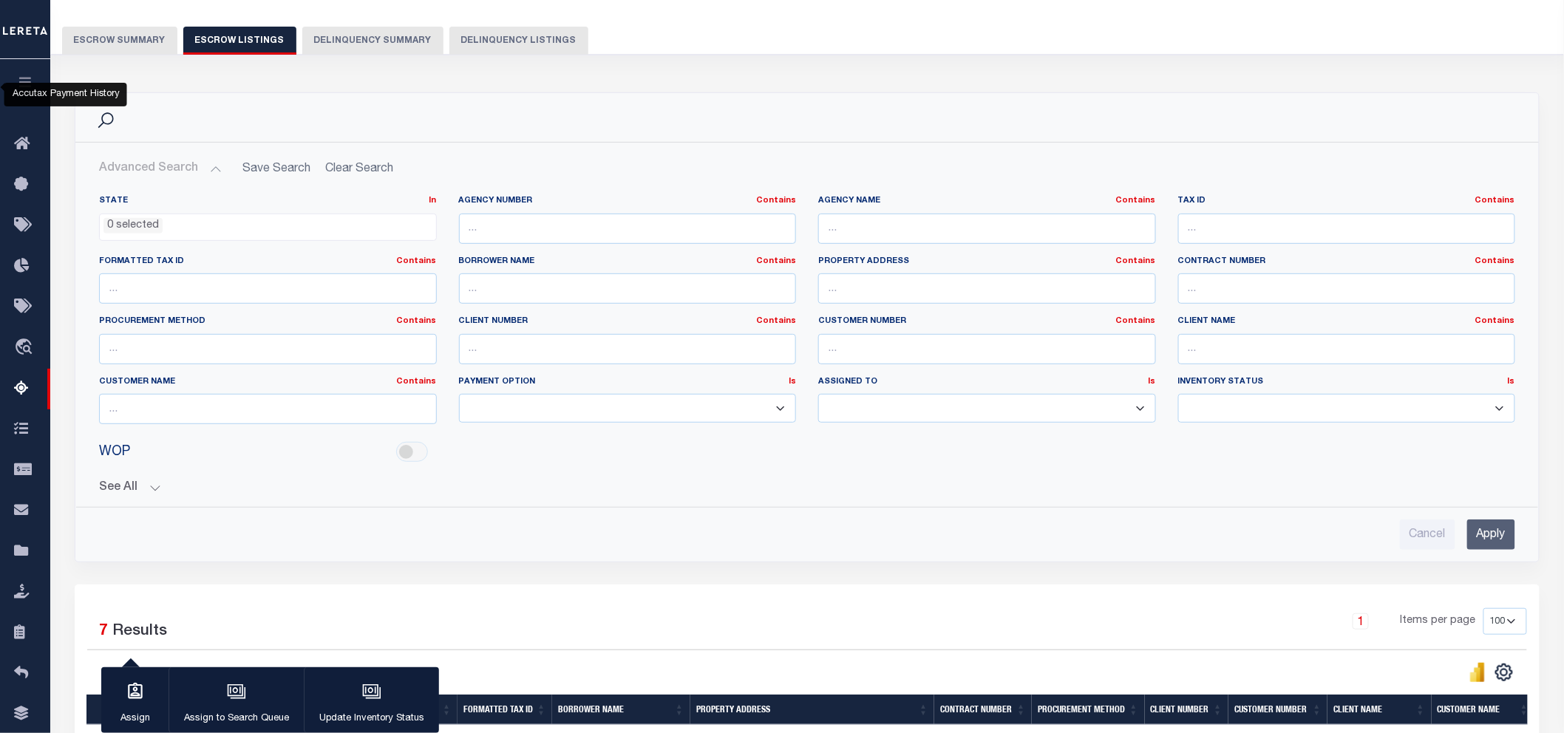
scroll to position [0, 0]
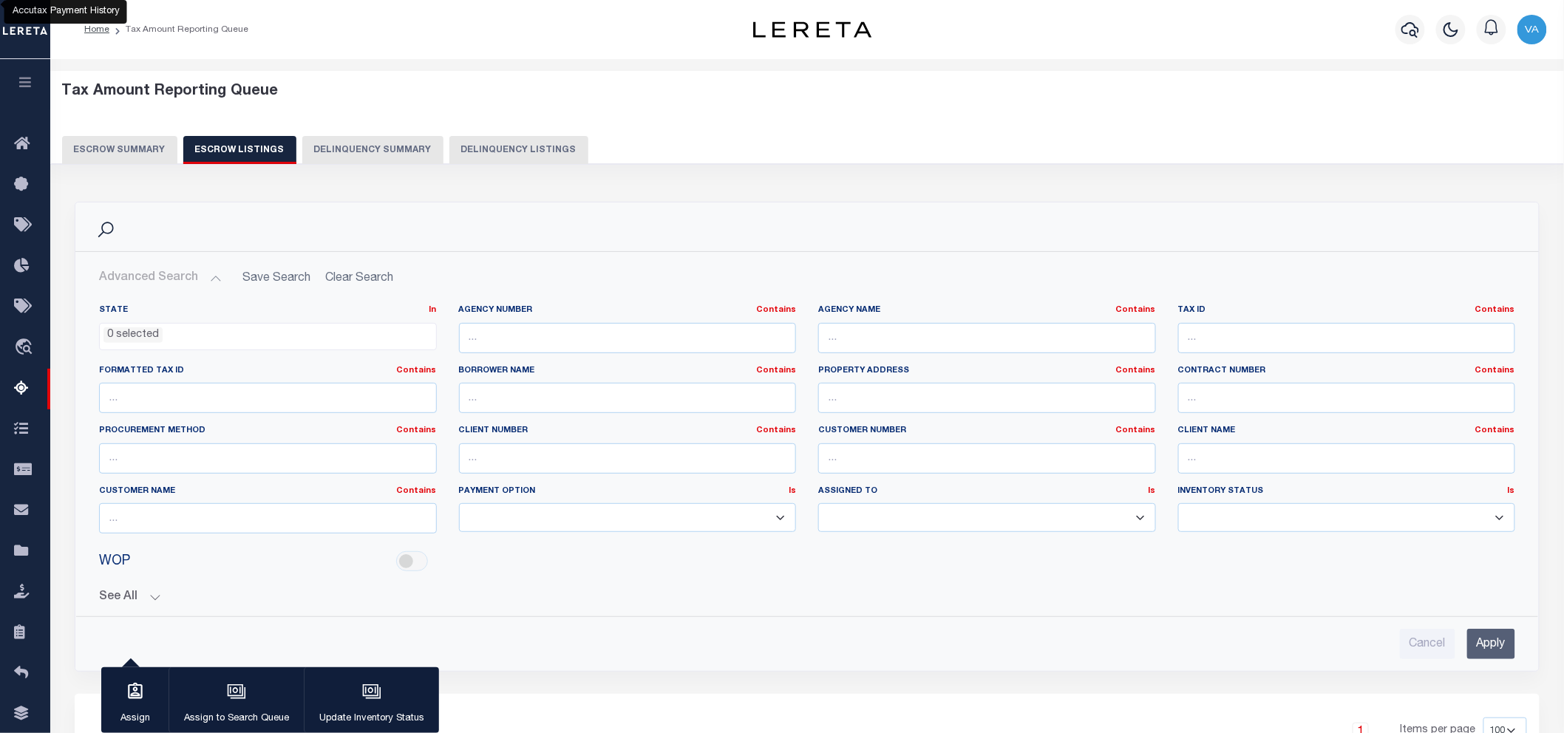
click at [148, 143] on button "Escrow Summary" at bounding box center [119, 150] width 115 height 28
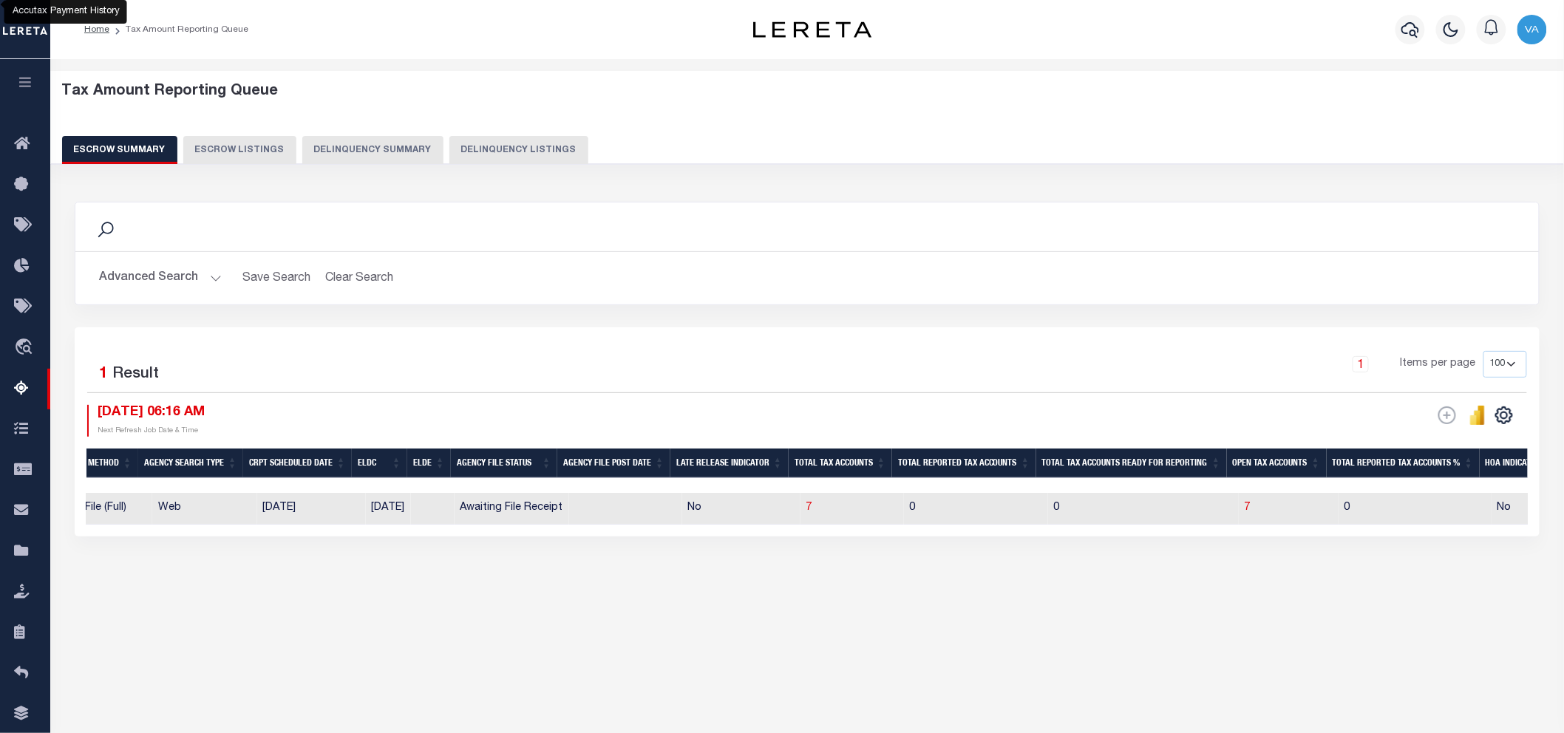
click at [179, 270] on button "Advanced Search" at bounding box center [160, 278] width 123 height 29
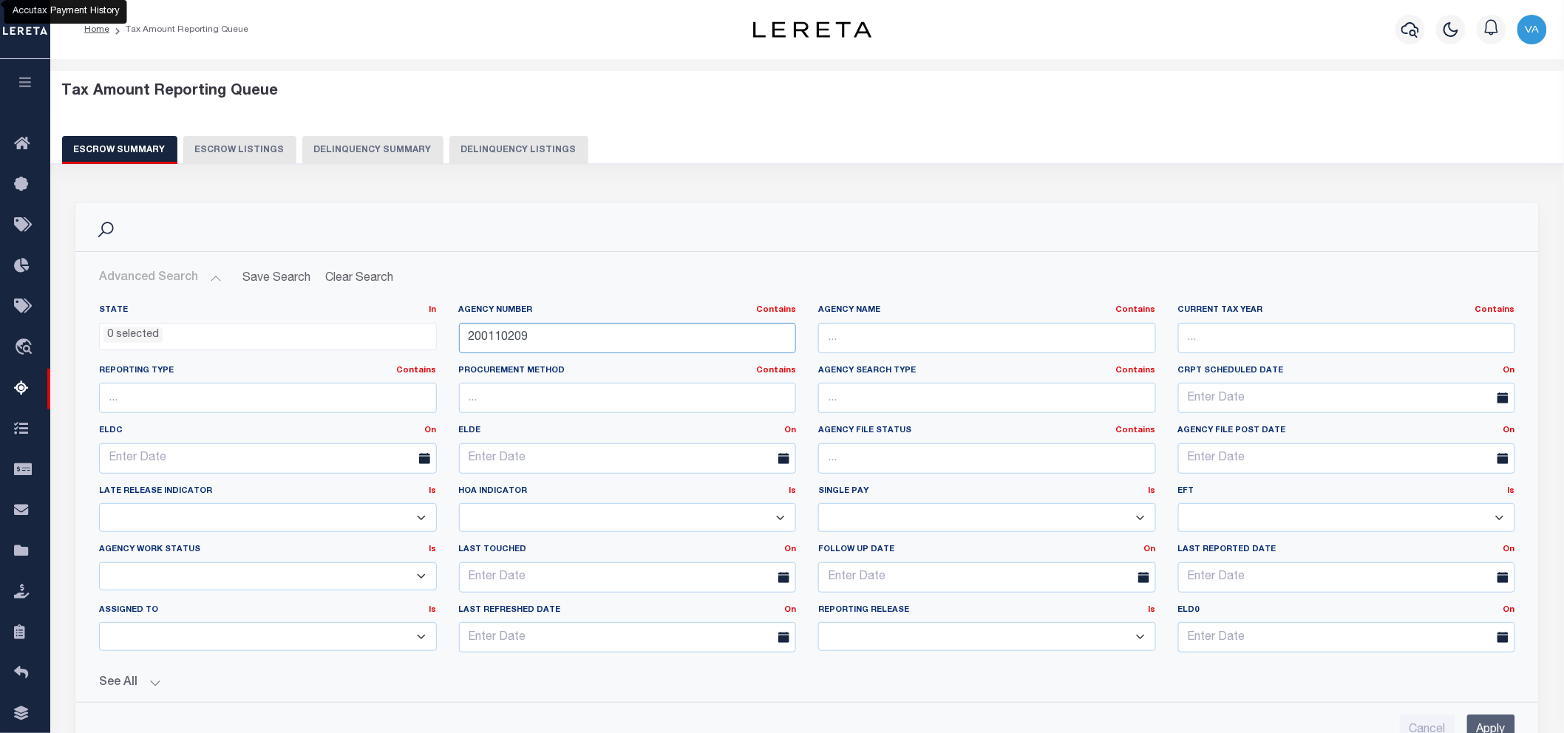
drag, startPoint x: 537, startPoint y: 334, endPoint x: 466, endPoint y: 335, distance: 71.7
click at [466, 335] on input "200110209" at bounding box center [628, 338] width 338 height 30
paste input "100200000"
click at [480, 343] on input "100200000" at bounding box center [628, 338] width 338 height 30
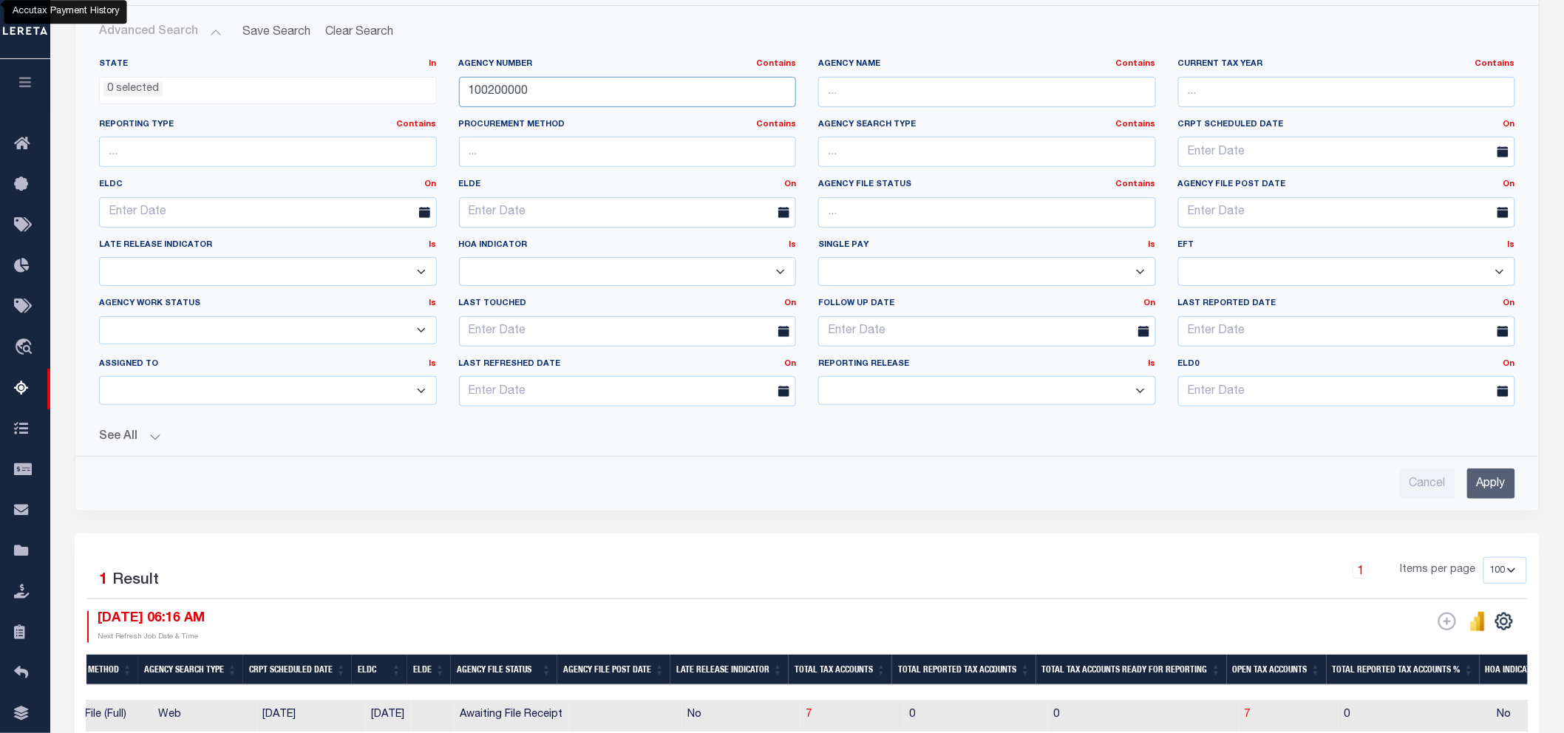
type input "100200000"
click at [1475, 482] on input "Apply" at bounding box center [1491, 484] width 48 height 30
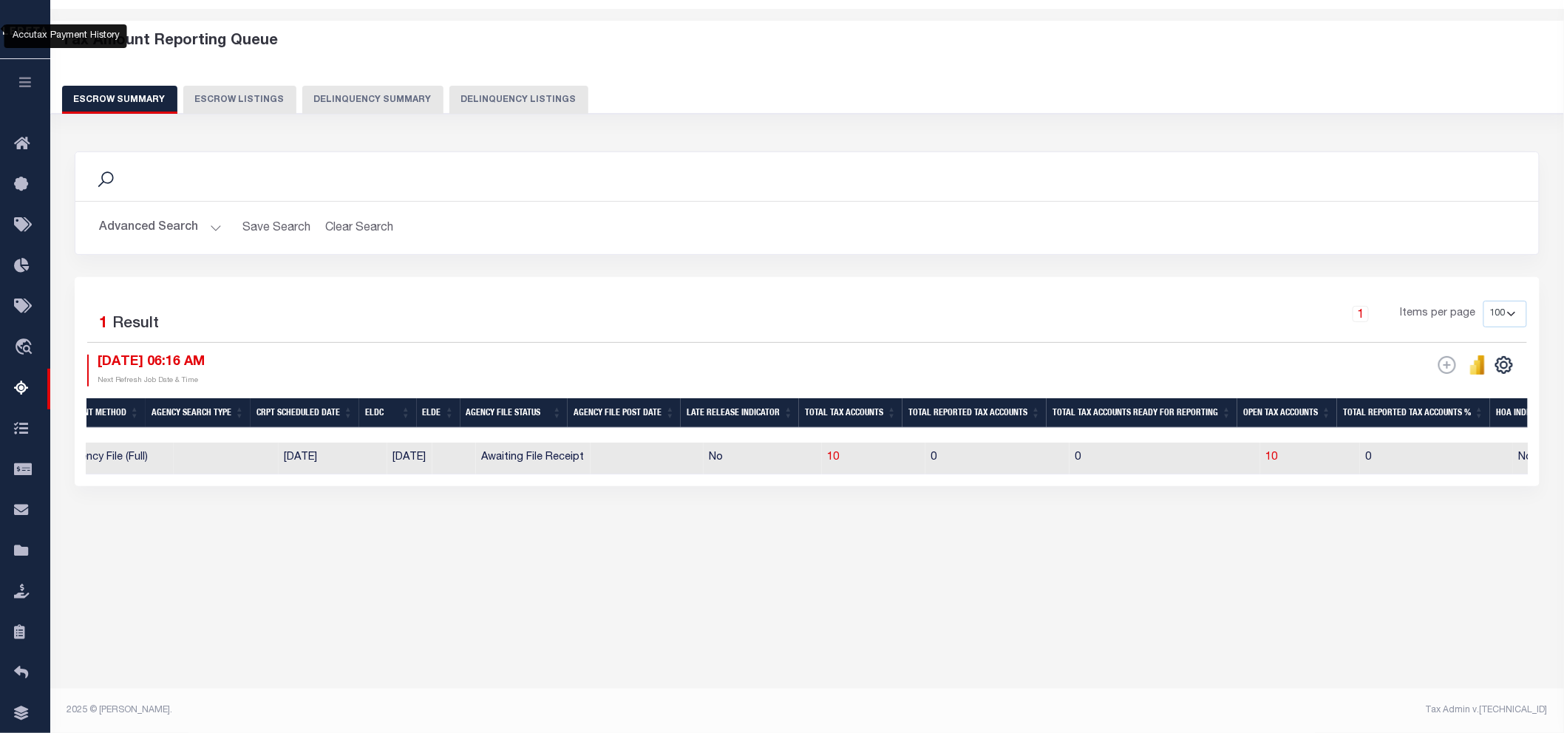
scroll to position [50, 0]
click at [1266, 463] on span "10" at bounding box center [1272, 458] width 12 height 10
select select "100"
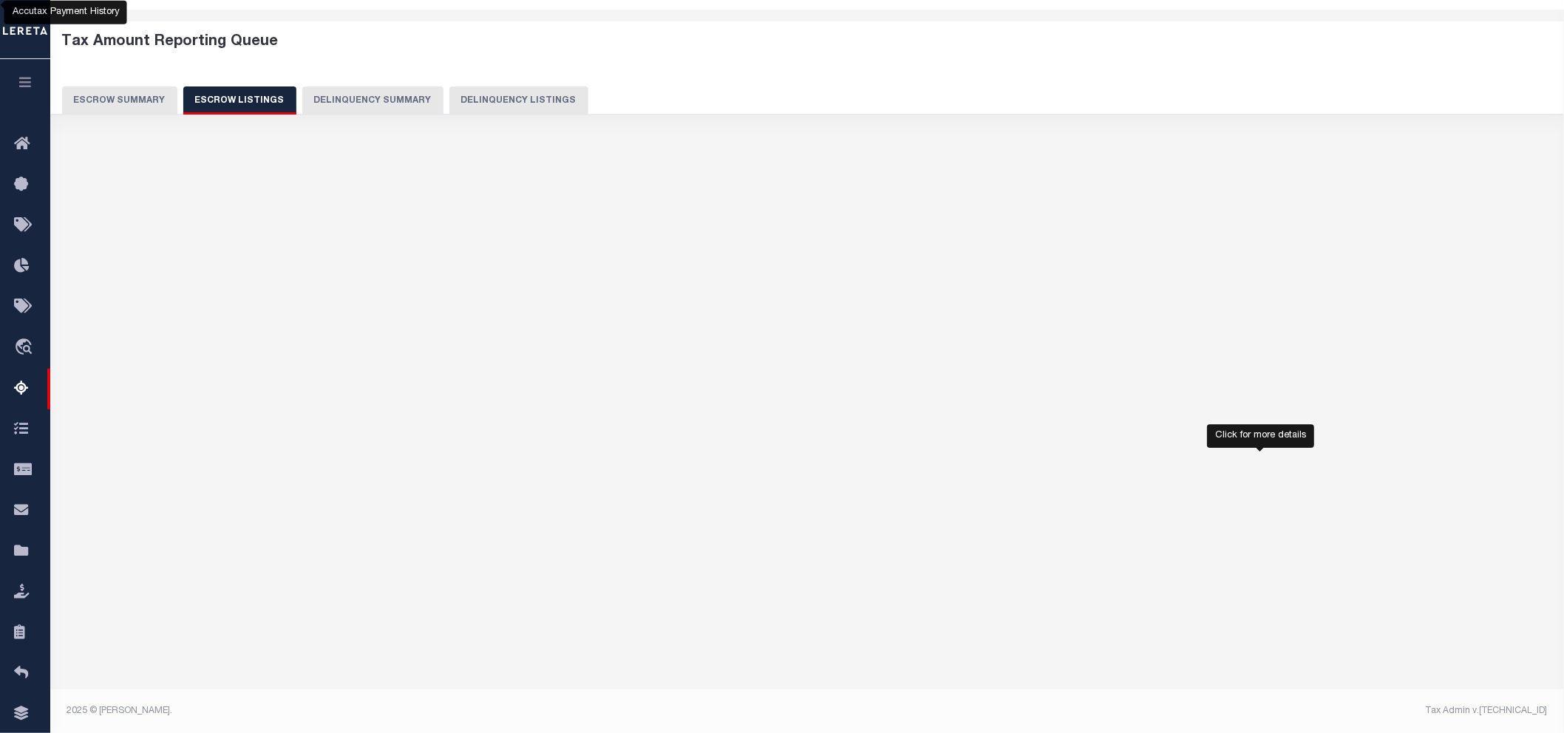
select select "100"
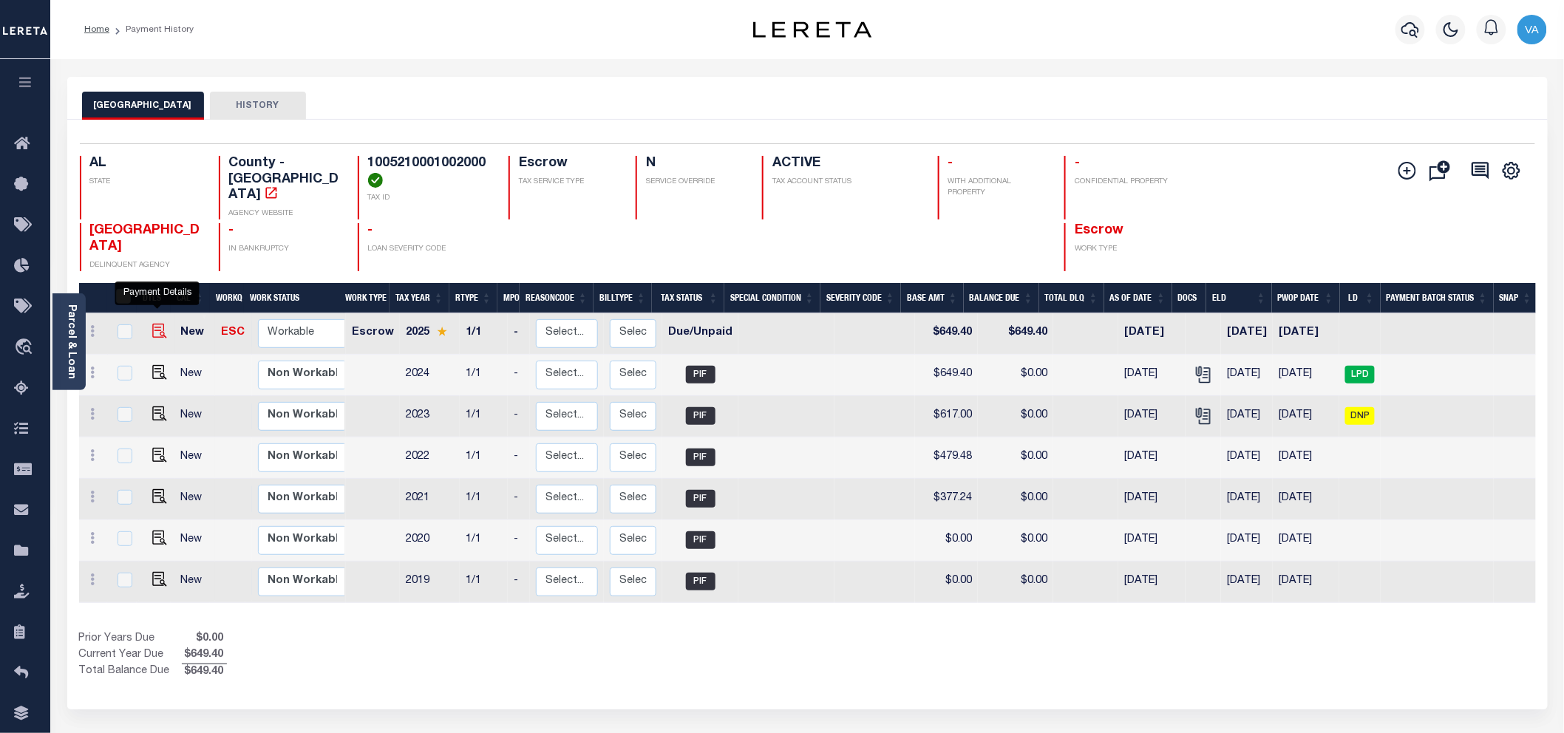
click at [156, 324] on img "" at bounding box center [159, 331] width 15 height 15
checkbox input "true"
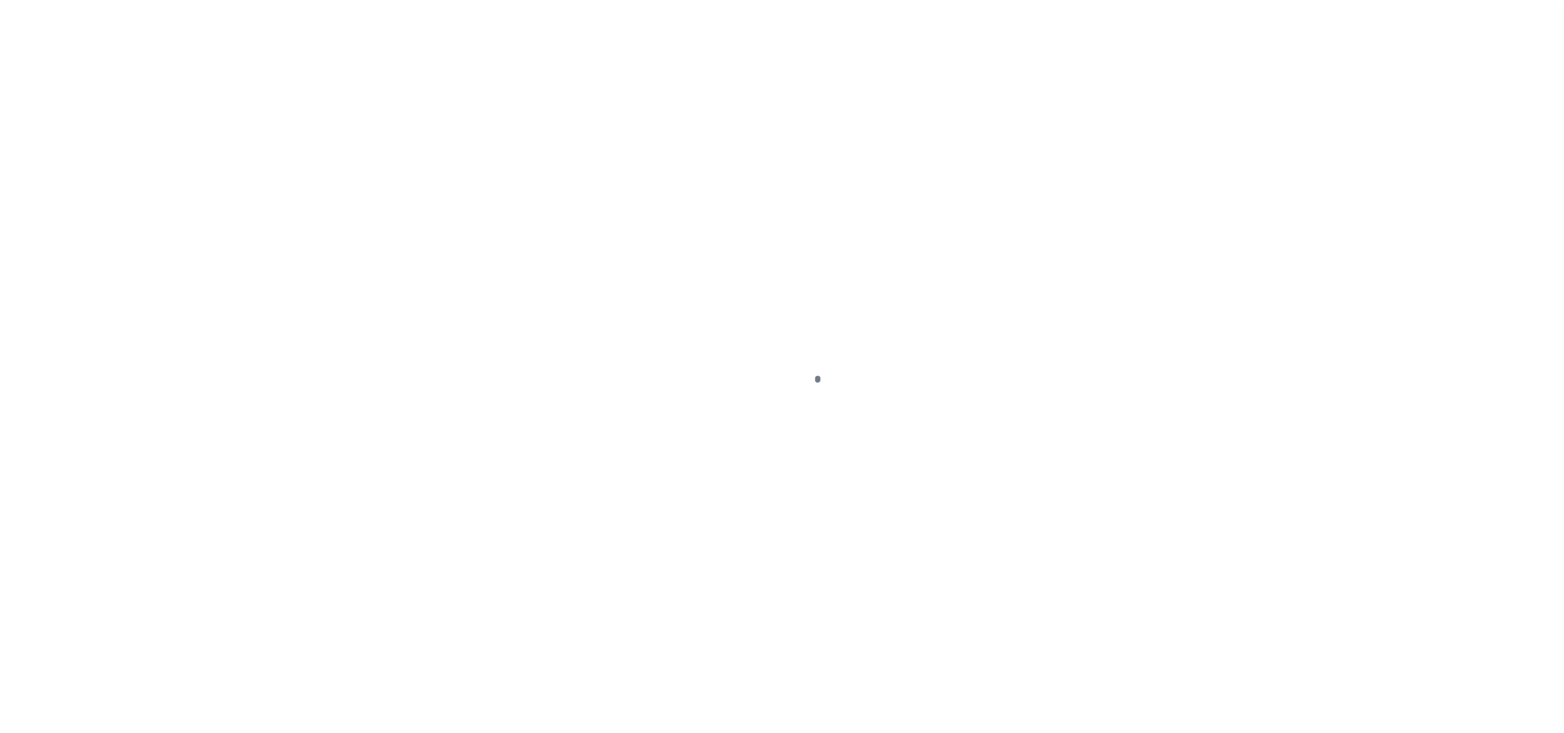
select select "DUE"
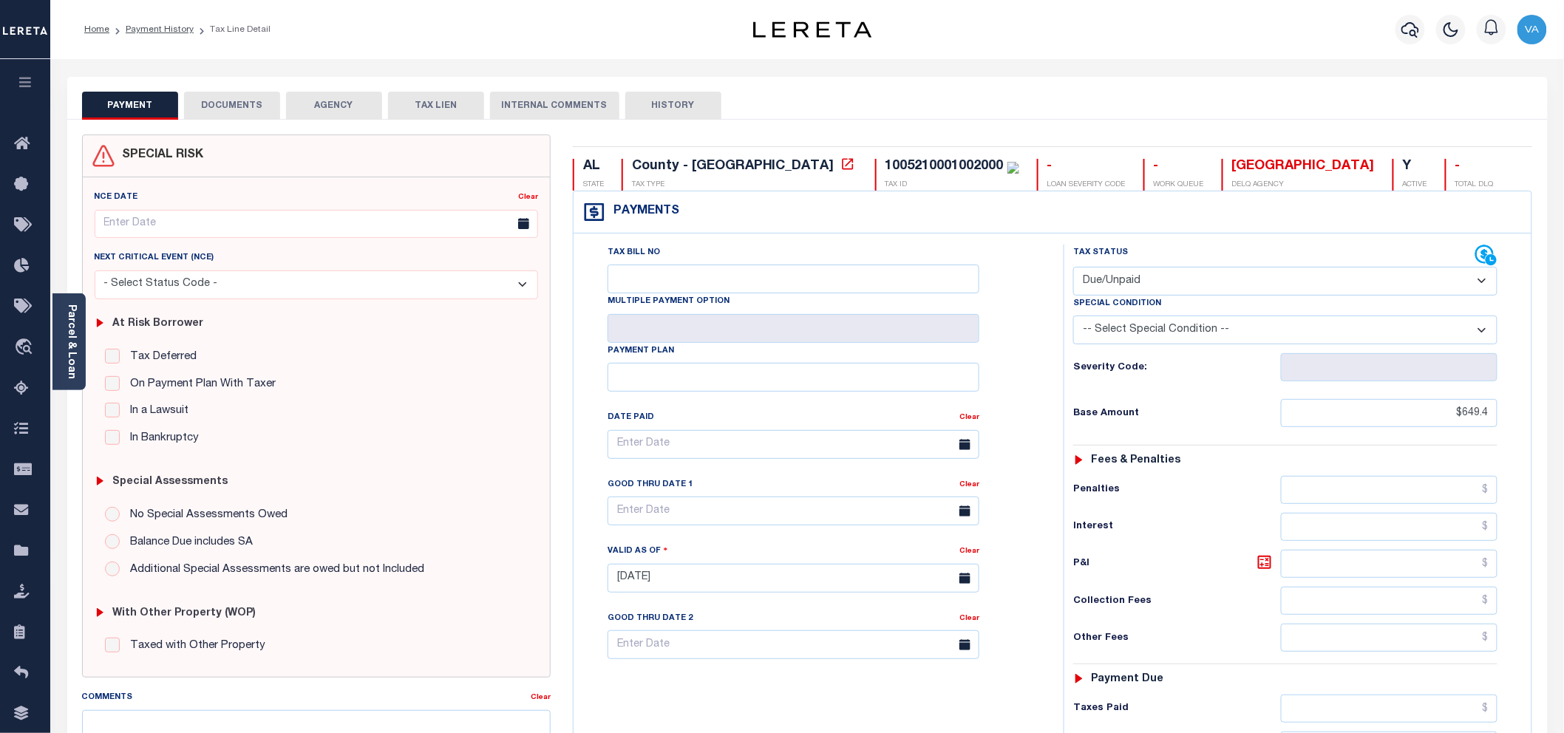
click at [223, 105] on button "DOCUMENTS" at bounding box center [232, 106] width 96 height 28
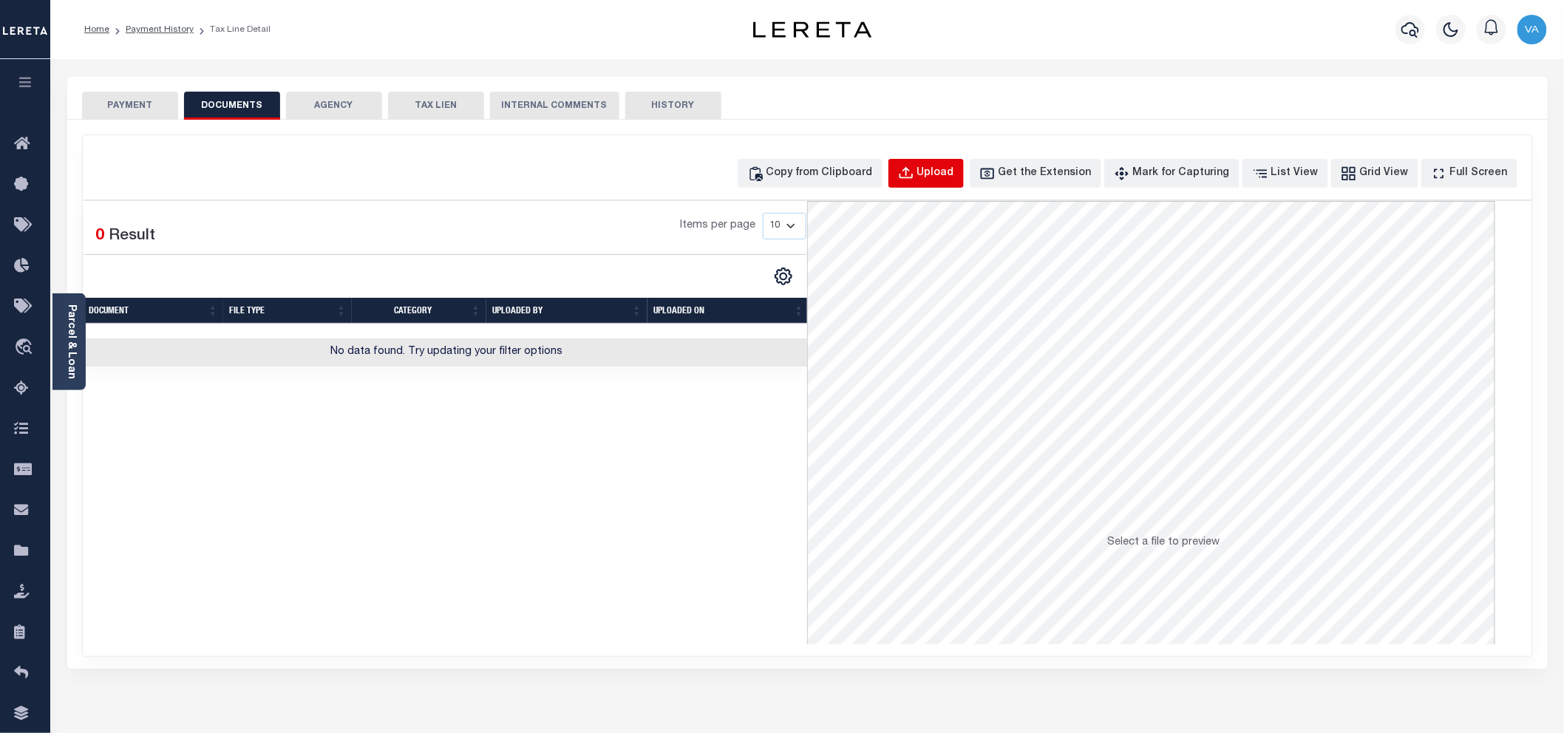
click at [942, 161] on button "Upload" at bounding box center [926, 173] width 75 height 29
select select "POP"
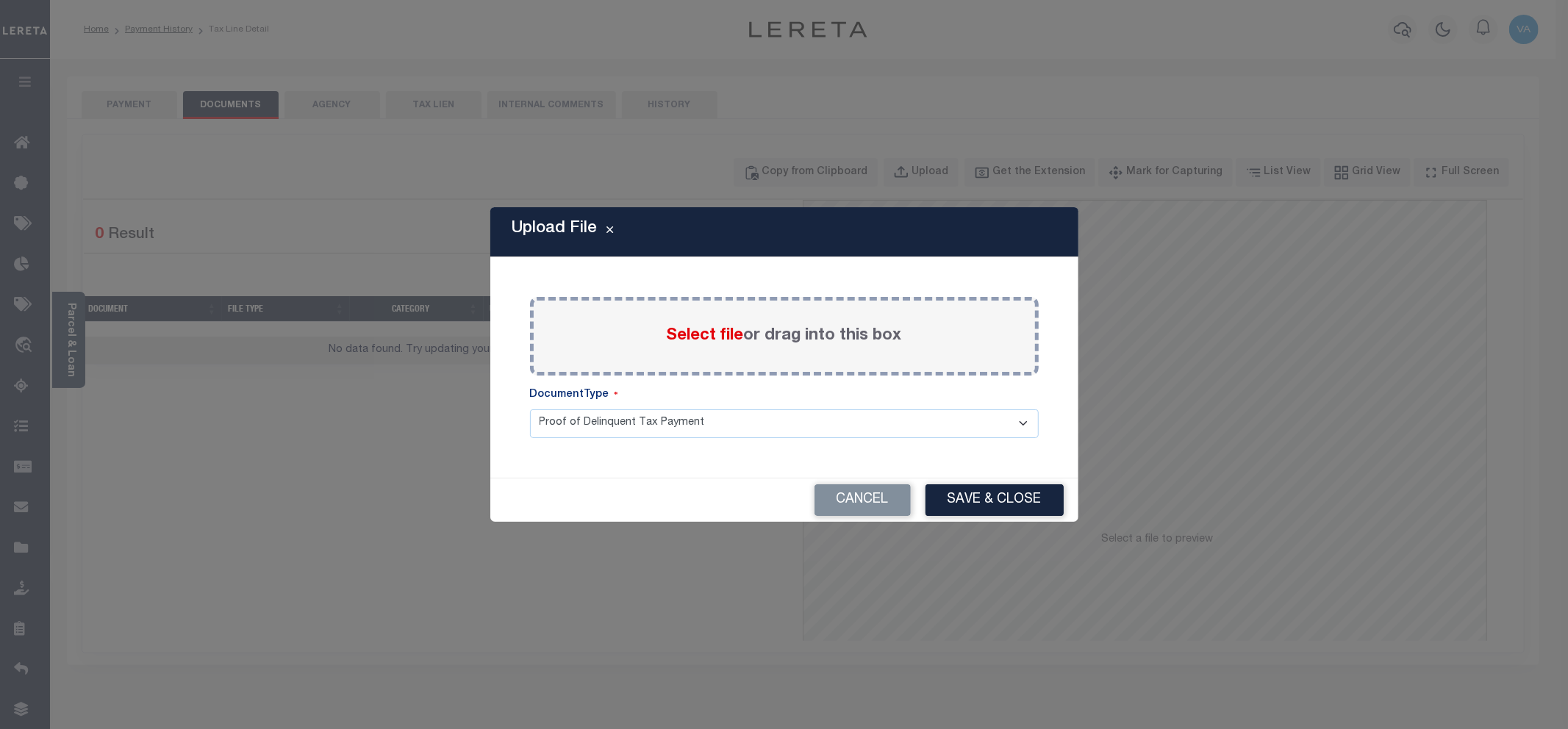
click at [717, 331] on span "Select file" at bounding box center [705, 336] width 78 height 16
click at [0, 0] on input "Select file or drag into this box" at bounding box center [0, 0] width 0 height 0
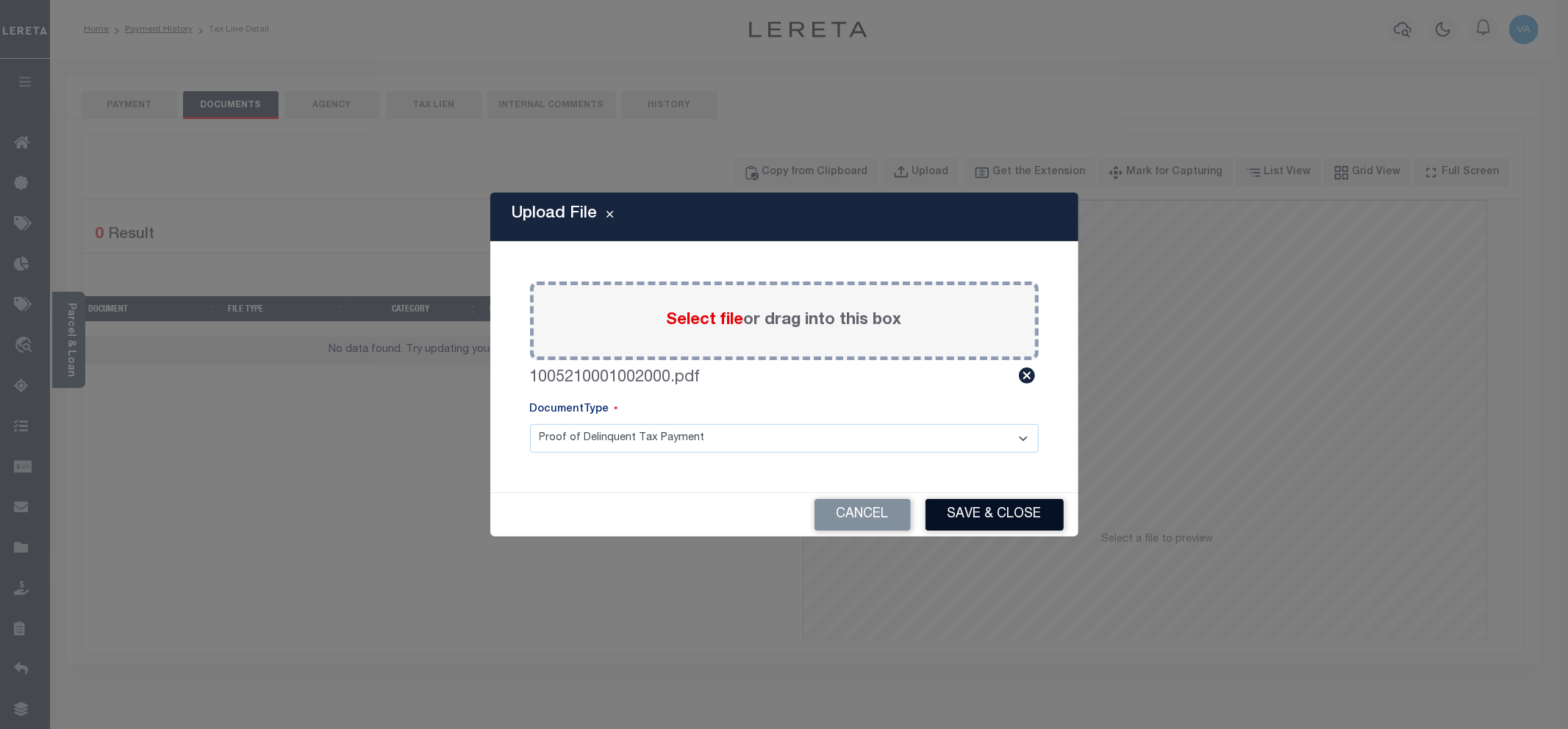
click at [985, 522] on button "Save & Close" at bounding box center [994, 515] width 138 height 32
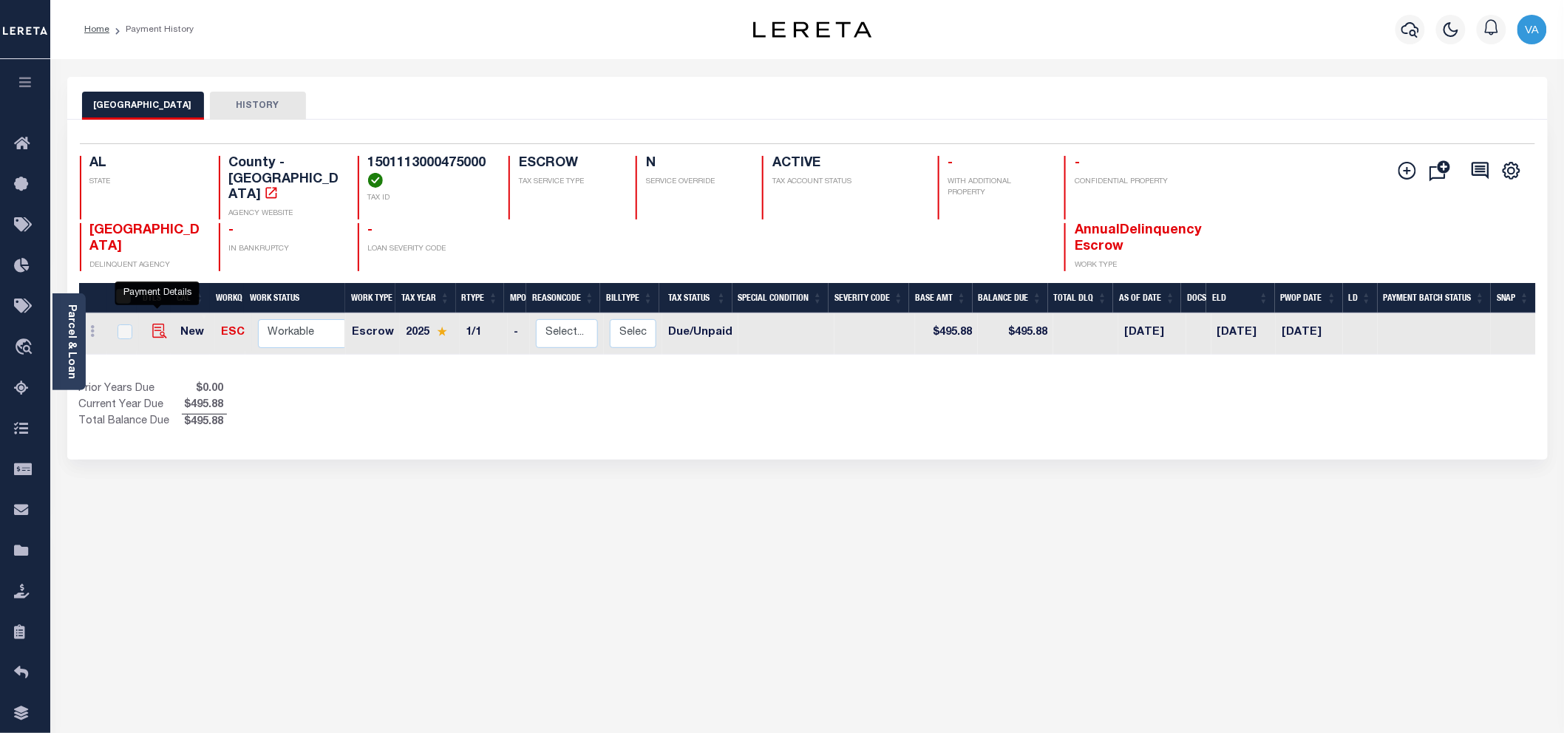
click at [159, 324] on img "" at bounding box center [159, 331] width 15 height 15
checkbox input "true"
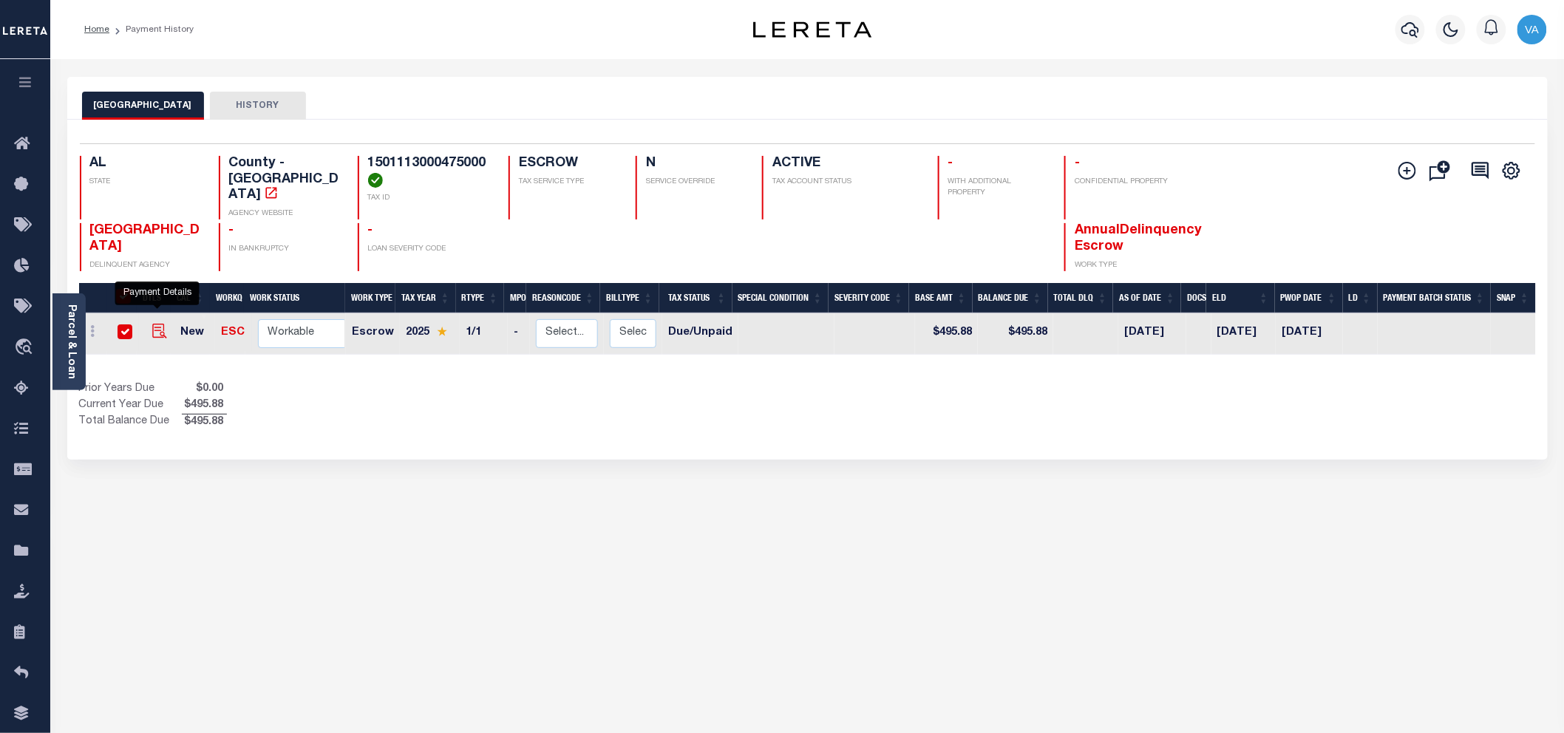
checkbox input "true"
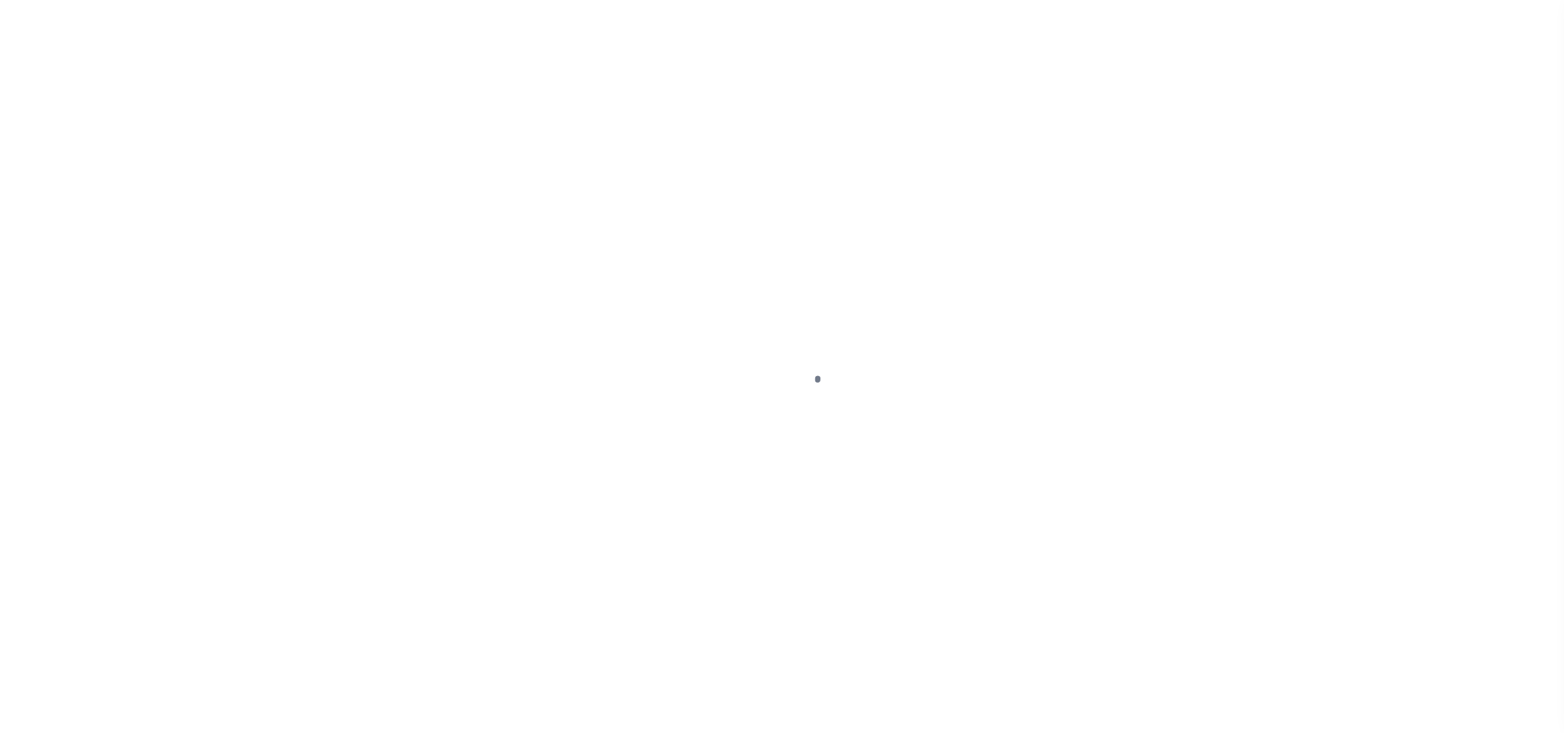
select select "DUE"
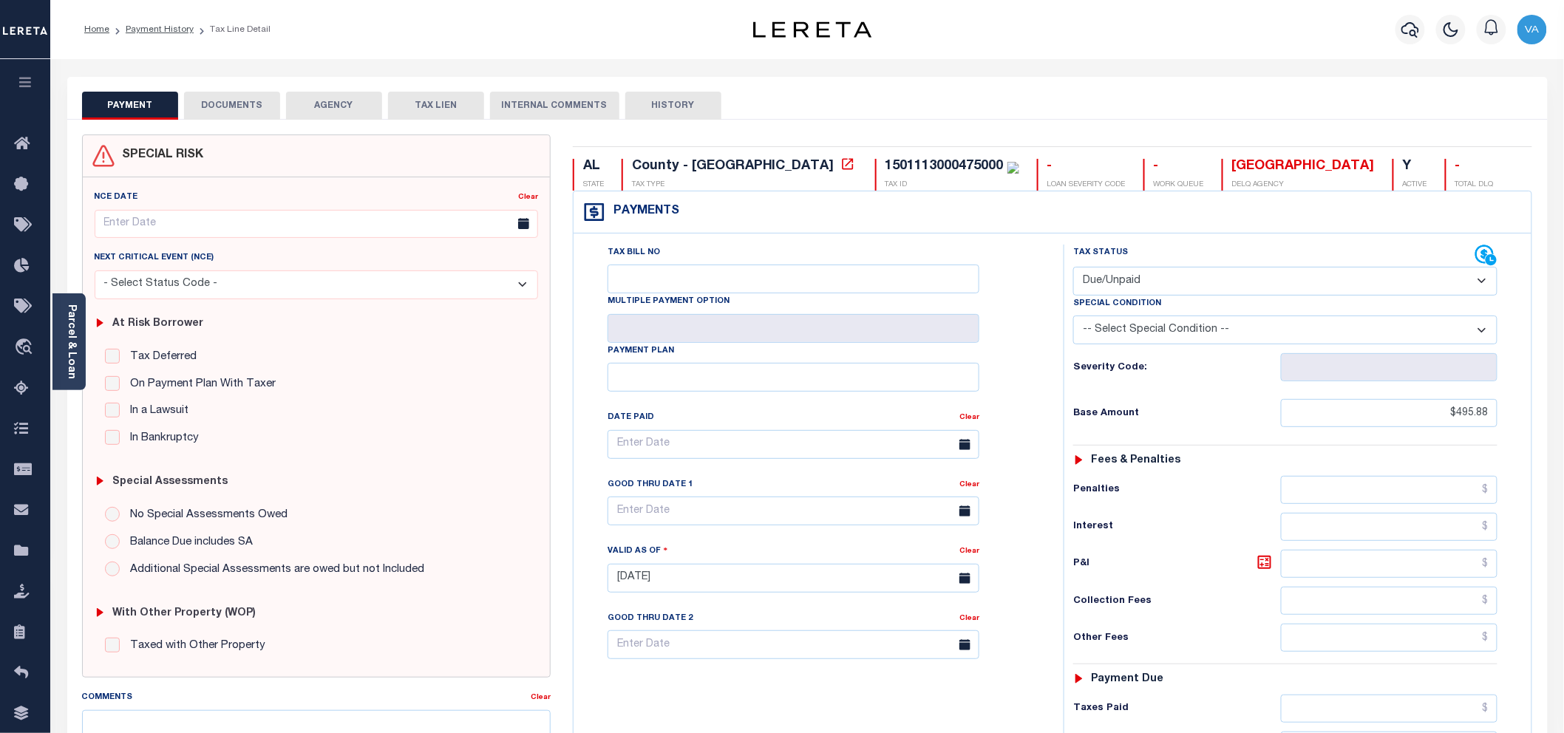
click at [234, 102] on button "DOCUMENTS" at bounding box center [232, 106] width 96 height 28
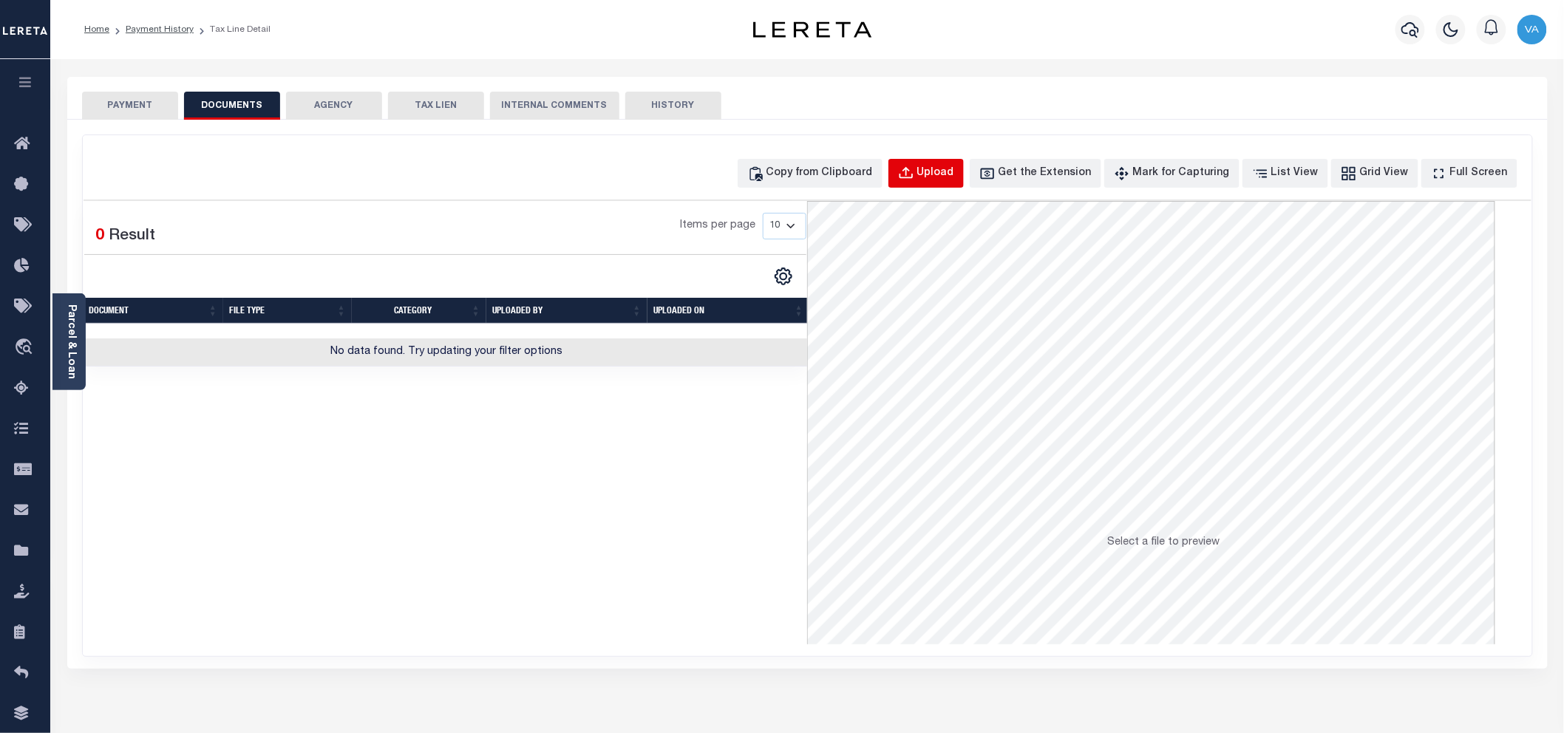
click at [954, 172] on div "Upload" at bounding box center [935, 174] width 37 height 16
select select "POP"
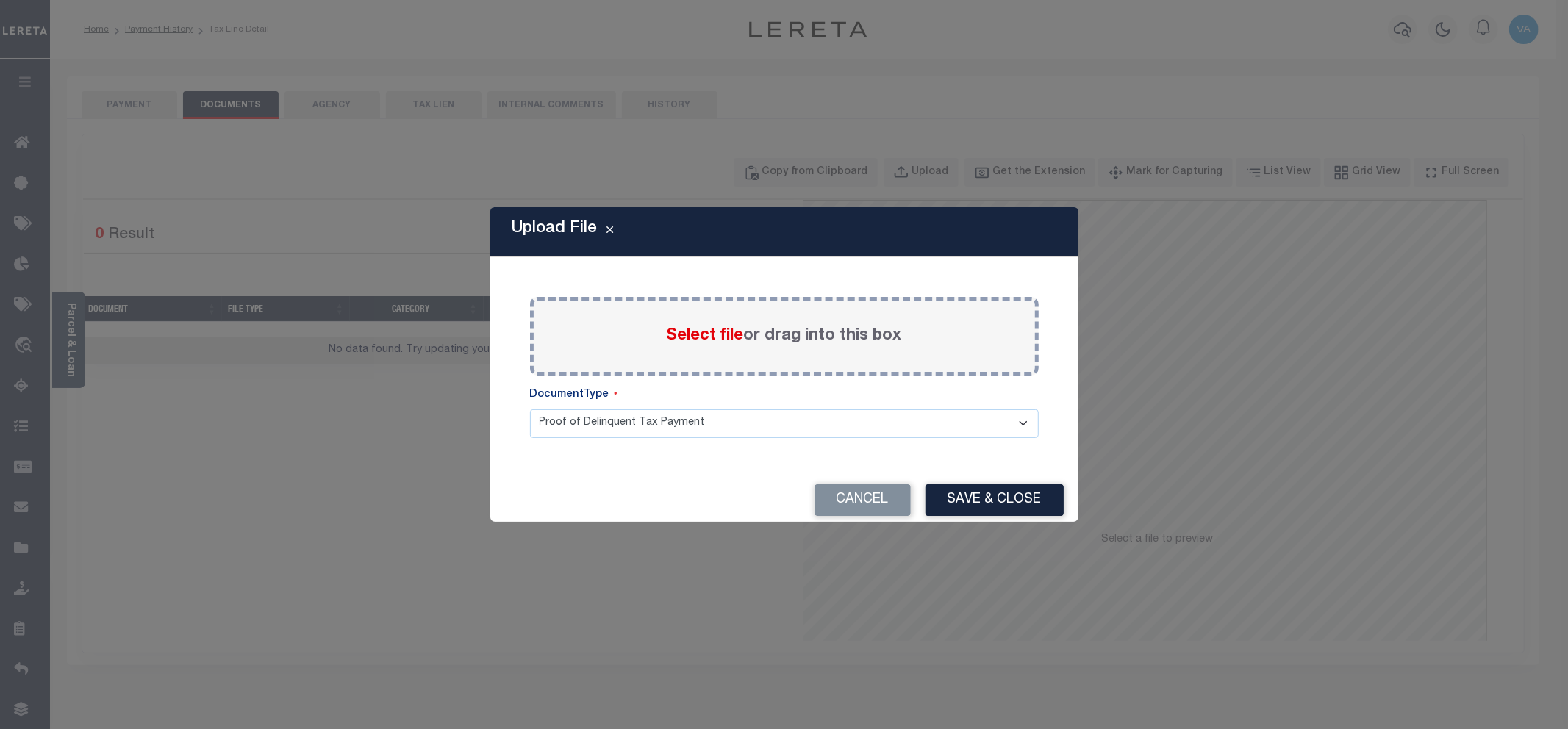
click at [702, 338] on span "Select file" at bounding box center [705, 336] width 78 height 16
click at [0, 0] on input "Select file or drag into this box" at bounding box center [0, 0] width 0 height 0
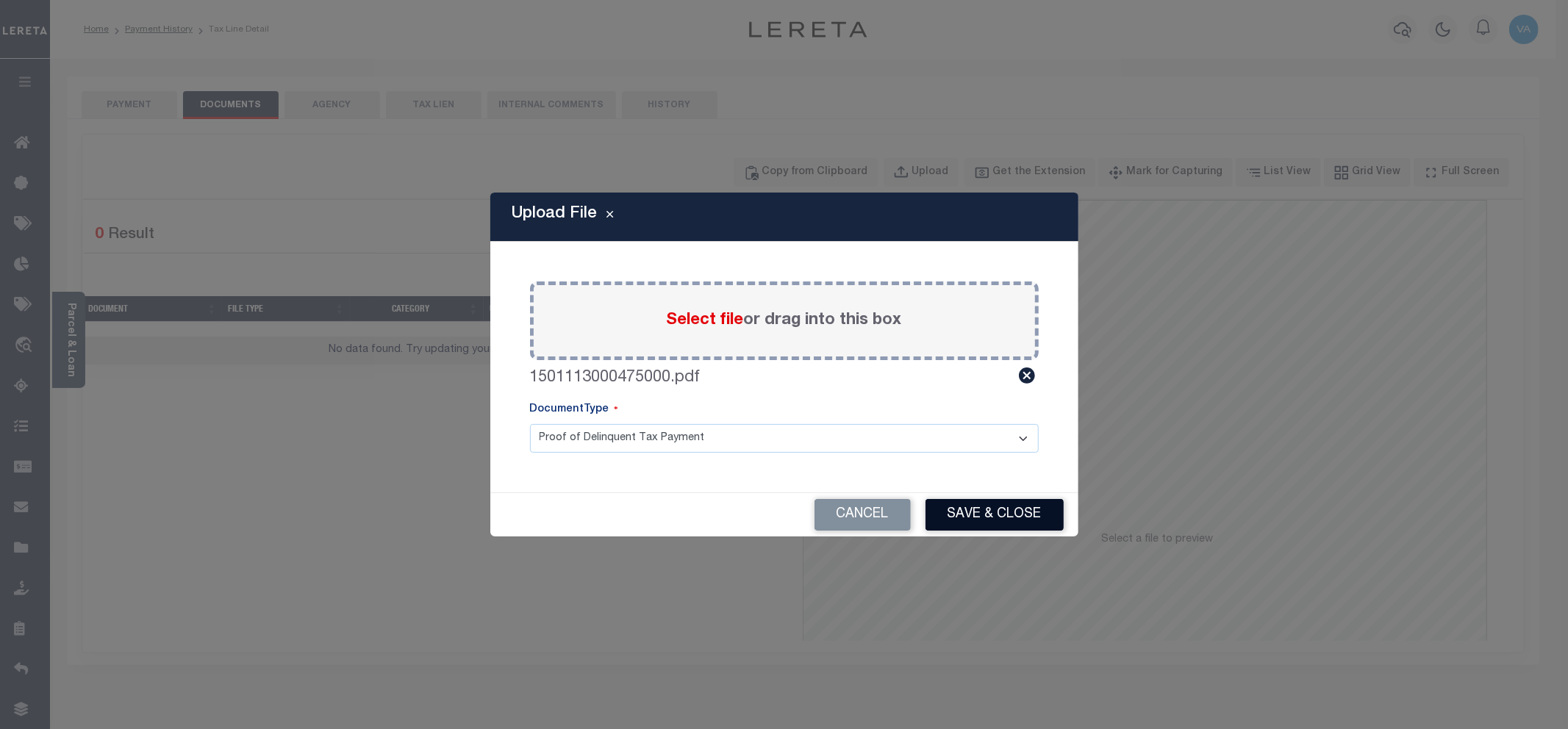
click at [980, 501] on button "Save & Close" at bounding box center [994, 515] width 138 height 32
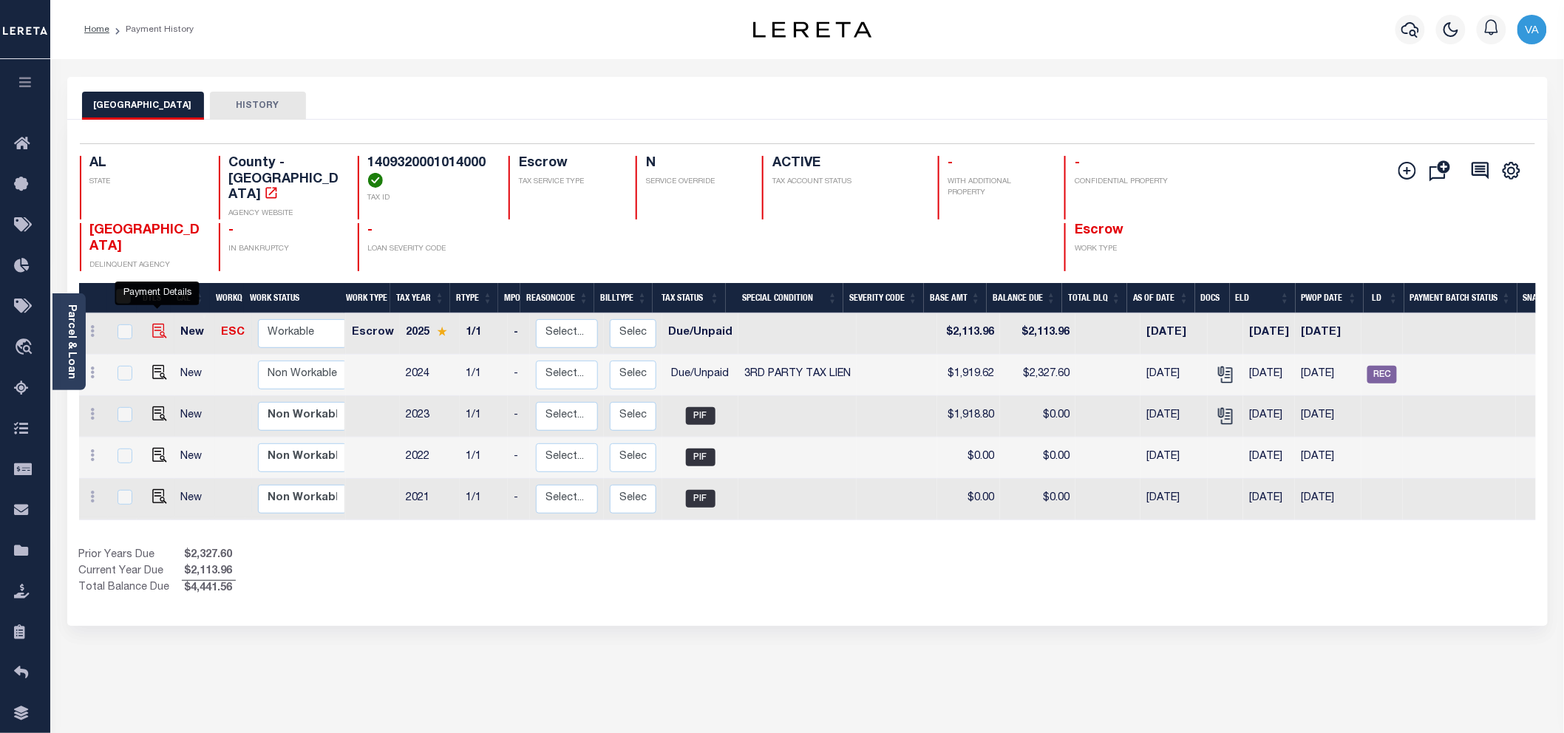
click at [152, 324] on img "" at bounding box center [159, 331] width 15 height 15
checkbox input "true"
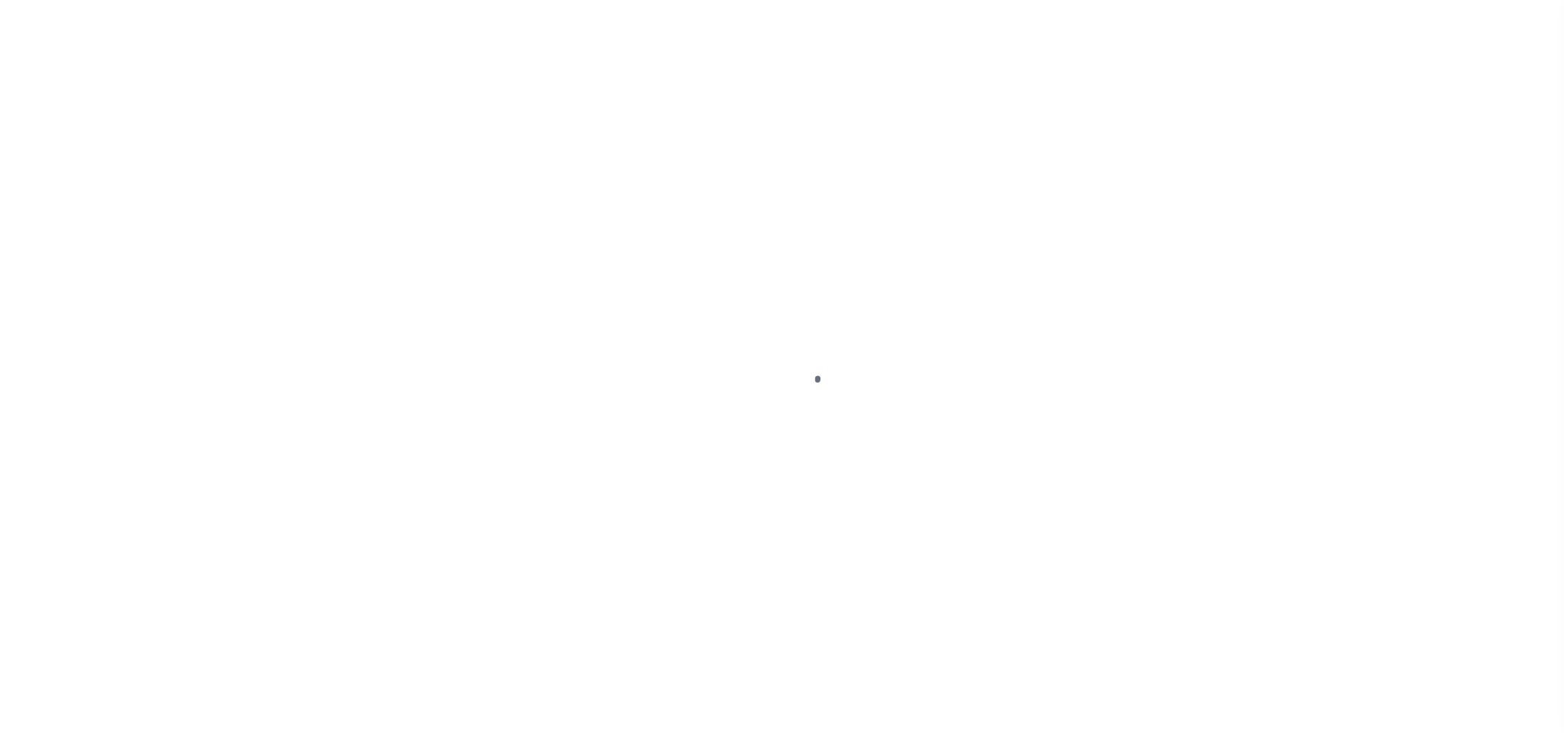
select select "DUE"
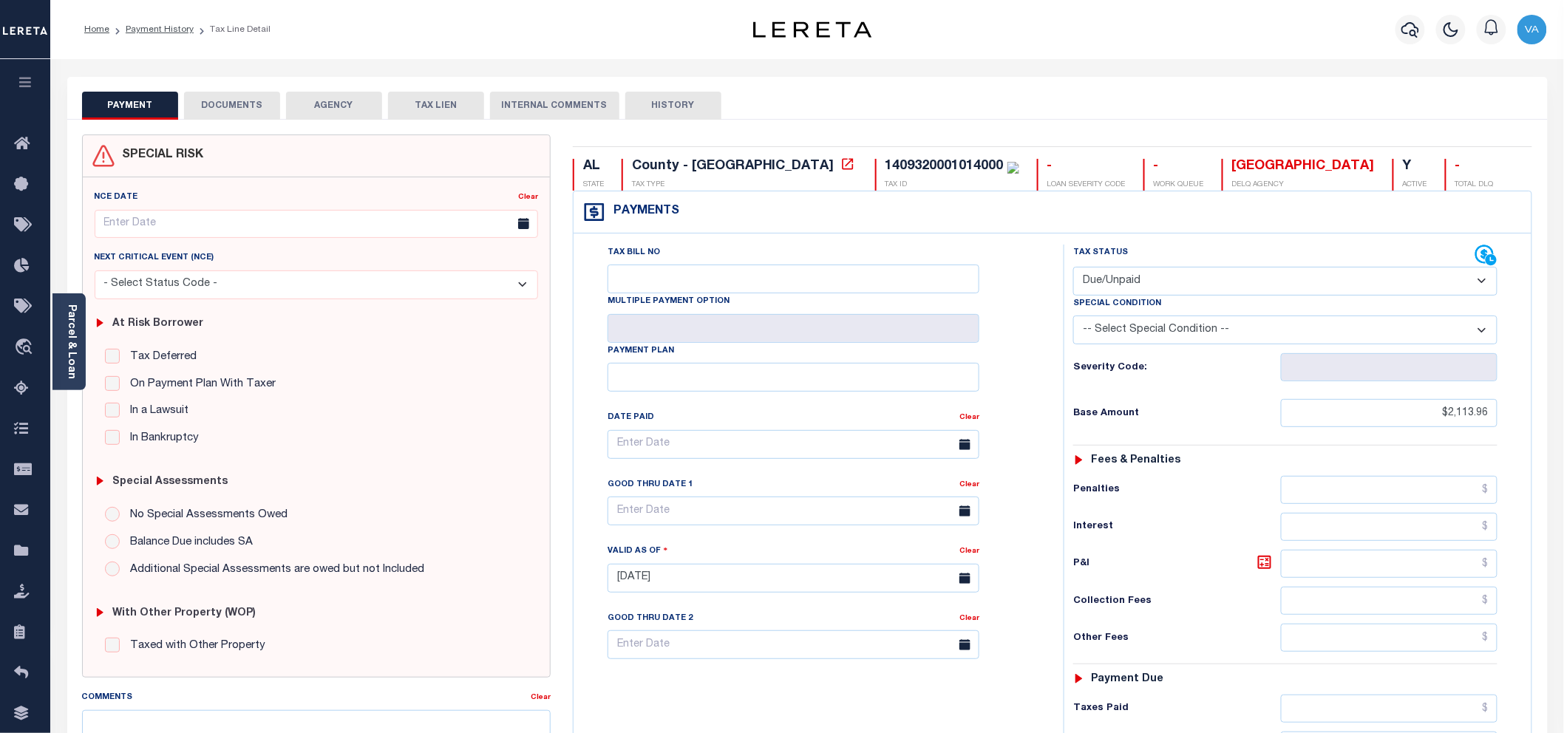
click at [238, 109] on button "DOCUMENTS" at bounding box center [232, 106] width 96 height 28
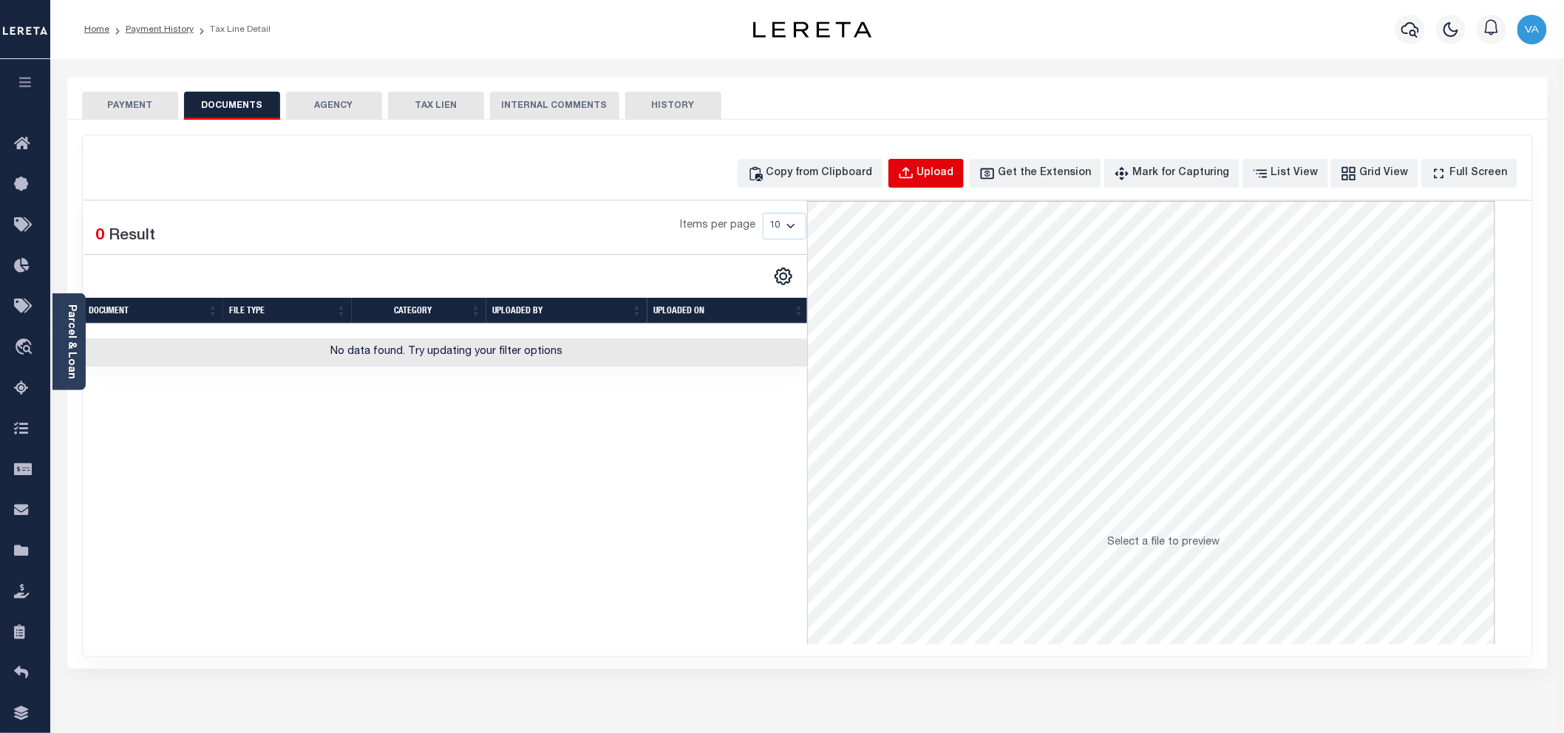
click at [954, 172] on div "Upload" at bounding box center [935, 174] width 37 height 16
select select "POP"
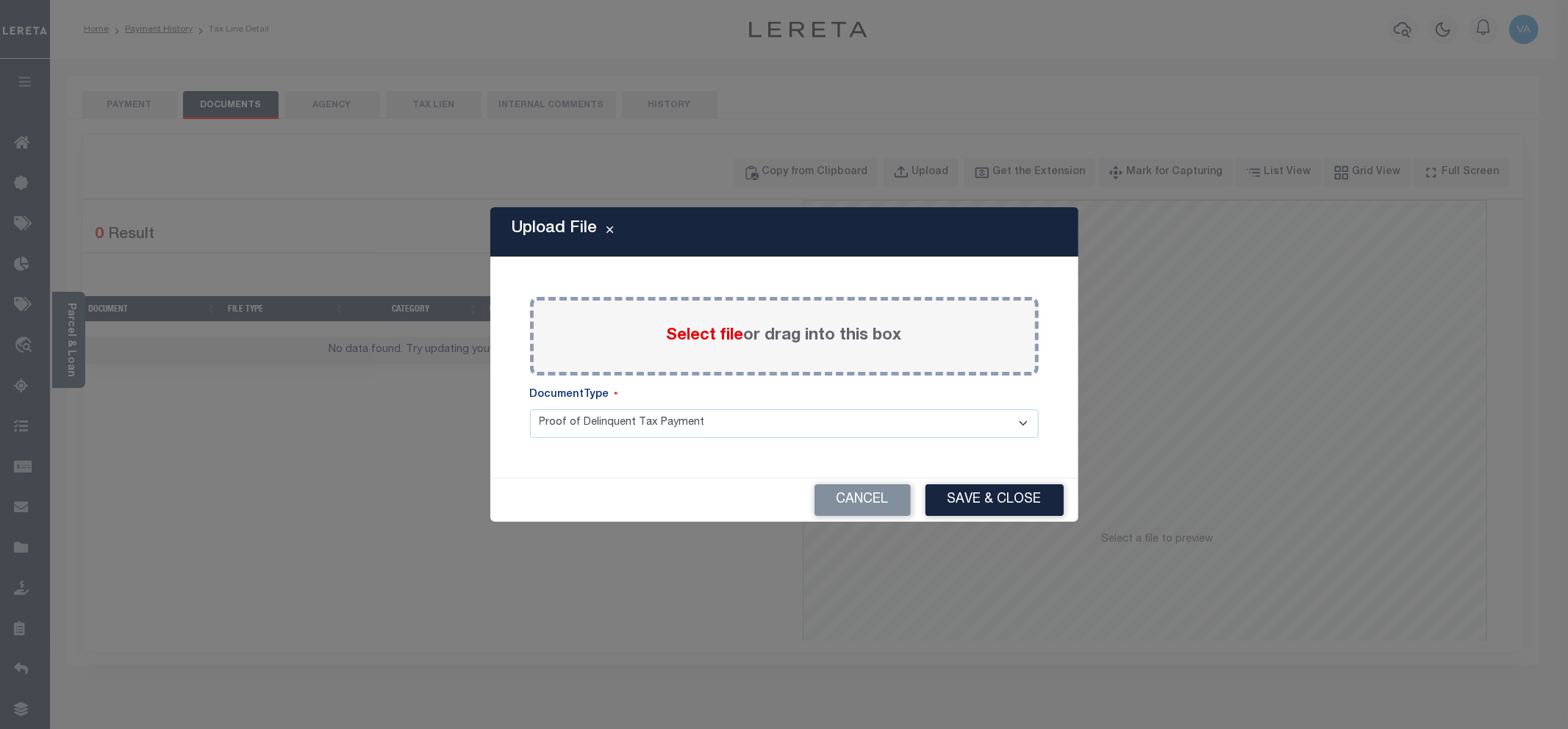
click at [714, 321] on div "Select file or drag into this box" at bounding box center [784, 336] width 509 height 79
click at [699, 335] on span "Select file" at bounding box center [705, 336] width 78 height 16
click at [0, 0] on input "Select file or drag into this box" at bounding box center [0, 0] width 0 height 0
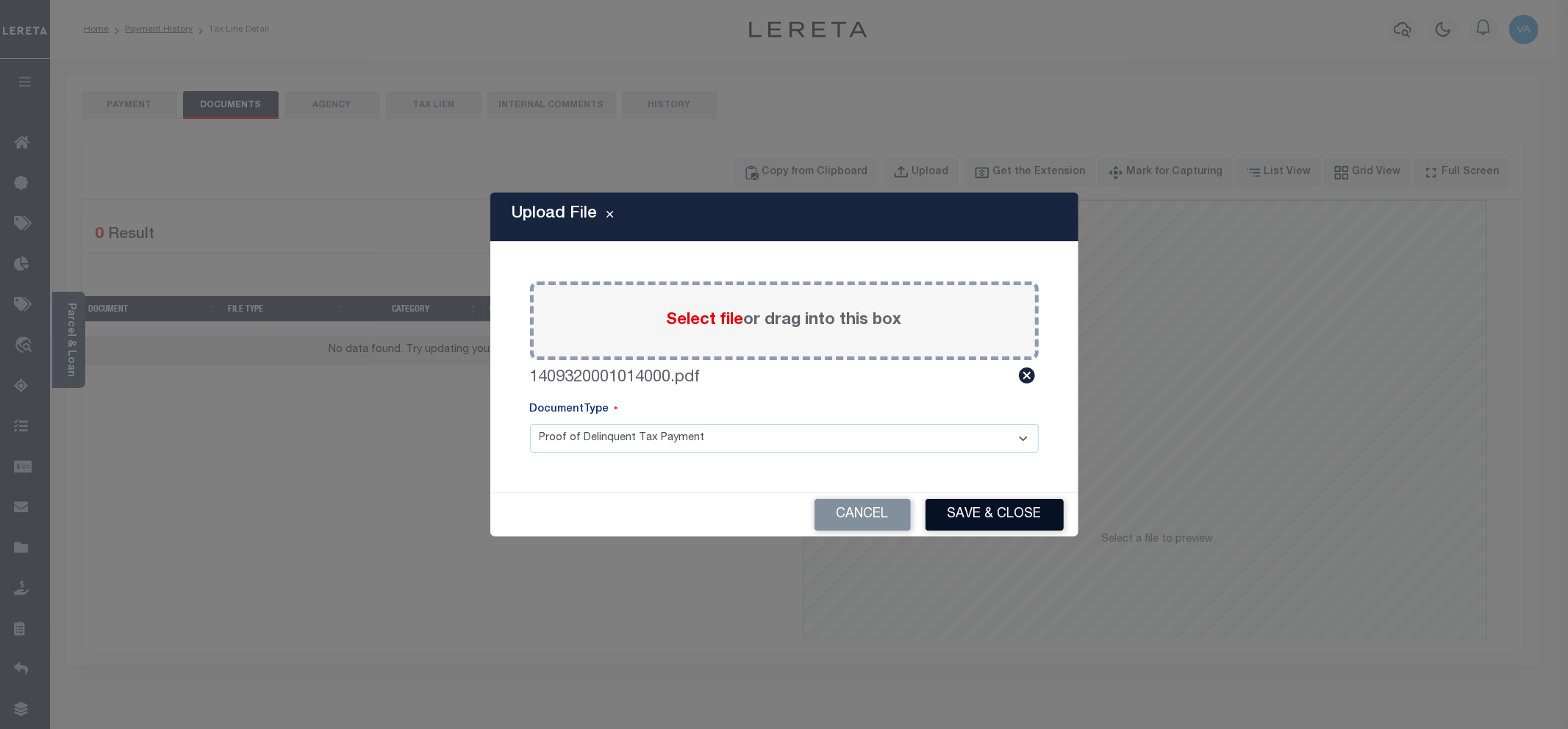
click at [968, 509] on button "Save & Close" at bounding box center [994, 515] width 138 height 32
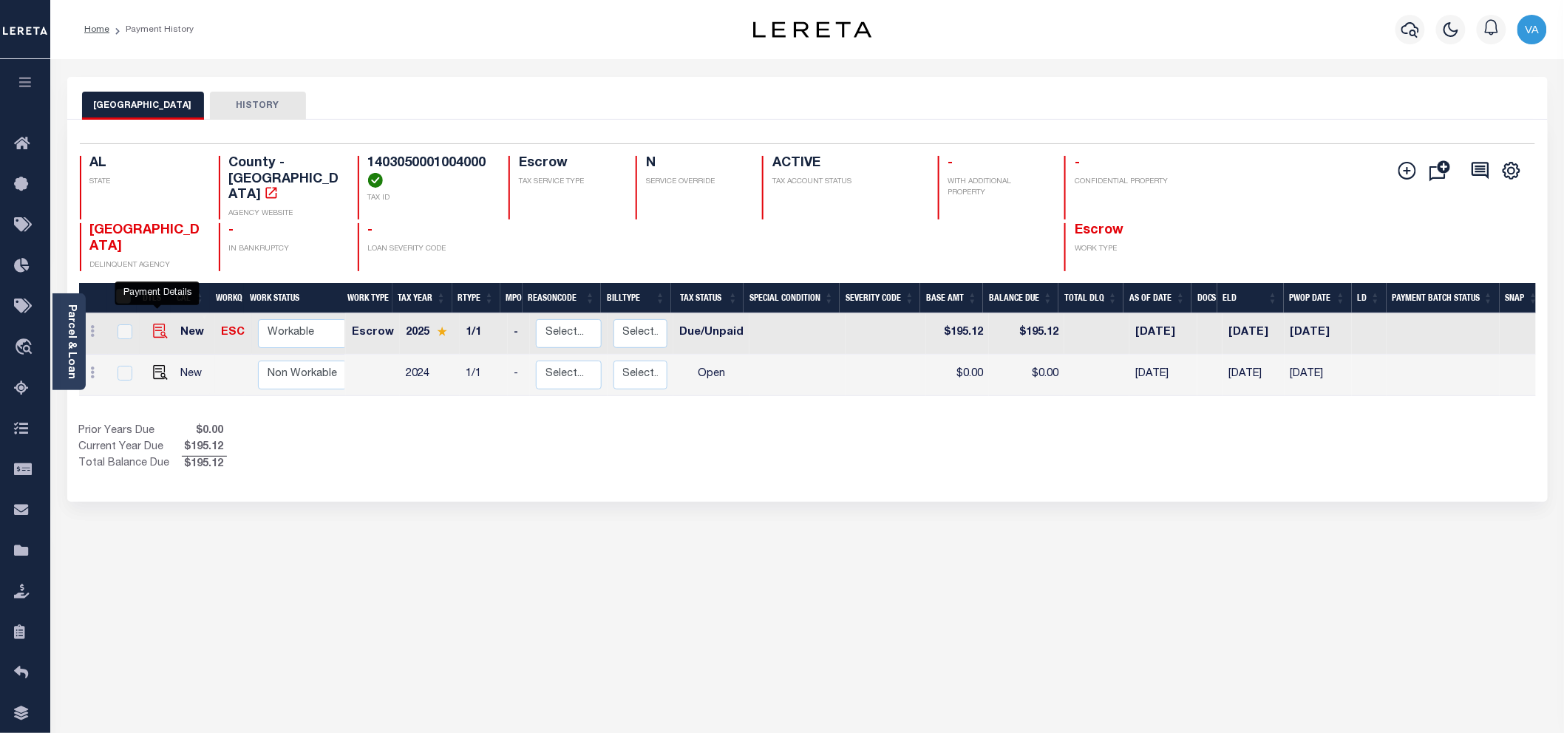
click at [157, 324] on img "" at bounding box center [160, 331] width 15 height 15
checkbox input "true"
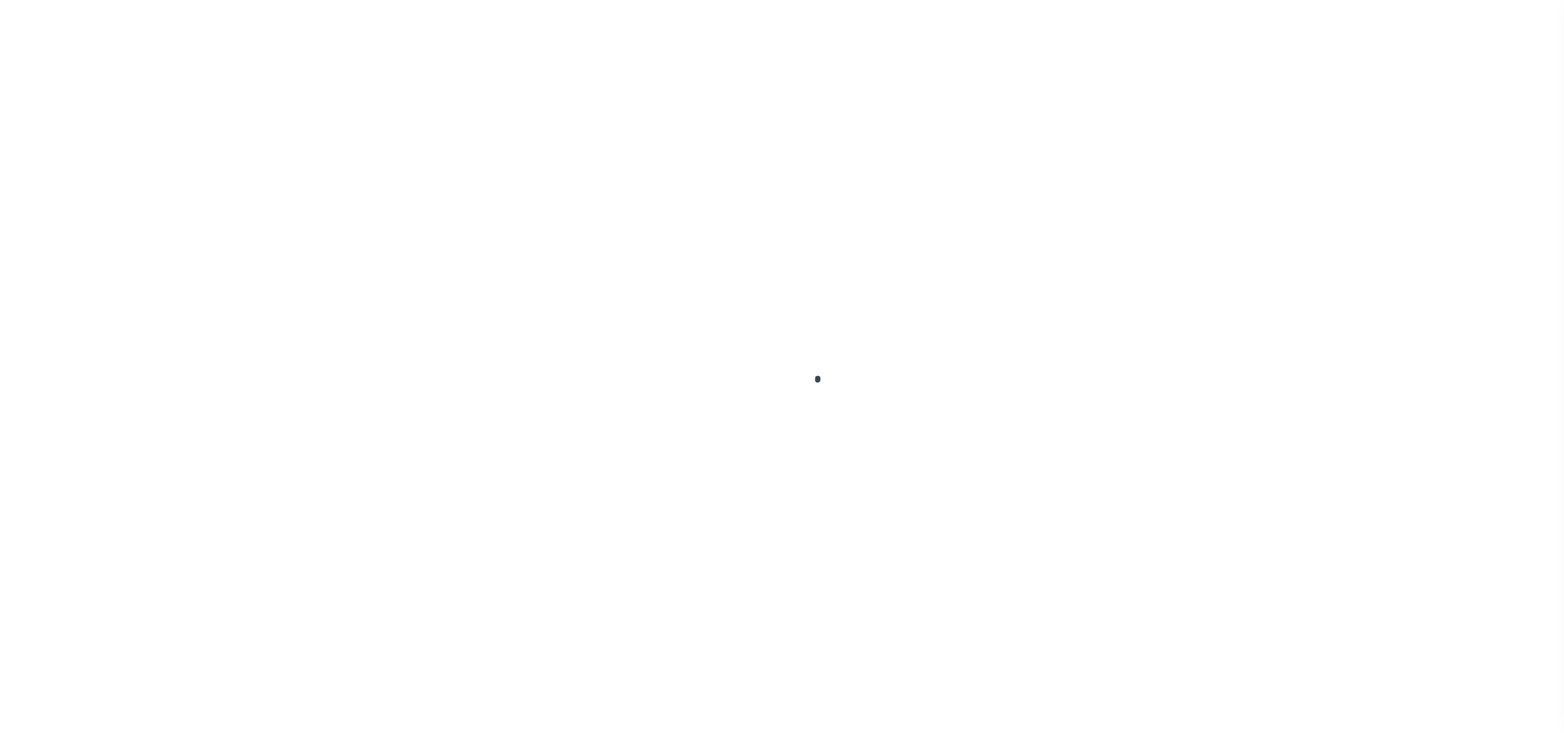
select select "DUE"
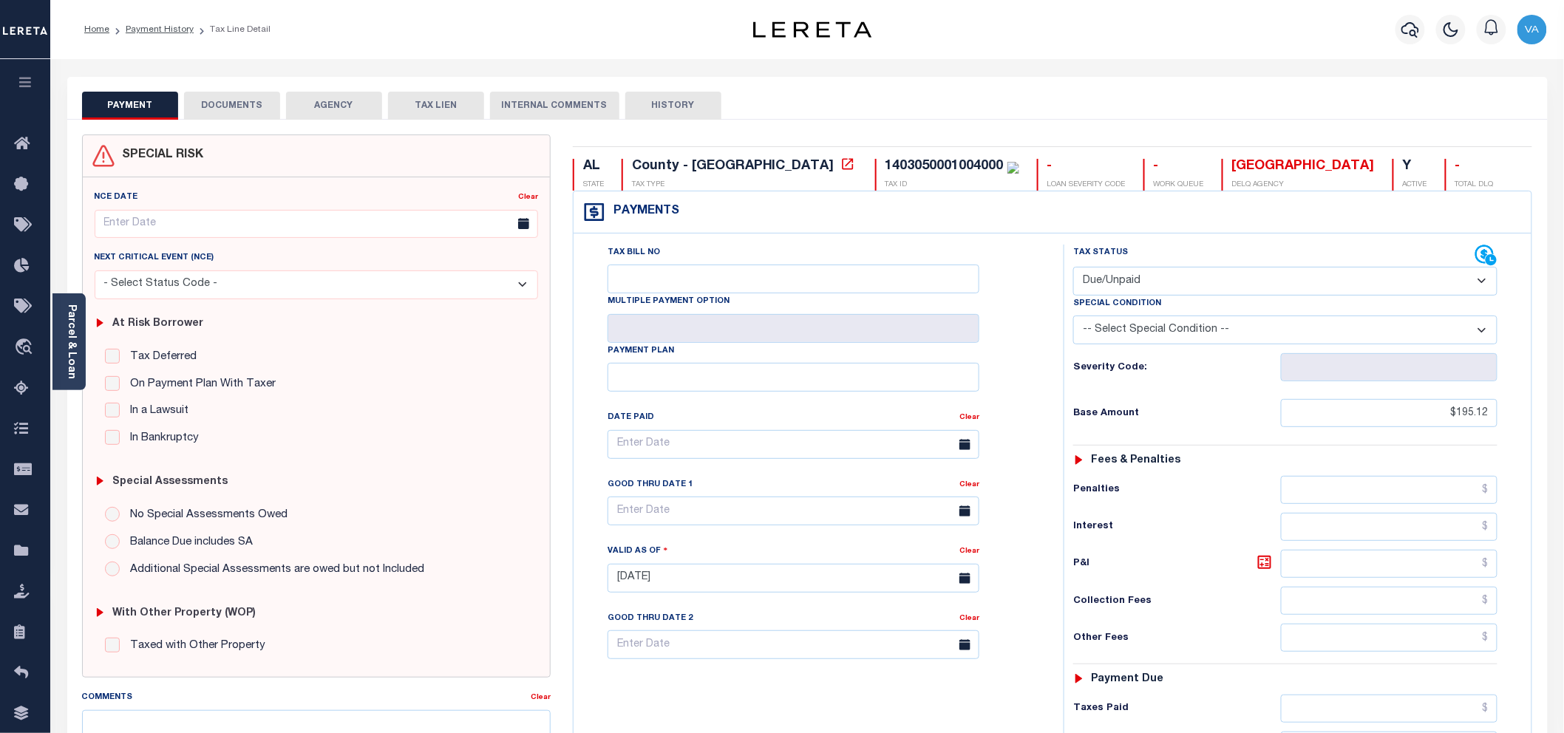
click at [230, 106] on button "DOCUMENTS" at bounding box center [232, 106] width 96 height 28
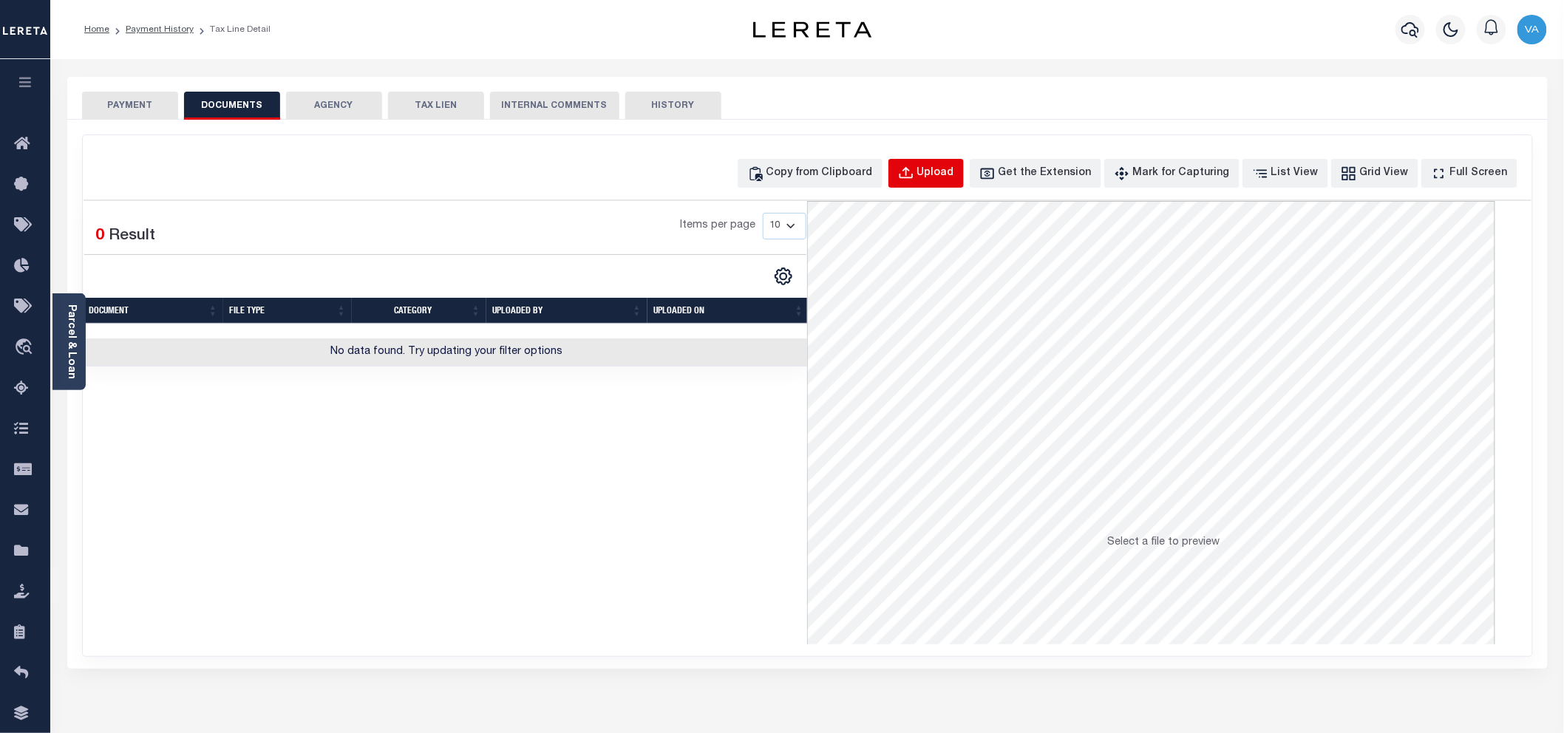
click at [954, 180] on div "Upload" at bounding box center [935, 174] width 37 height 16
select select "POP"
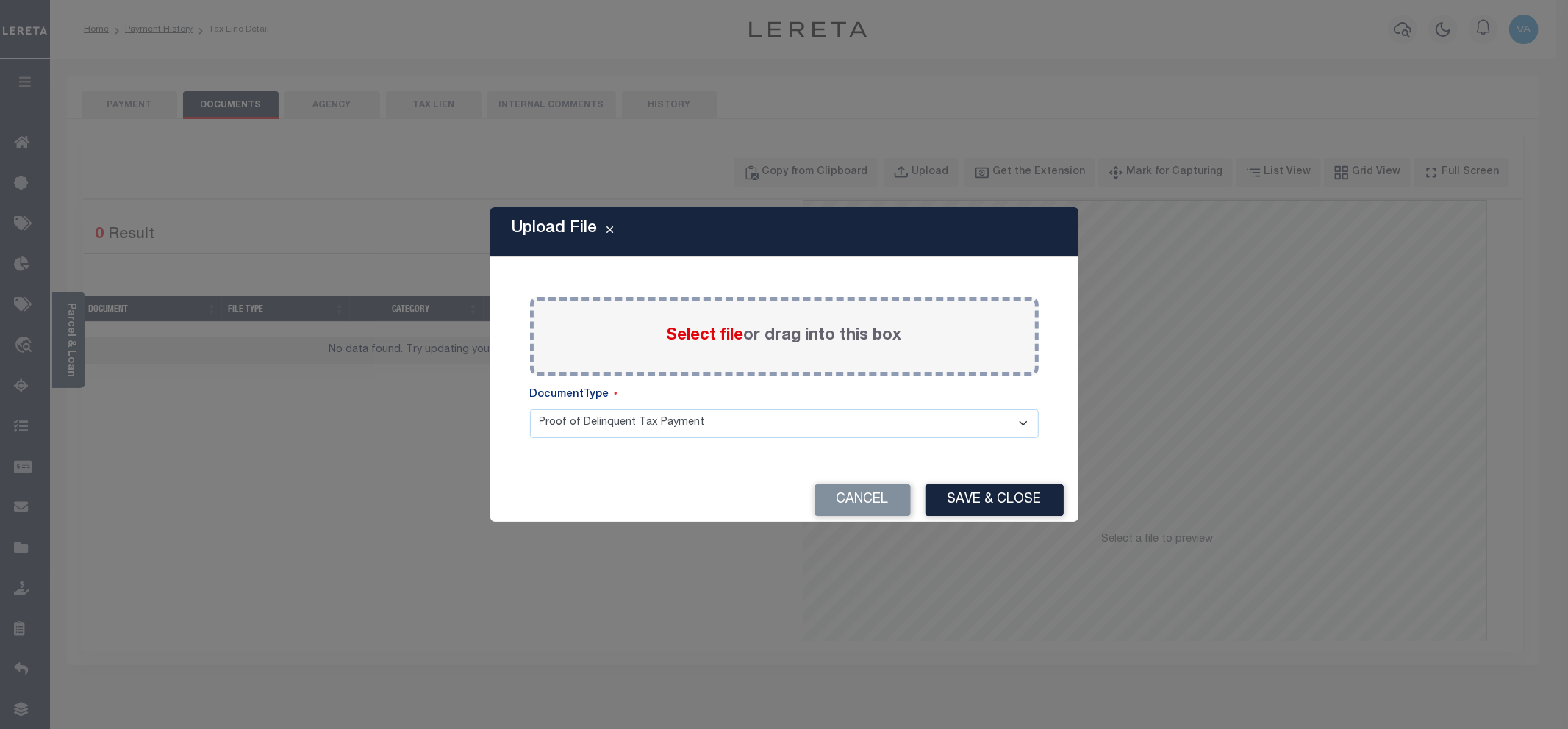
click at [716, 335] on span "Select file" at bounding box center [705, 336] width 78 height 16
click at [0, 0] on input "Select file or drag into this box" at bounding box center [0, 0] width 0 height 0
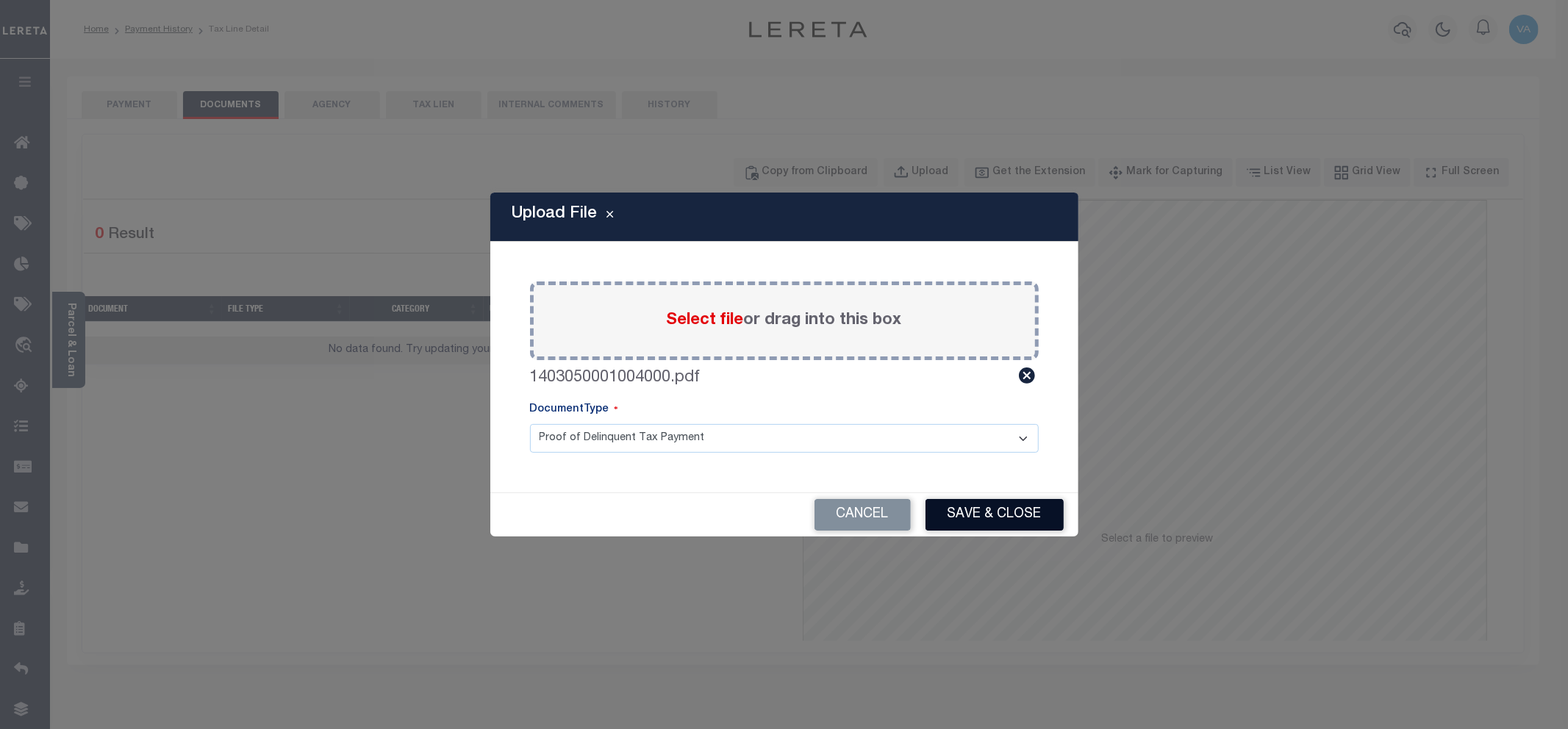
click at [978, 508] on button "Save & Close" at bounding box center [994, 515] width 138 height 32
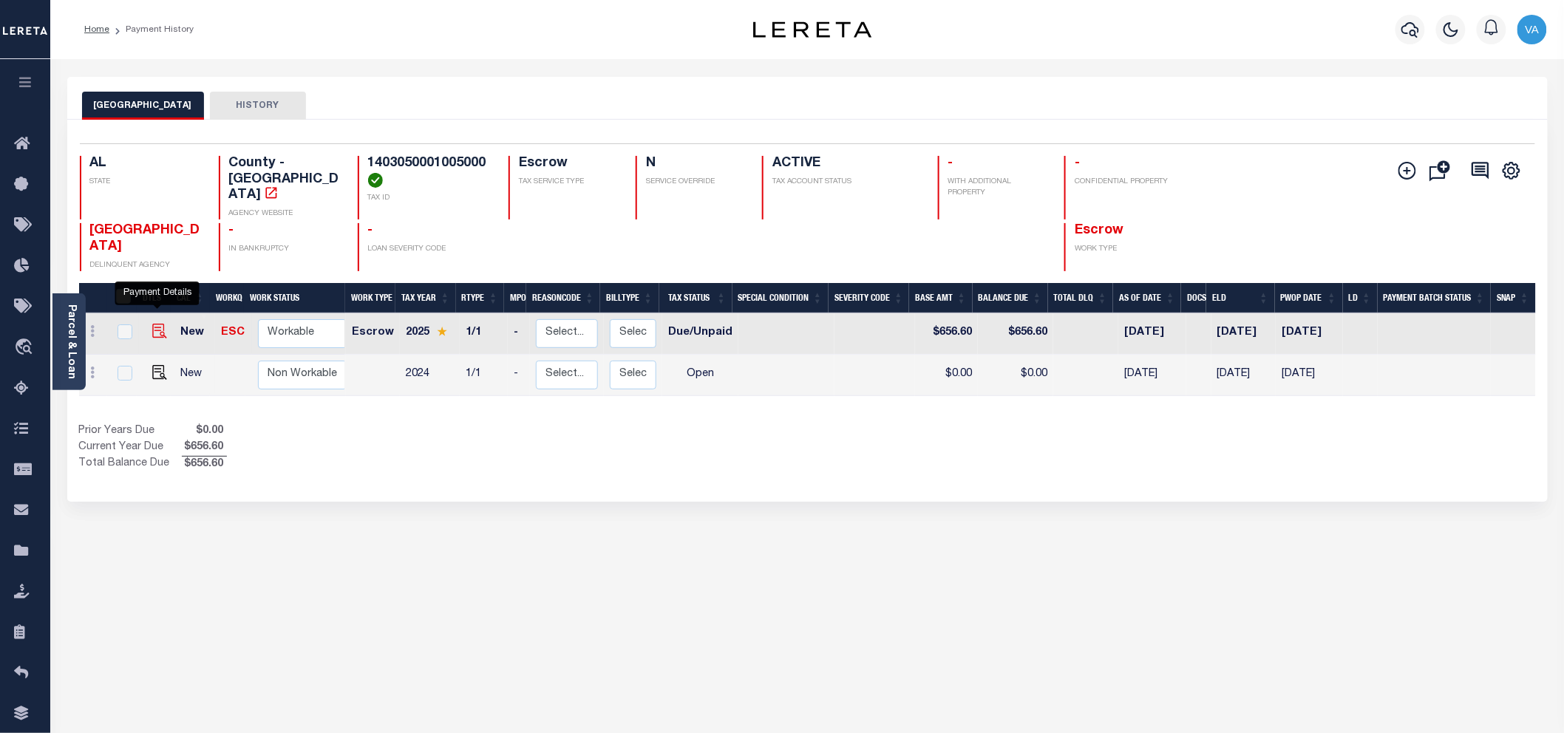
click at [157, 324] on img "" at bounding box center [159, 331] width 15 height 15
checkbox input "true"
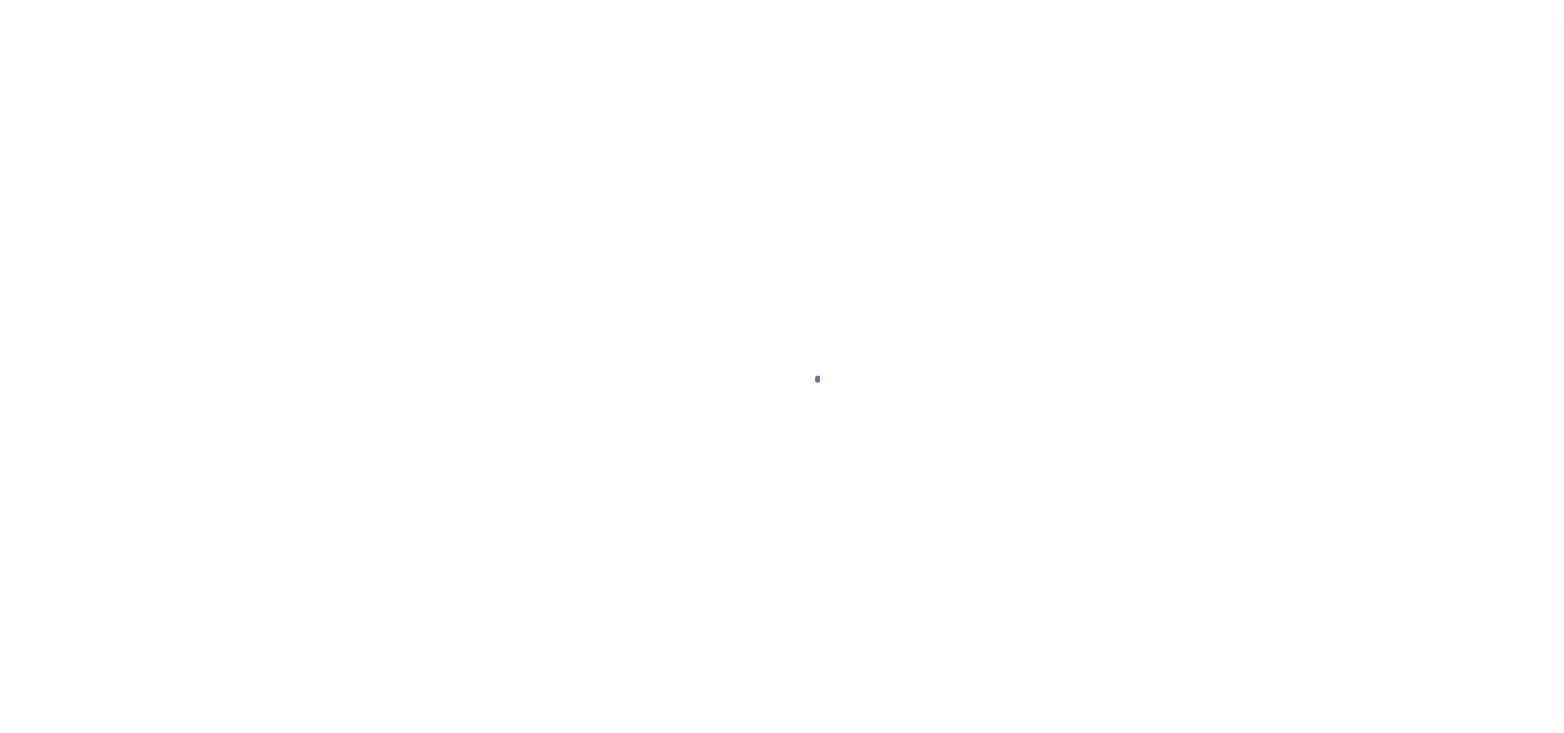
select select "DUE"
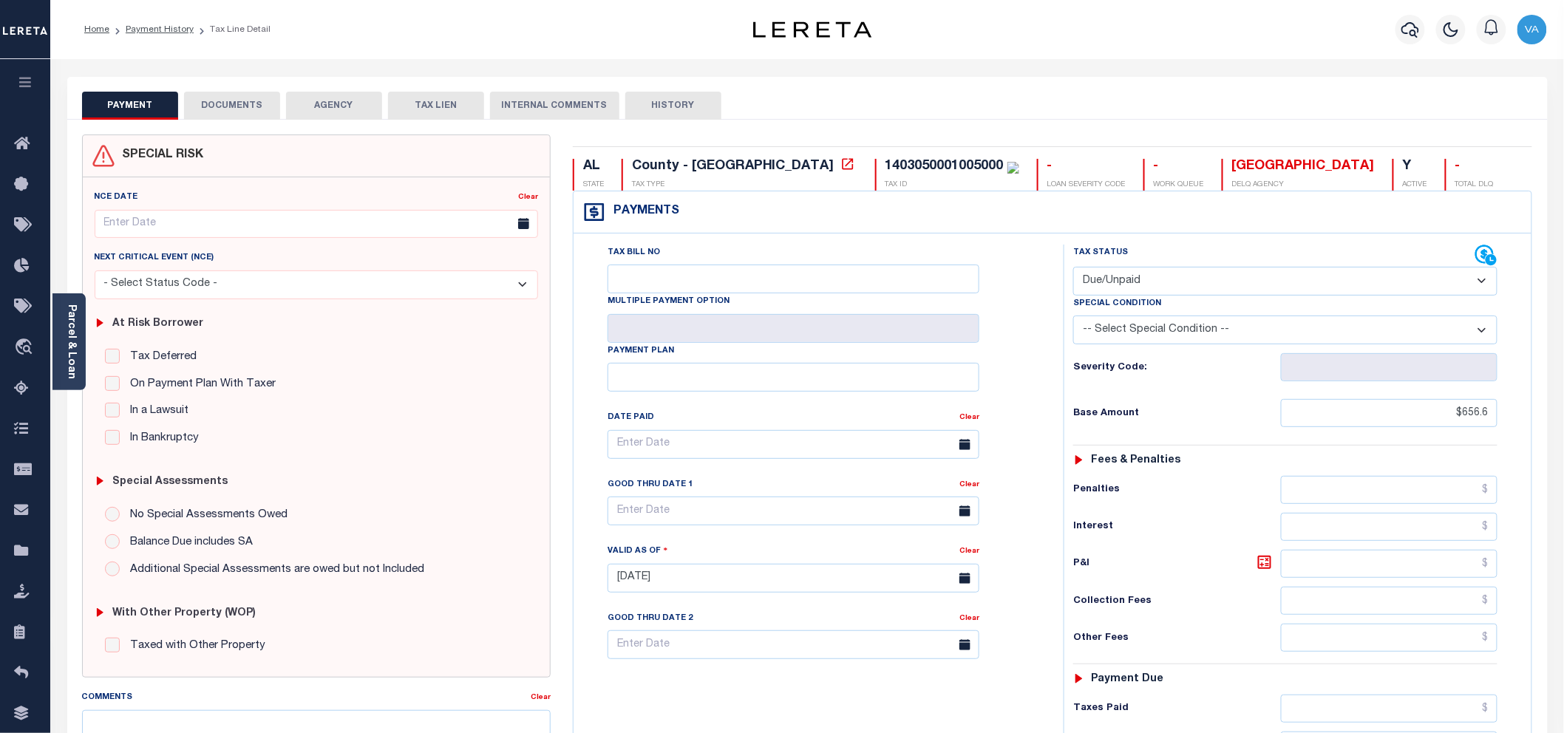
click at [252, 106] on button "DOCUMENTS" at bounding box center [232, 106] width 96 height 28
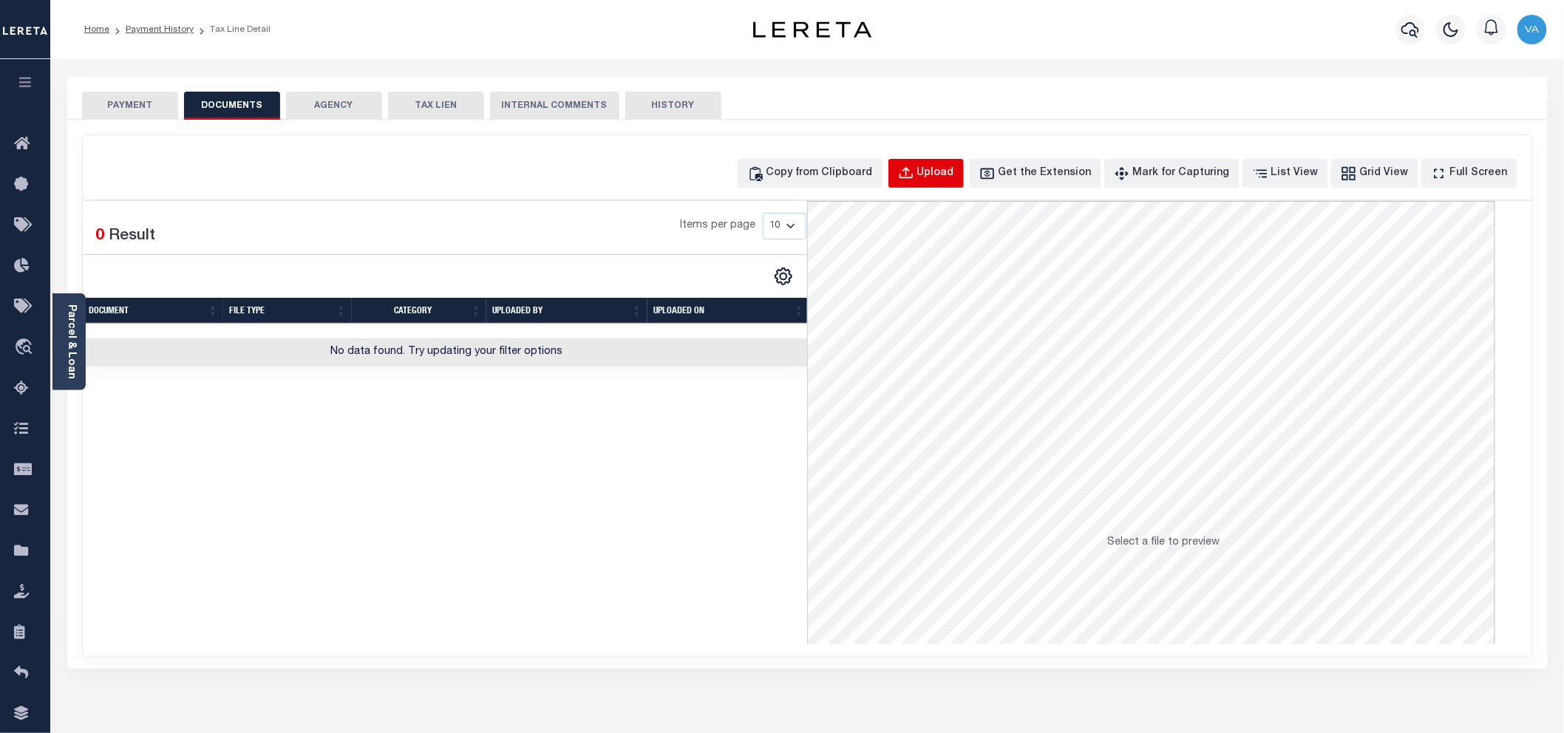
click at [954, 171] on div "Upload" at bounding box center [935, 174] width 37 height 16
select select "POP"
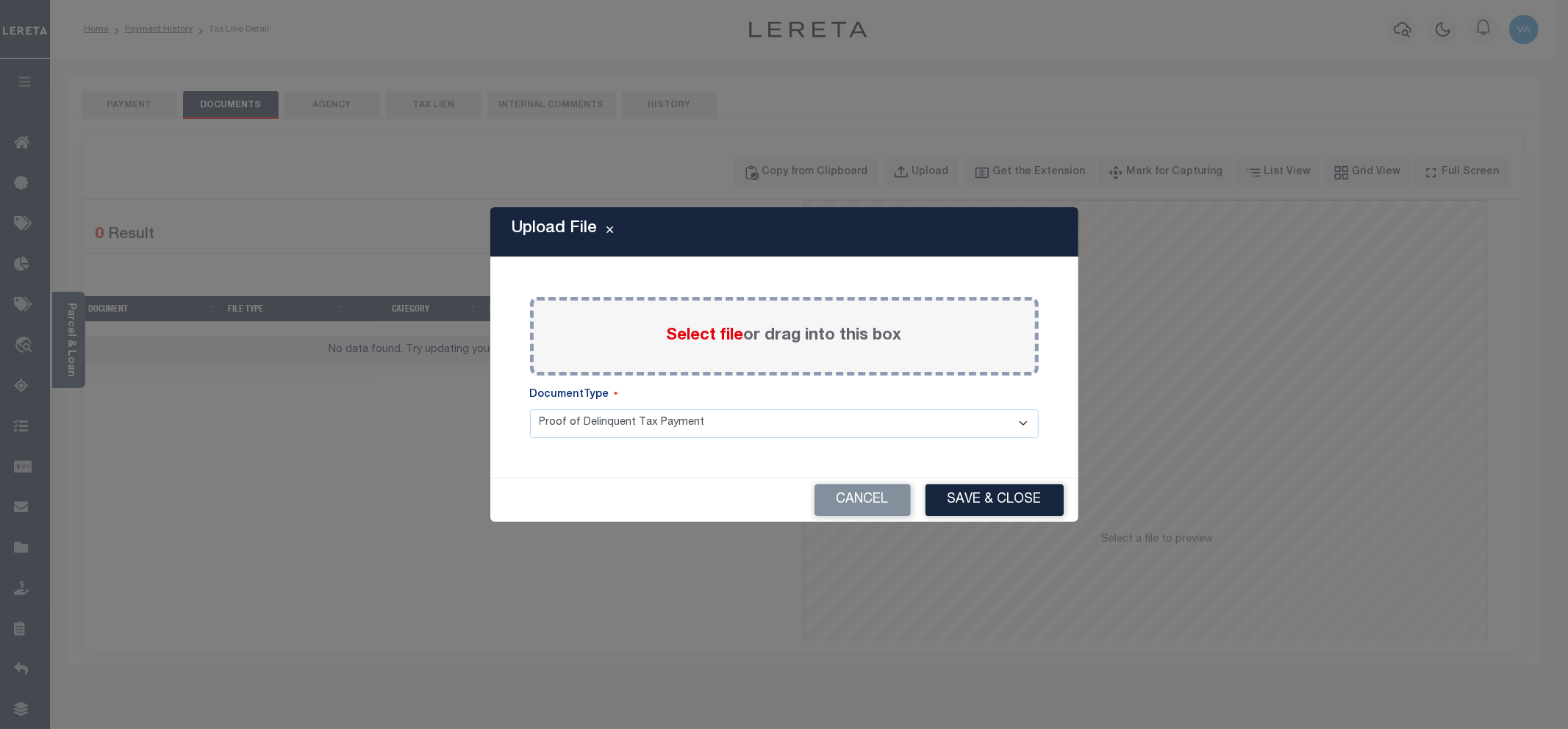
click at [724, 334] on span "Select file" at bounding box center [705, 336] width 78 height 16
click at [0, 0] on input "Select file or drag into this box" at bounding box center [0, 0] width 0 height 0
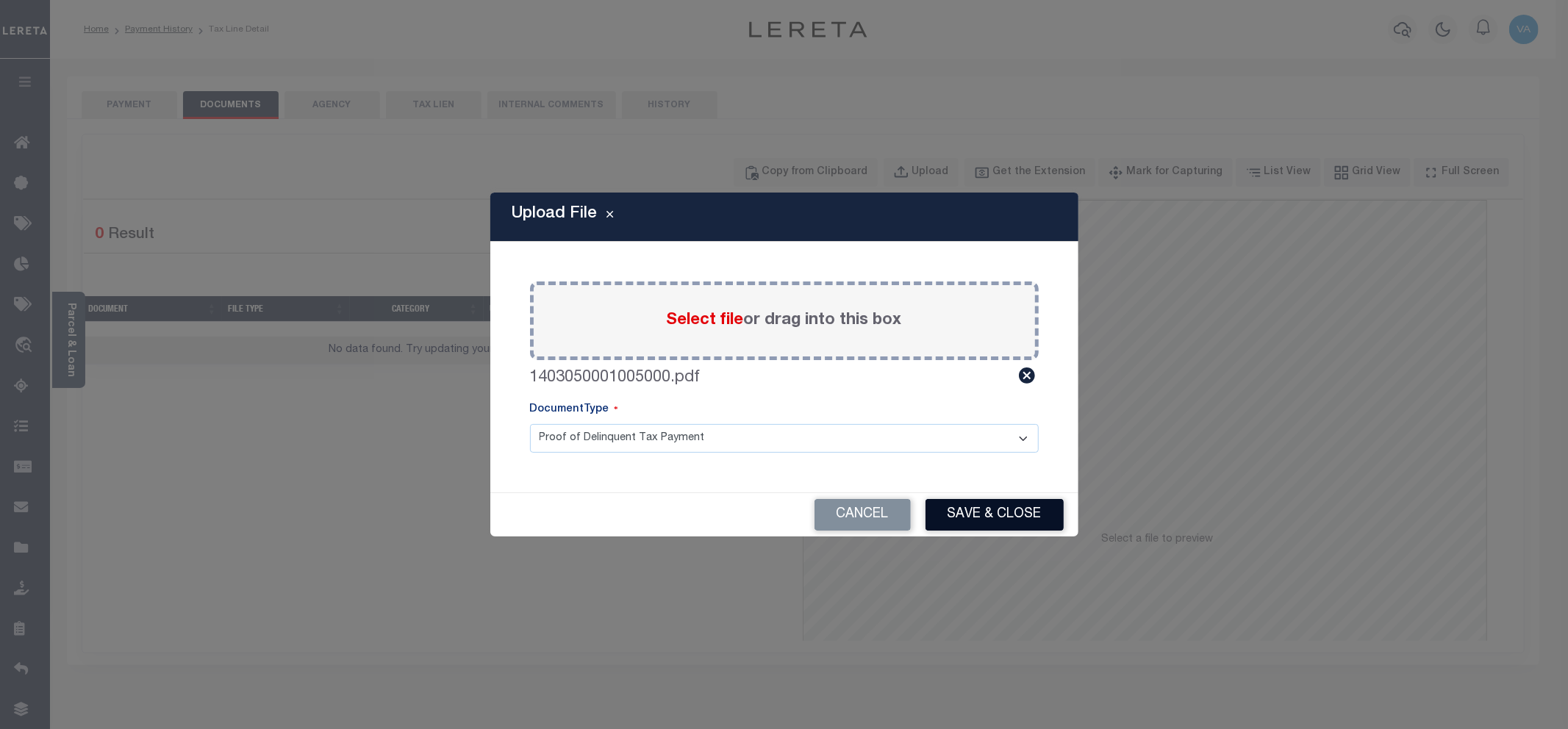
click at [959, 519] on button "Save & Close" at bounding box center [994, 515] width 138 height 32
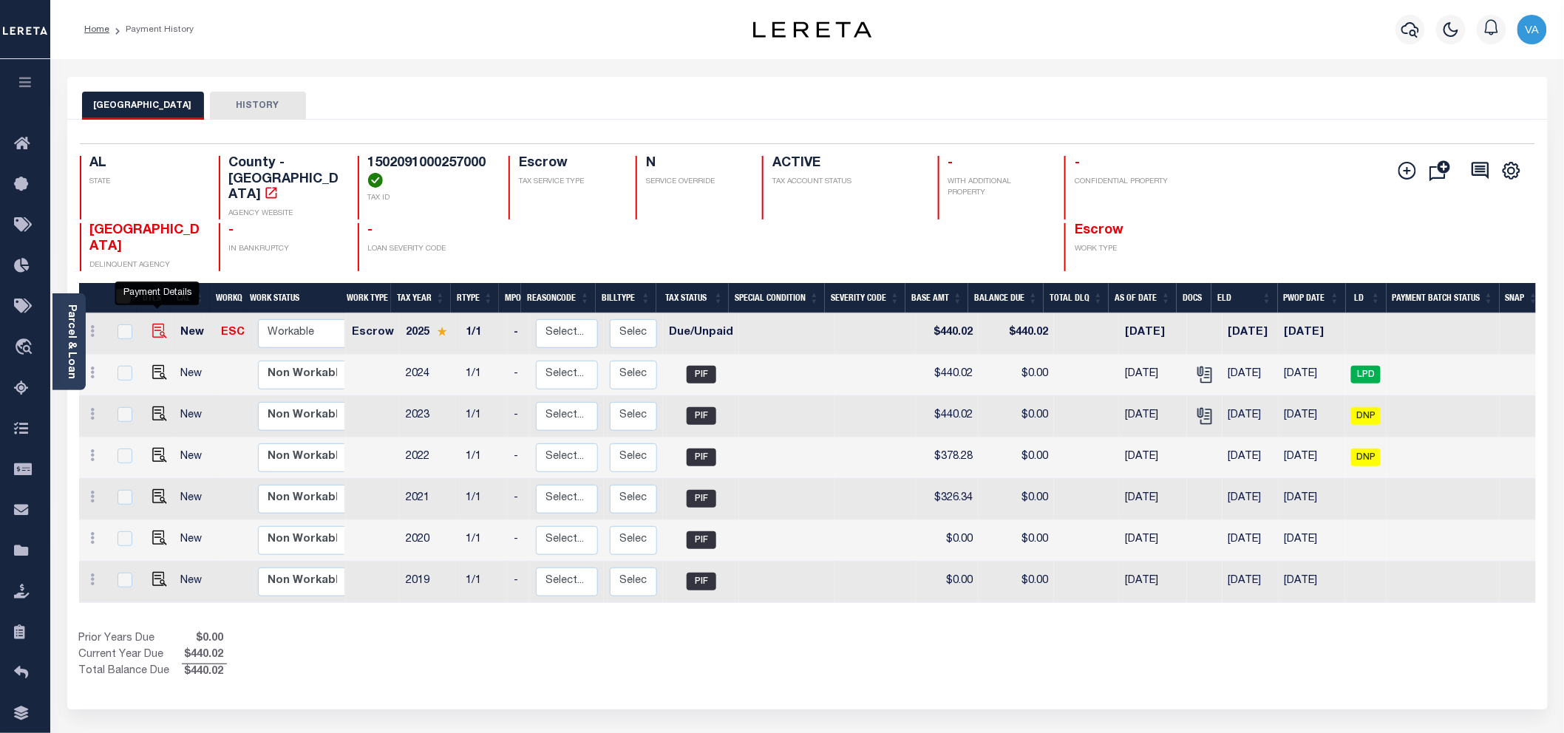
click at [152, 324] on img "" at bounding box center [159, 331] width 15 height 15
checkbox input "true"
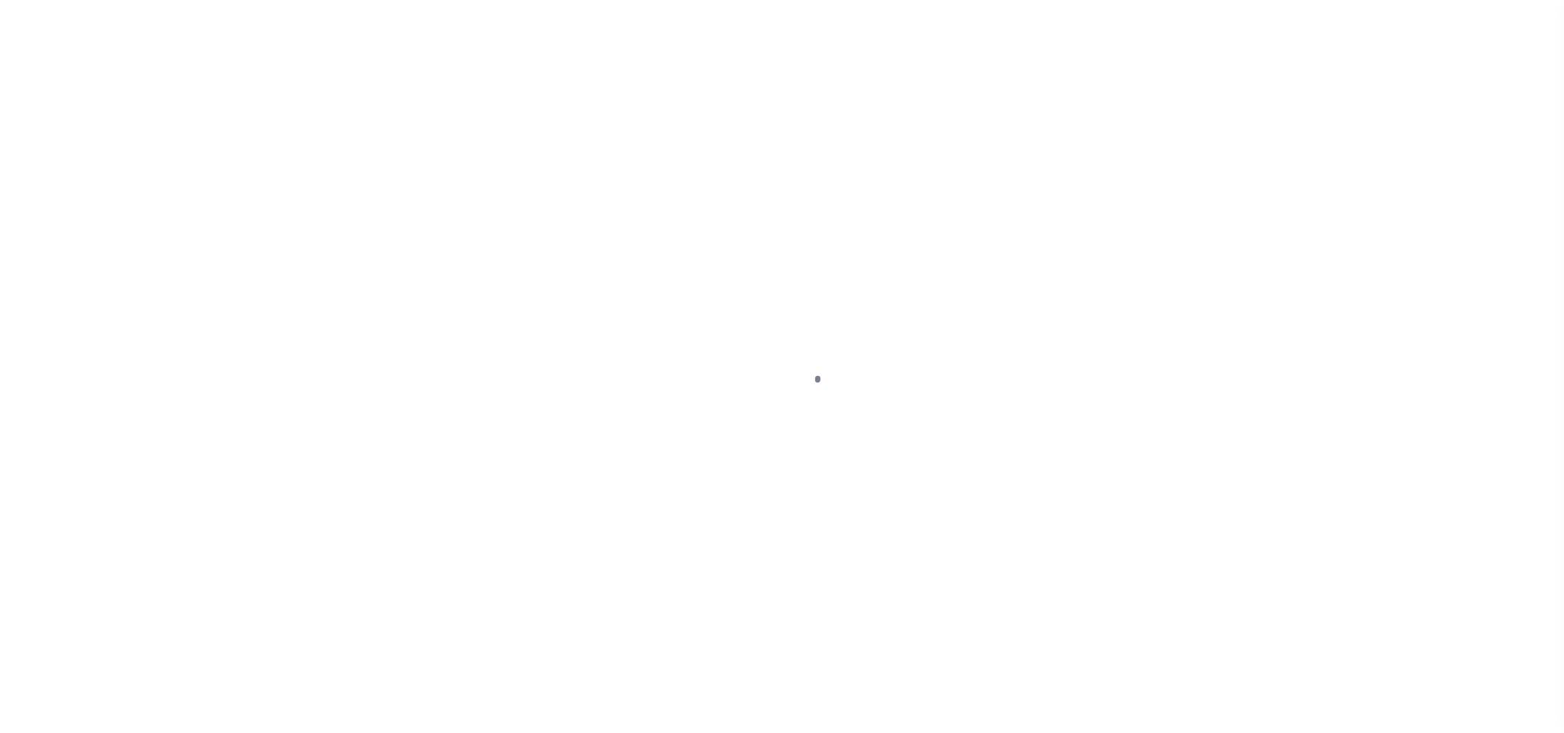
select select "DUE"
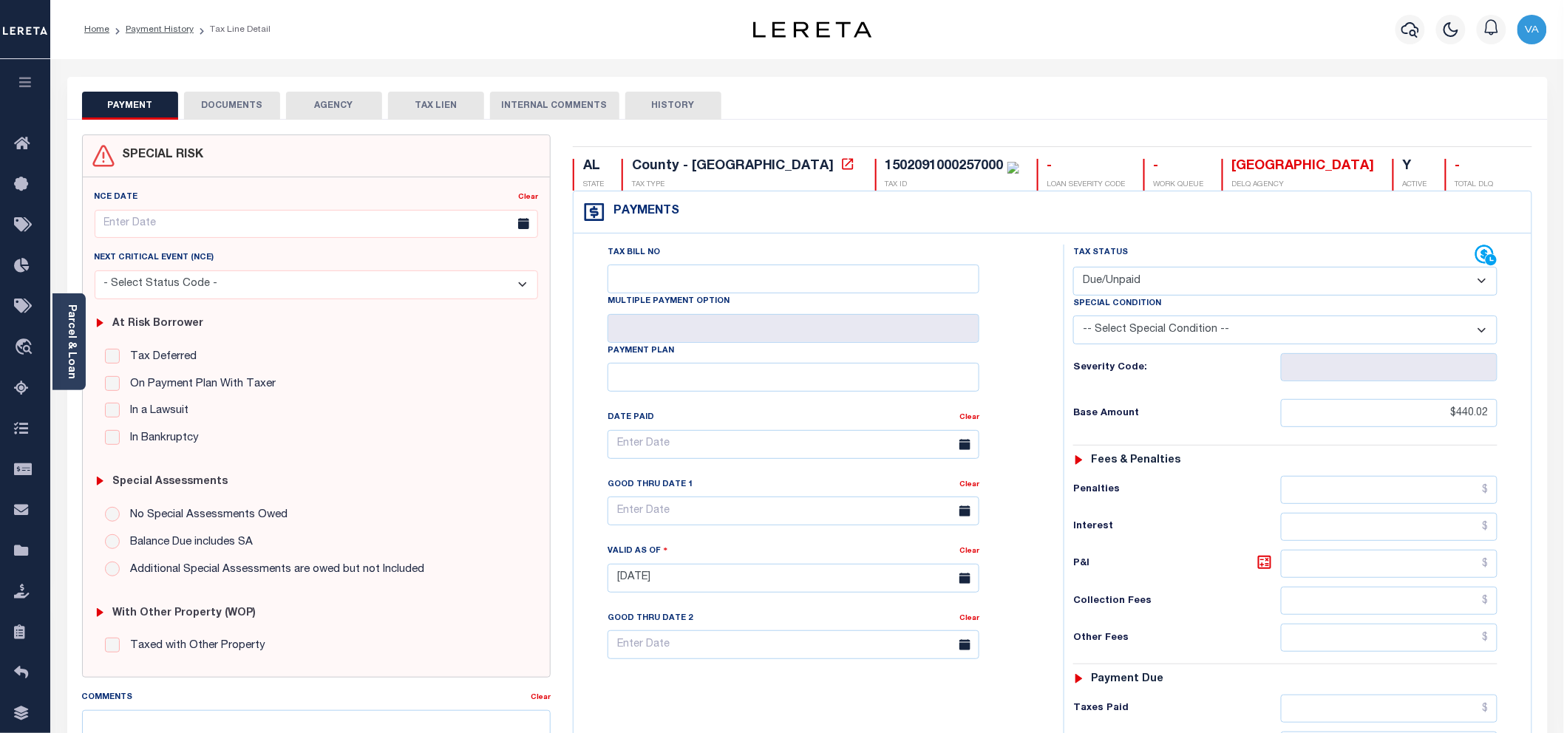
click at [228, 105] on button "DOCUMENTS" at bounding box center [232, 106] width 96 height 28
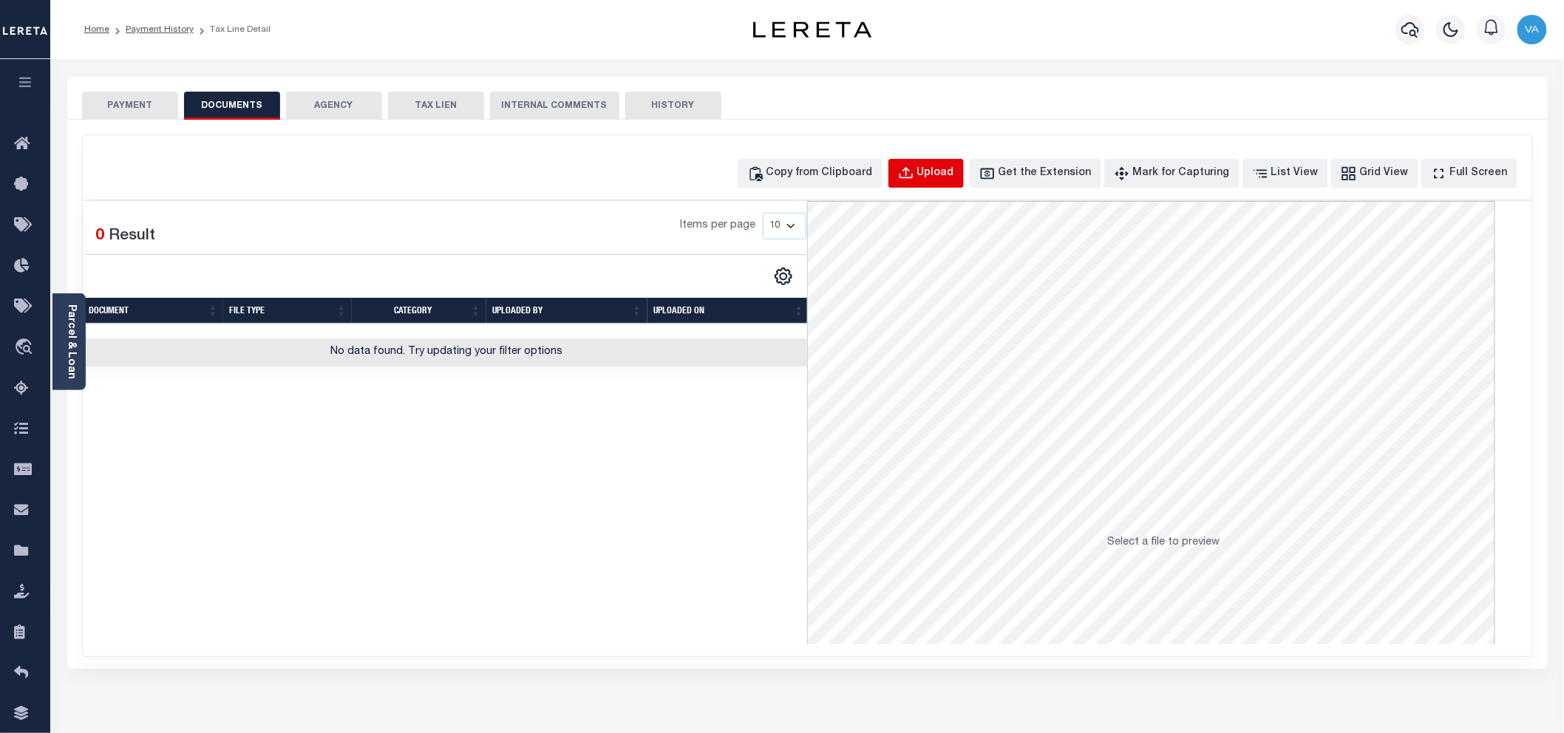
click at [954, 180] on div "Upload" at bounding box center [935, 174] width 37 height 16
select select "POP"
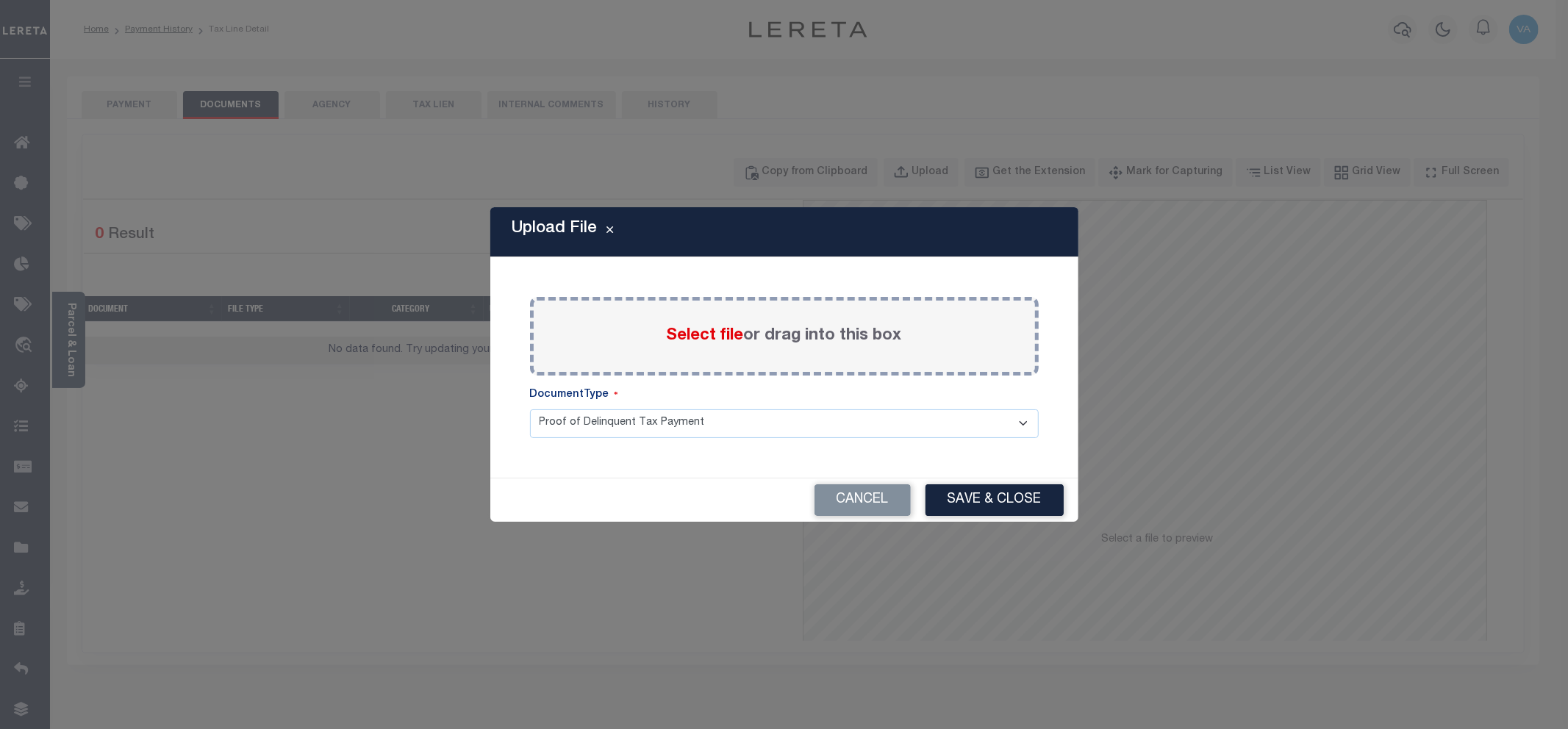
click at [692, 344] on span "Select file" at bounding box center [705, 336] width 78 height 16
click at [0, 0] on input "Select file or drag into this box" at bounding box center [0, 0] width 0 height 0
click at [732, 337] on span "Select file" at bounding box center [705, 336] width 78 height 16
click at [0, 0] on input "Select file or drag into this box" at bounding box center [0, 0] width 0 height 0
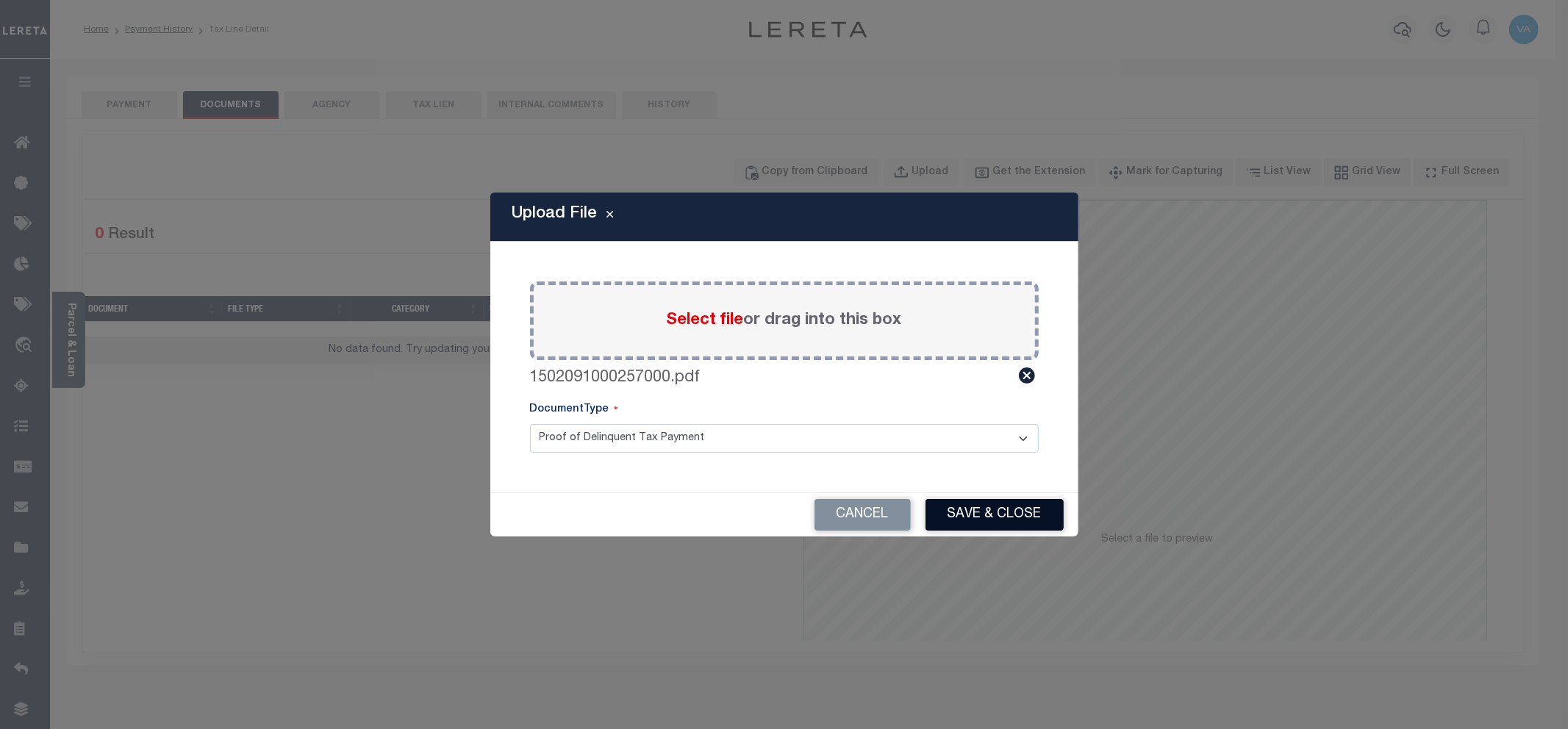
click at [981, 511] on button "Save & Close" at bounding box center [994, 515] width 138 height 32
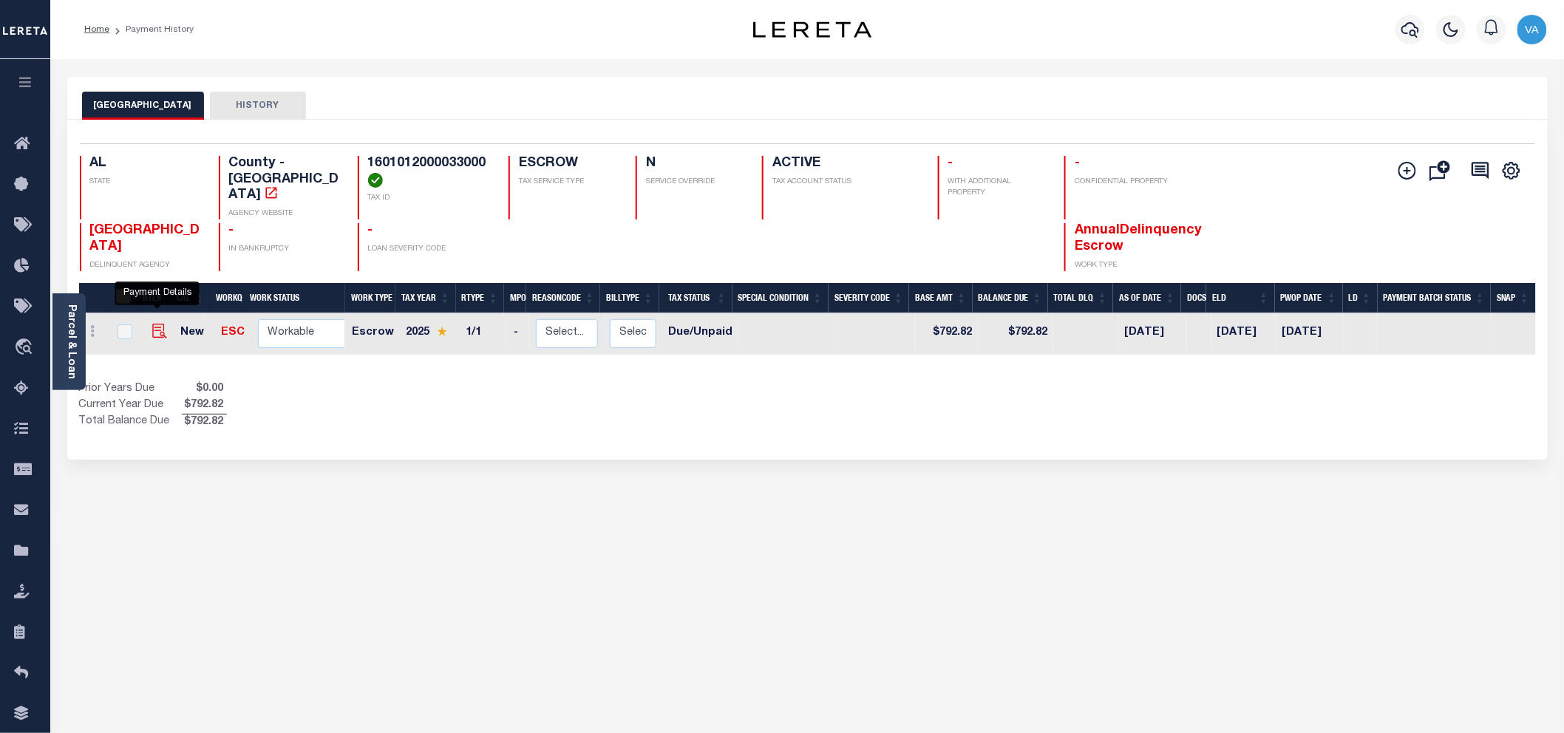
click at [152, 324] on img "" at bounding box center [159, 331] width 15 height 15
checkbox input "true"
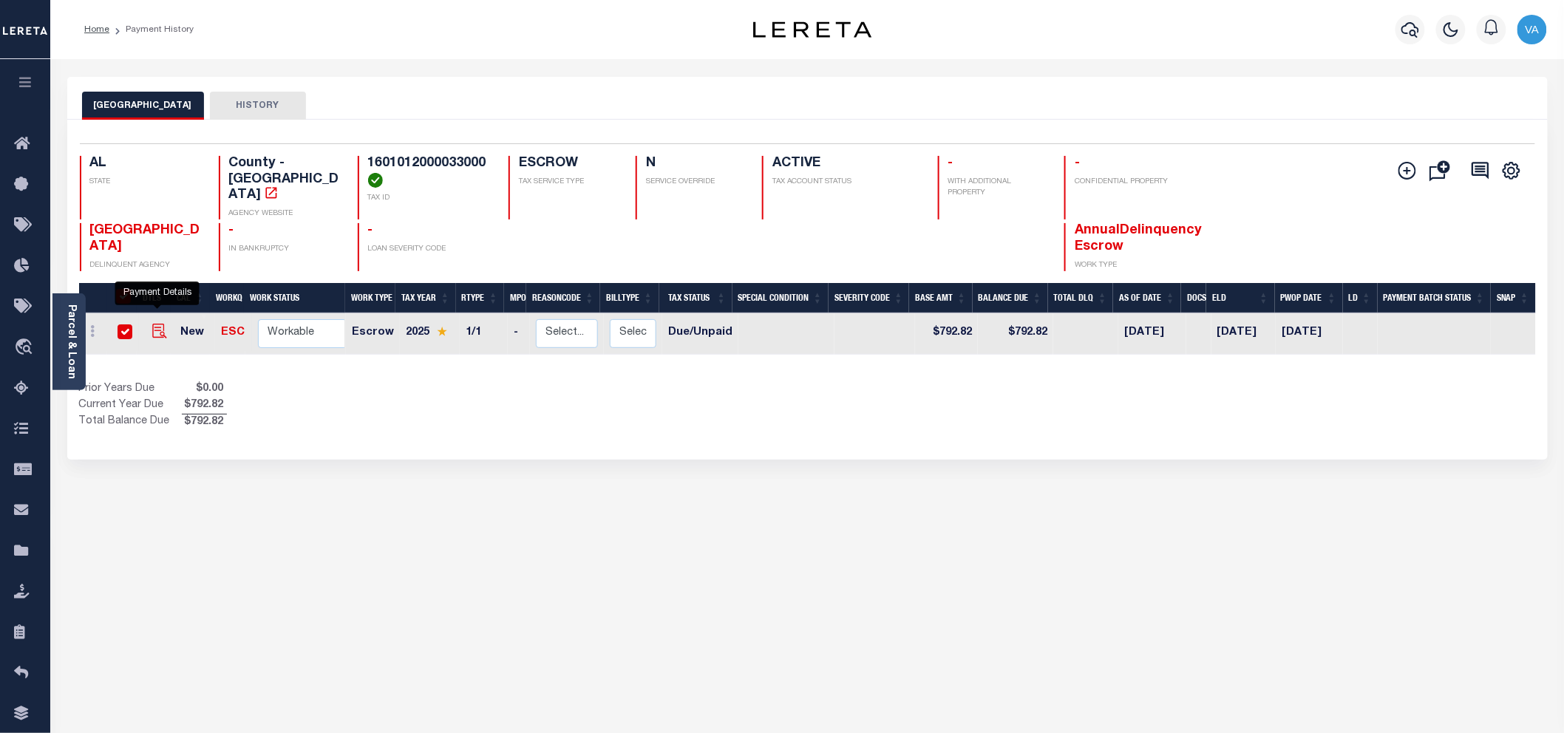
checkbox input "true"
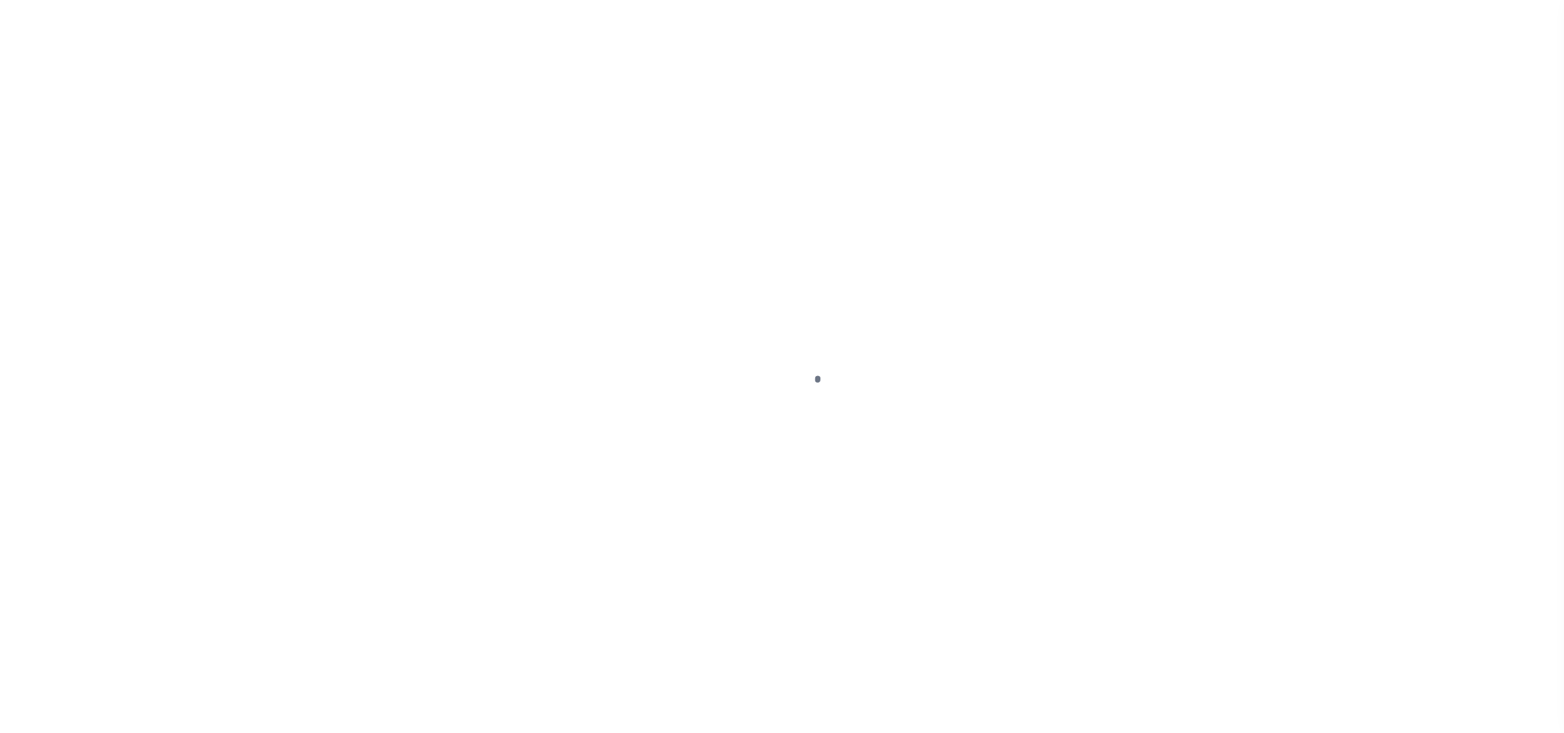
select select "DUE"
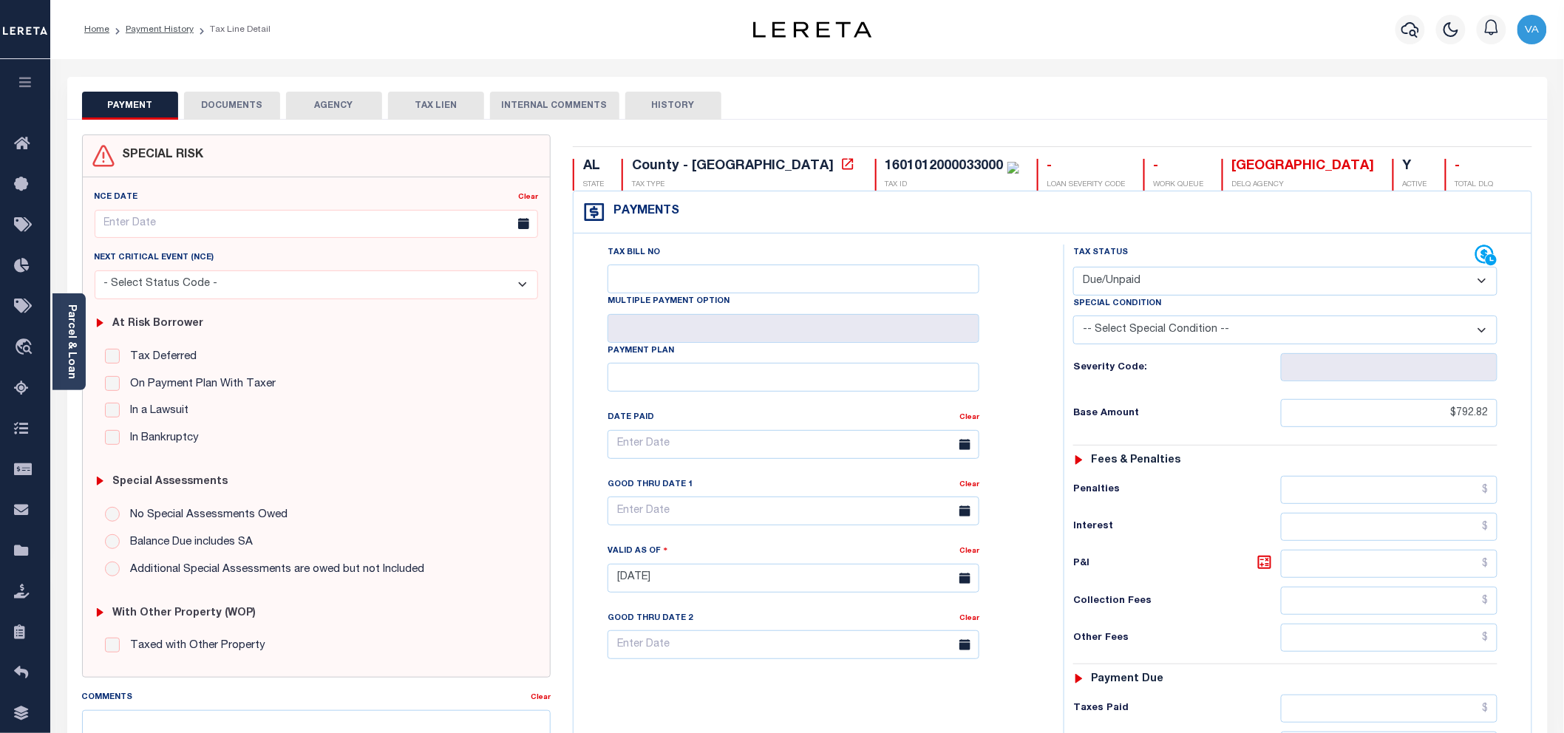
click at [224, 104] on button "DOCUMENTS" at bounding box center [232, 106] width 96 height 28
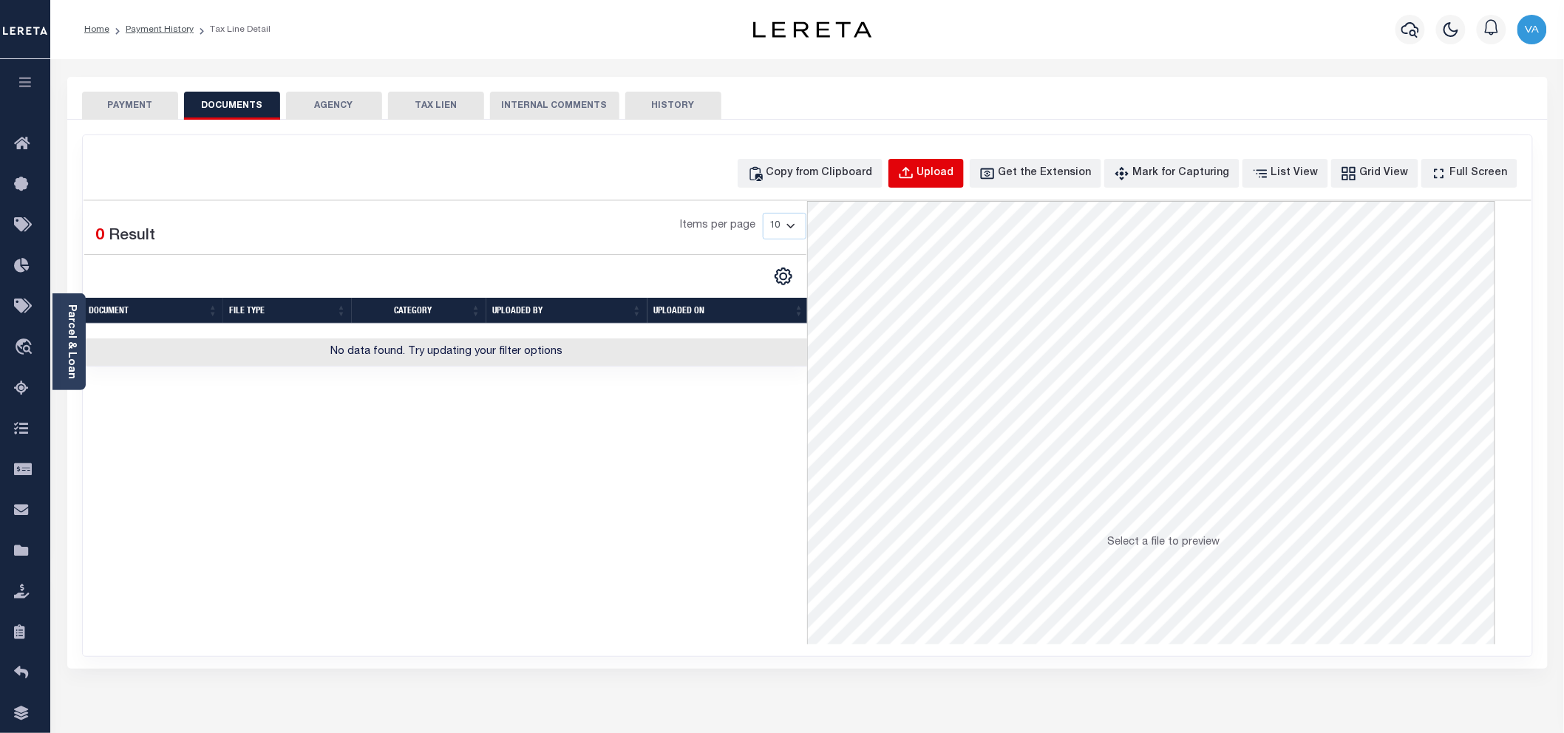
click at [954, 170] on div "Upload" at bounding box center [935, 174] width 37 height 16
select select "POP"
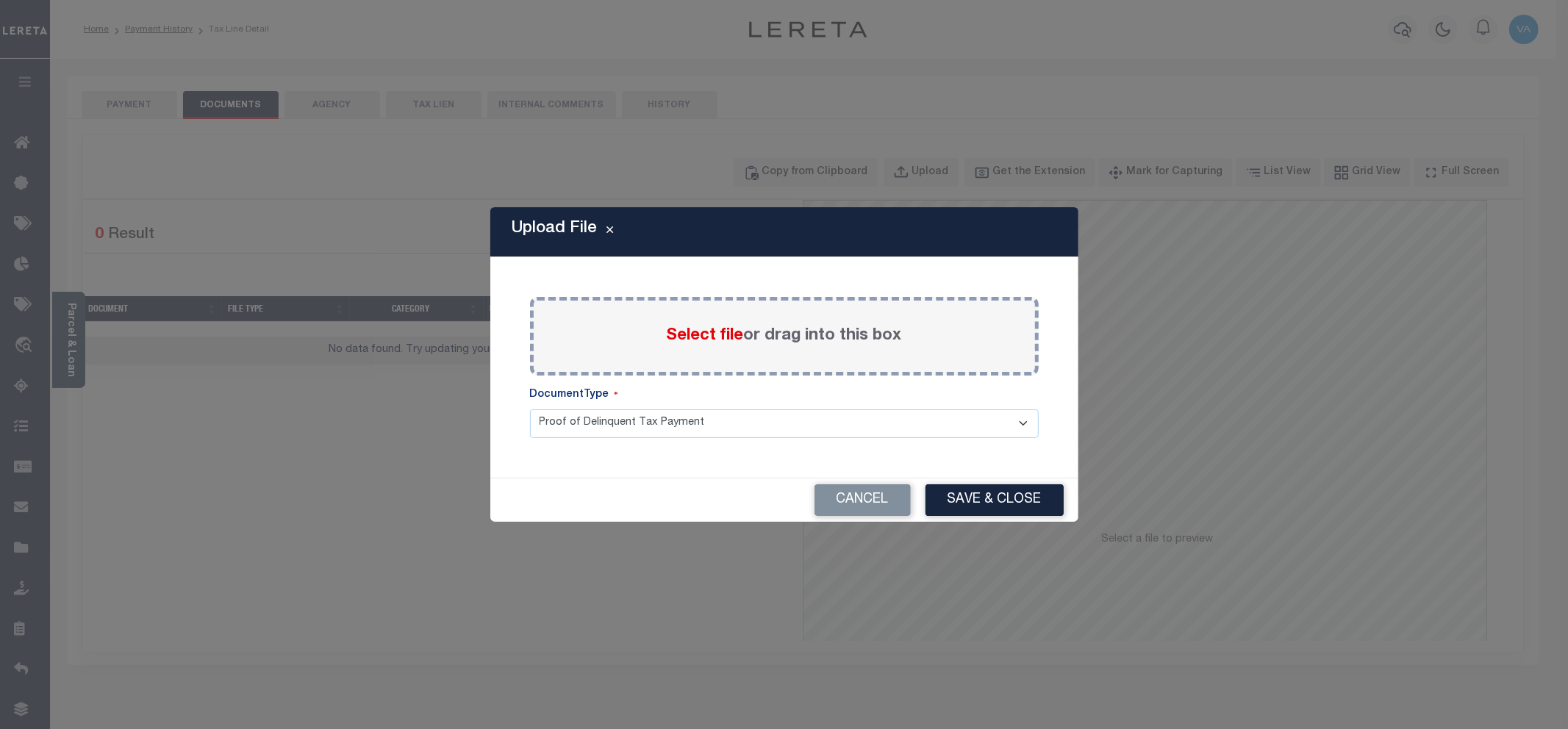
click at [707, 329] on span "Select file" at bounding box center [705, 336] width 78 height 16
click at [0, 0] on input "Select file or drag into this box" at bounding box center [0, 0] width 0 height 0
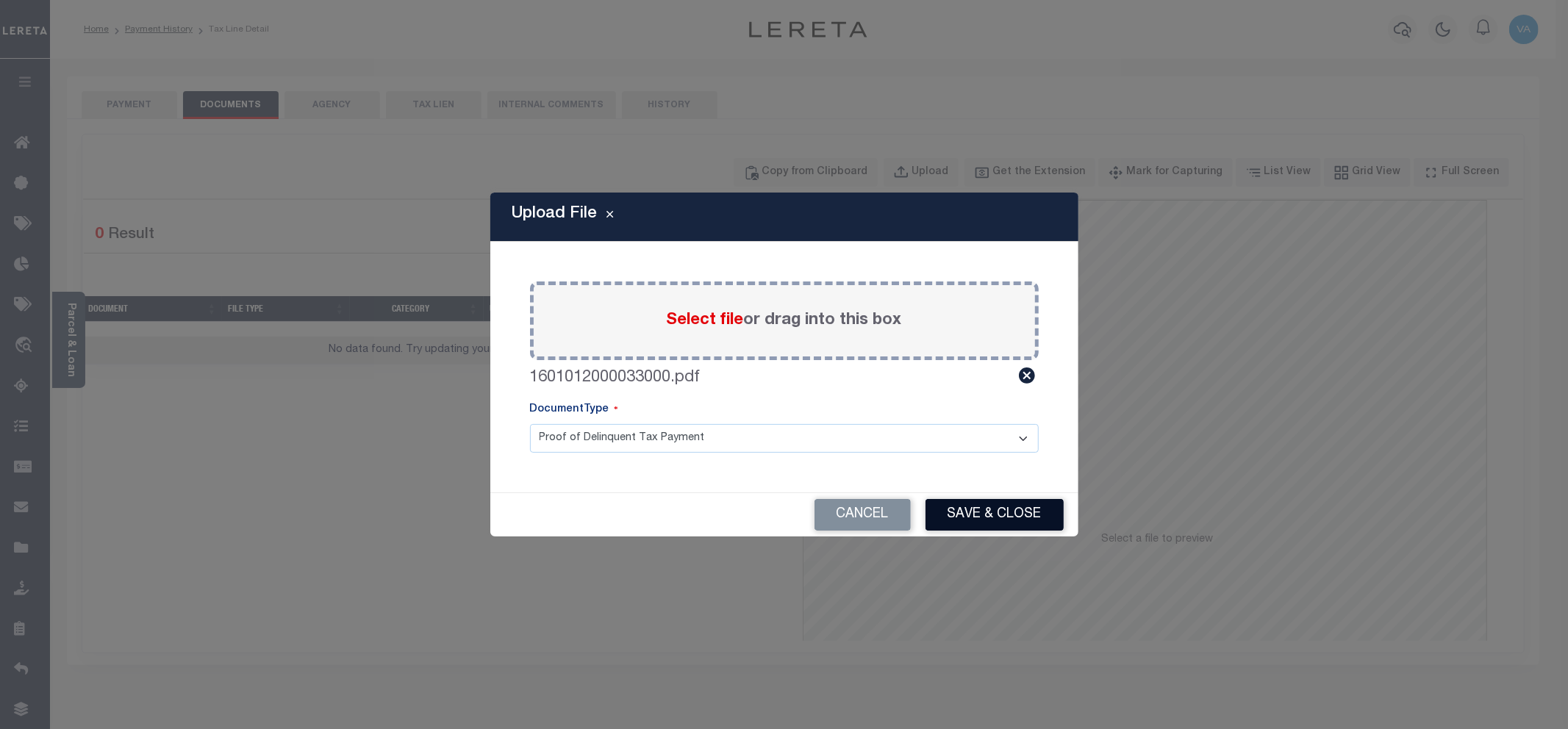
click at [1023, 509] on button "Save & Close" at bounding box center [994, 515] width 138 height 32
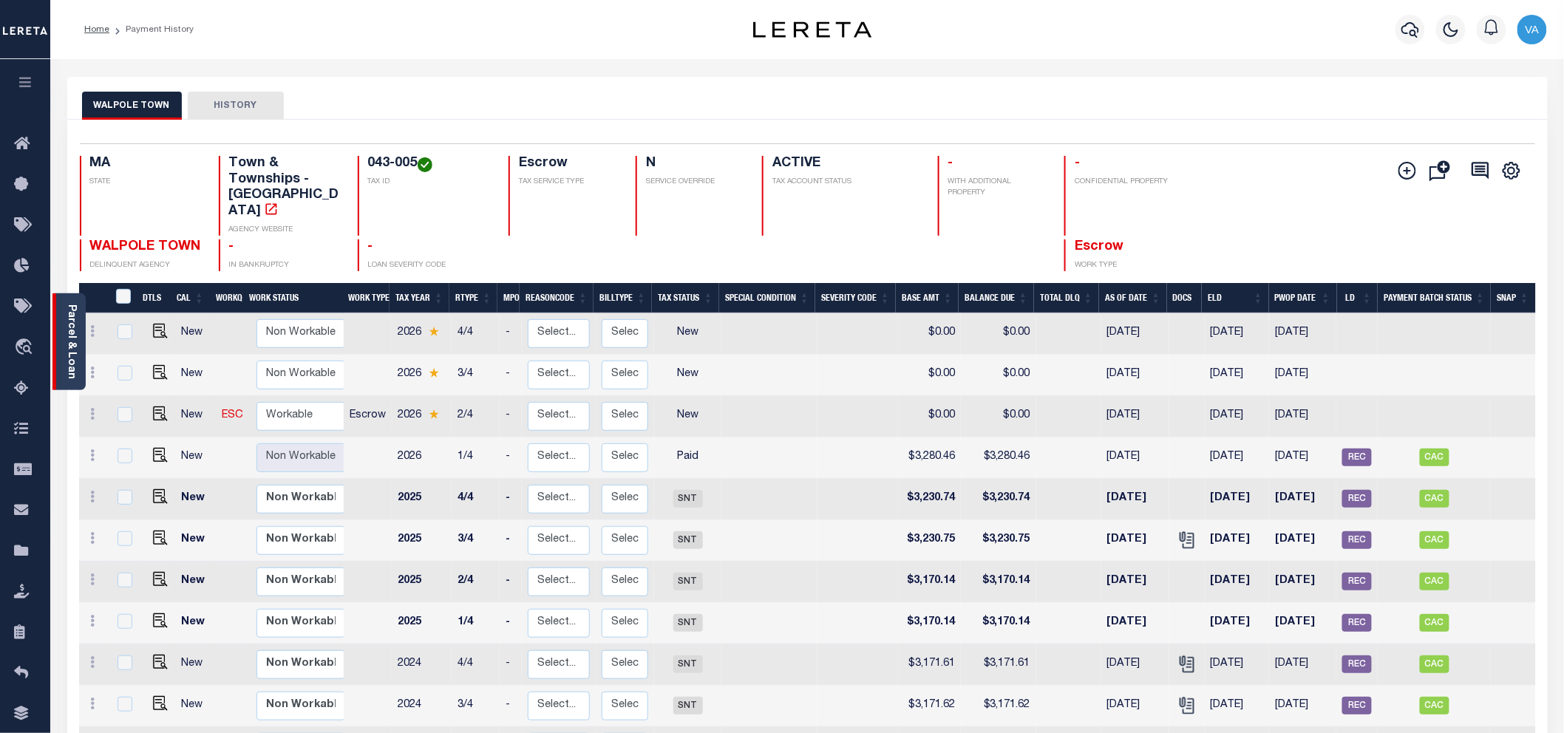
click at [67, 350] on link "Parcel & Loan" at bounding box center [71, 342] width 10 height 75
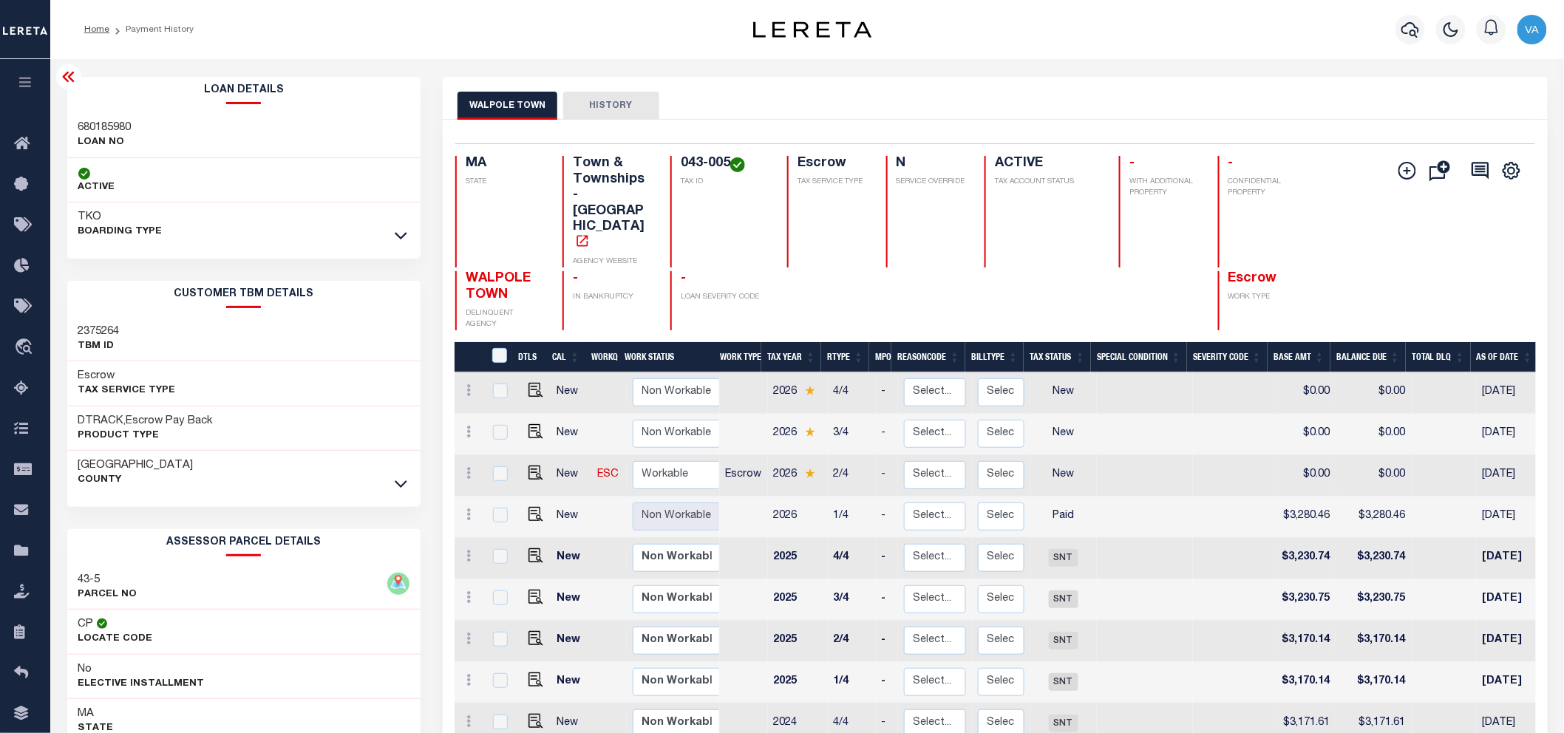
click at [407, 483] on link at bounding box center [401, 483] width 17 height 10
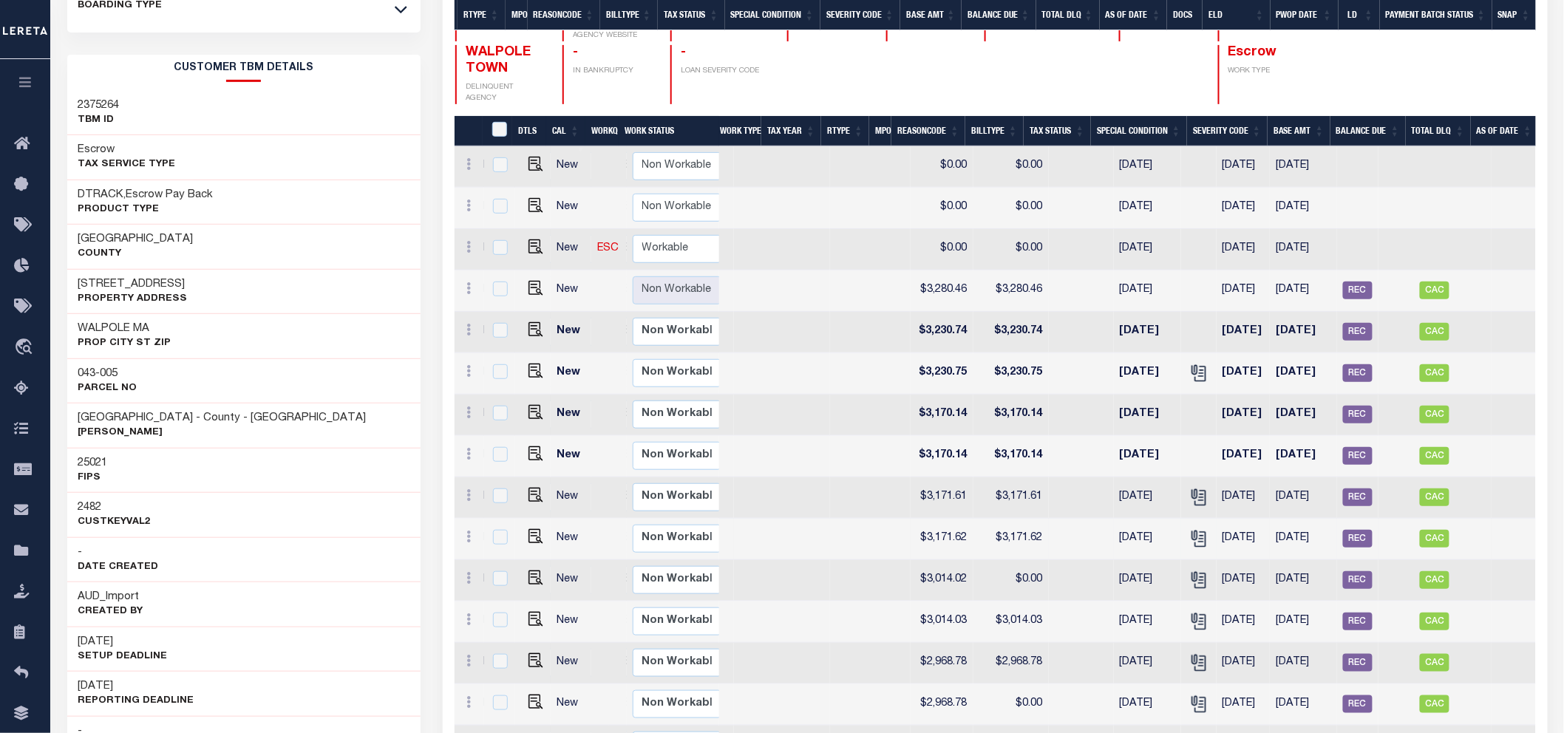
scroll to position [0, 368]
